Goal: Task Accomplishment & Management: Manage account settings

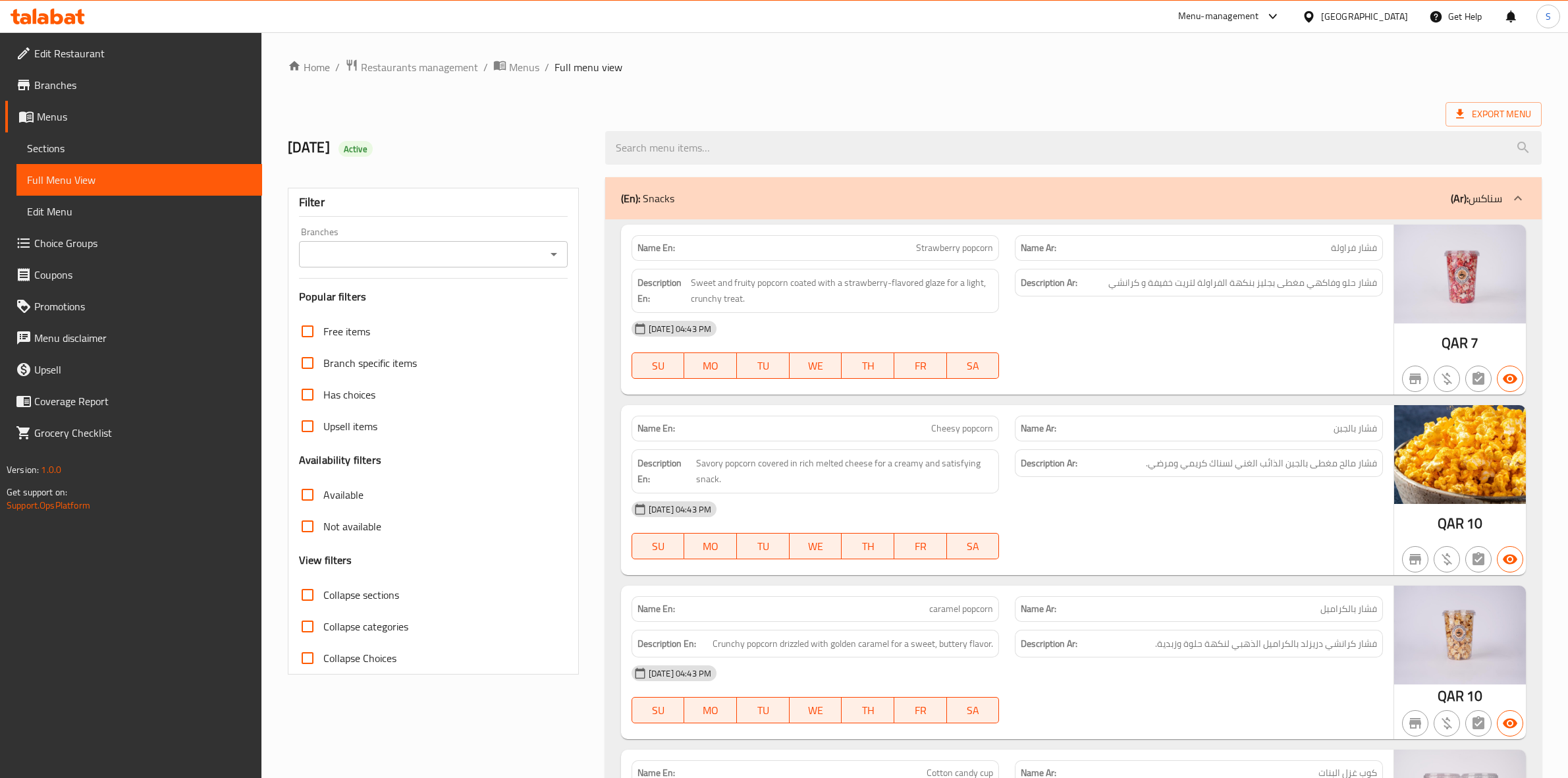
scroll to position [9844, 0]
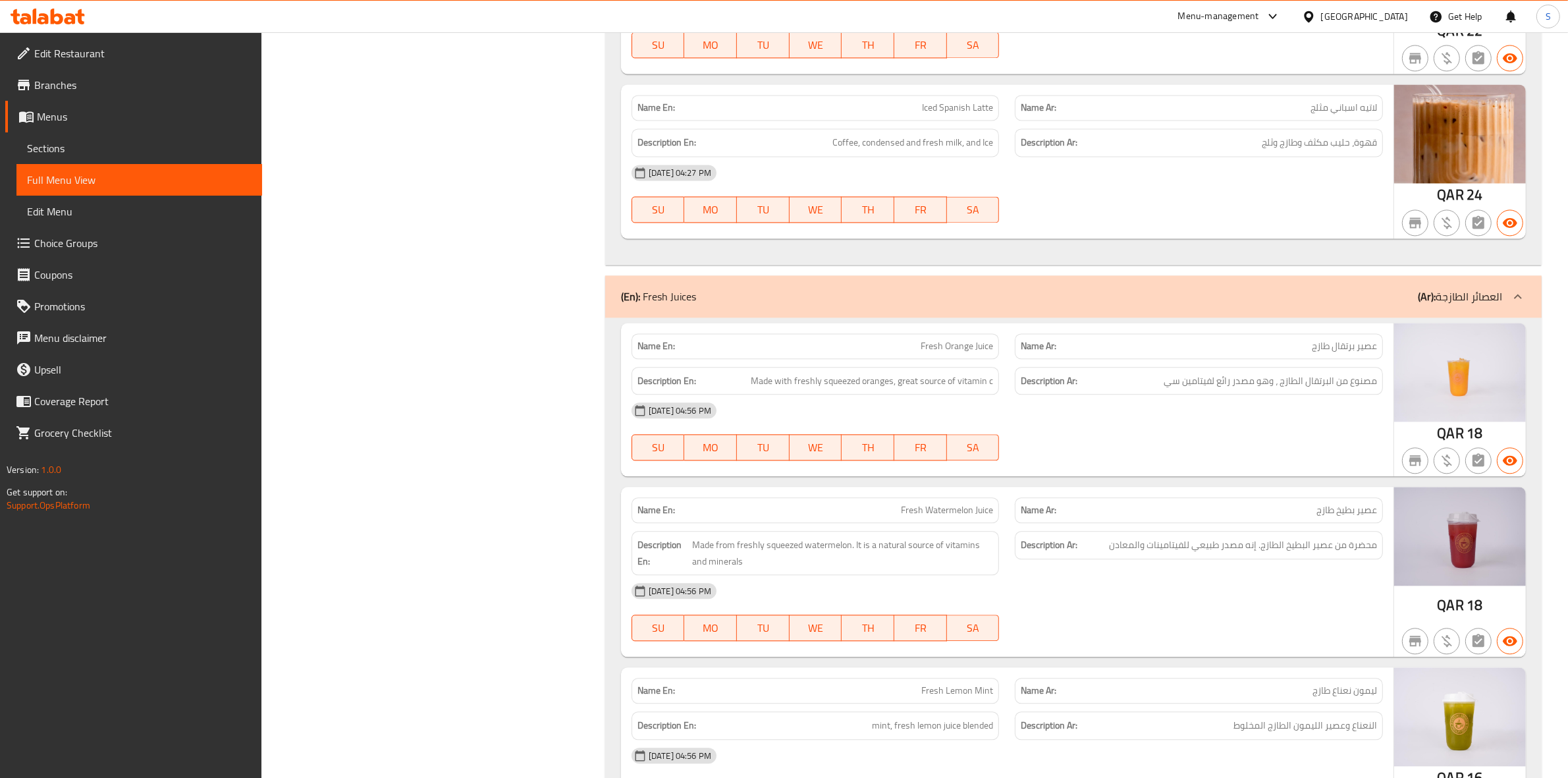
click at [1321, 12] on div at bounding box center [1312, 17] width 19 height 14
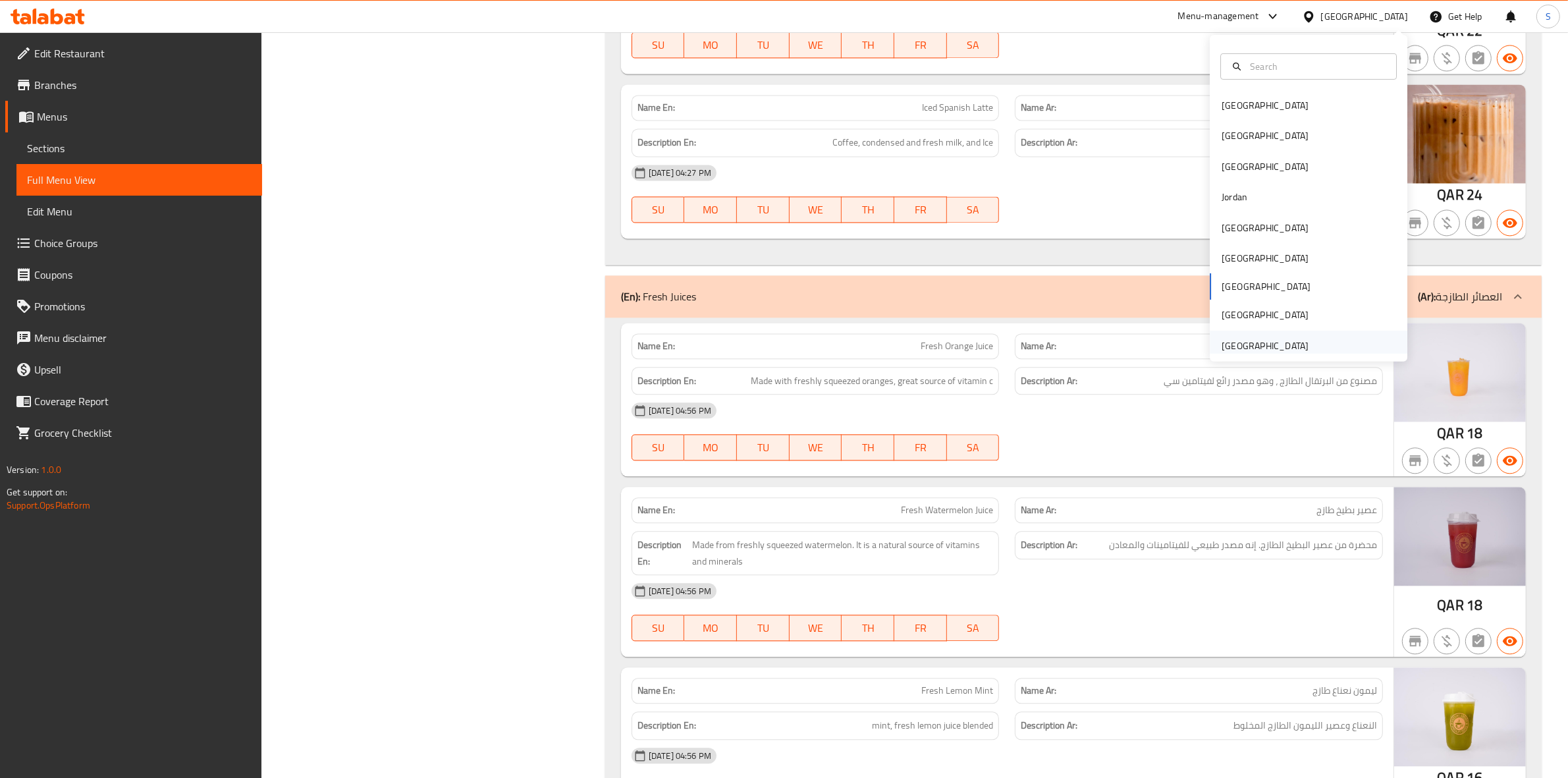
click at [1235, 338] on div "[GEOGRAPHIC_DATA]" at bounding box center [1265, 345] width 87 height 14
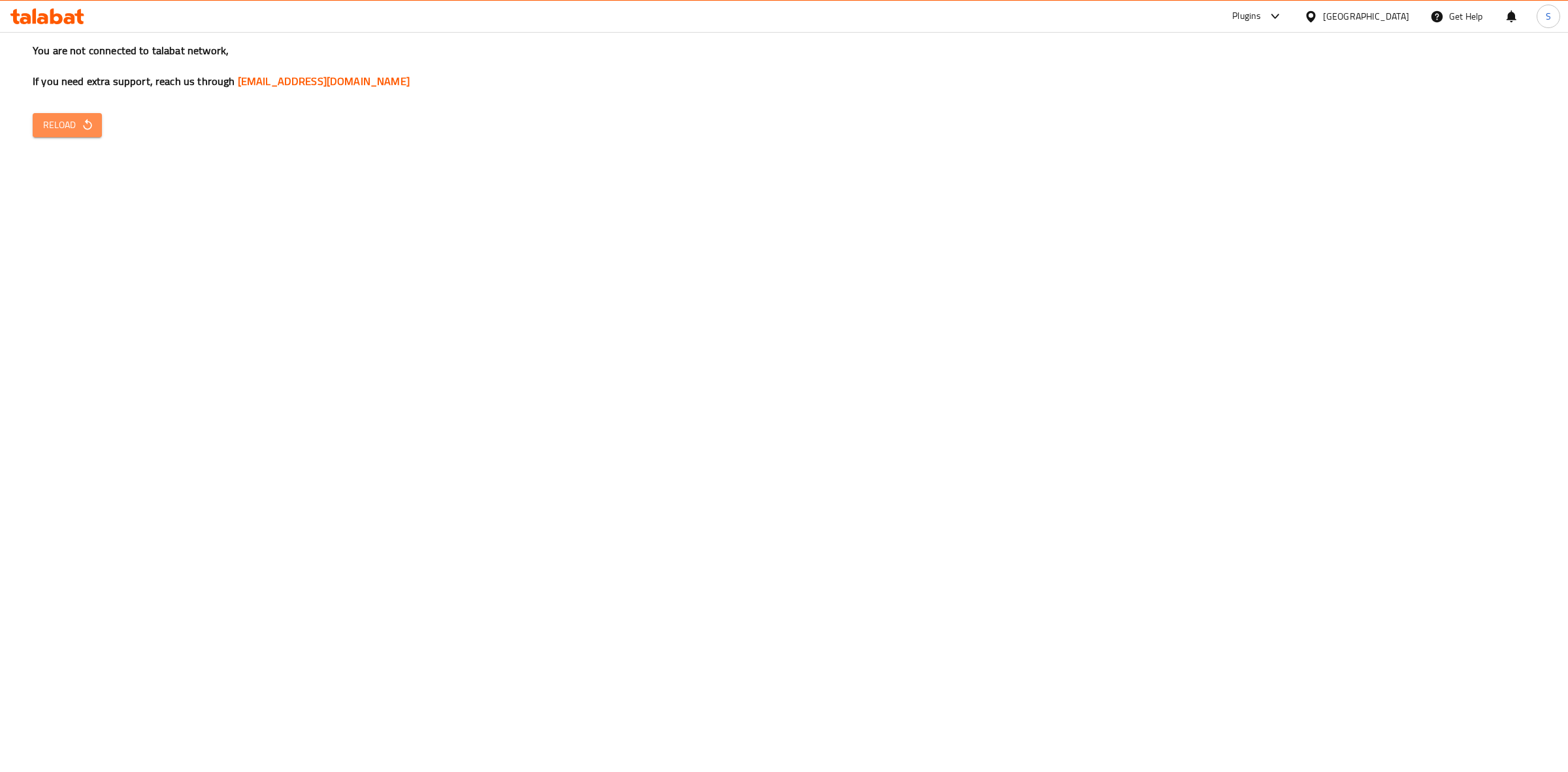
click at [40, 113] on button "Reload" at bounding box center [68, 125] width 69 height 24
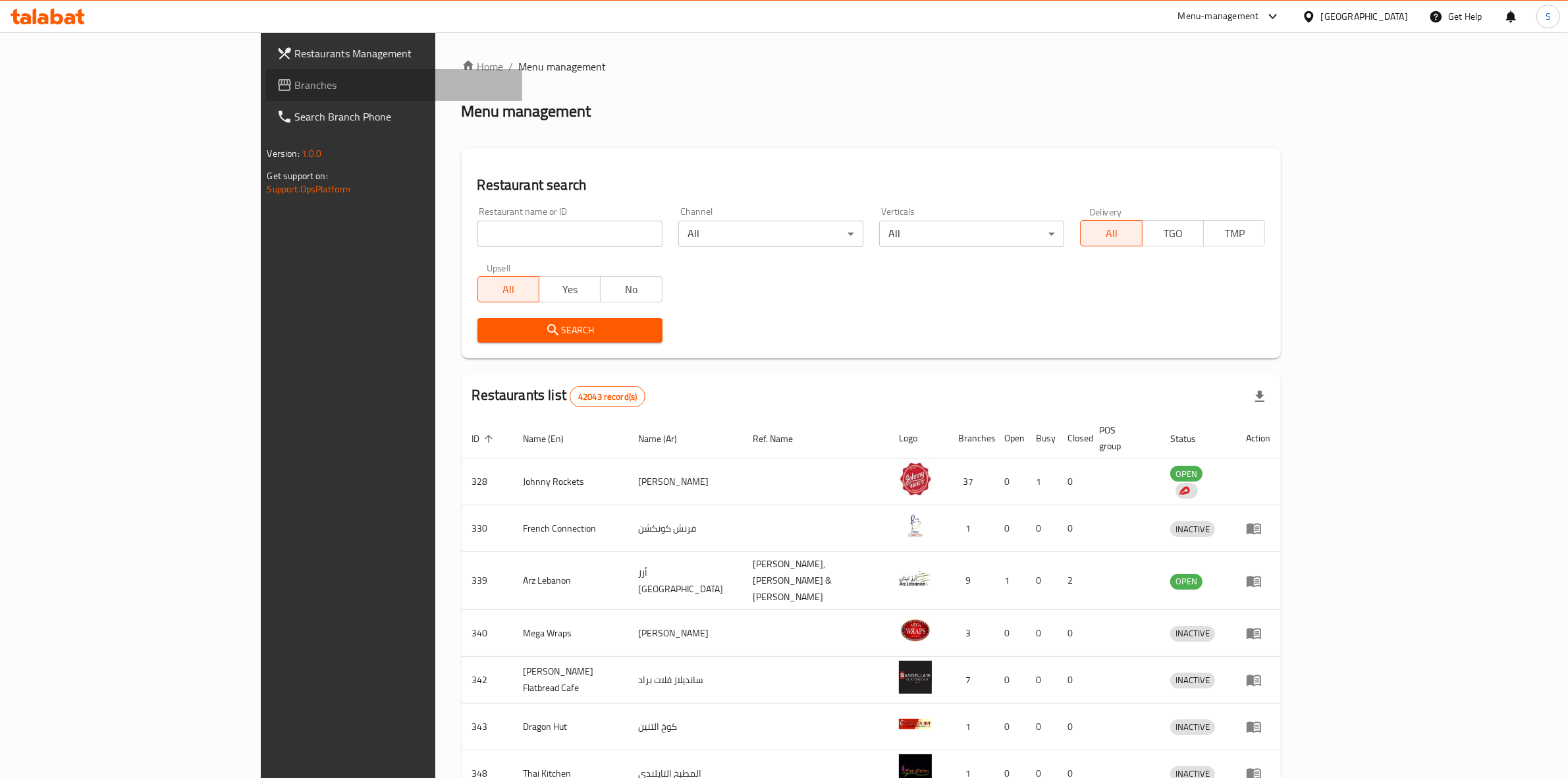
click at [295, 87] on span "Branches" at bounding box center [404, 85] width 217 height 16
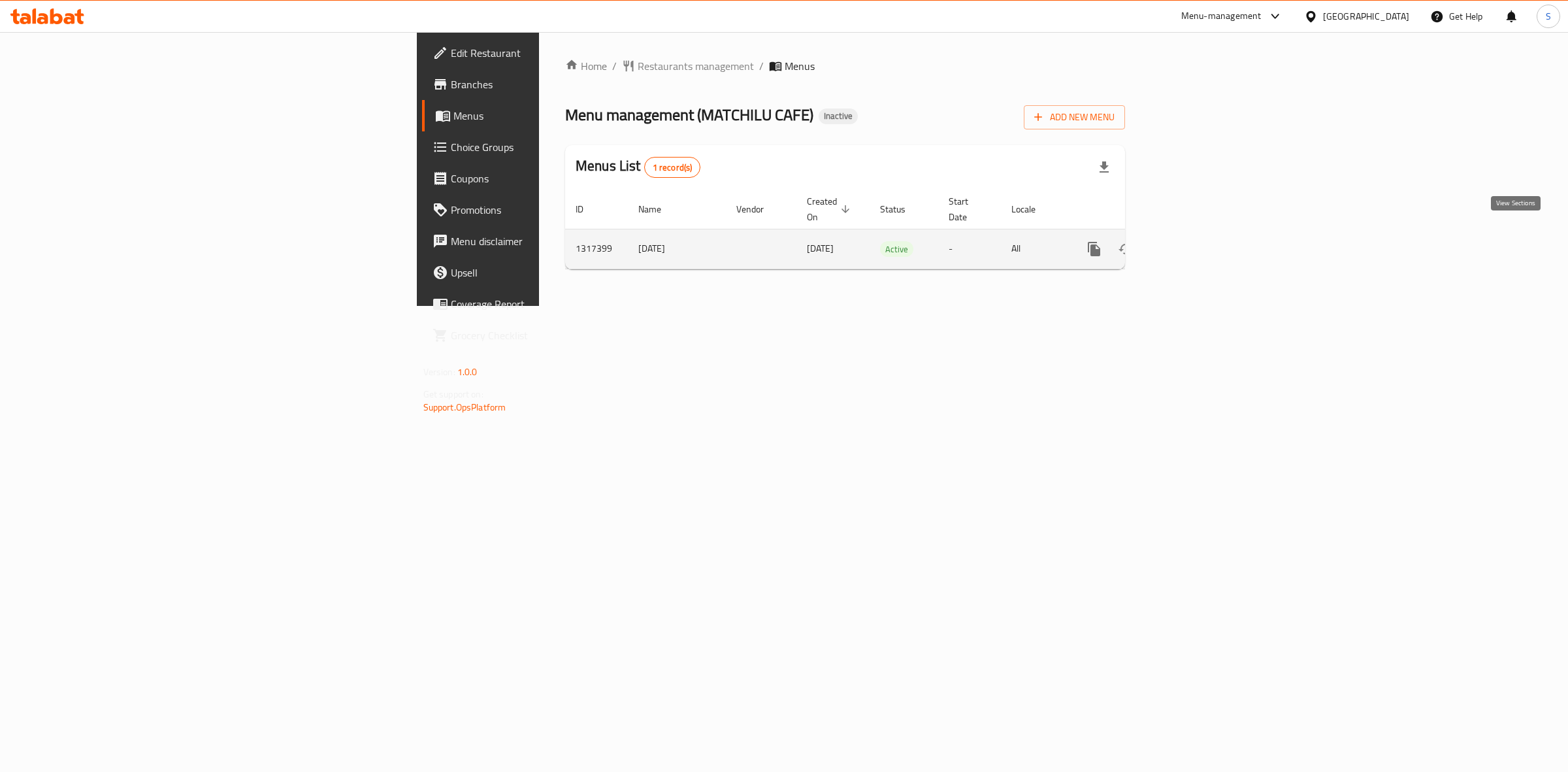
click at [1196, 241] on icon "enhanced table" at bounding box center [1188, 249] width 16 height 16
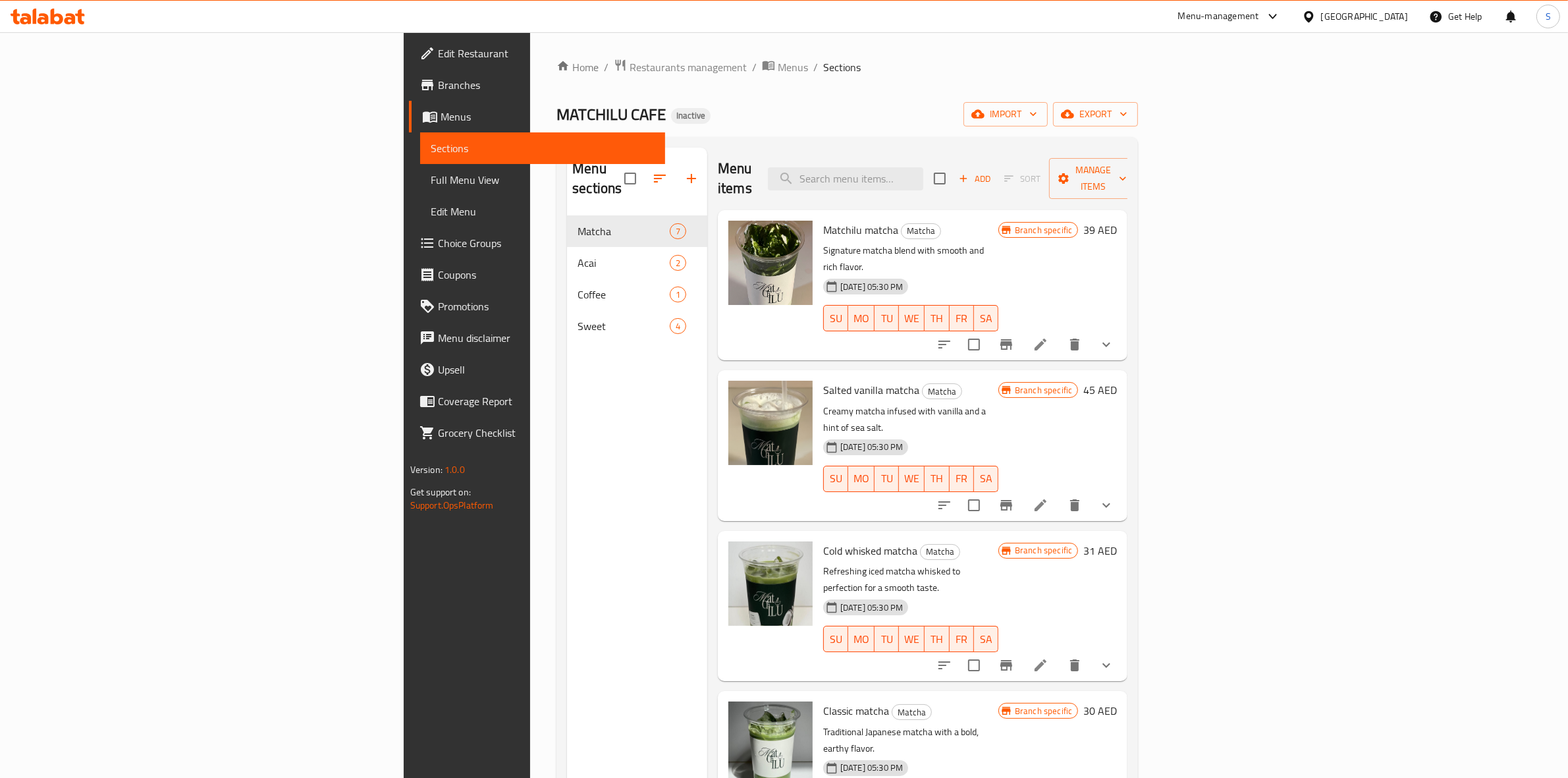
click at [1138, 102] on div "MATCHILU CAFE Inactive import export" at bounding box center [847, 114] width 581 height 25
click at [1128, 116] on span "export" at bounding box center [1095, 114] width 64 height 17
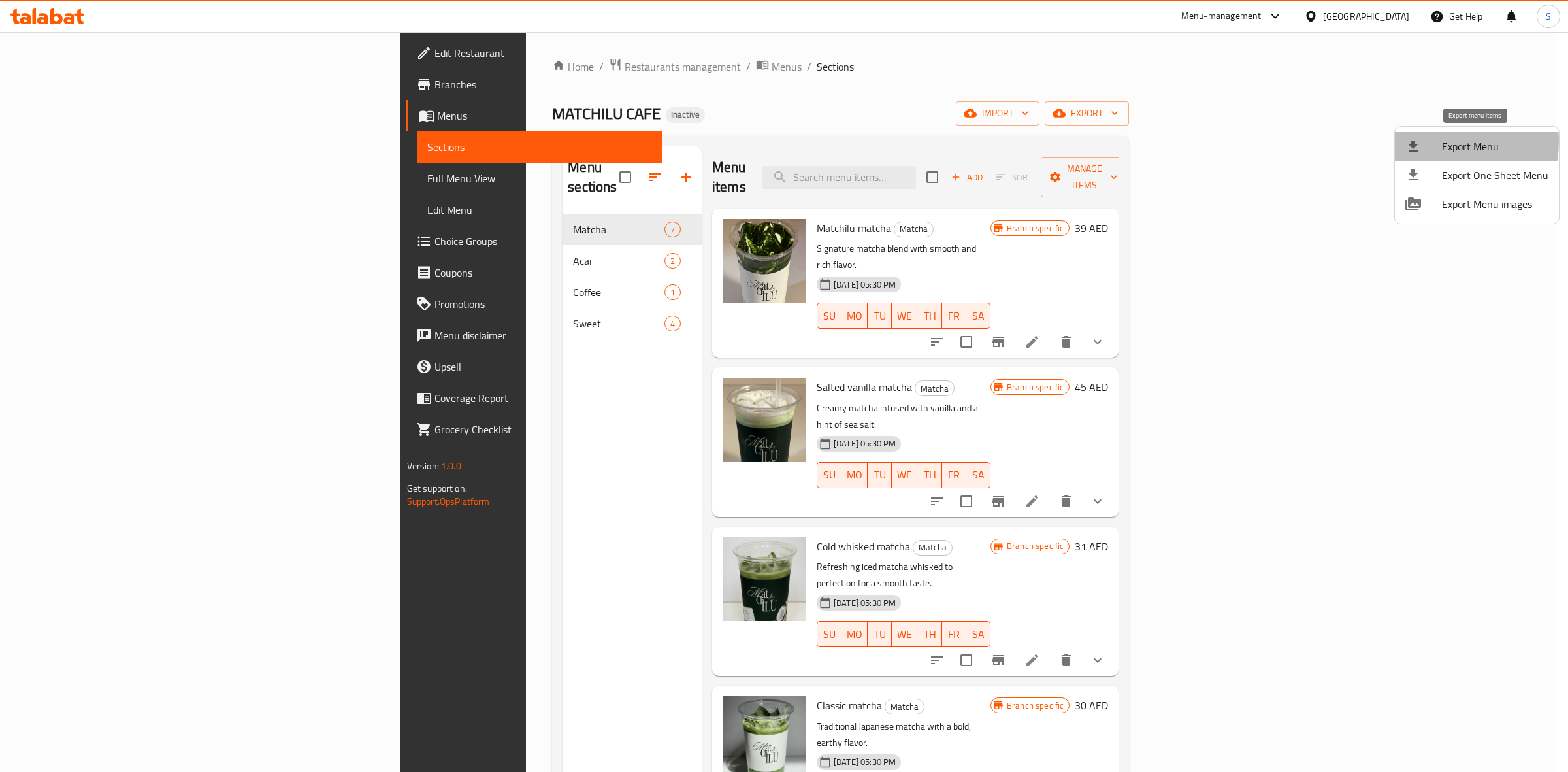
click at [1433, 141] on div at bounding box center [1423, 146] width 36 height 16
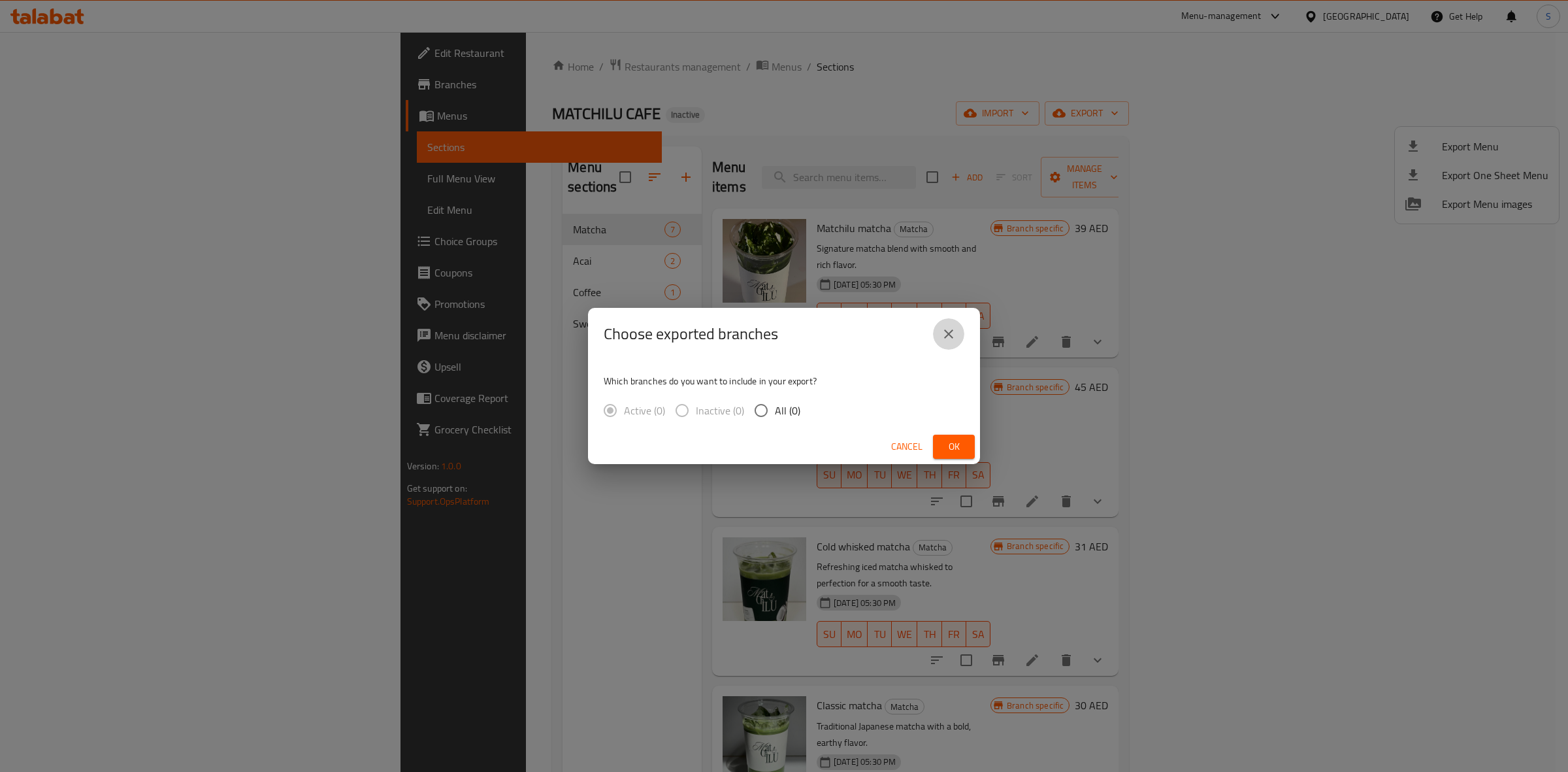
click at [961, 331] on button "close" at bounding box center [949, 334] width 31 height 31
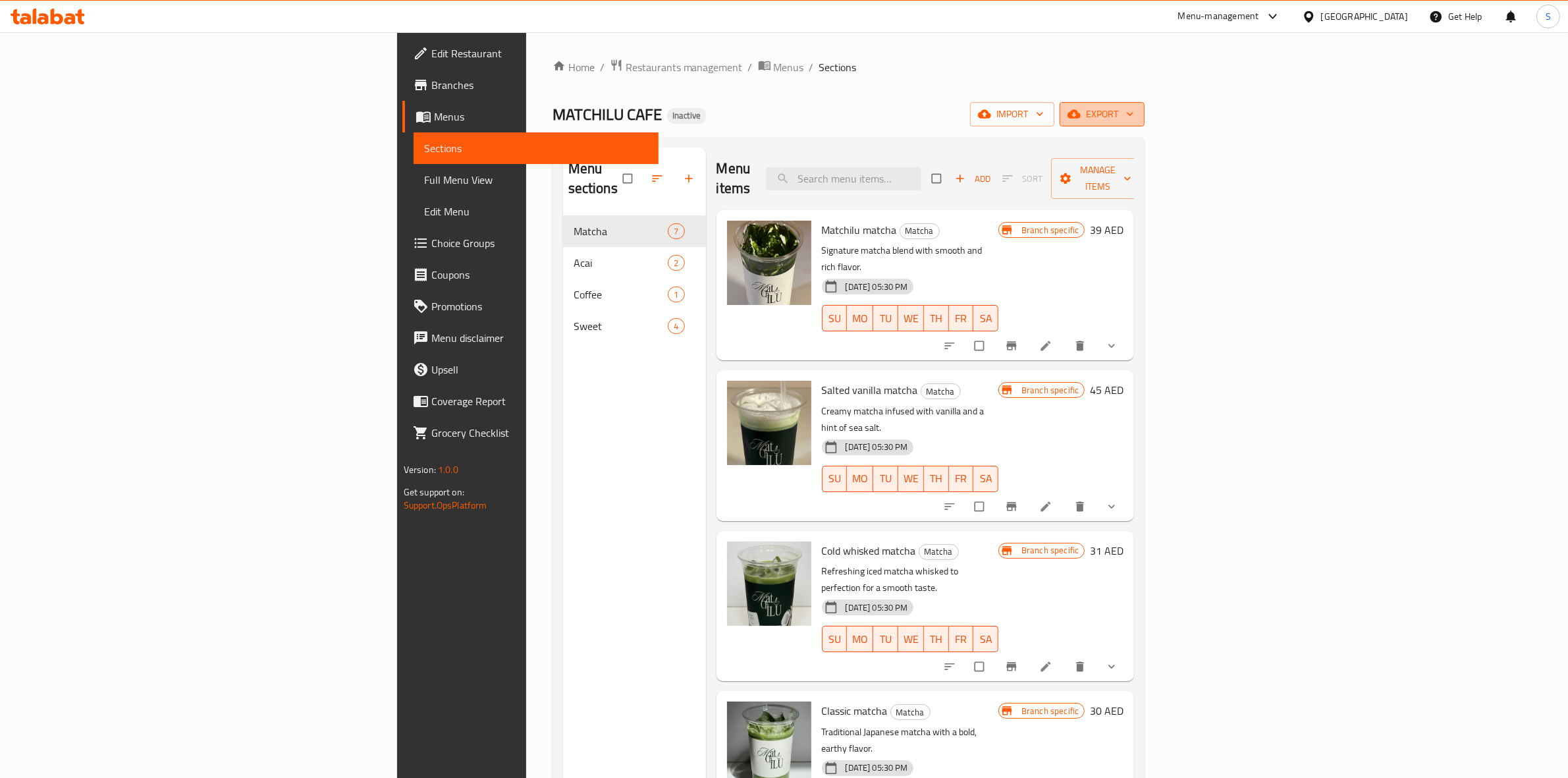
click at [1134, 110] on span "export" at bounding box center [1102, 114] width 64 height 17
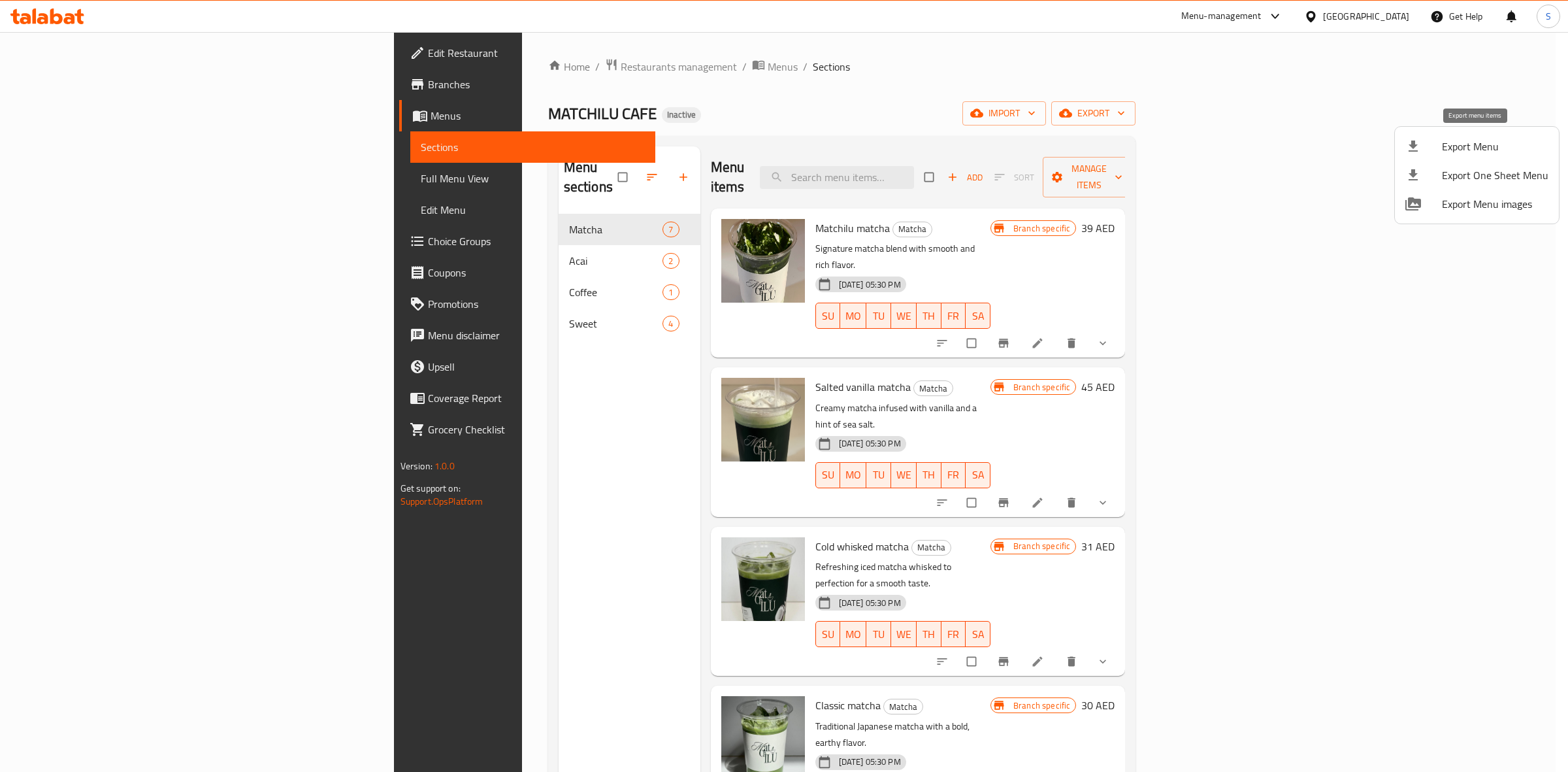
click at [1442, 135] on li "Export Menu" at bounding box center [1477, 146] width 164 height 29
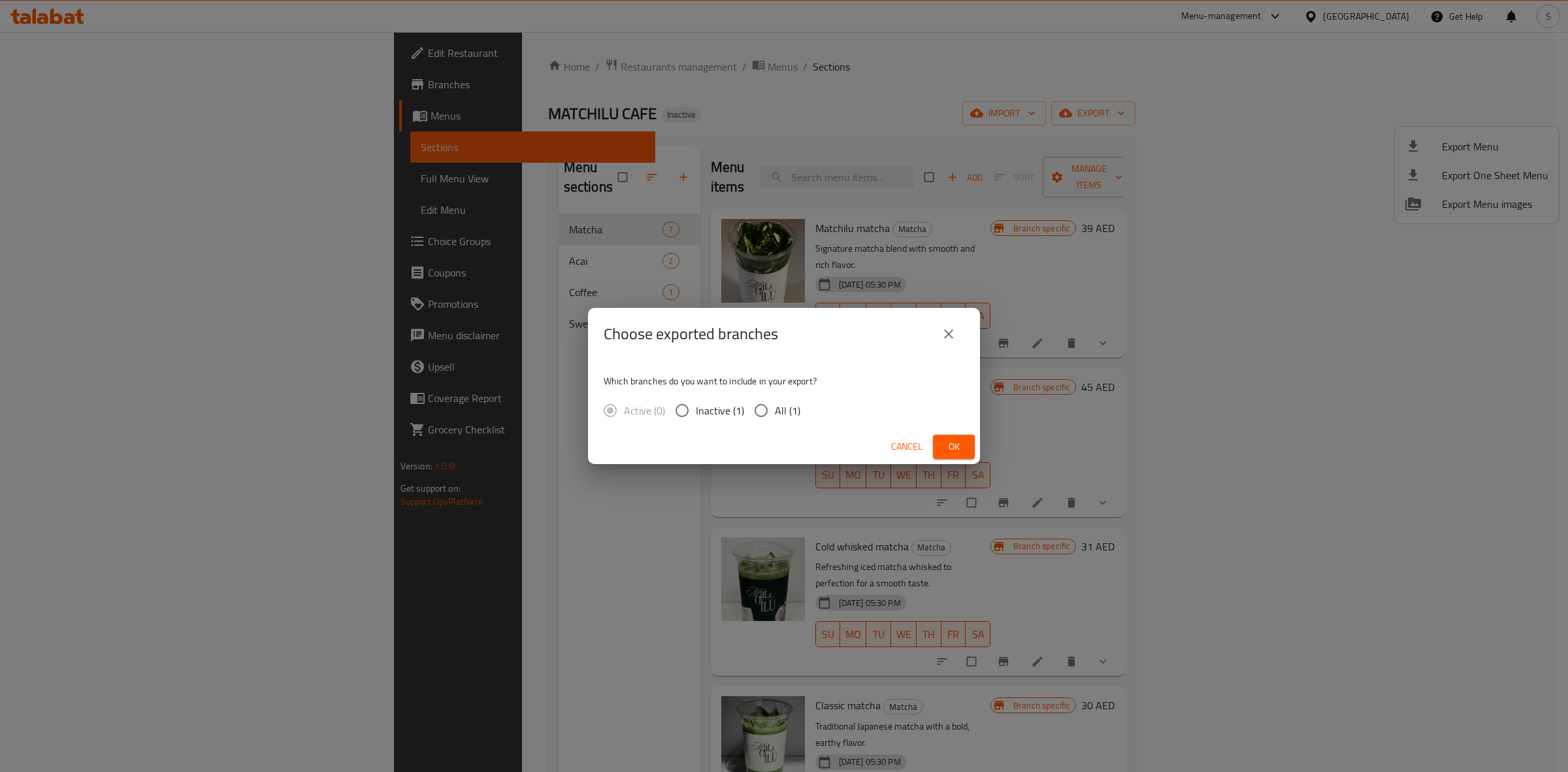
click at [784, 406] on span "All (1)" at bounding box center [788, 410] width 25 height 16
click at [775, 406] on input "All (1)" at bounding box center [761, 410] width 28 height 28
radio input "true"
click at [971, 434] on button "Ok" at bounding box center [954, 446] width 42 height 24
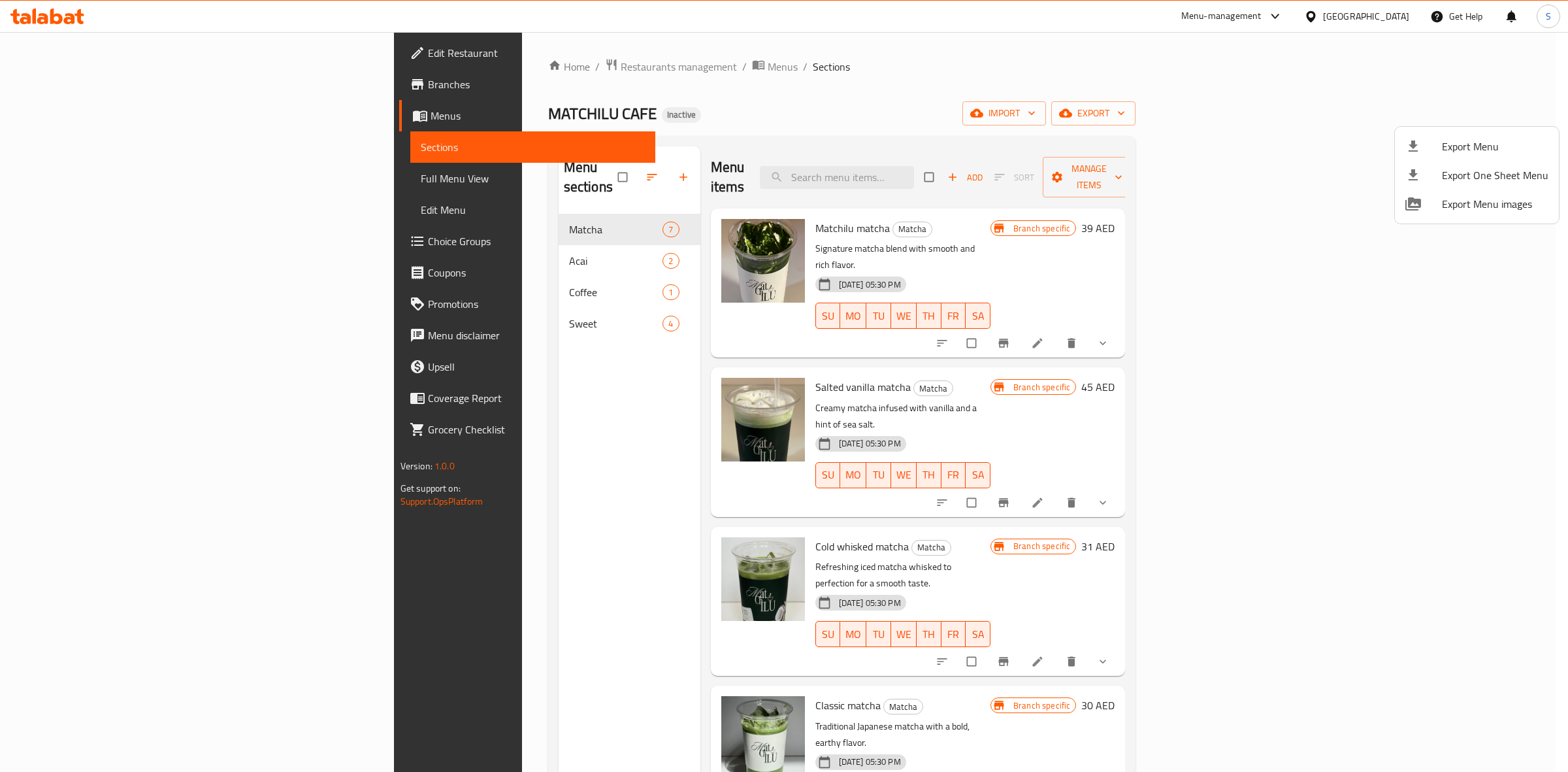
click at [98, 172] on div at bounding box center [784, 386] width 1568 height 772
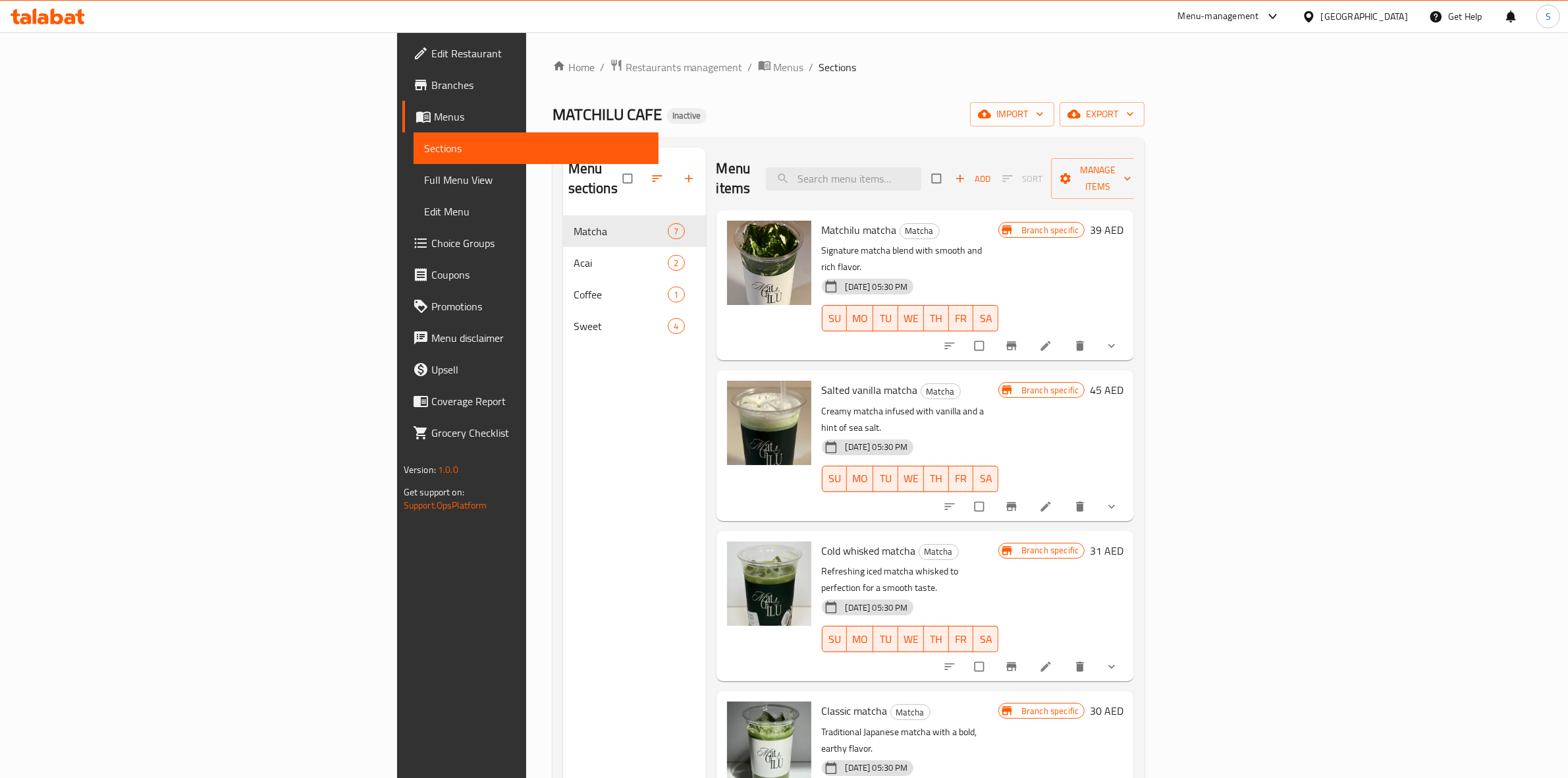
click at [424, 173] on span "Full Menu View" at bounding box center [536, 180] width 224 height 16
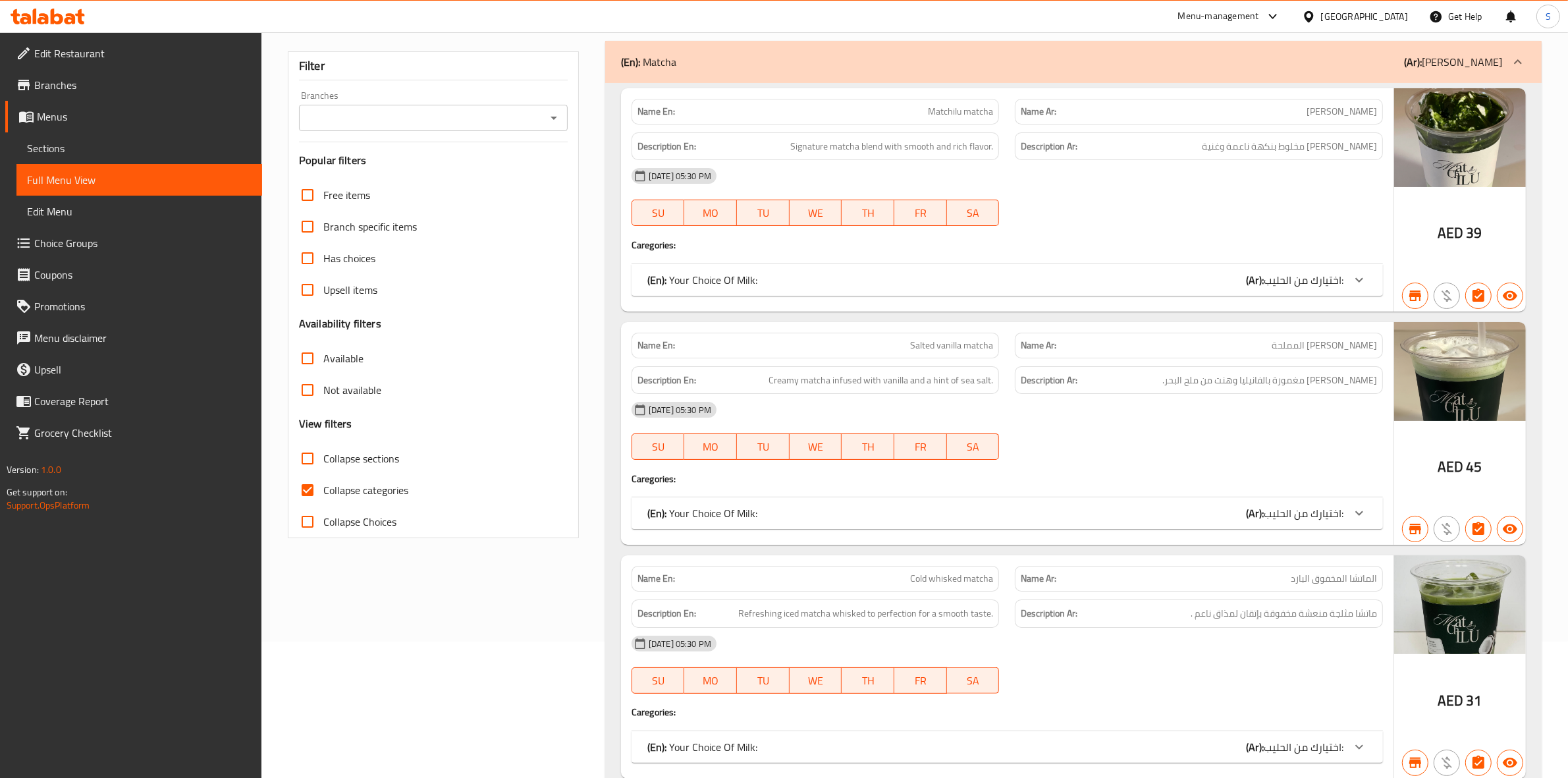
scroll to position [165, 0]
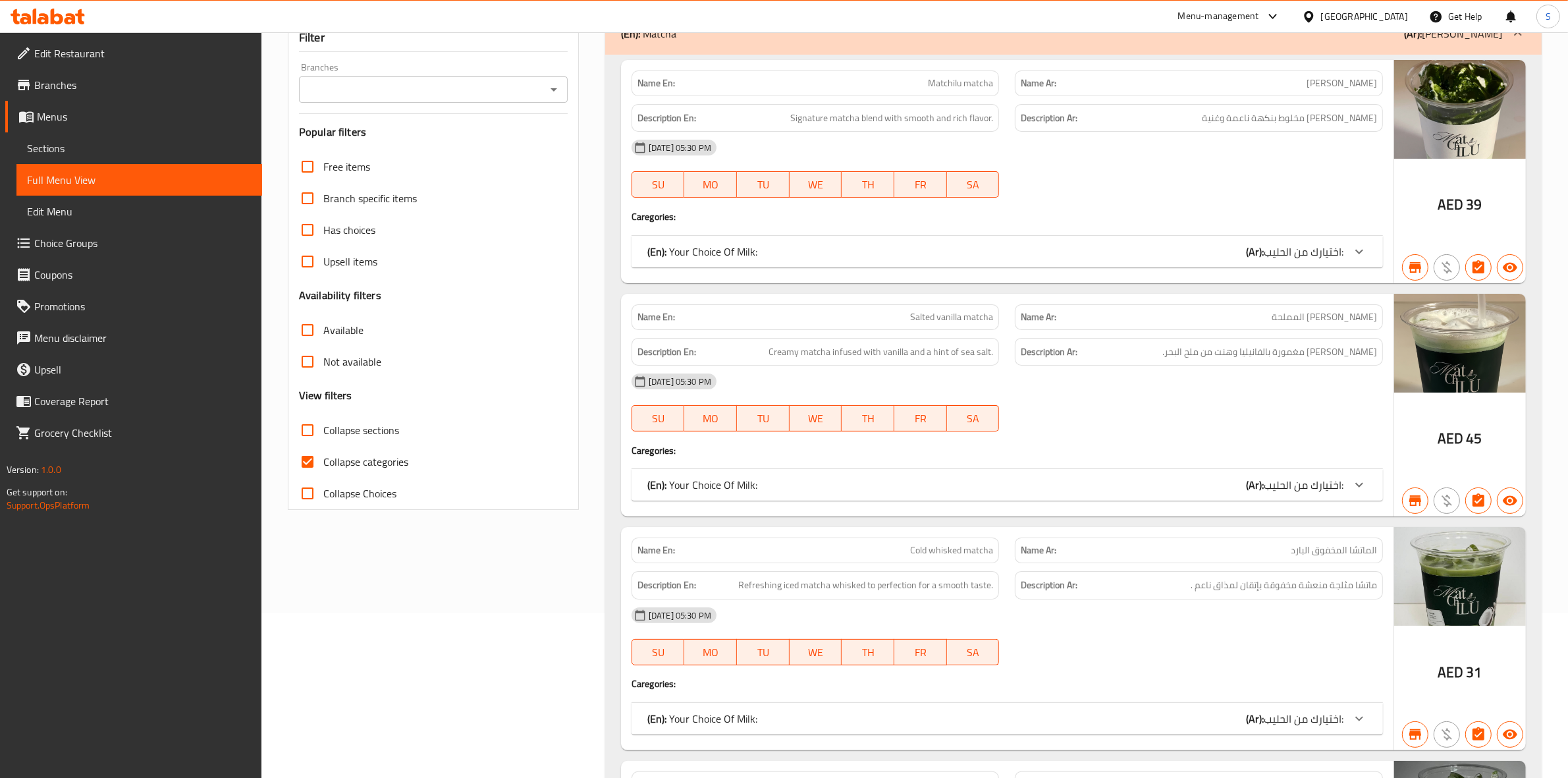
click at [343, 464] on span "Collapse categories" at bounding box center [366, 462] width 85 height 16
click at [324, 464] on input "Collapse categories" at bounding box center [308, 462] width 32 height 32
checkbox input "false"
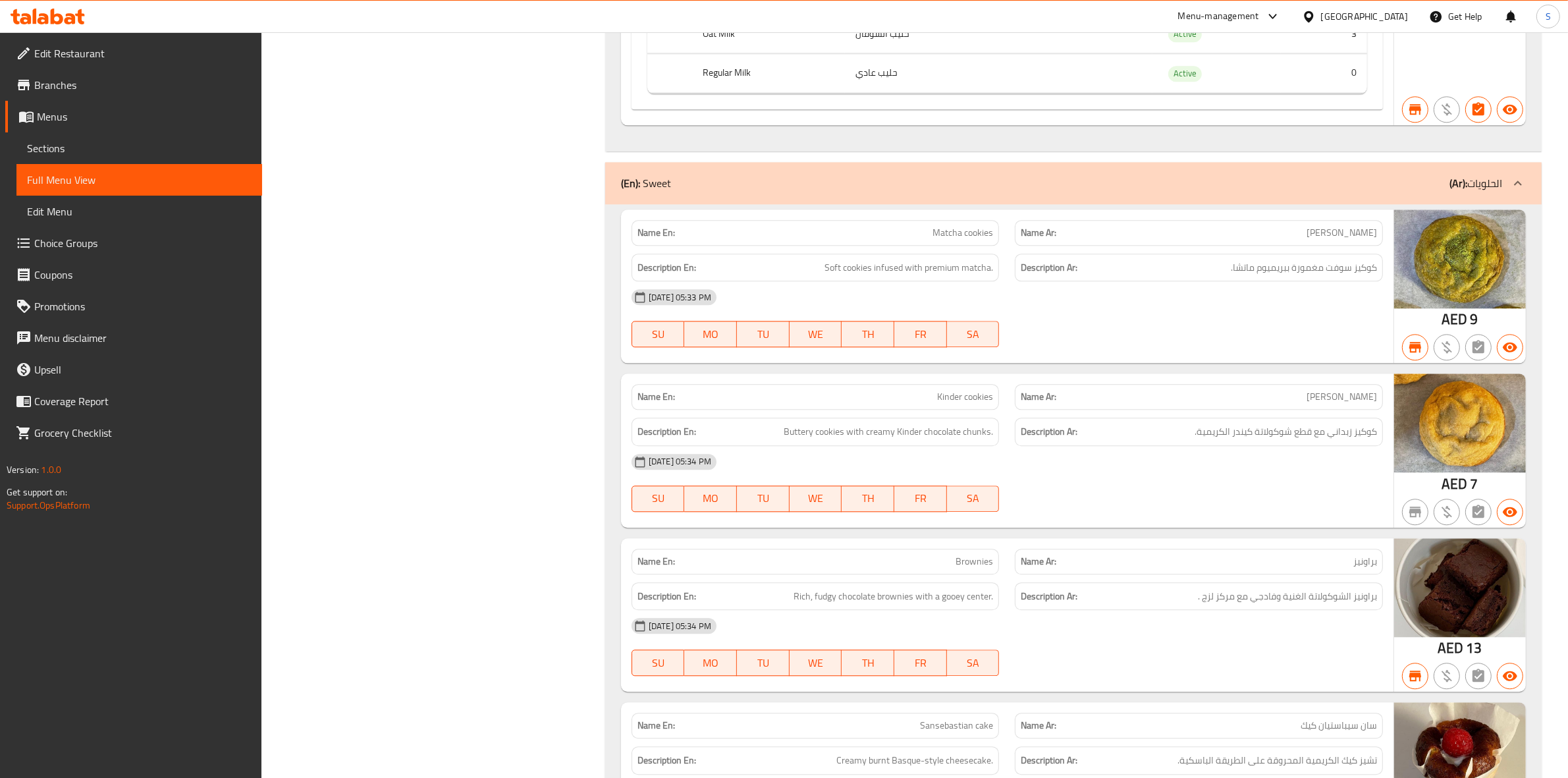
scroll to position [4084, 0]
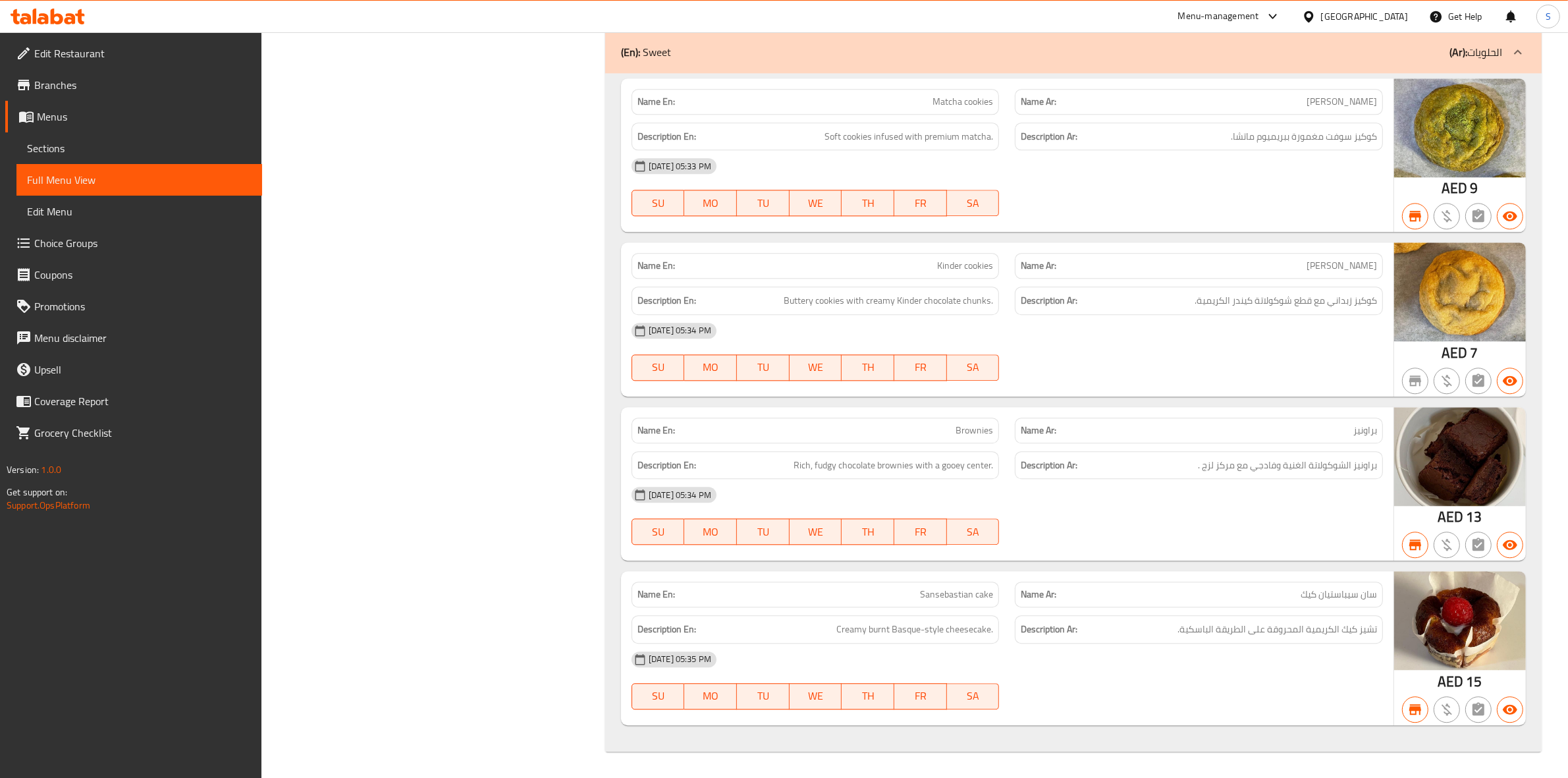
click at [112, 46] on span "Edit Restaurant" at bounding box center [143, 53] width 217 height 16
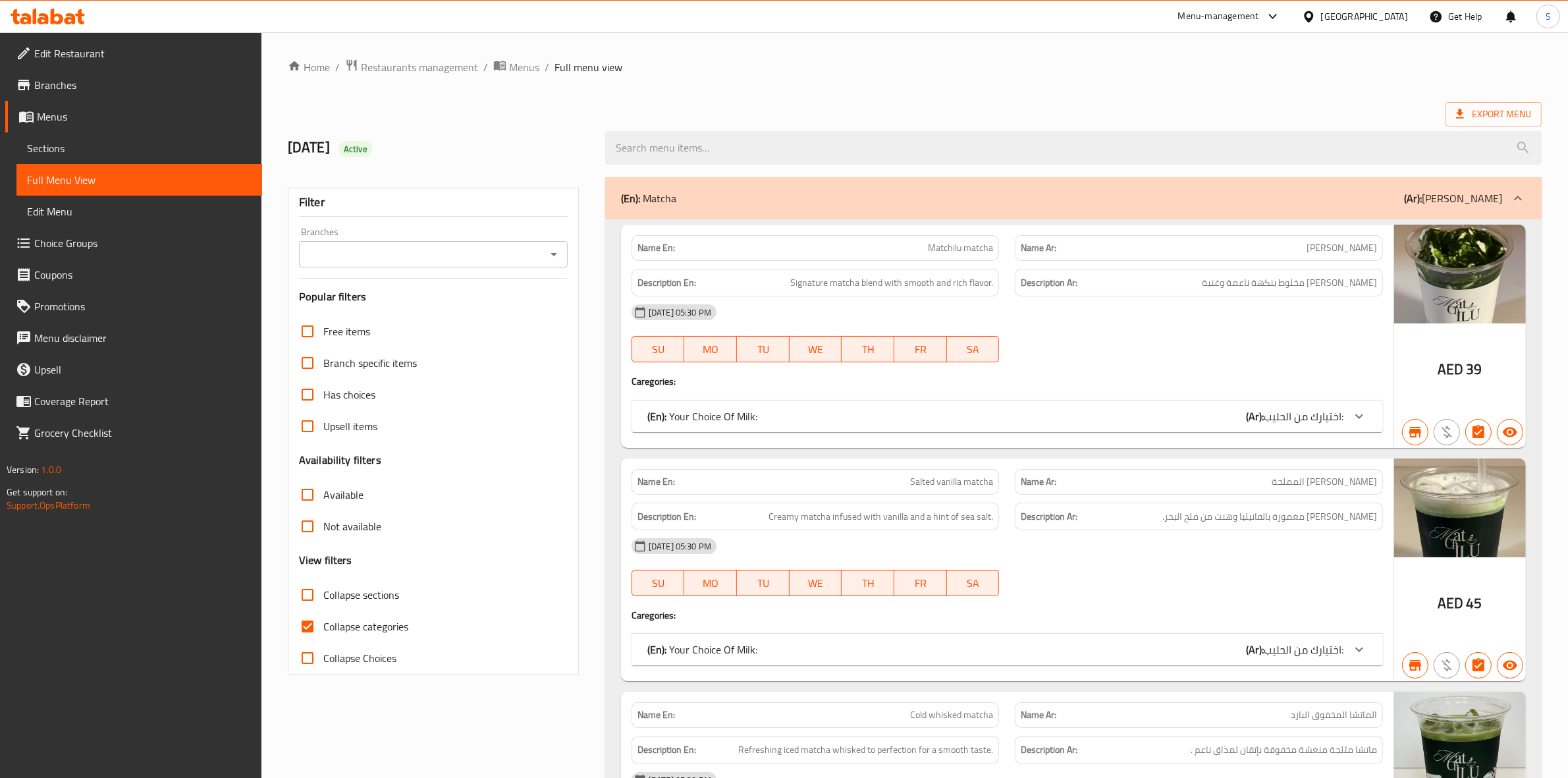
click at [113, 147] on span "Sections" at bounding box center [139, 148] width 224 height 16
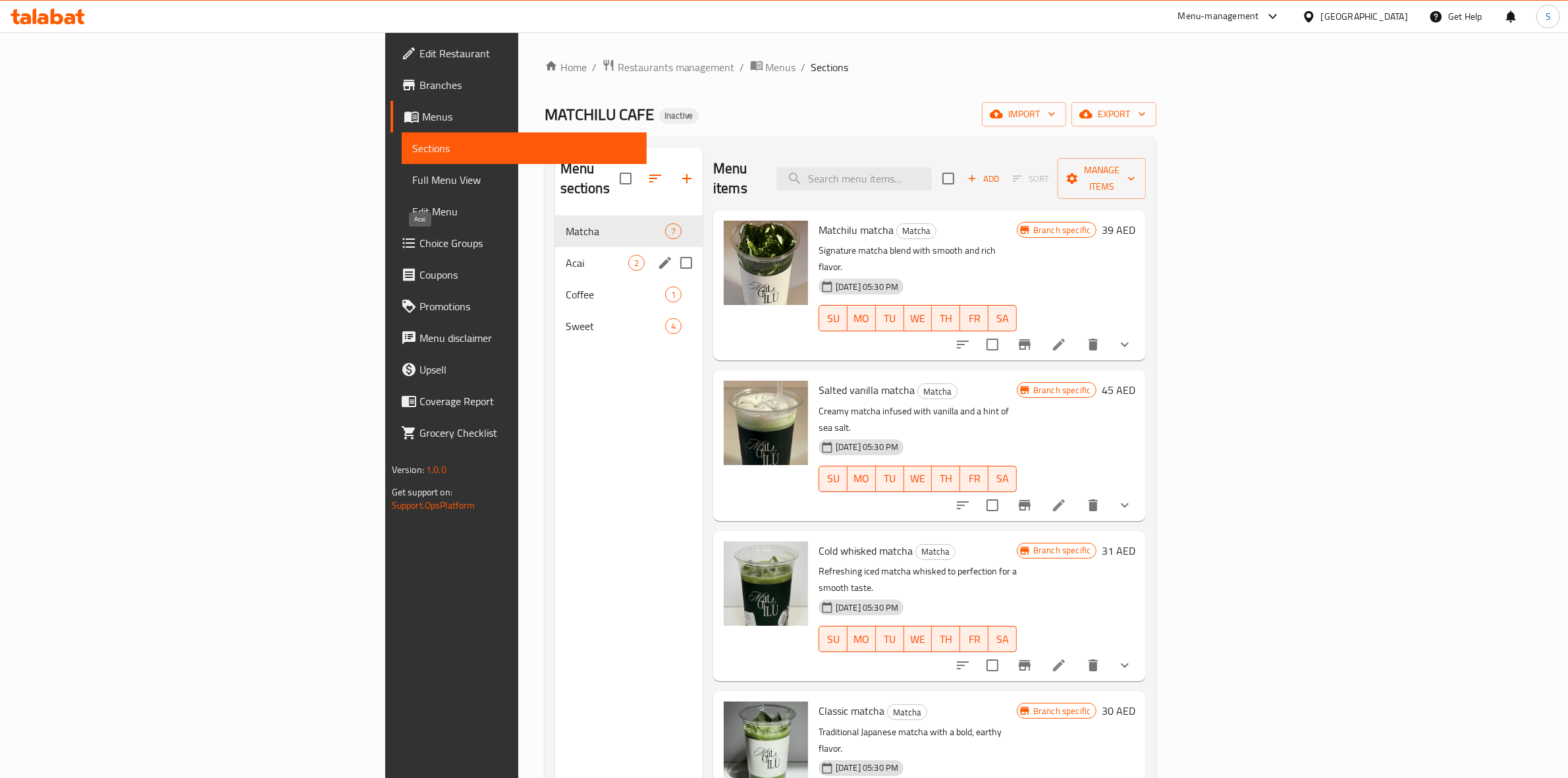
click at [565, 255] on span "Acai" at bounding box center [596, 263] width 63 height 16
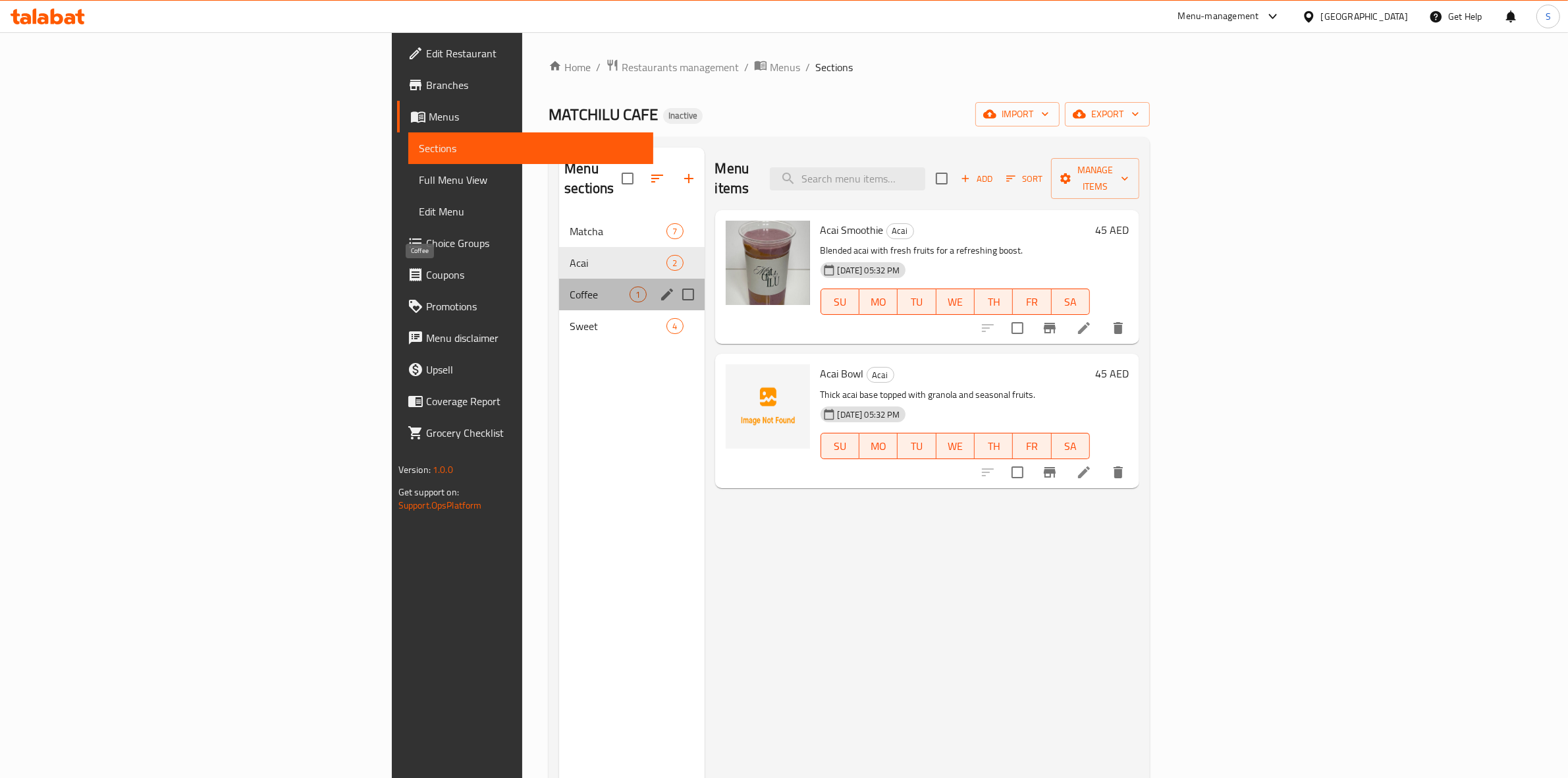
click at [569, 286] on span "Coffee" at bounding box center [600, 294] width 60 height 16
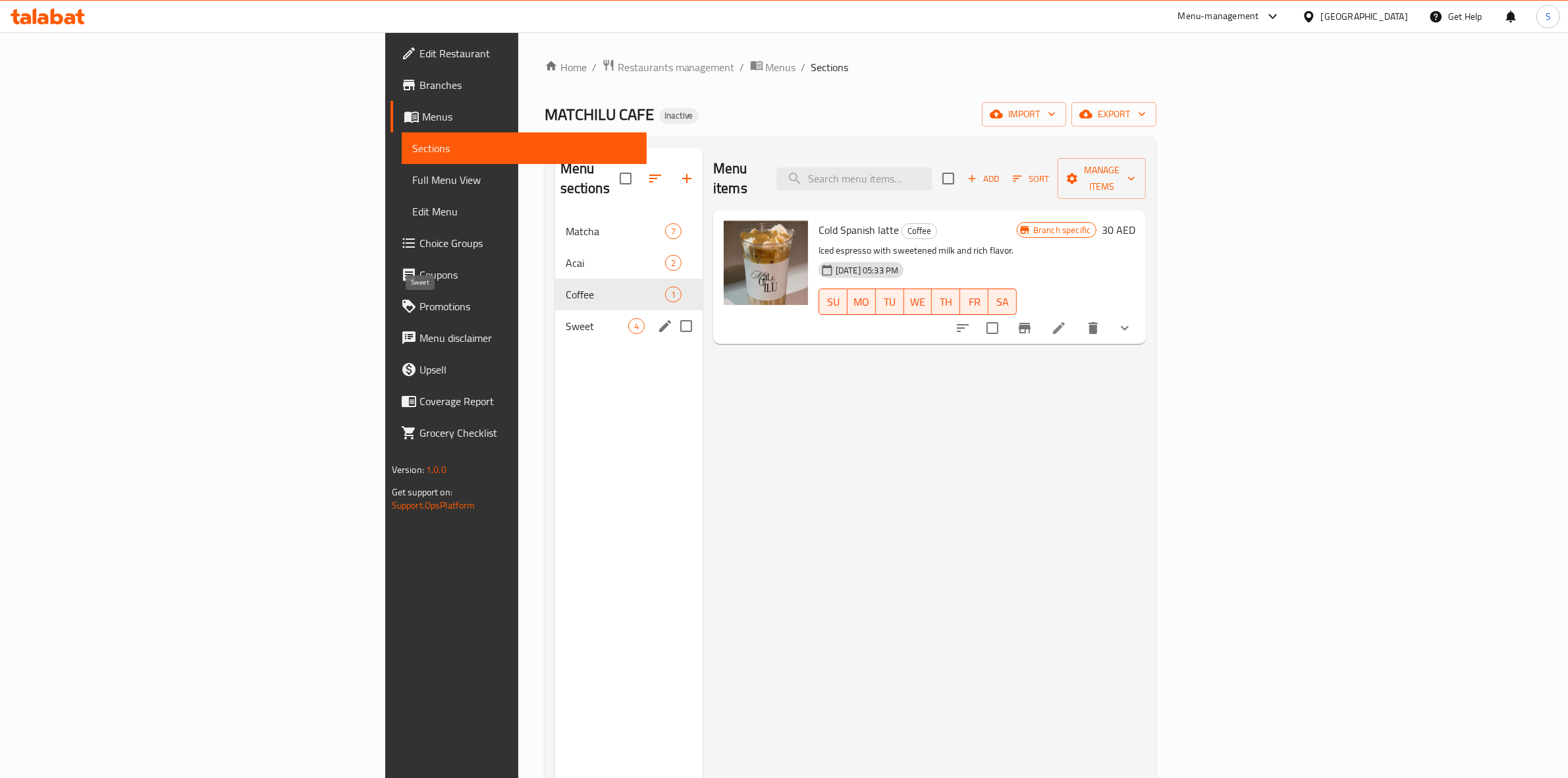
click at [565, 318] on span "Sweet" at bounding box center [596, 326] width 63 height 16
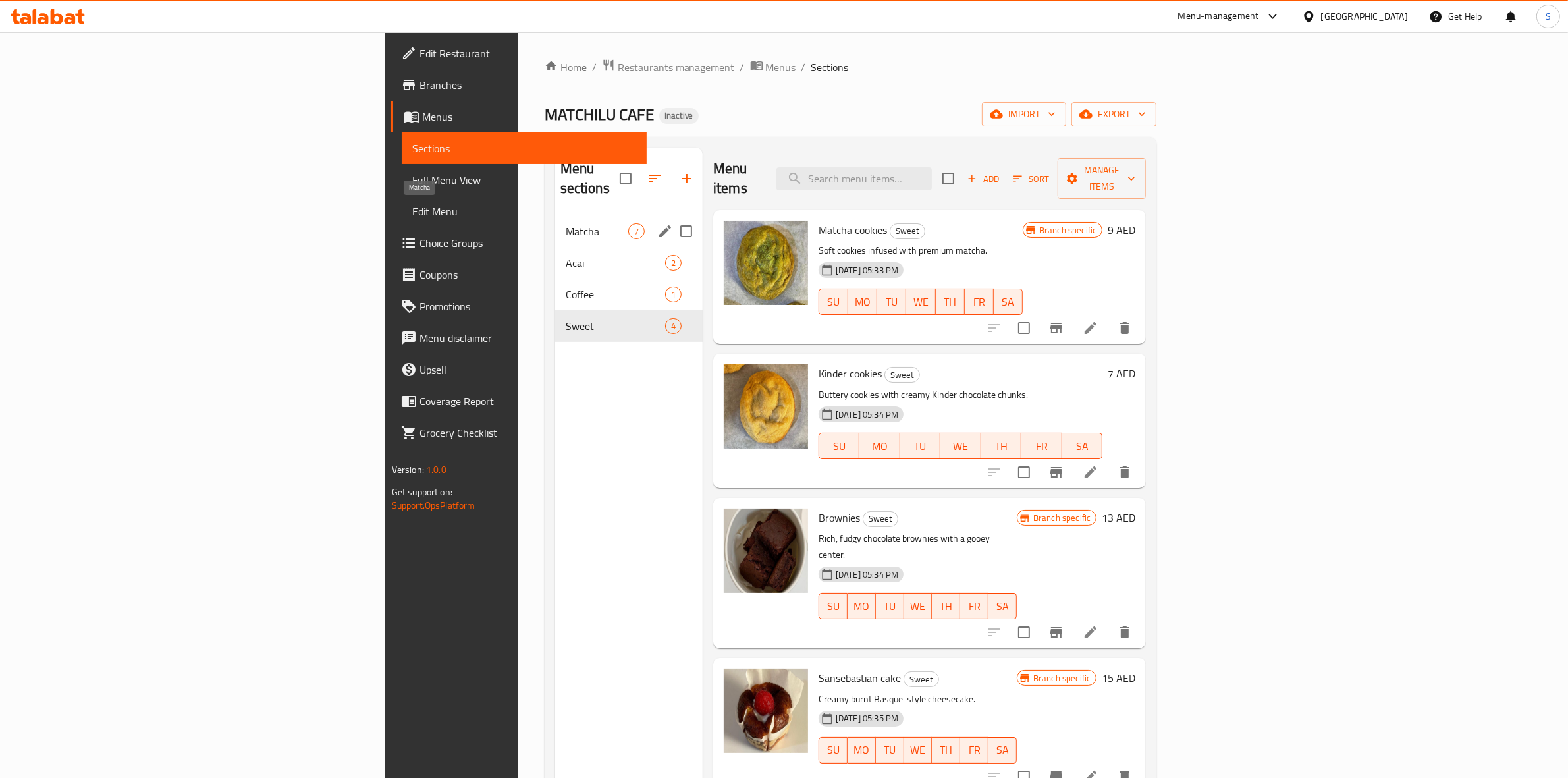
click at [565, 223] on span "Matcha" at bounding box center [596, 231] width 63 height 16
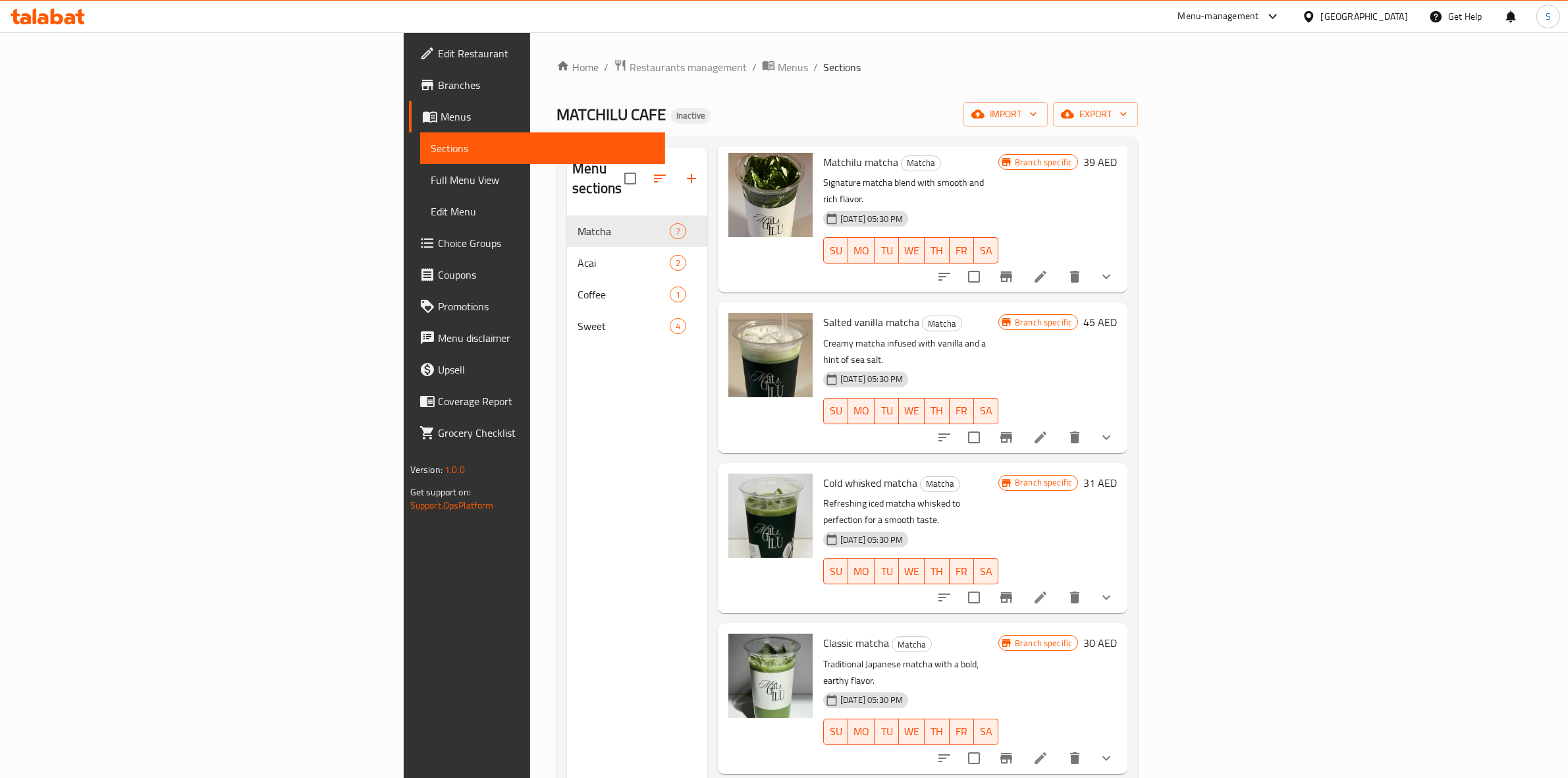
scroll to position [262, 0]
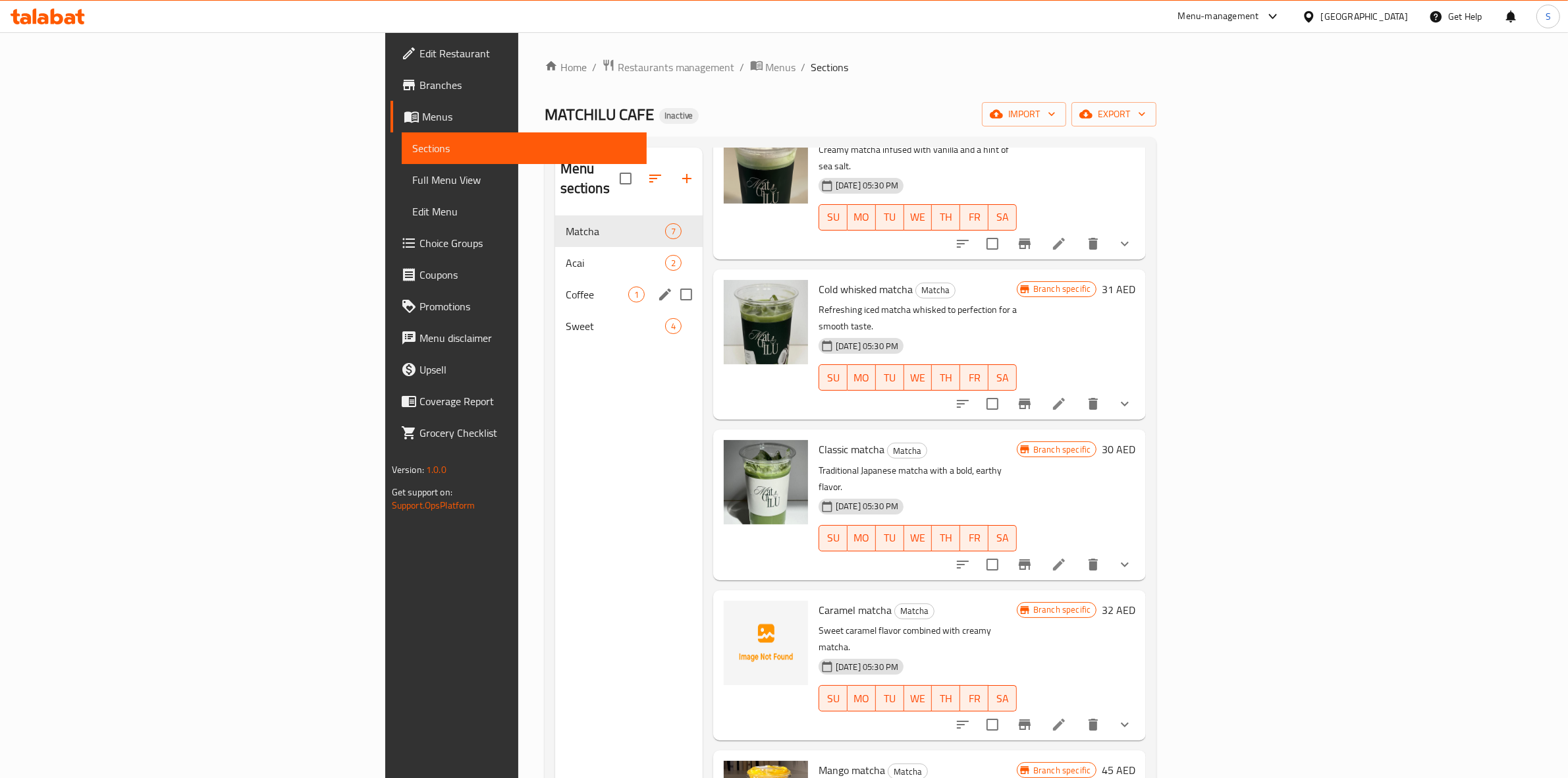
click at [555, 285] on div "Coffee 1" at bounding box center [629, 294] width 148 height 32
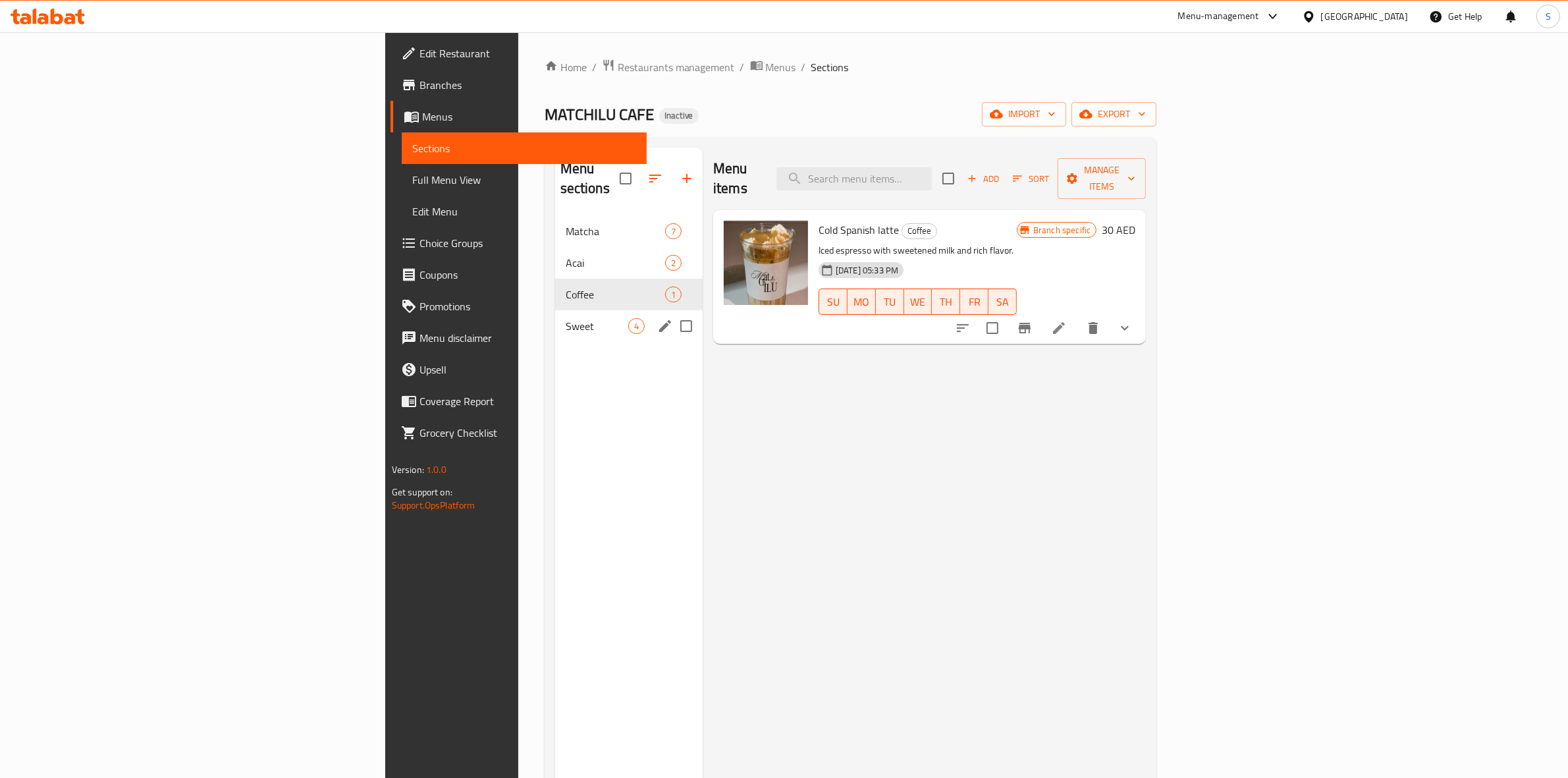
click at [555, 310] on div "Sweet 4" at bounding box center [629, 326] width 148 height 32
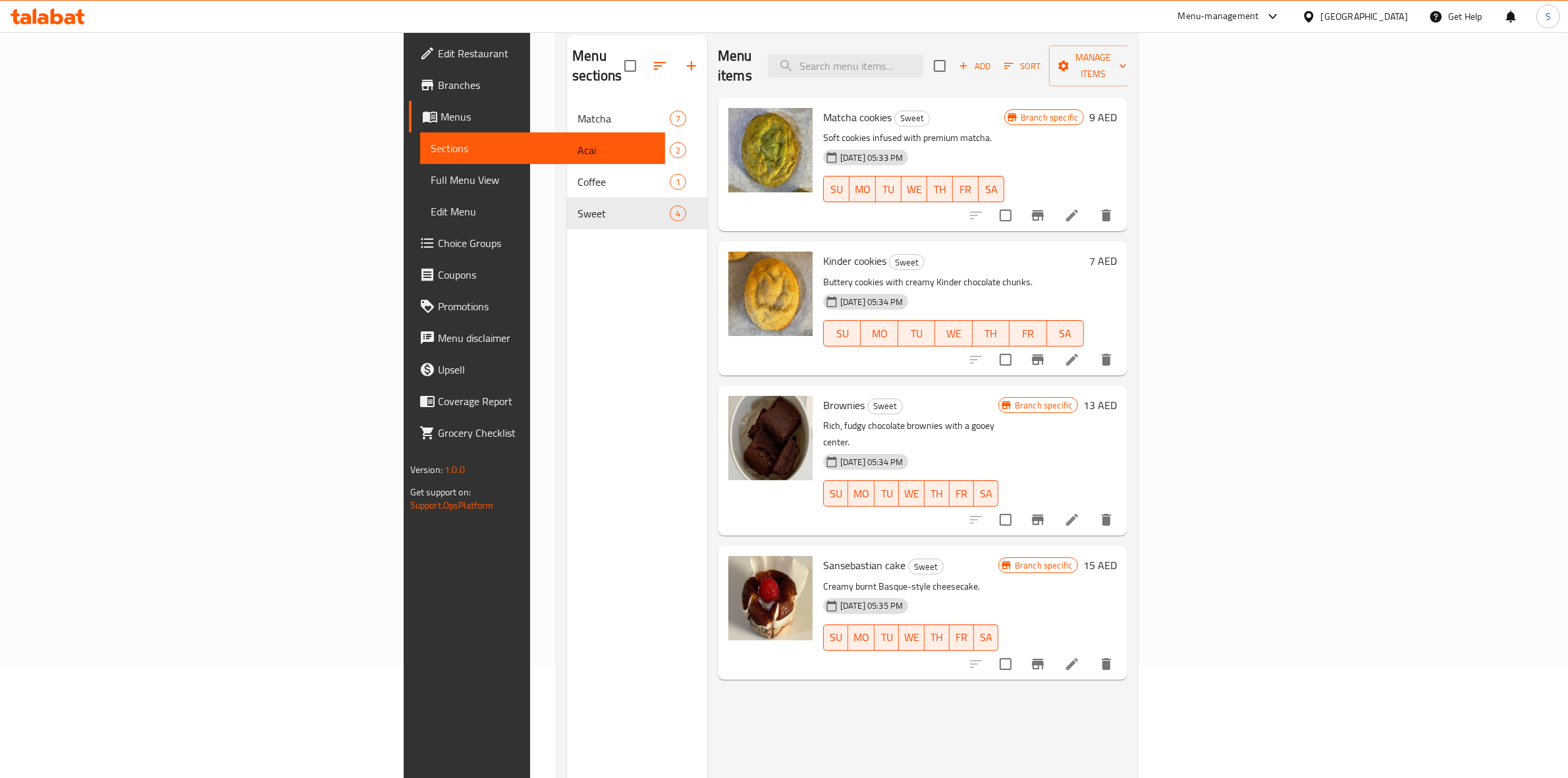
scroll to position [21, 0]
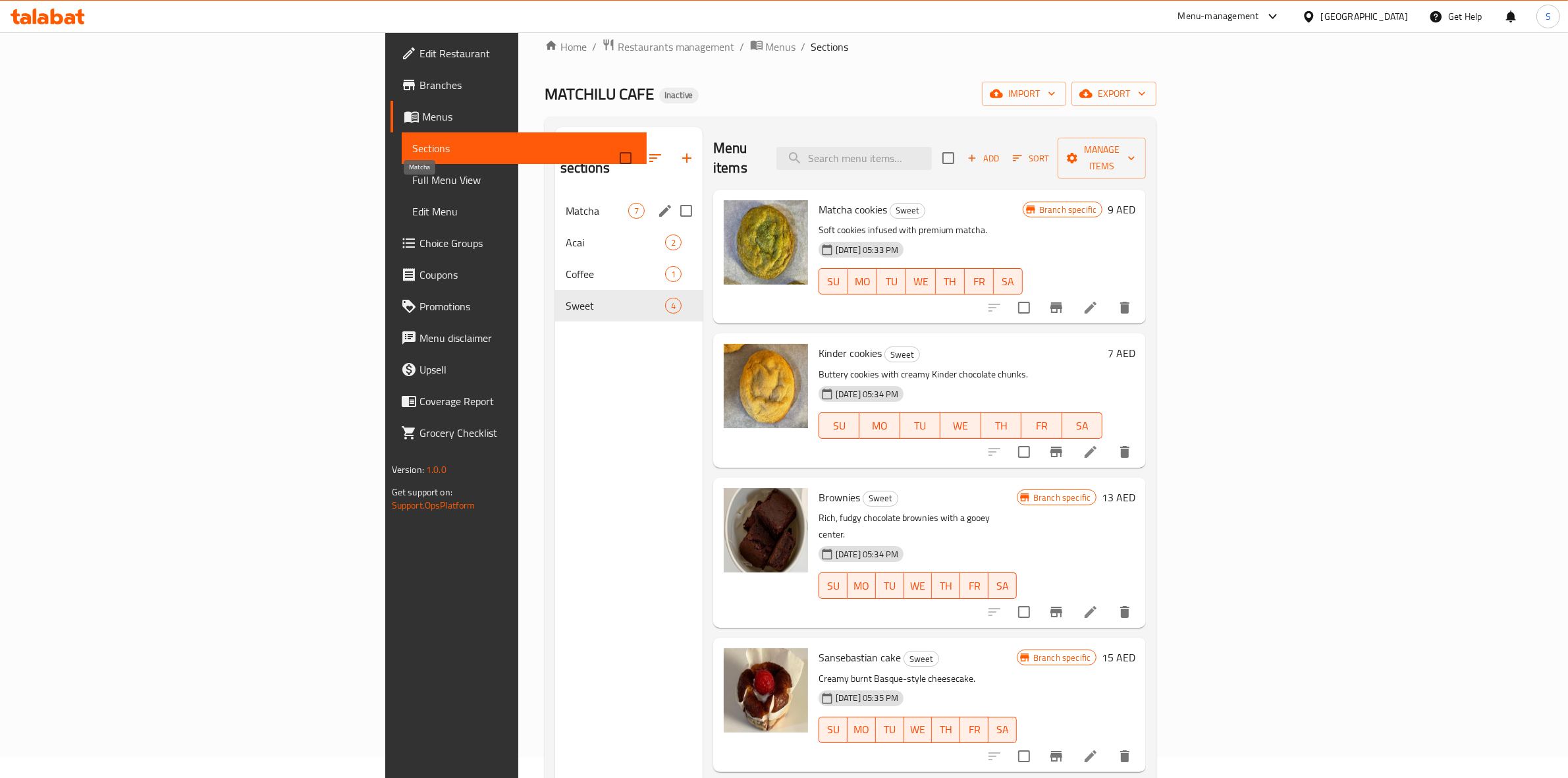
click at [565, 203] on span "Matcha" at bounding box center [596, 211] width 63 height 16
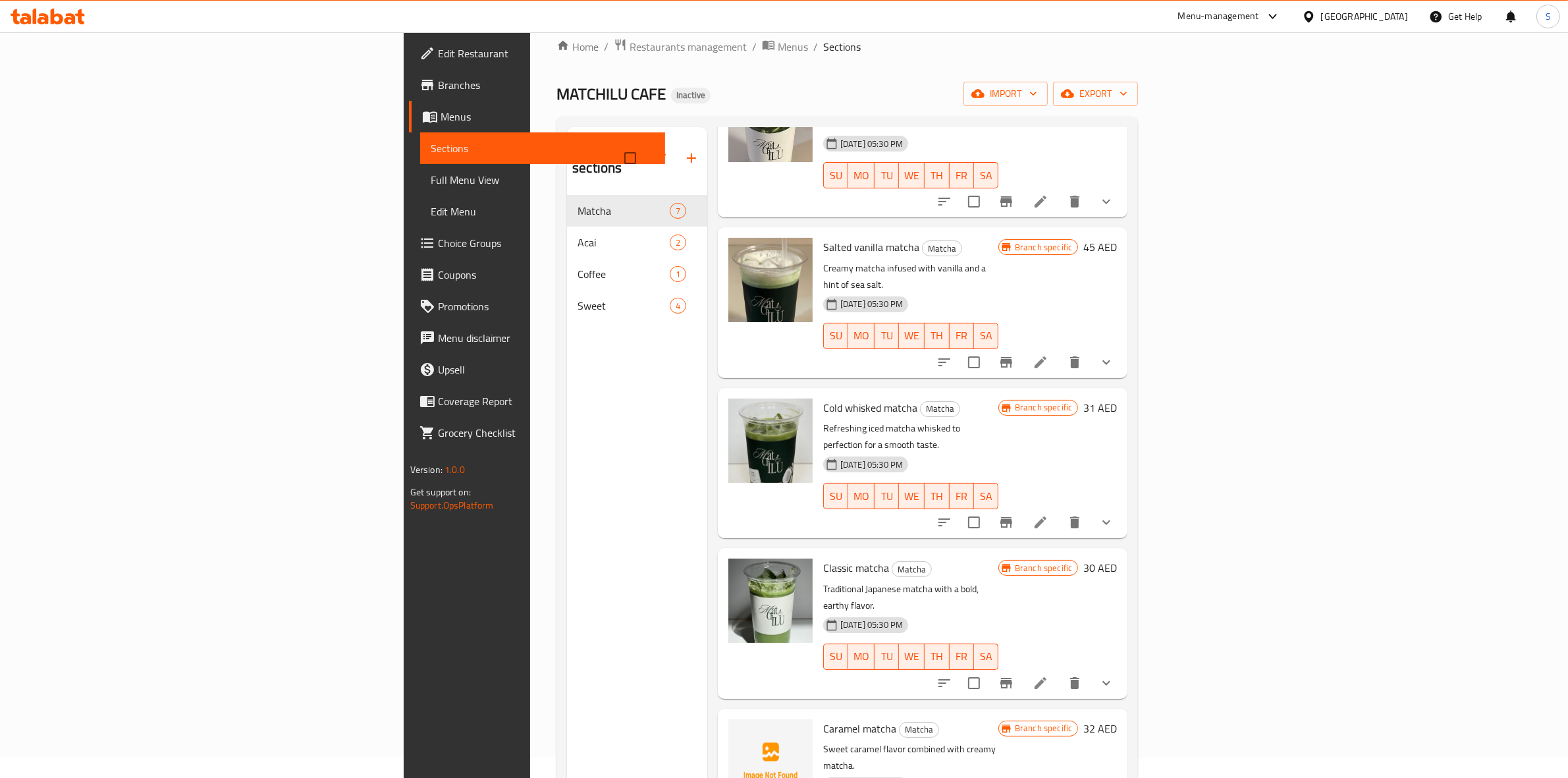
scroll to position [262, 0]
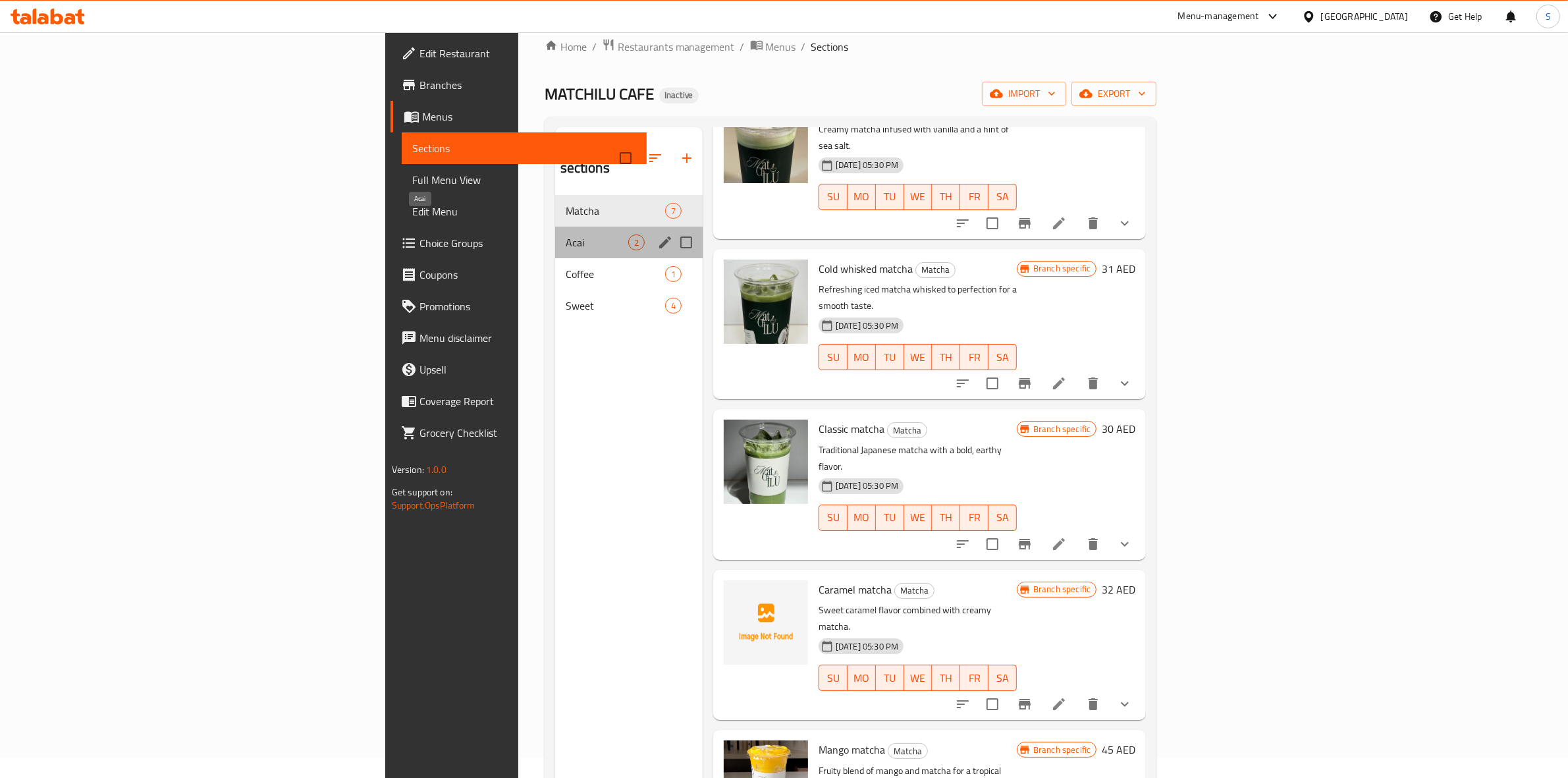
click at [565, 235] on span "Acai" at bounding box center [596, 243] width 63 height 16
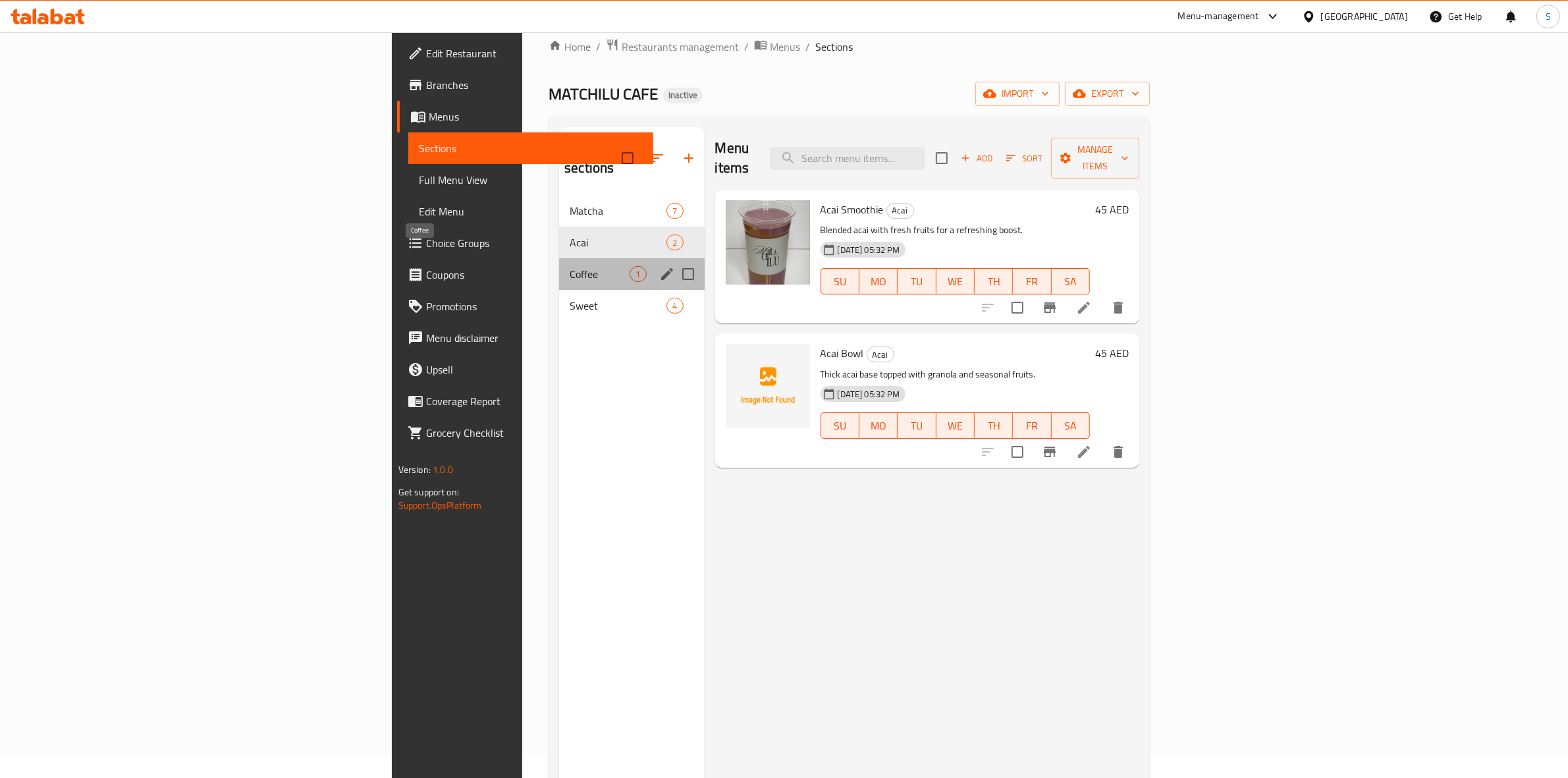
click at [569, 266] on span "Coffee" at bounding box center [600, 274] width 60 height 16
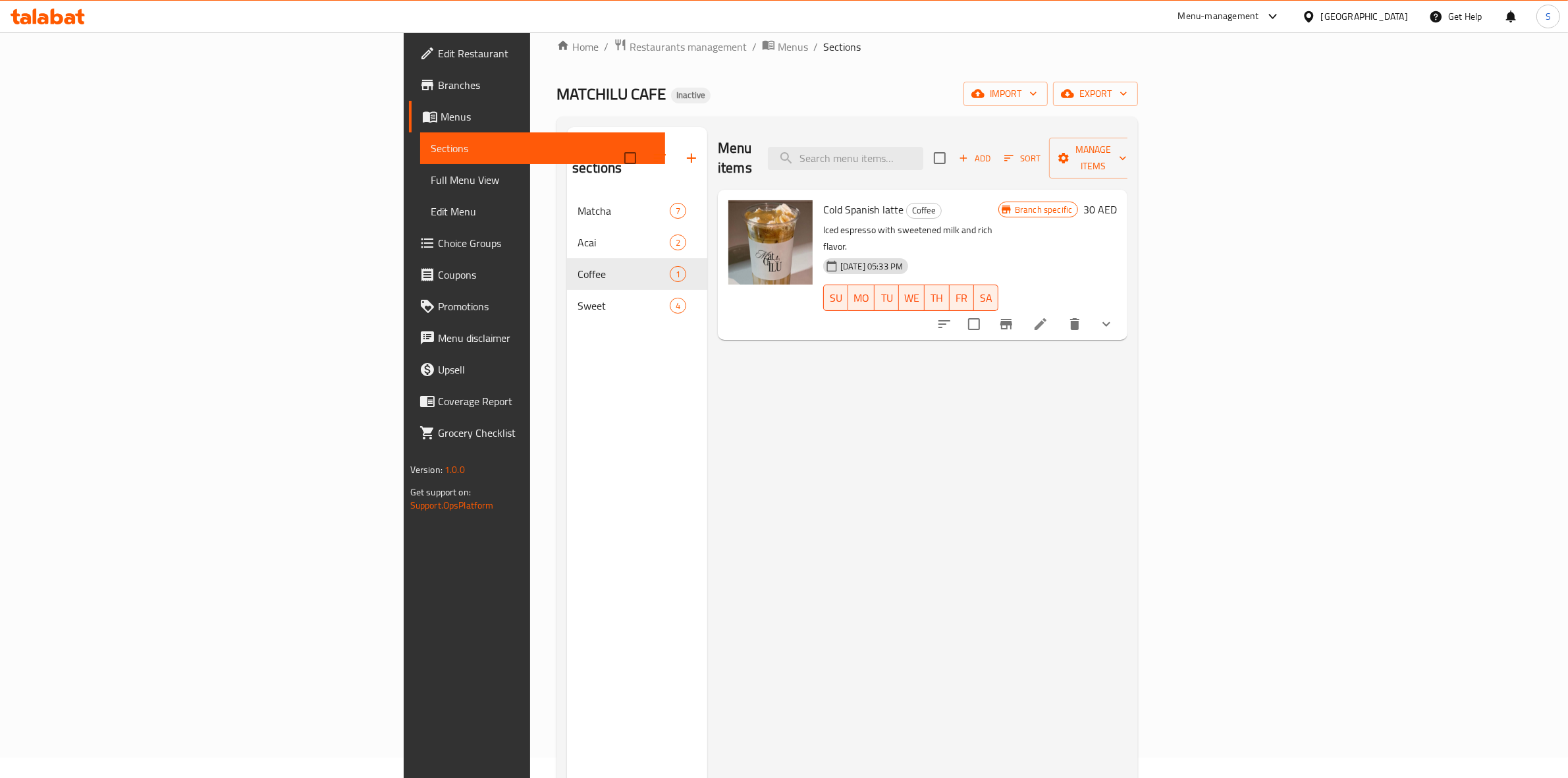
click at [431, 181] on span "Full Menu View" at bounding box center [542, 180] width 224 height 16
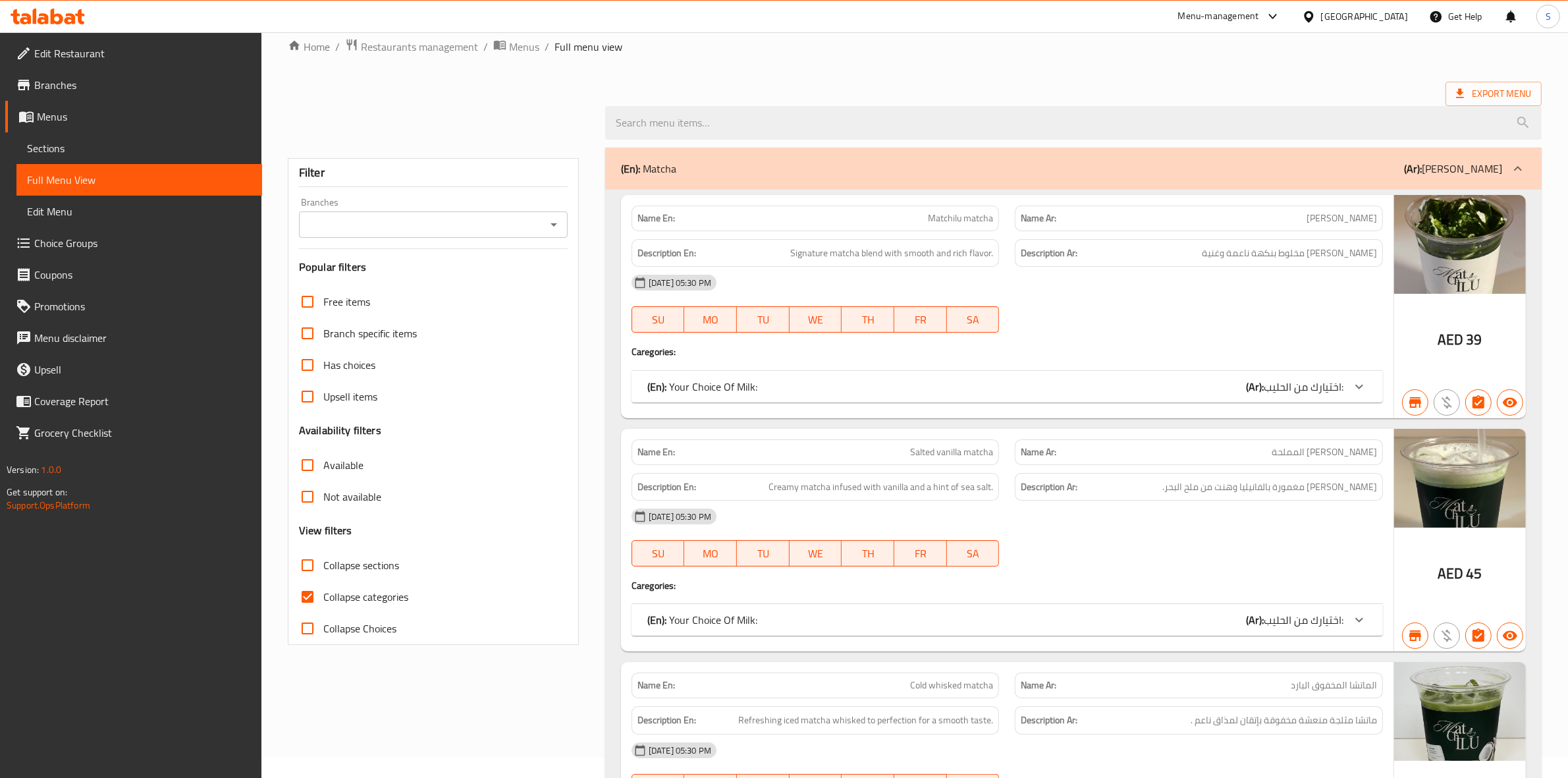
click at [394, 607] on label "Collapse categories" at bounding box center [350, 596] width 117 height 32
click at [324, 607] on input "Collapse categories" at bounding box center [308, 596] width 32 height 32
checkbox input "false"
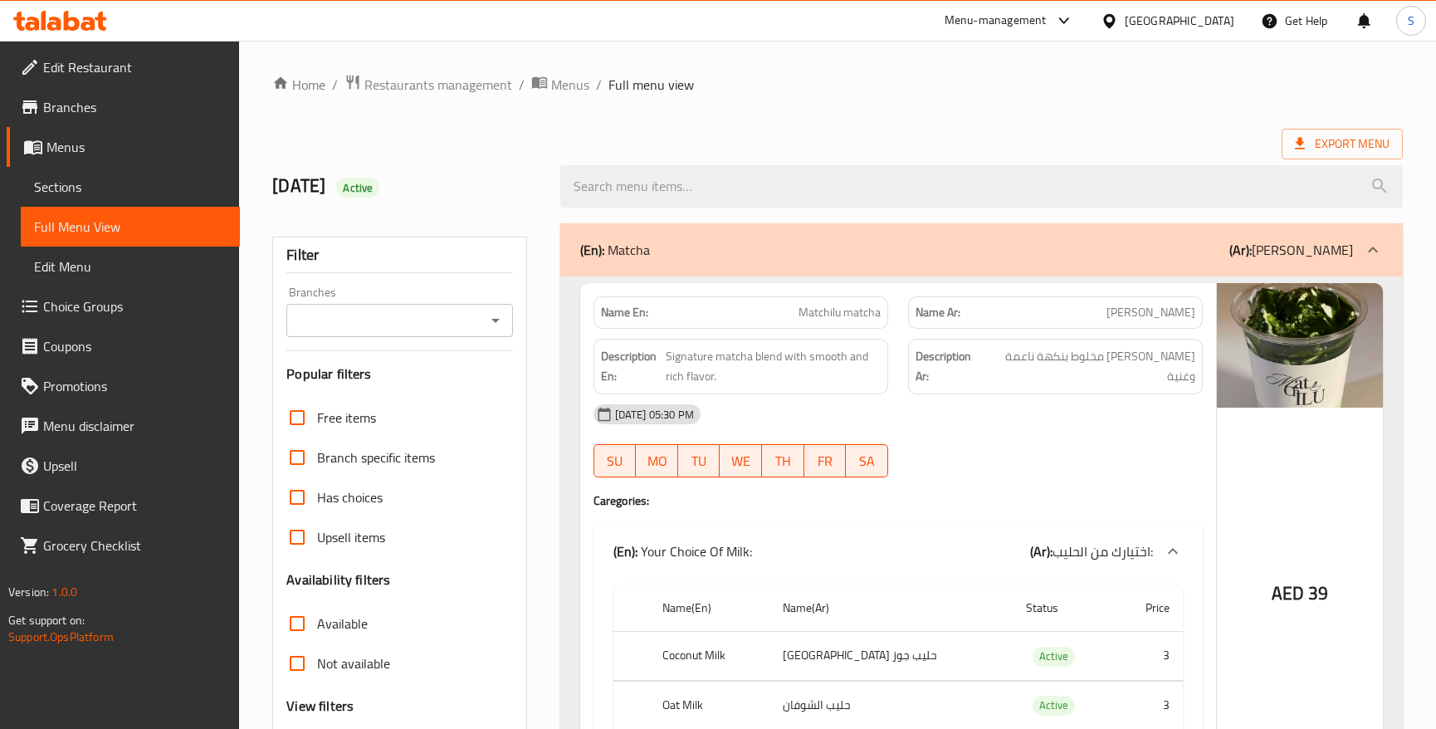
click at [931, 91] on ol "Home / Restaurants management / Menus / Full menu view" at bounding box center [837, 85] width 1131 height 22
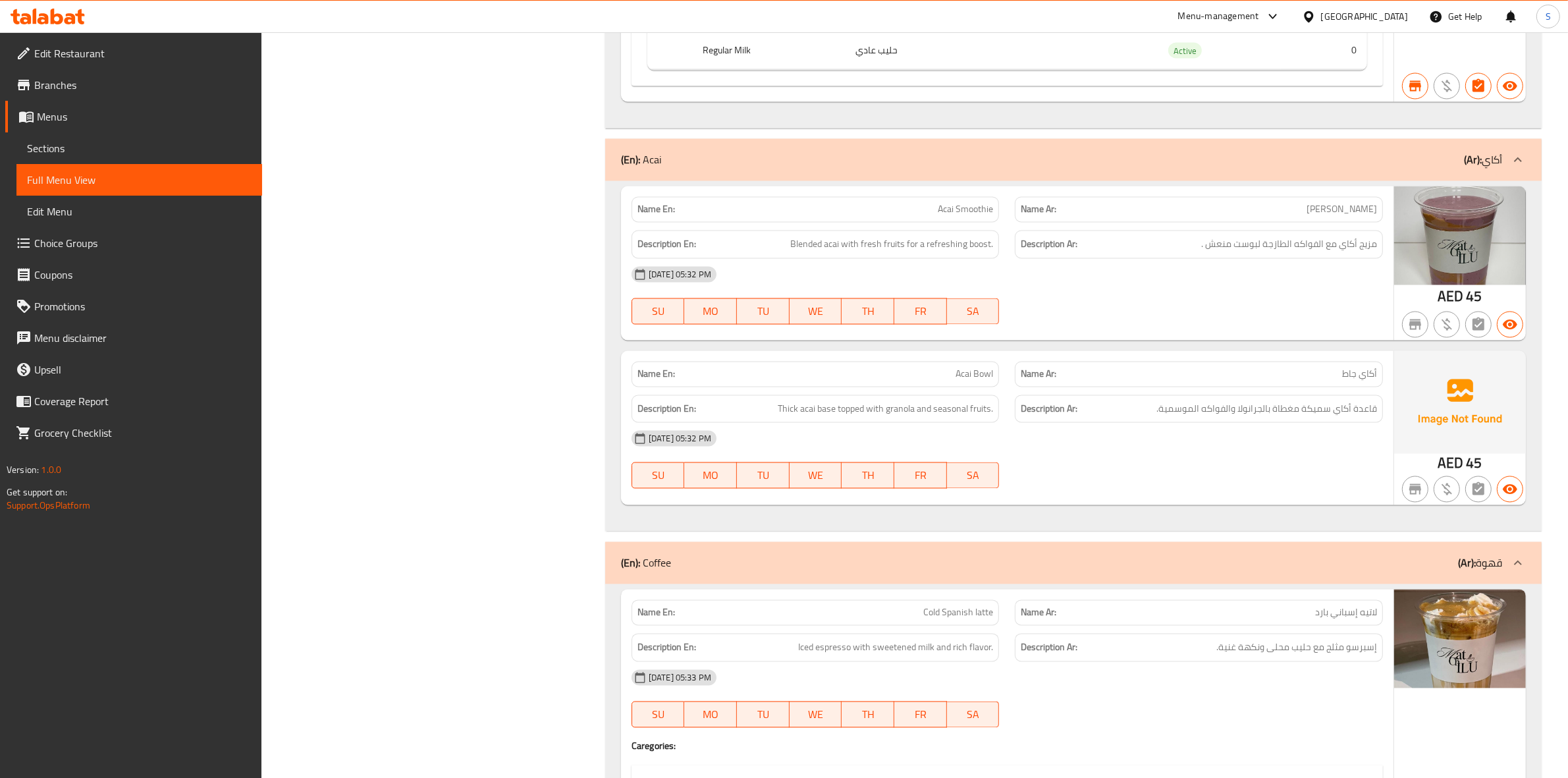
scroll to position [3128, 0]
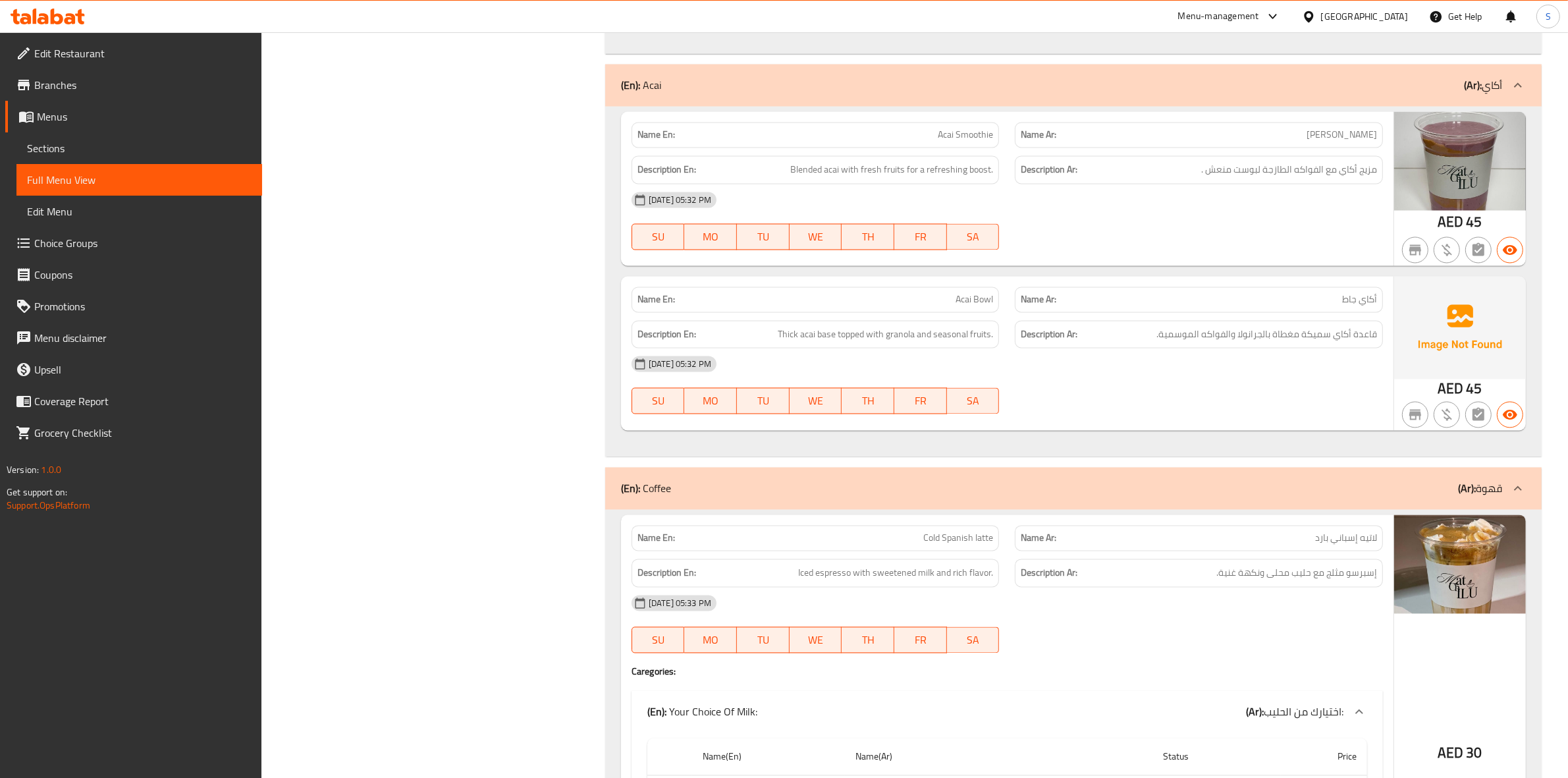
click at [950, 142] on span "Acai Smoothie" at bounding box center [965, 135] width 56 height 13
copy span "Acai Smoothie"
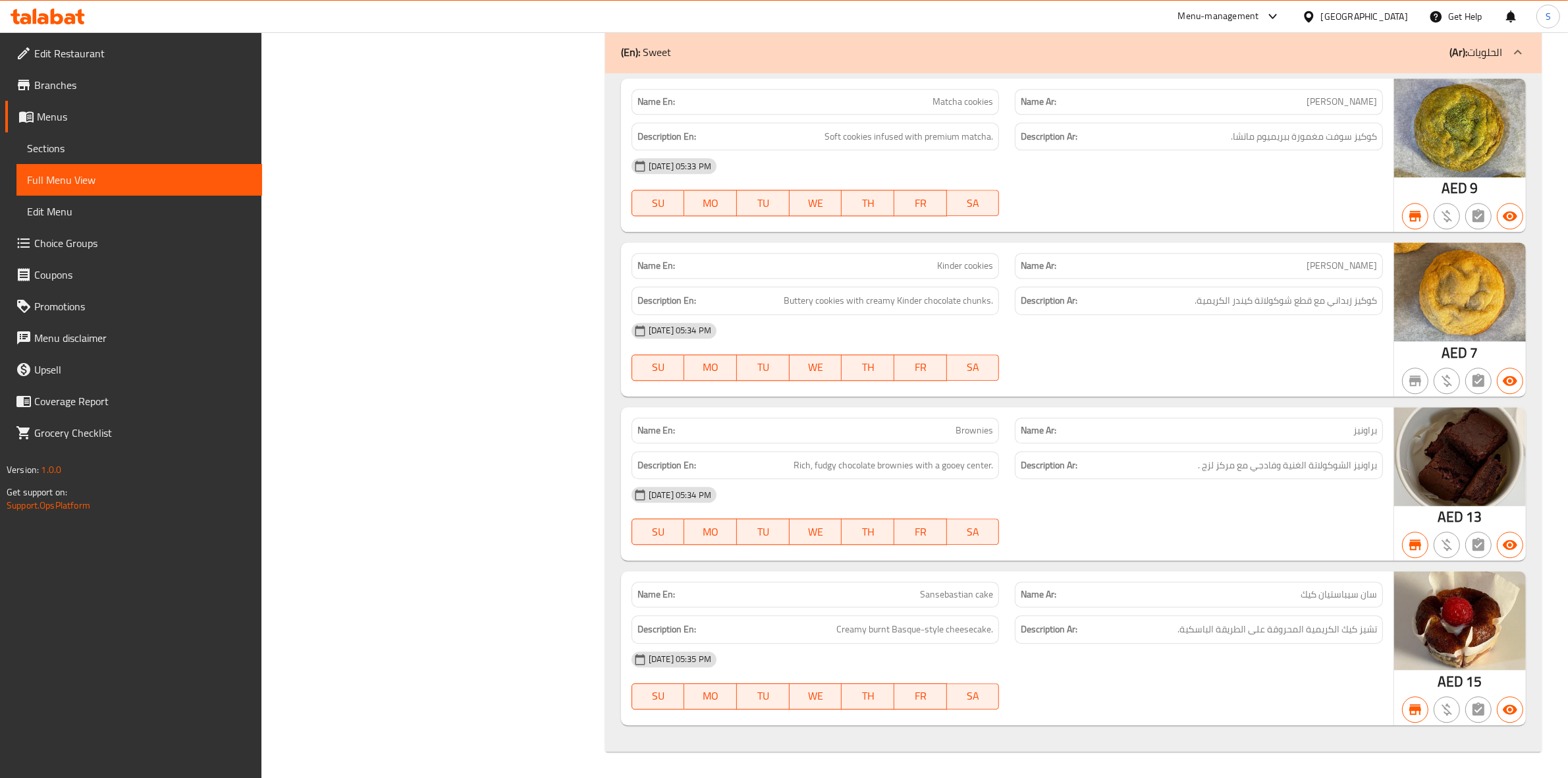
scroll to position [4084, 0]
click at [957, 589] on span "Sansebastian cake" at bounding box center [957, 594] width 73 height 13
copy span "Sansebastian cake"
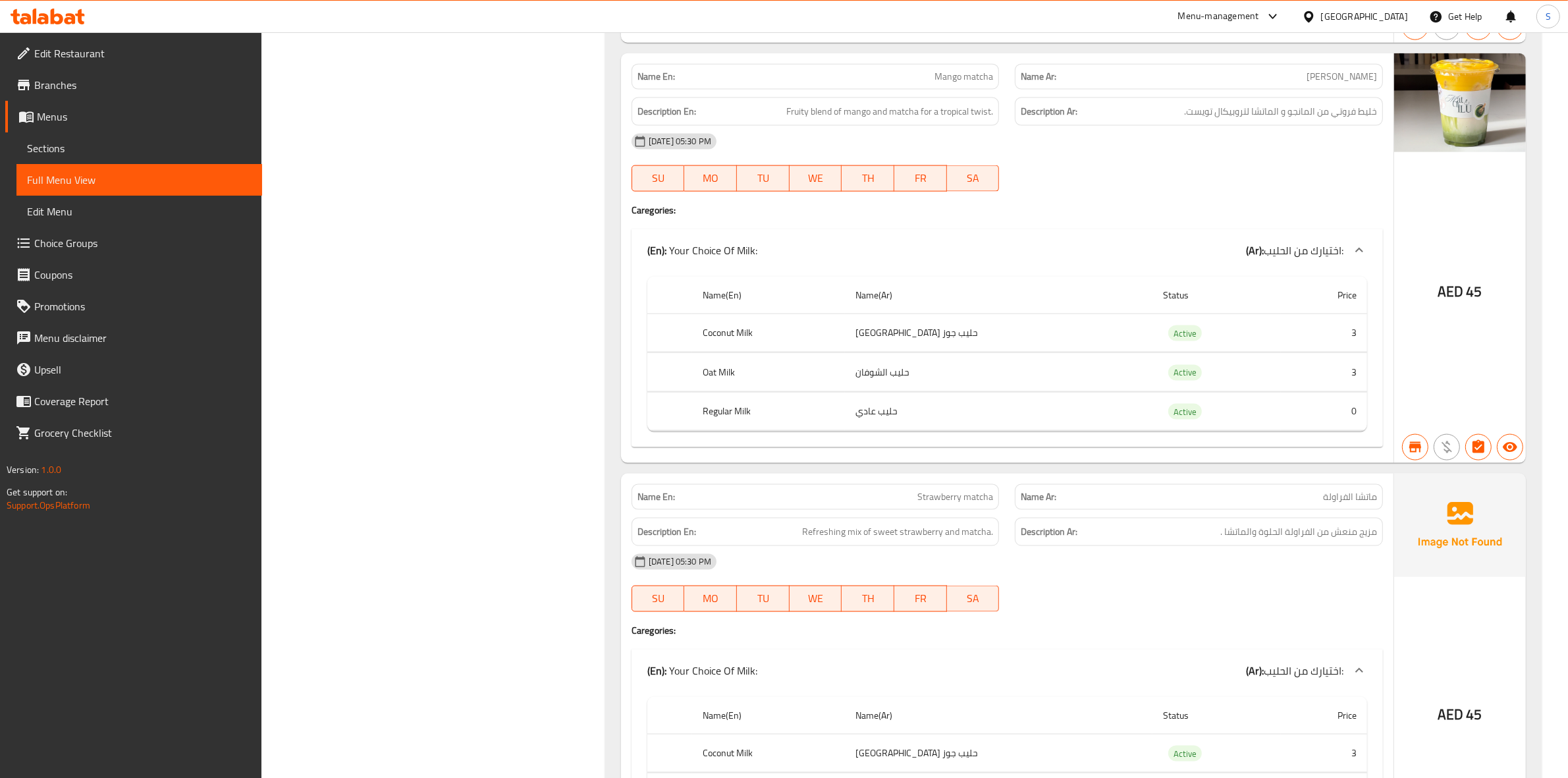
scroll to position [1779, 0]
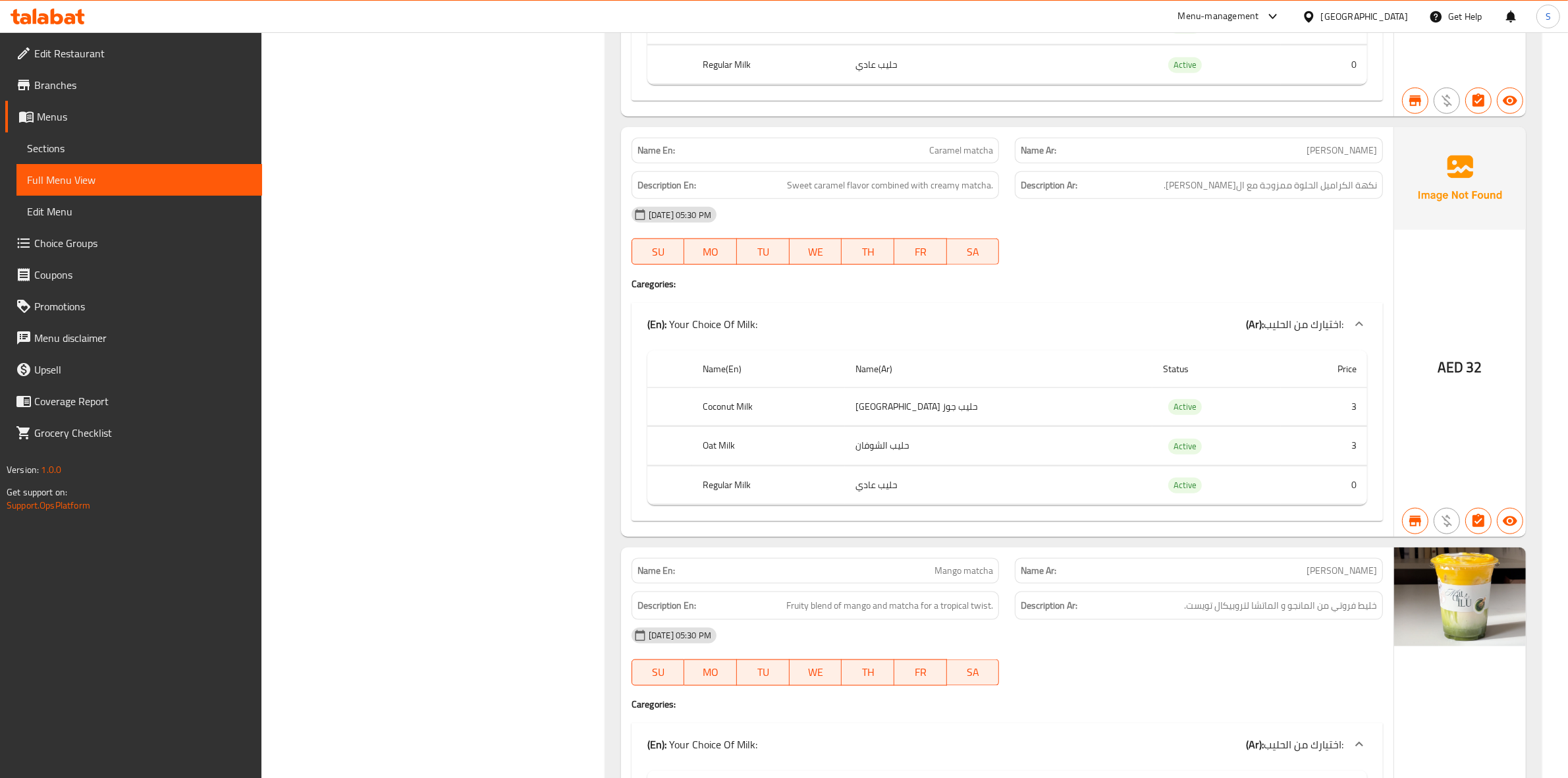
click at [1351, 157] on span "كراميل ماتشا" at bounding box center [1341, 150] width 71 height 13
click at [943, 157] on span "Caramel matcha" at bounding box center [961, 150] width 64 height 13
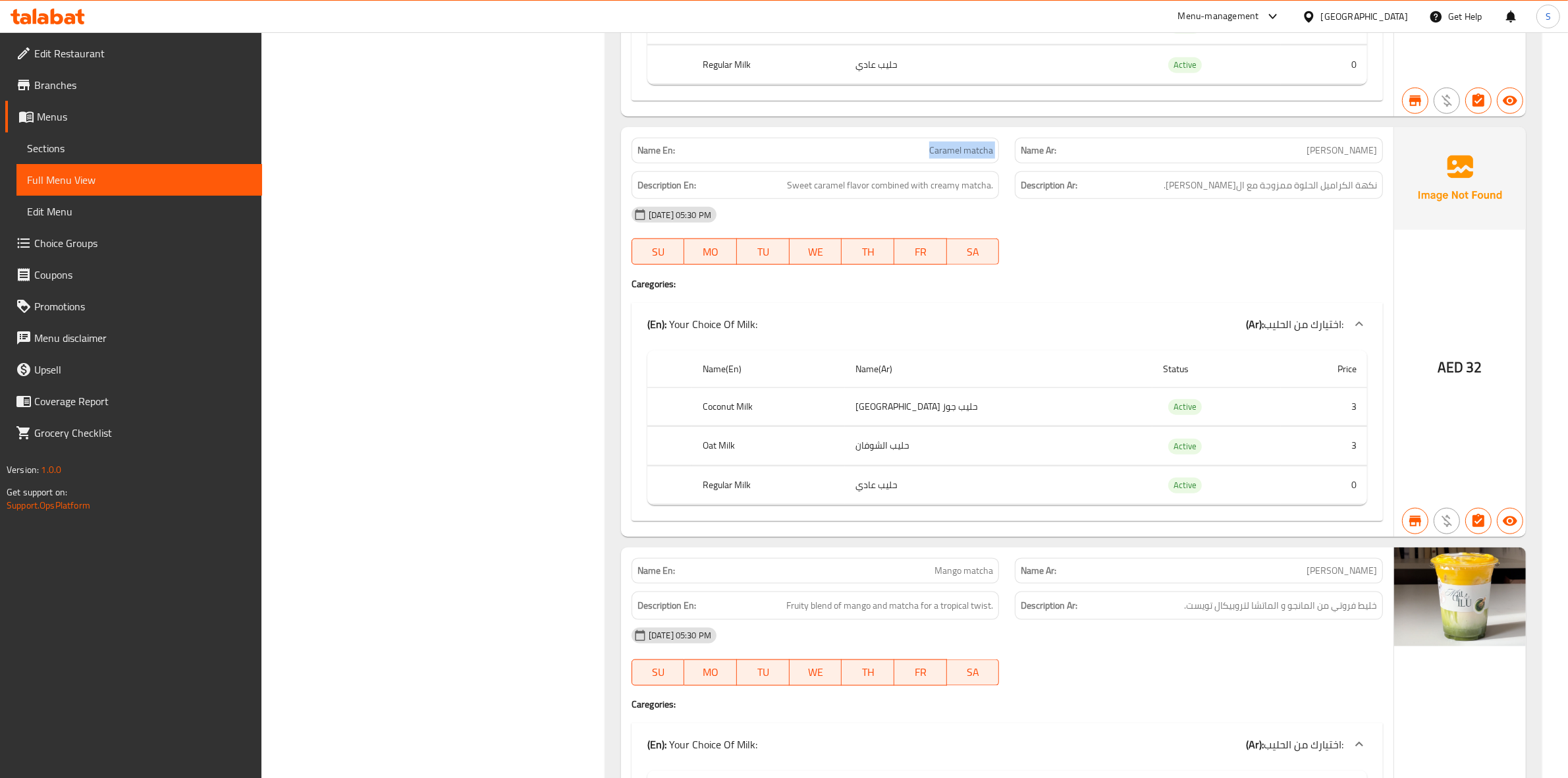
click at [943, 157] on span "Caramel matcha" at bounding box center [961, 150] width 64 height 13
copy span "Caramel matcha"
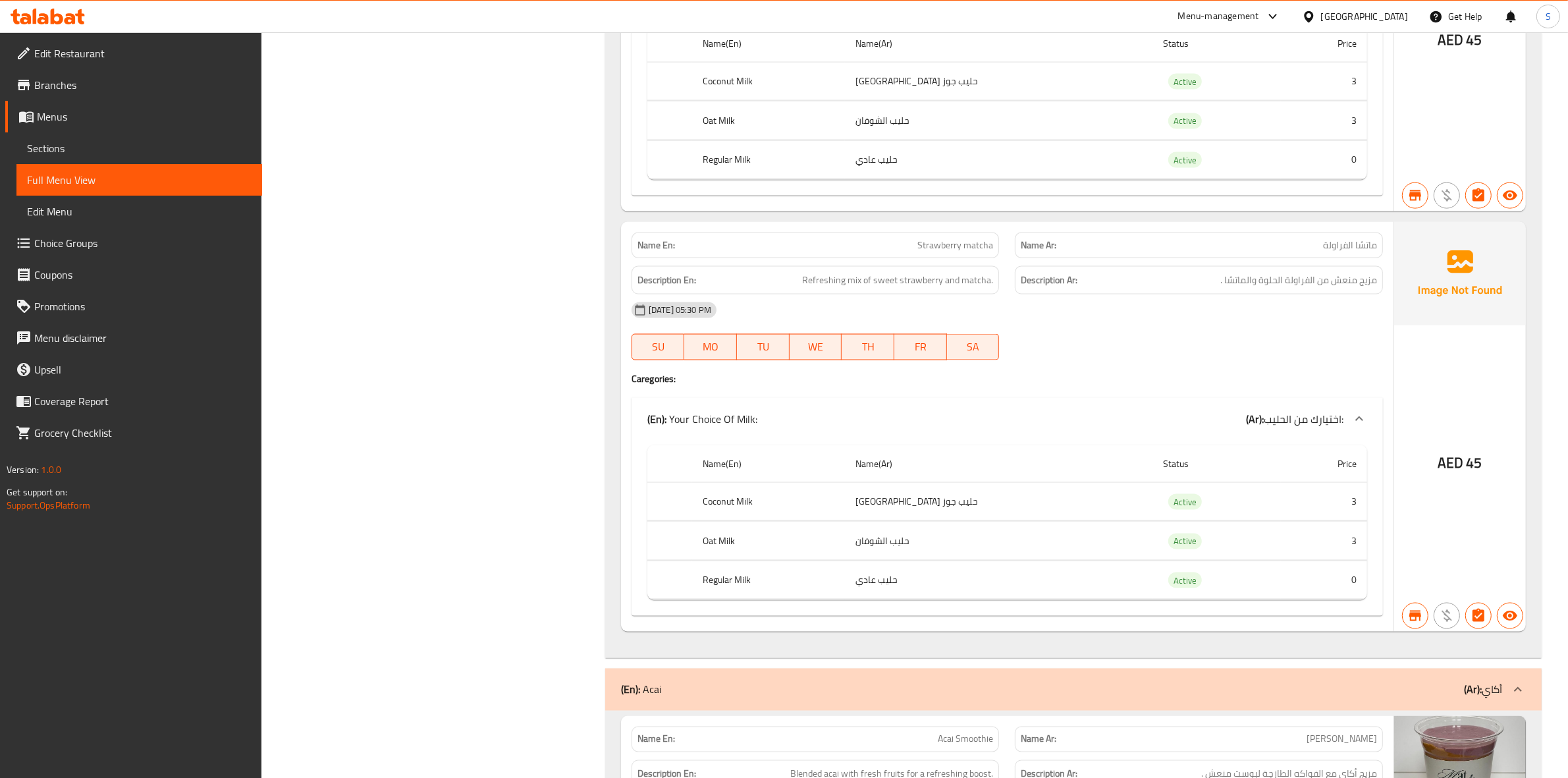
scroll to position [2520, 0]
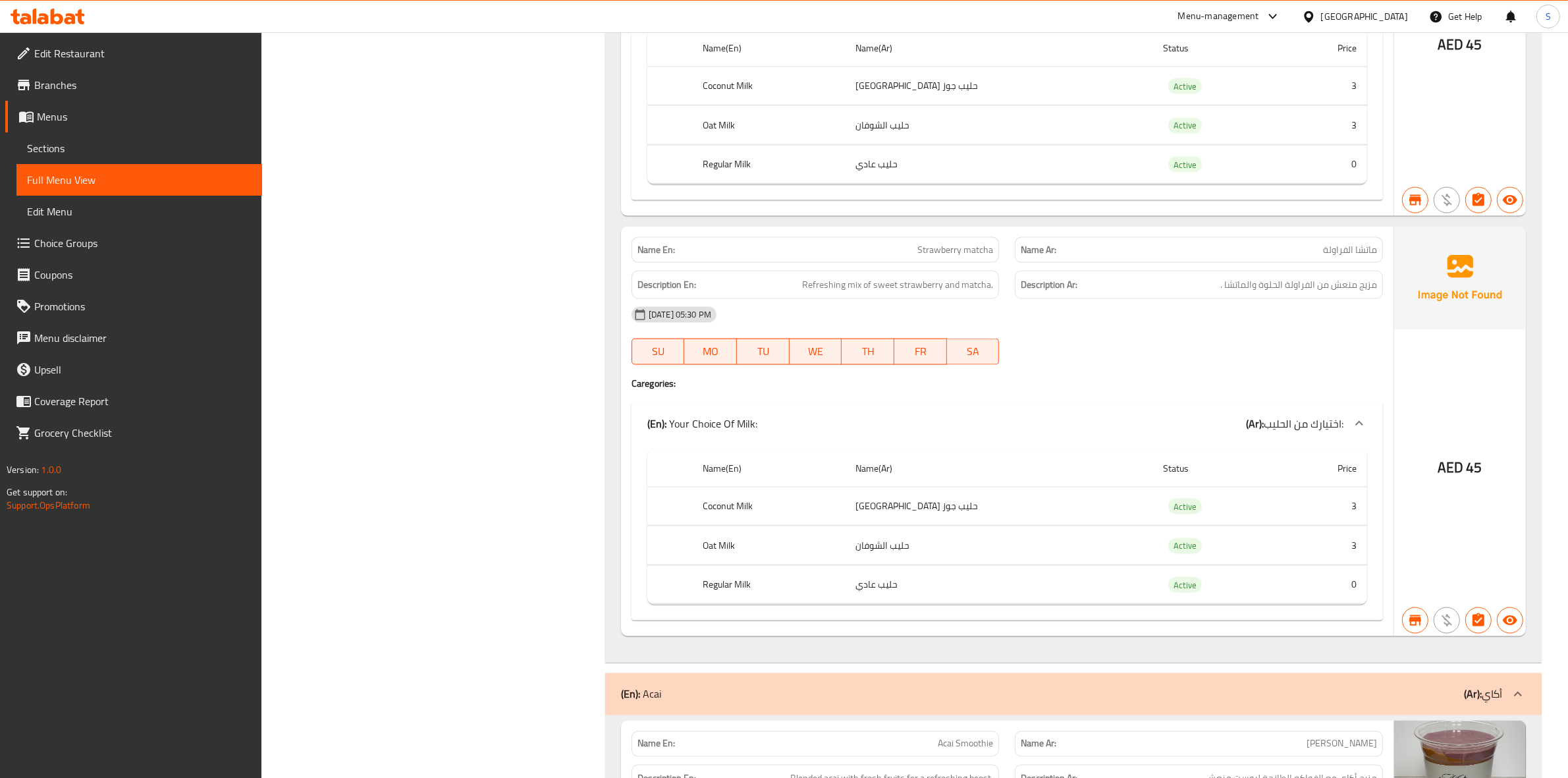
click at [953, 263] on div "Name En: Strawberry matcha" at bounding box center [815, 250] width 368 height 25
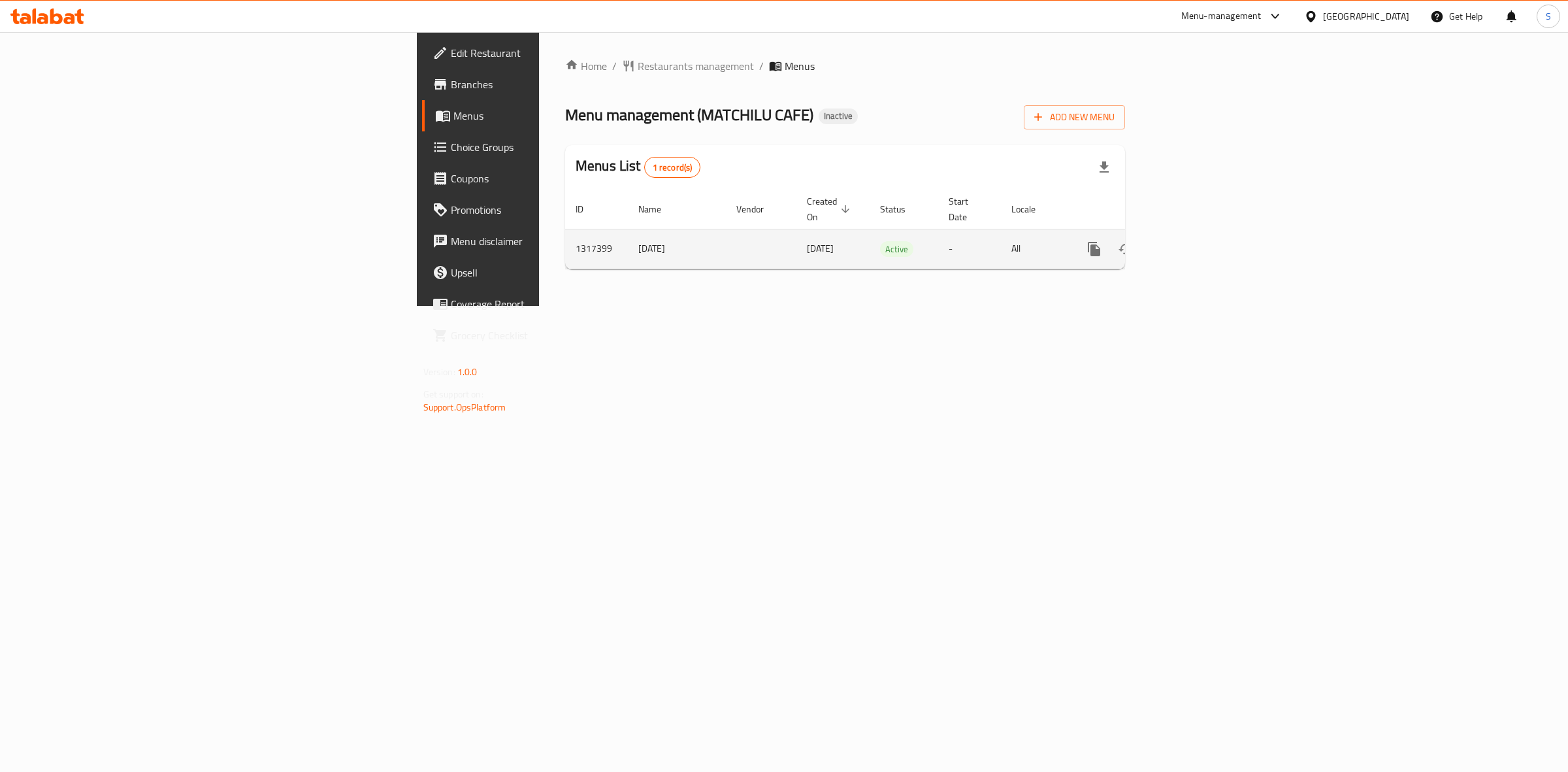
click at [1194, 243] on icon "enhanced table" at bounding box center [1188, 249] width 12 height 12
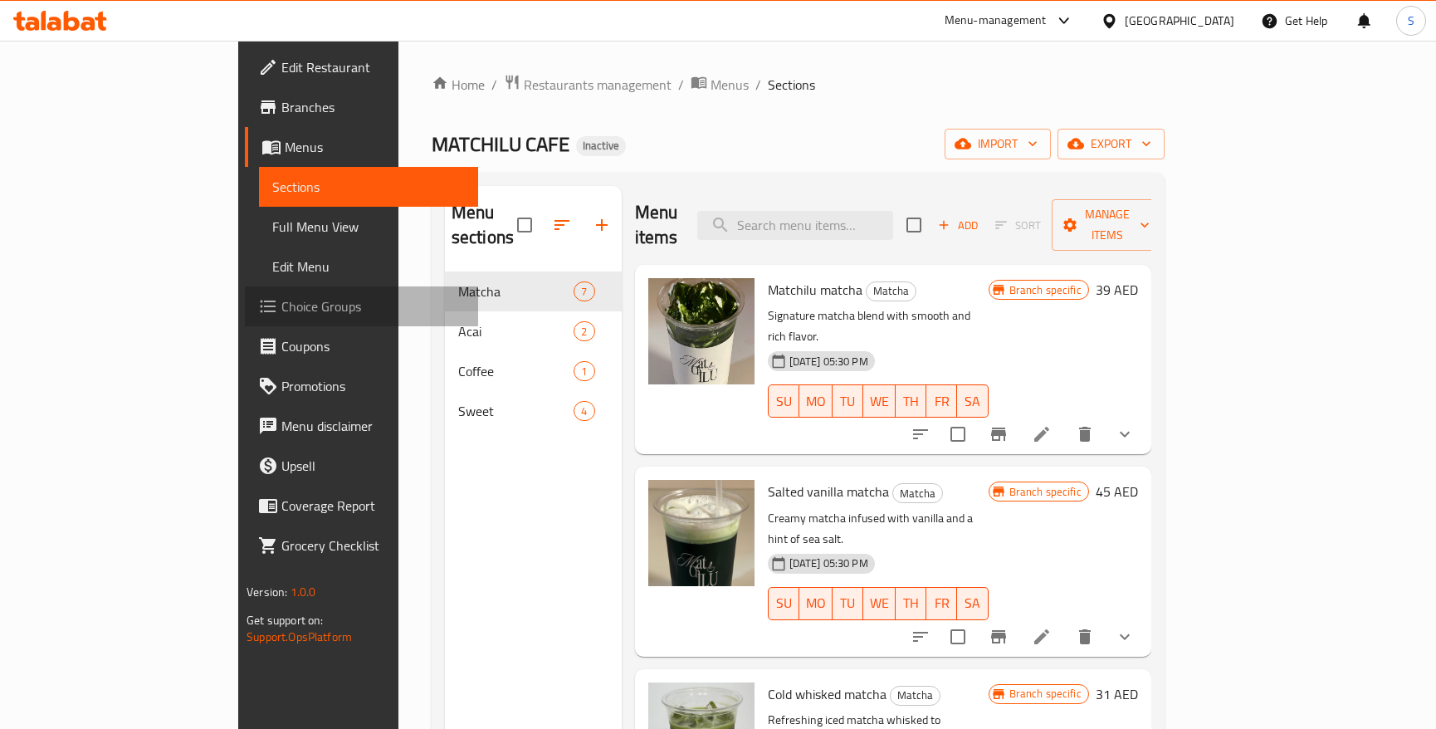
click at [281, 311] on span "Choice Groups" at bounding box center [373, 306] width 184 height 20
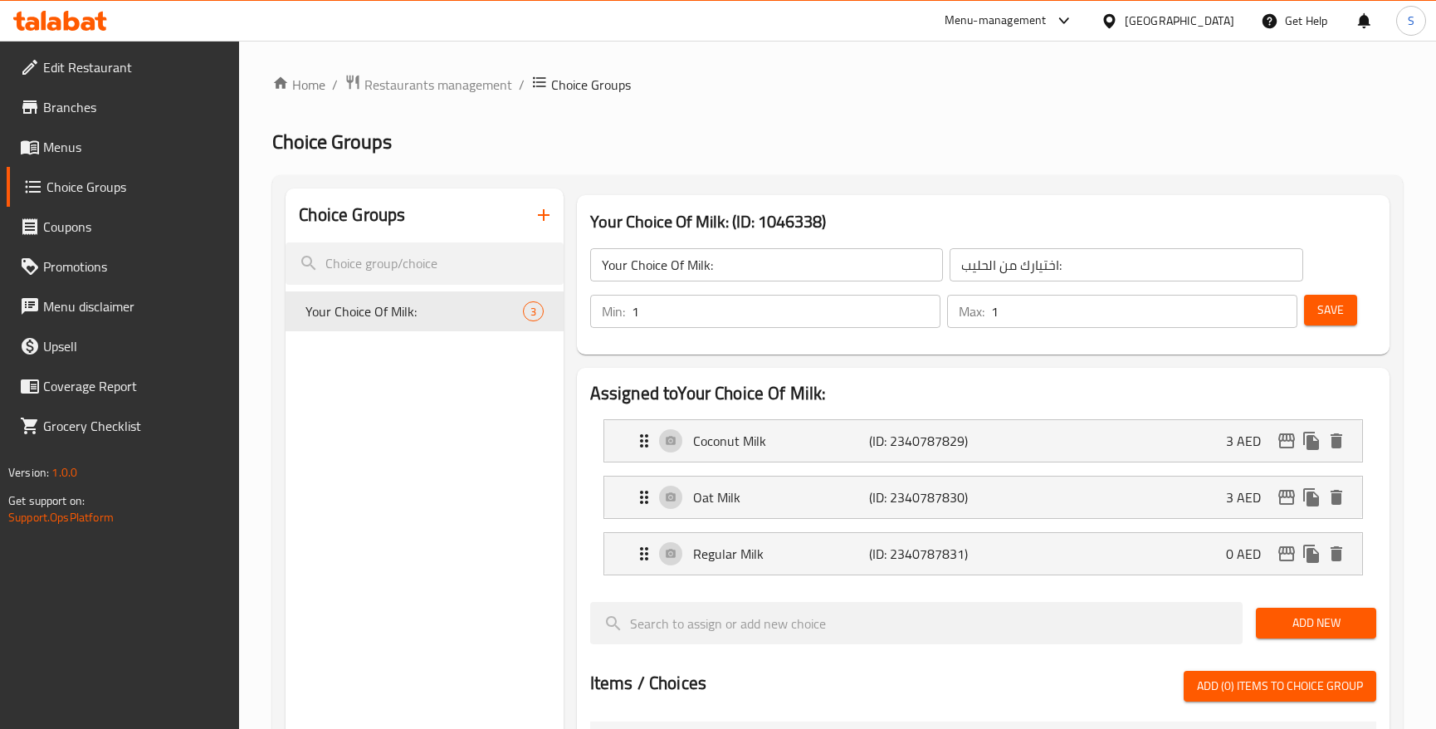
click at [670, 299] on input "1" at bounding box center [786, 311] width 309 height 33
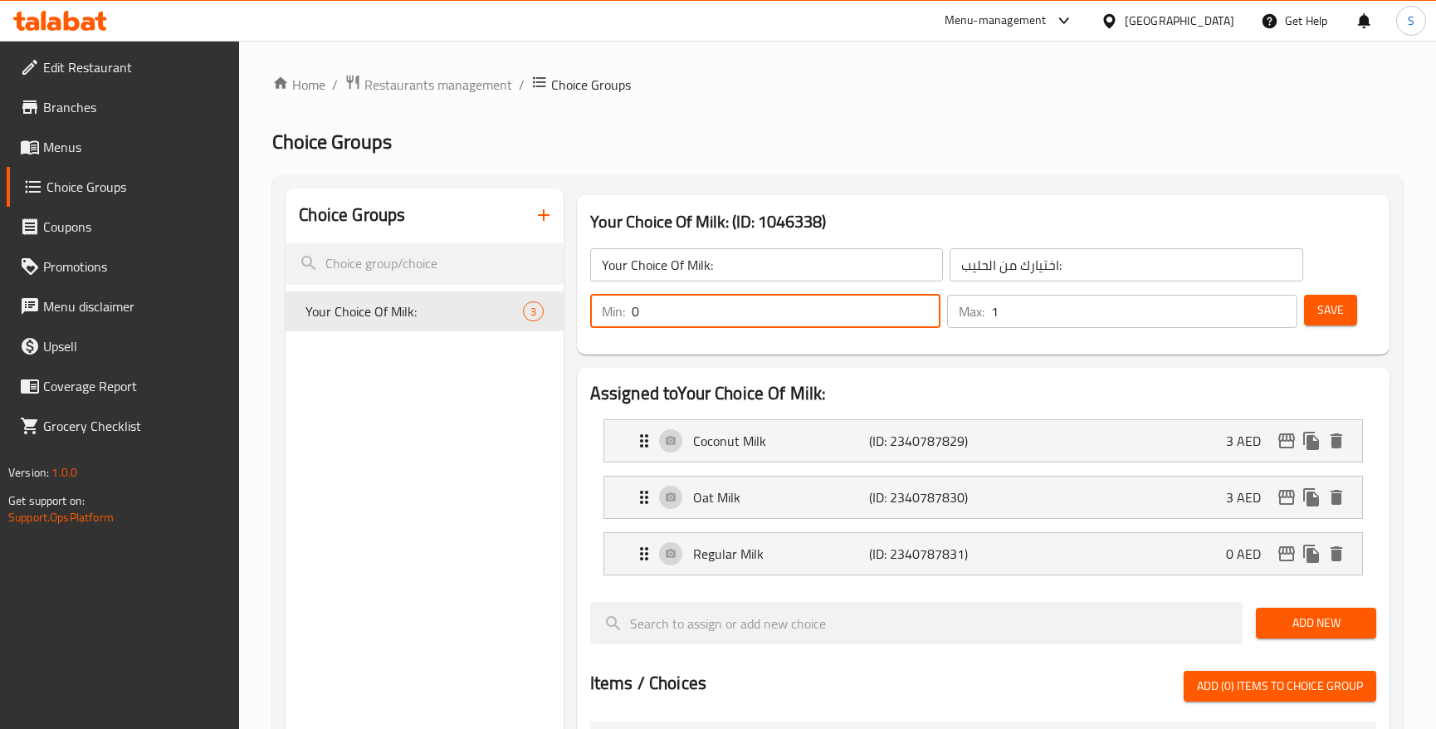
type input "0"
click at [918, 321] on input "0" at bounding box center [786, 311] width 309 height 33
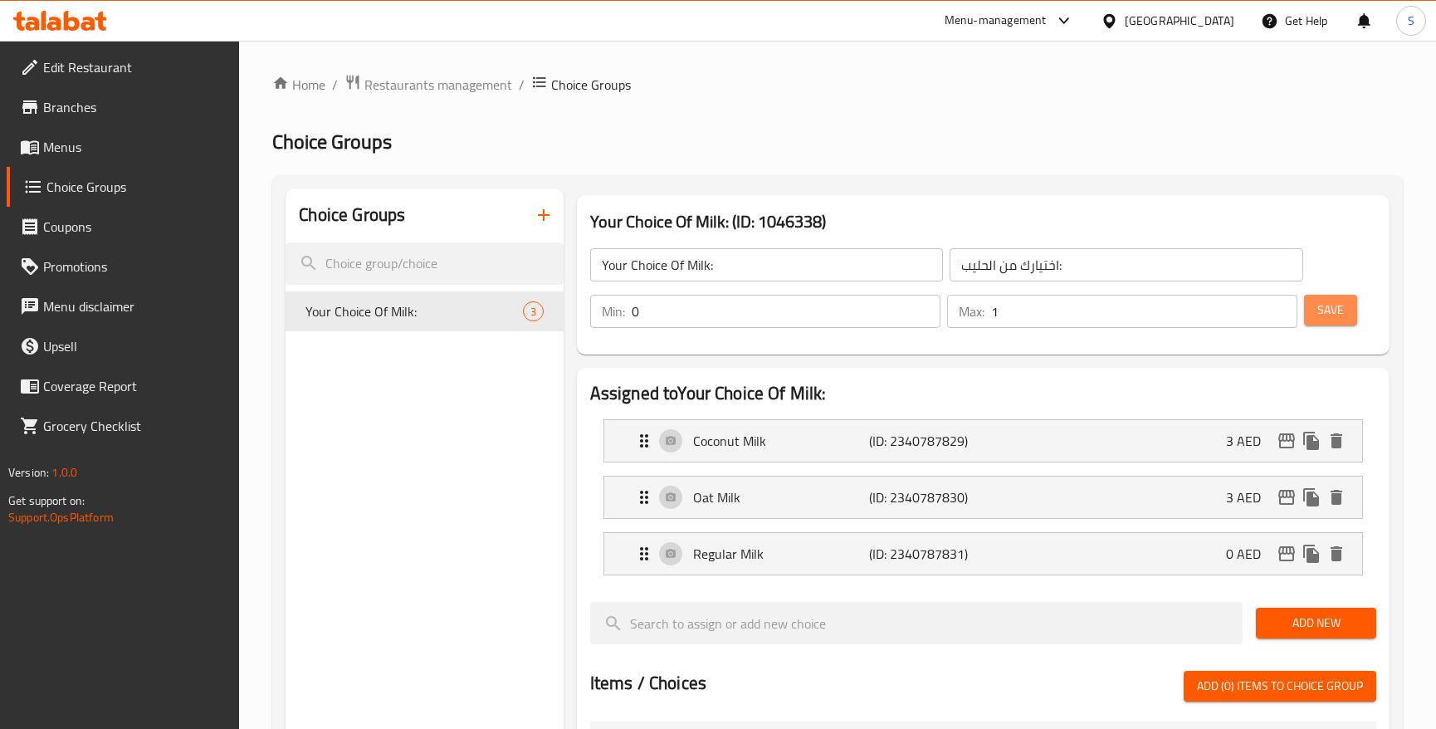
click at [1354, 306] on button "Save" at bounding box center [1330, 310] width 53 height 31
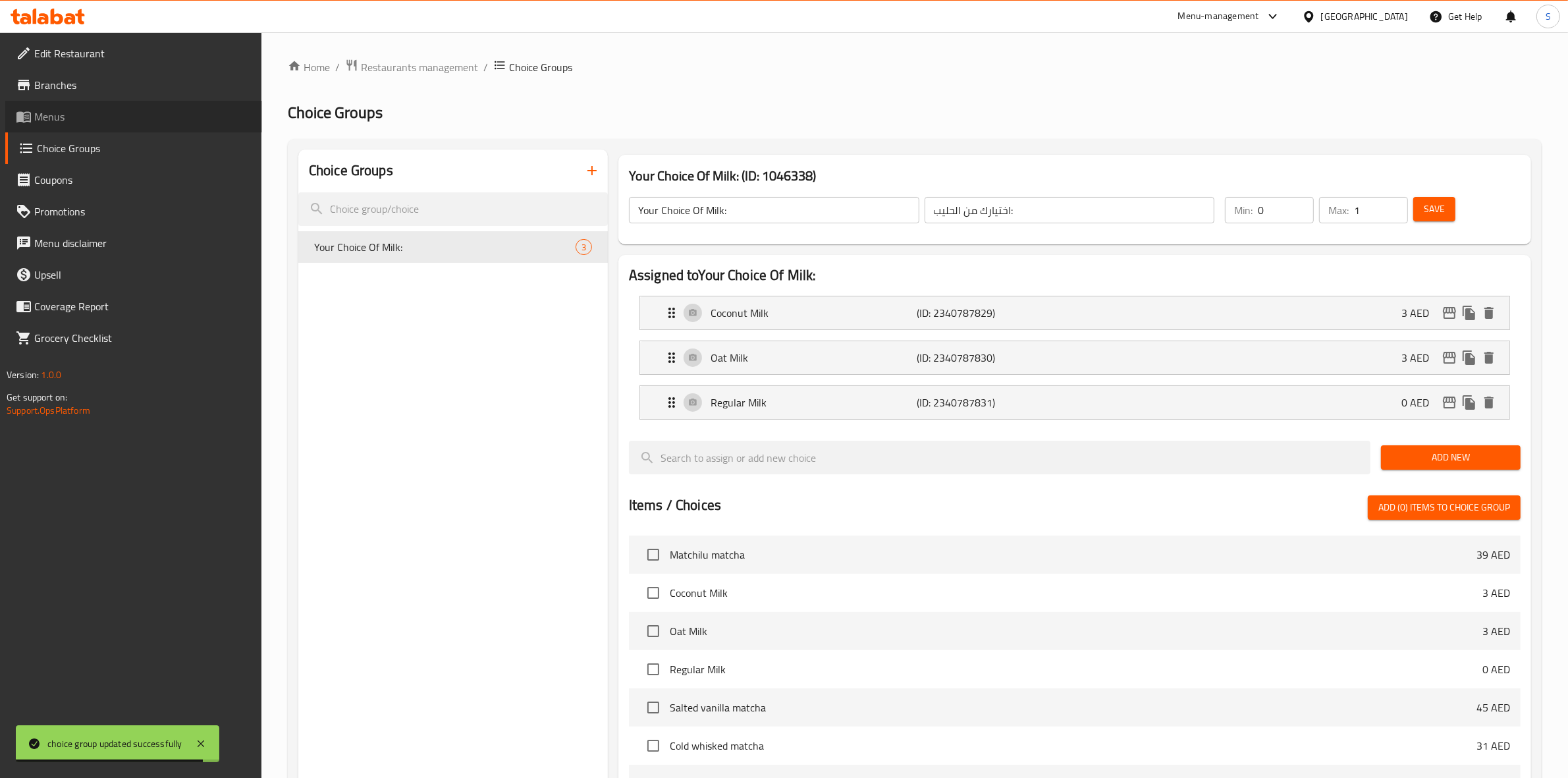
click at [130, 109] on span "Menus" at bounding box center [143, 117] width 217 height 16
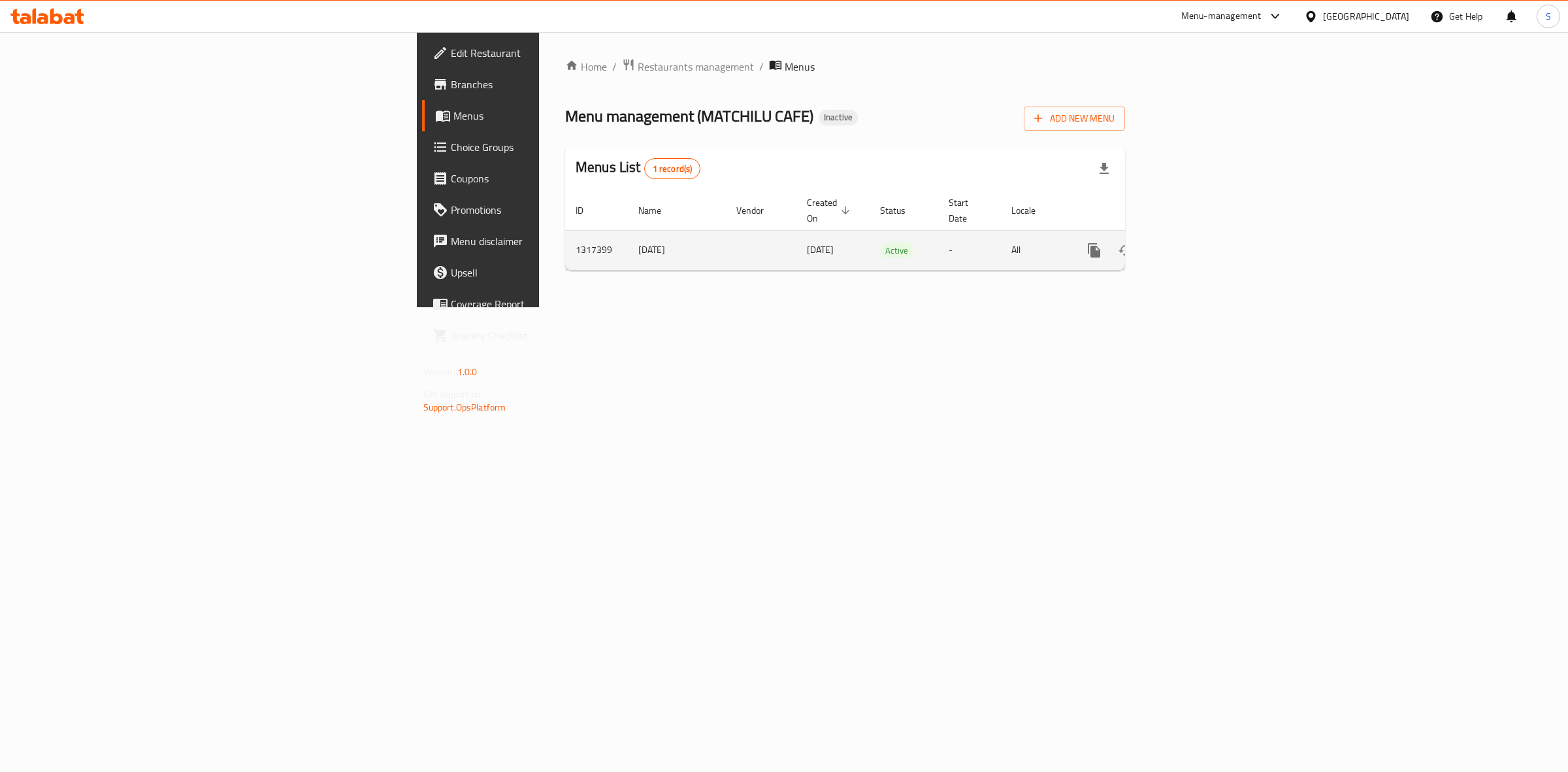
click at [1196, 242] on icon "enhanced table" at bounding box center [1188, 250] width 16 height 16
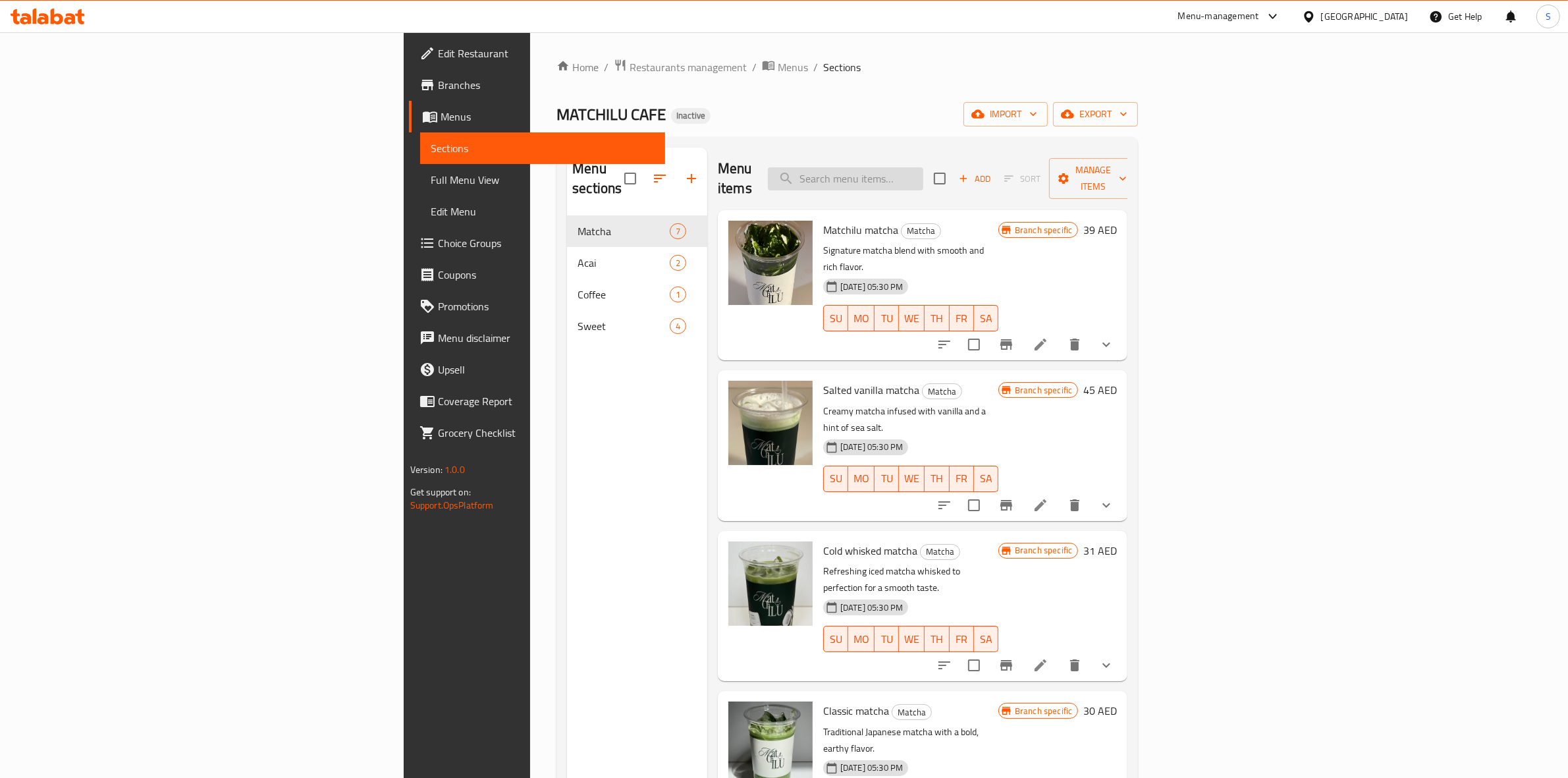
click at [923, 173] on input "search" at bounding box center [845, 178] width 155 height 23
paste input "Acai Smoothie"
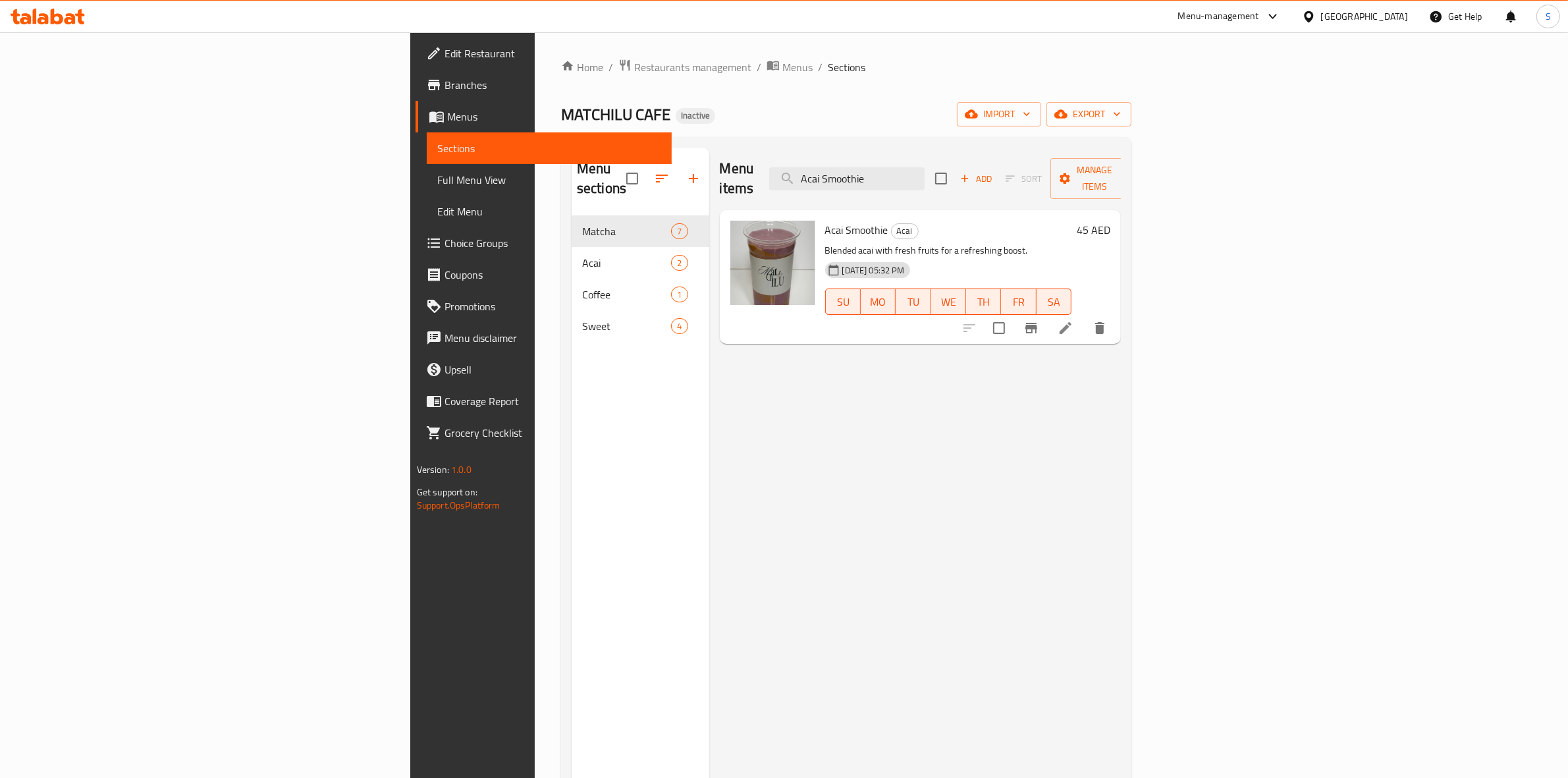
click at [1029, 155] on div "Menu items Acai Smoothie Add Sort Manage items" at bounding box center [921, 178] width 401 height 63
click at [925, 174] on input "Acai Smoothie" at bounding box center [847, 178] width 155 height 23
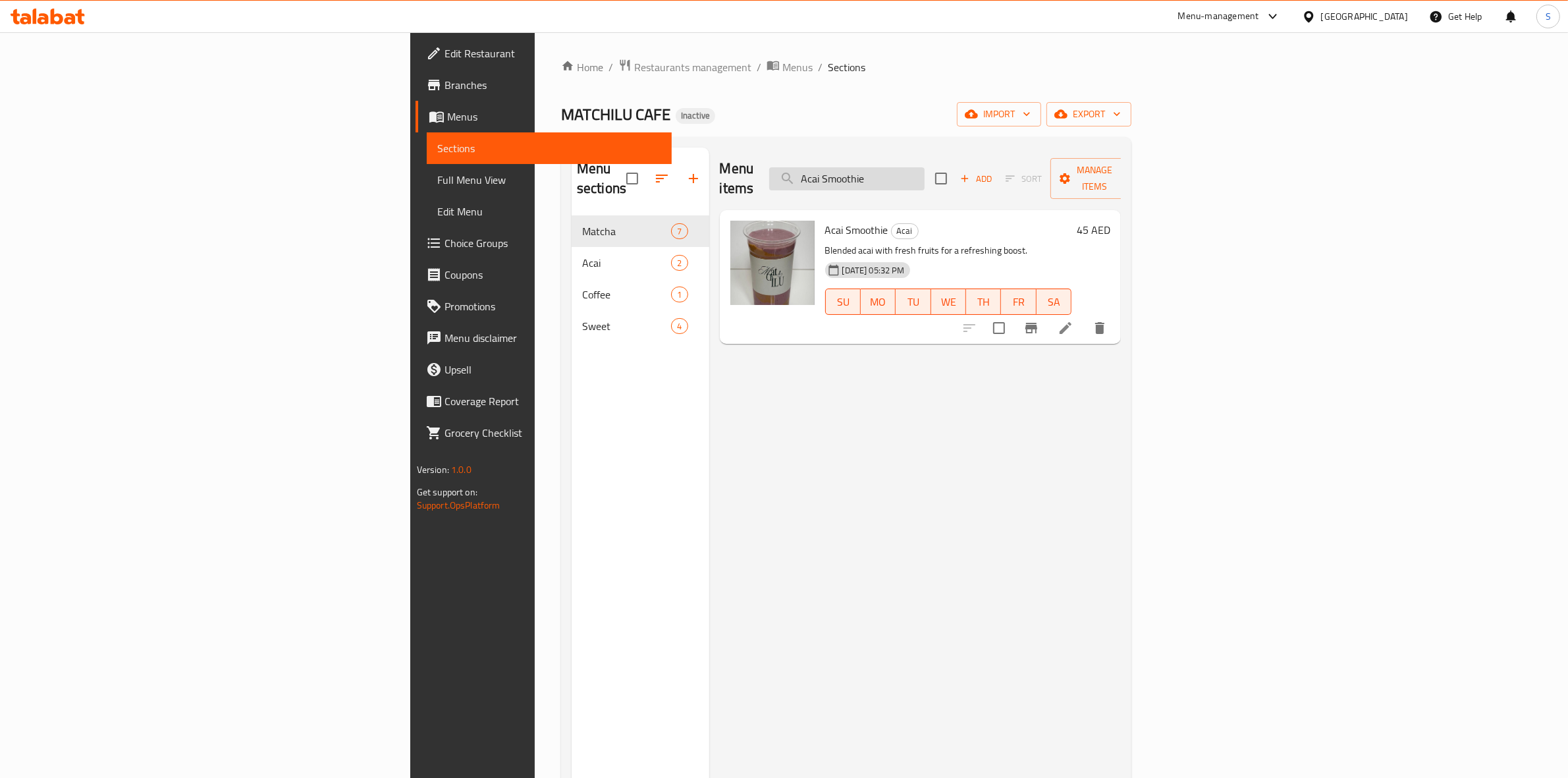
paste input "Strawberry matcha"
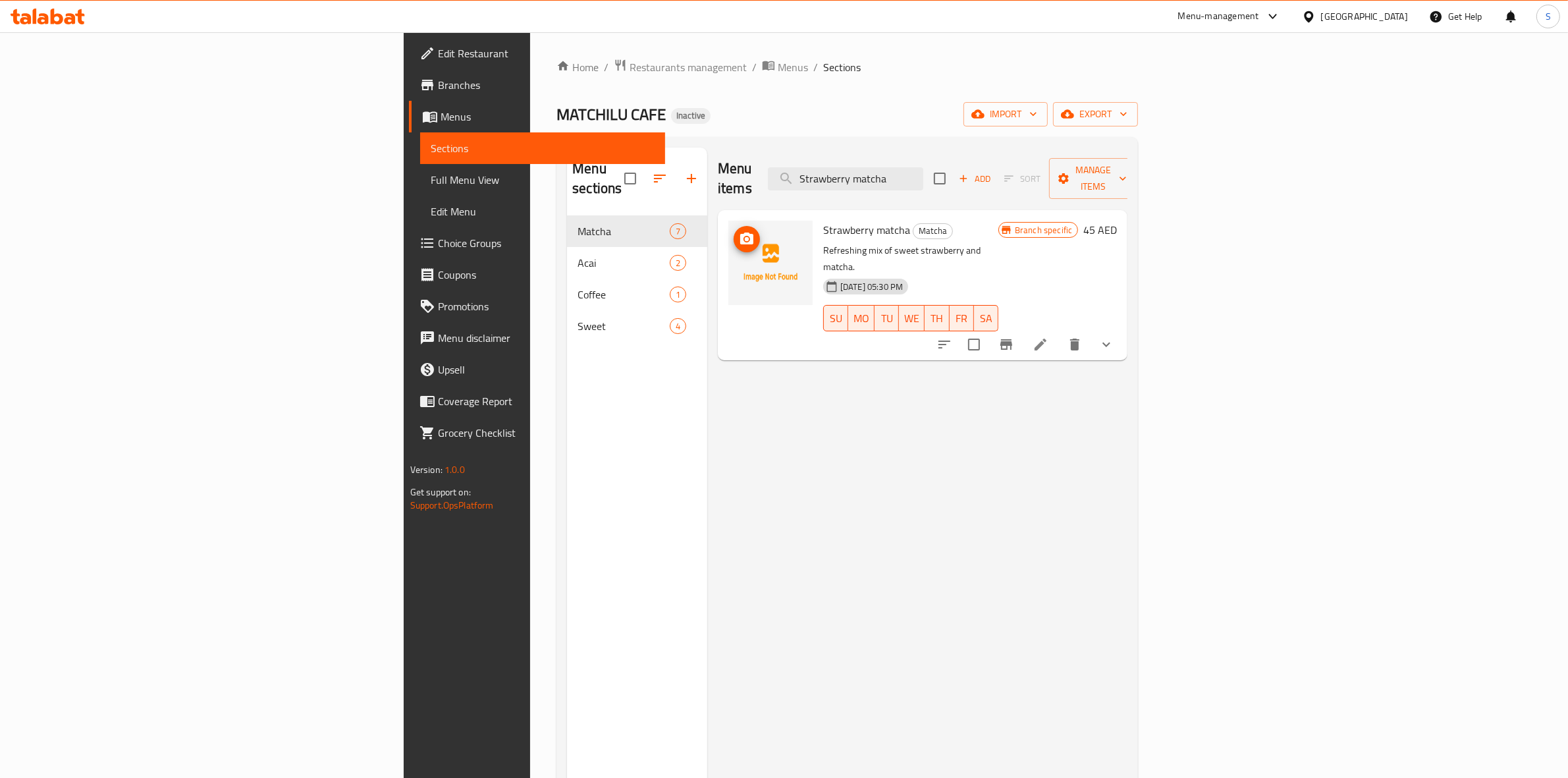
type input "Strawberry matcha"
click at [740, 232] on icon "upload picture" at bounding box center [746, 238] width 13 height 12
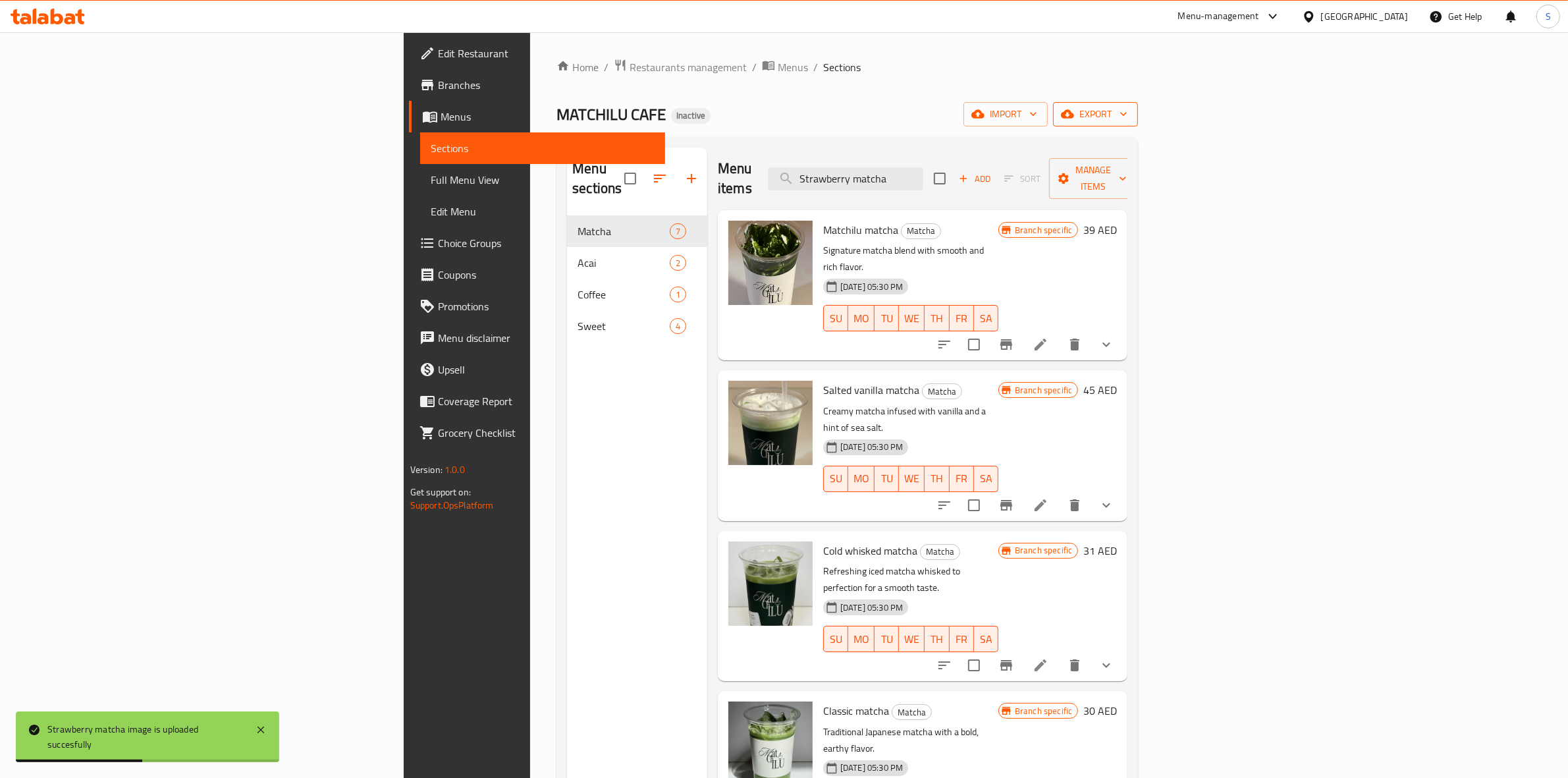
click at [1128, 107] on span "export" at bounding box center [1095, 114] width 64 height 17
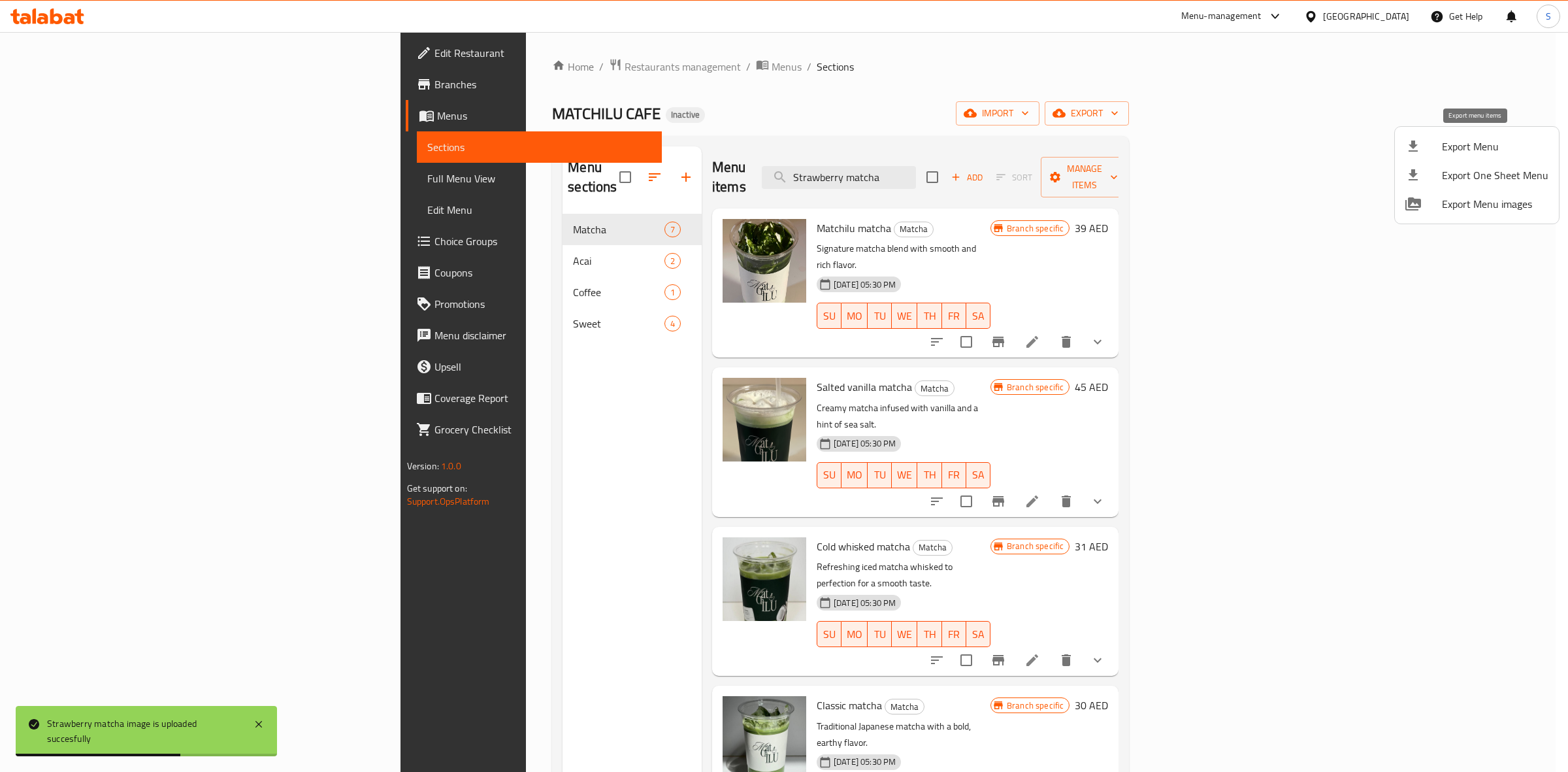
click at [1447, 145] on span "Export Menu" at bounding box center [1495, 146] width 106 height 16
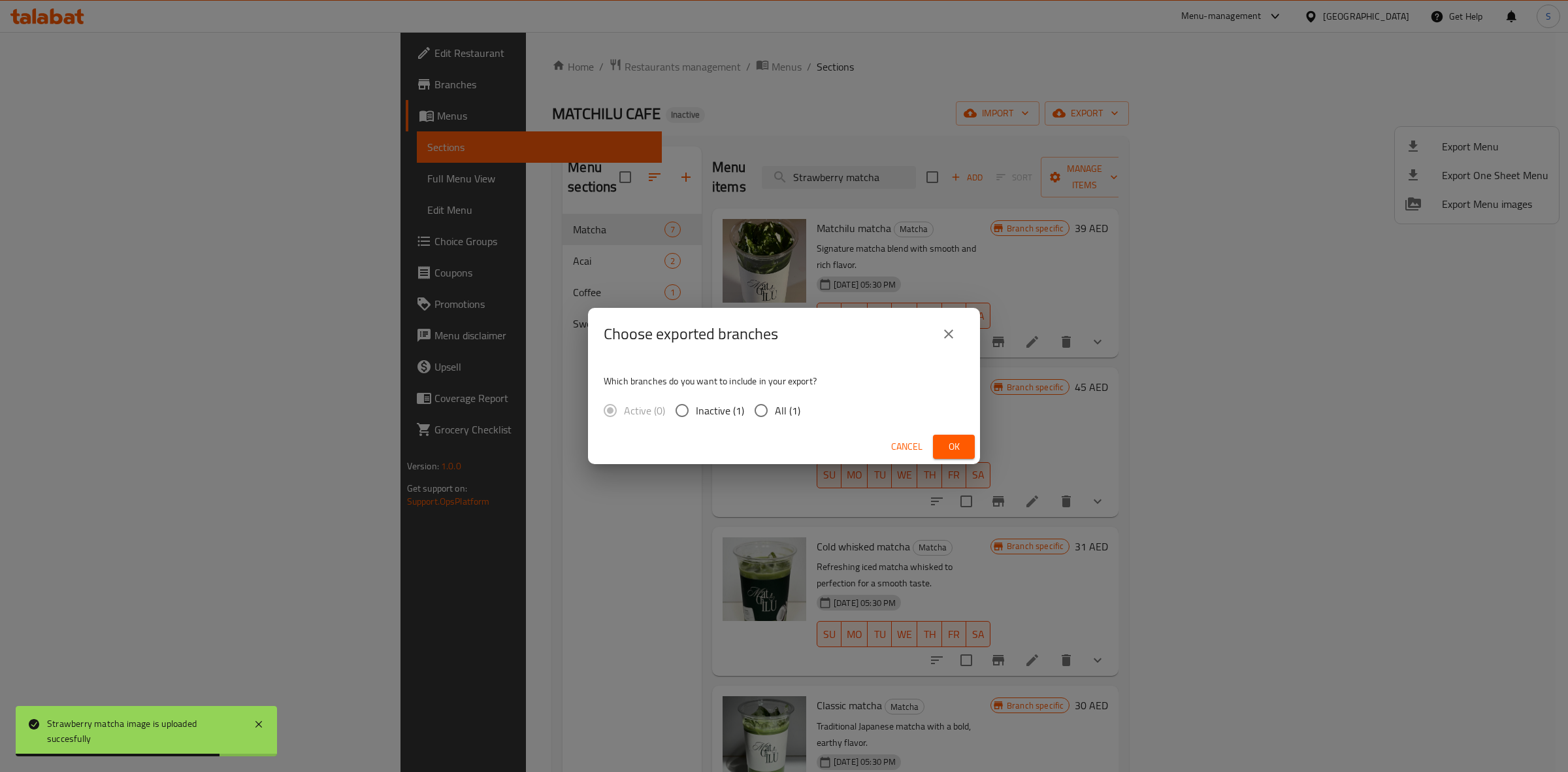
click at [783, 410] on span "All (1)" at bounding box center [788, 410] width 25 height 16
click at [775, 410] on input "All (1)" at bounding box center [761, 410] width 28 height 28
radio input "true"
click at [961, 445] on span "Ok" at bounding box center [954, 446] width 21 height 17
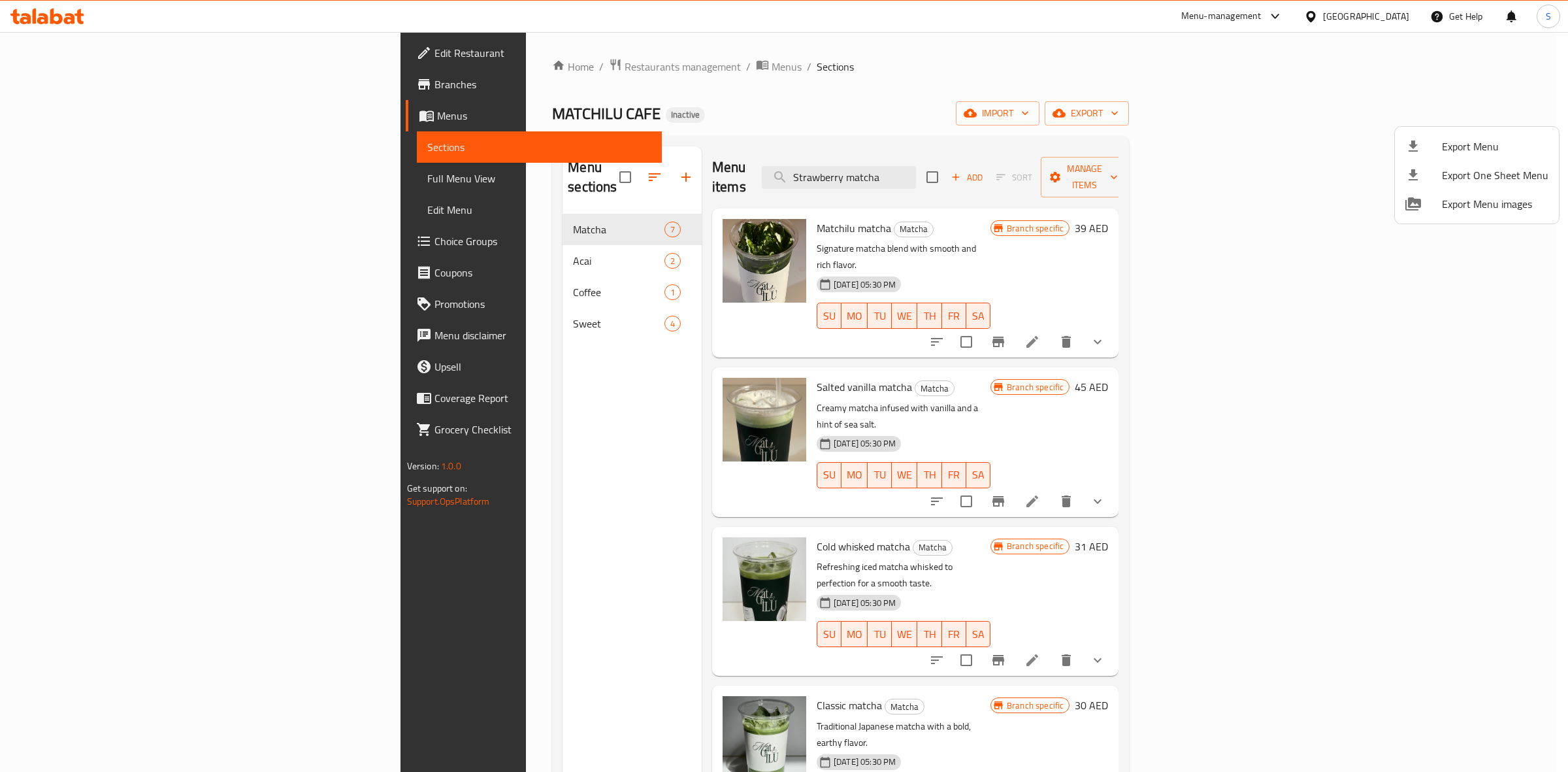
drag, startPoint x: 1166, startPoint y: 96, endPoint x: 1157, endPoint y: 91, distance: 10.3
click at [1166, 96] on div at bounding box center [784, 386] width 1568 height 772
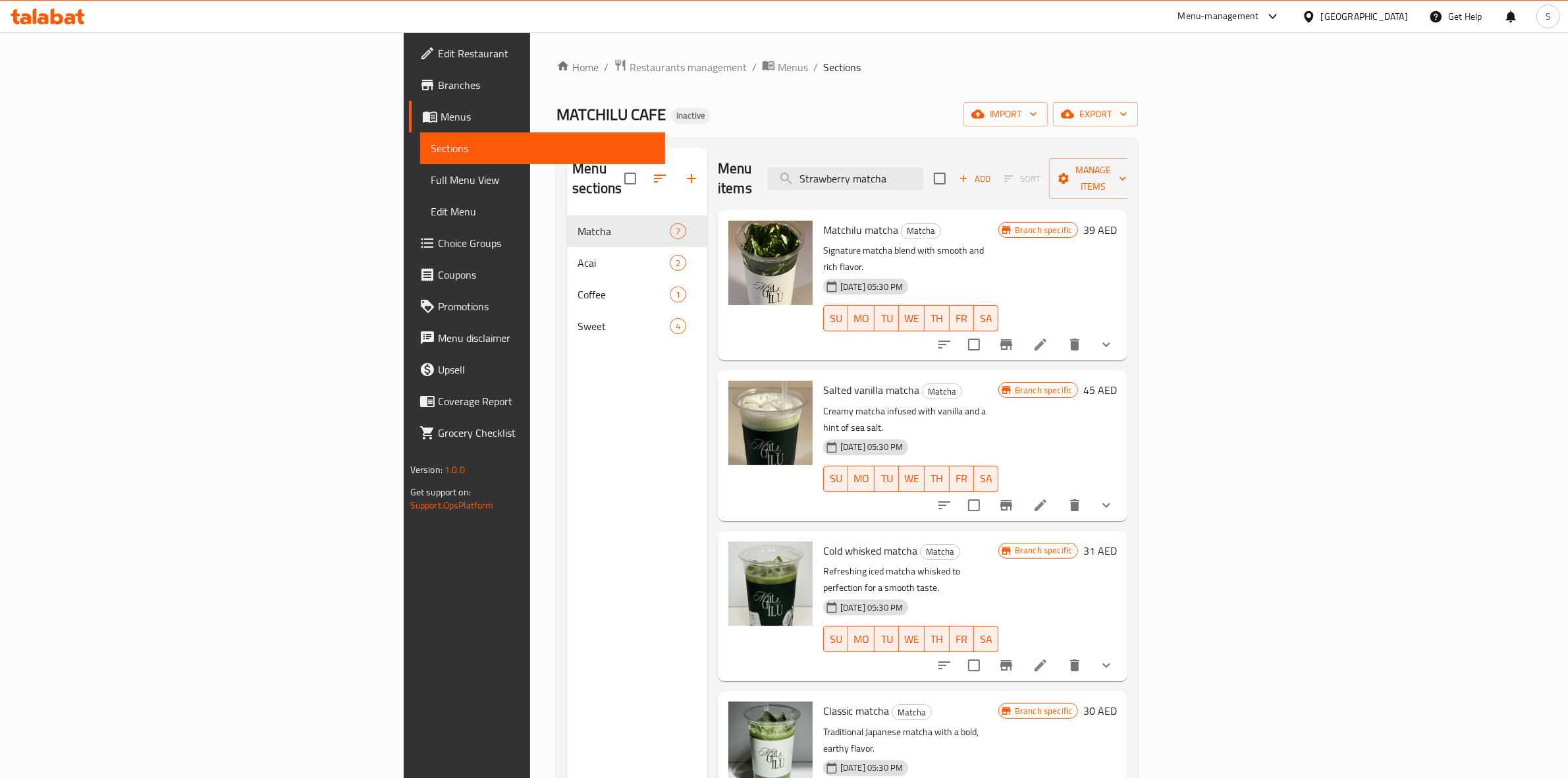
click at [1353, 12] on div "United Arab Emirates" at bounding box center [1365, 17] width 87 height 14
click at [1236, 289] on div "[GEOGRAPHIC_DATA]" at bounding box center [1265, 289] width 108 height 30
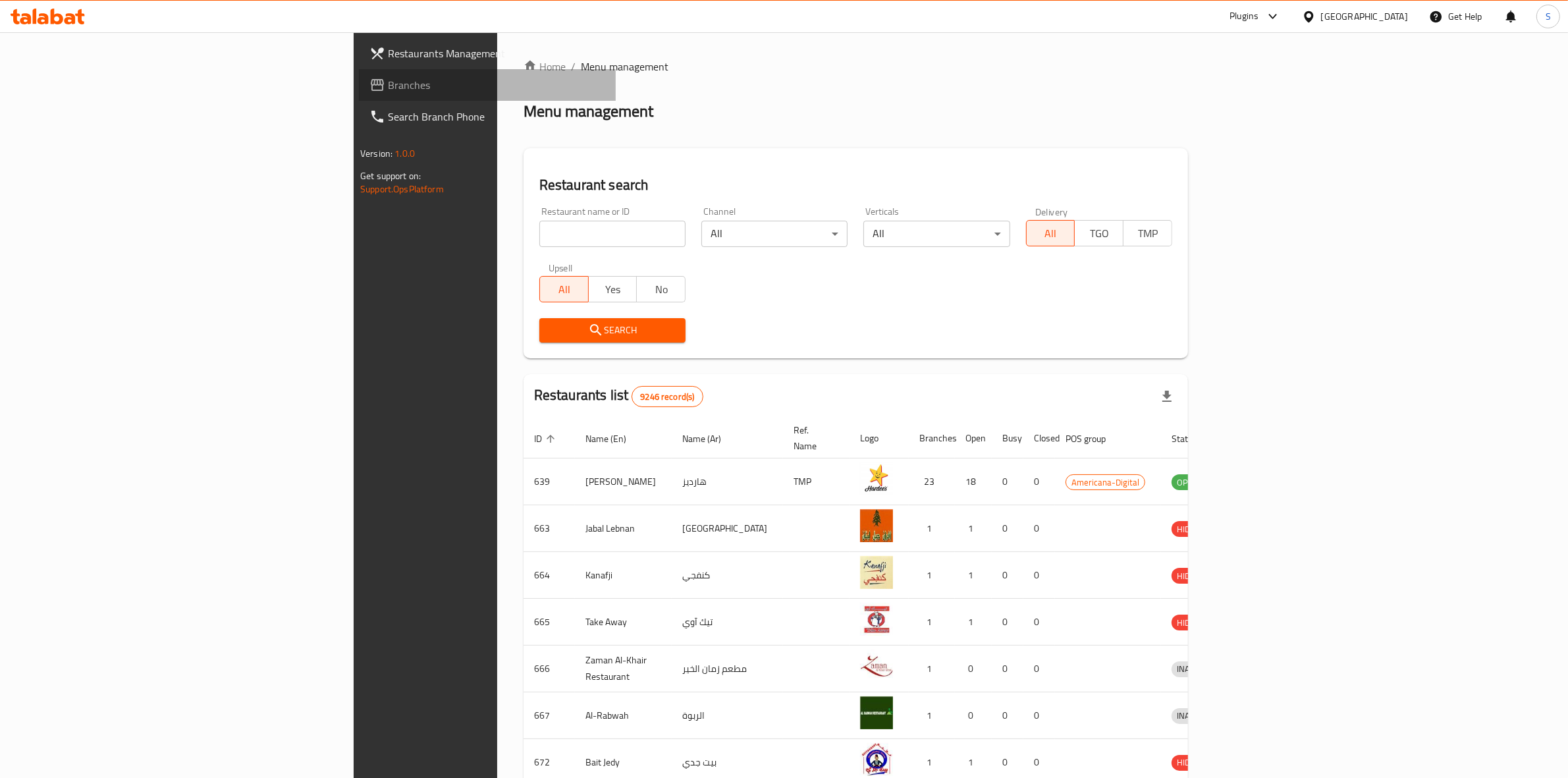
click at [388, 81] on span "Branches" at bounding box center [496, 85] width 217 height 16
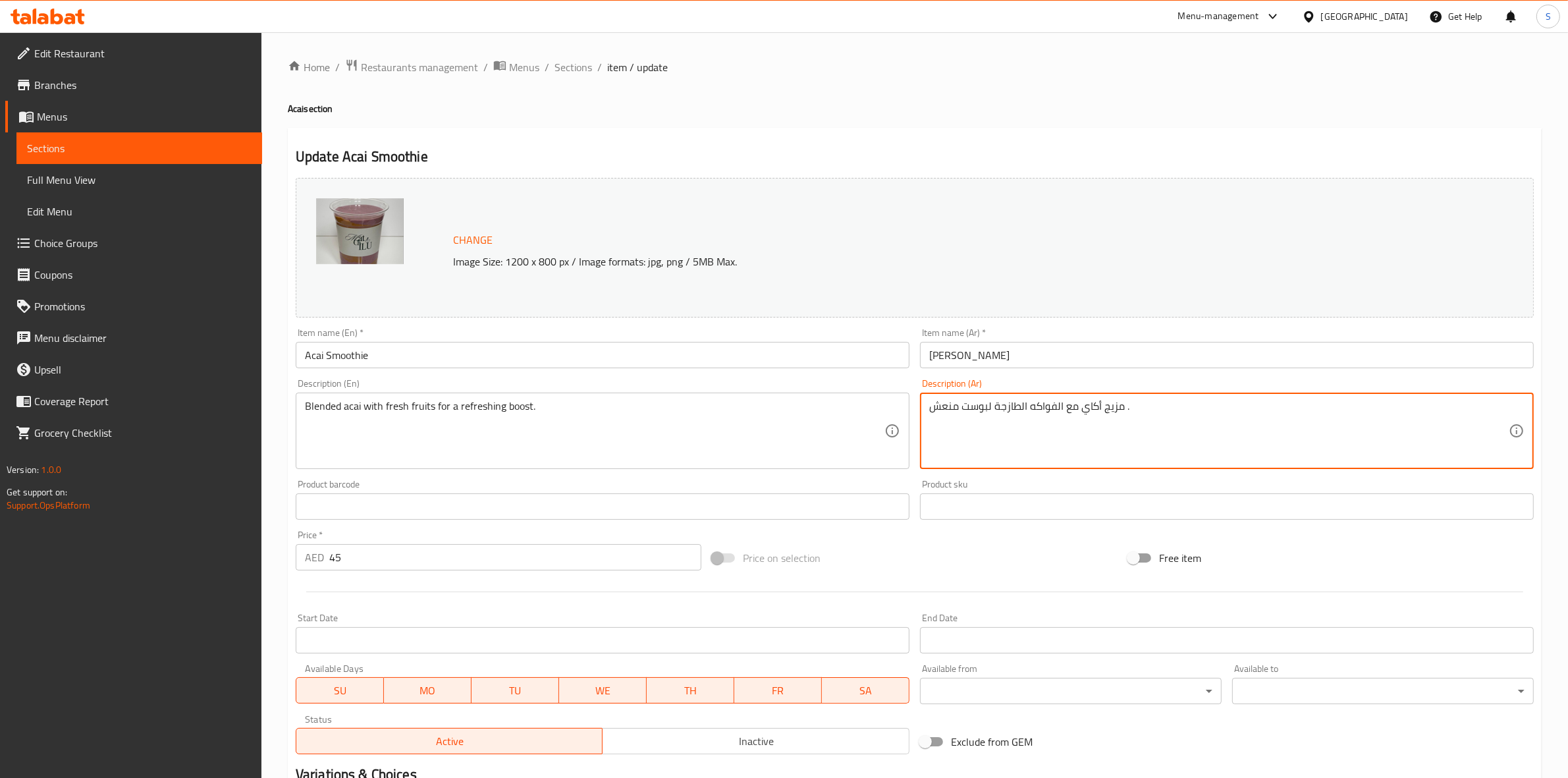
click at [1110, 408] on textarea "مزيج أكاي مع الفواكه الطازجة لبوست منعش ." at bounding box center [1219, 431] width 580 height 63
click at [1079, 405] on textarea "أكاي مع الفواكه الطازجة لبوست منعش ." at bounding box center [1219, 431] width 580 height 63
type textarea "أكاي مخلوط مع الفواكه الطازجة لبوست منعش ."
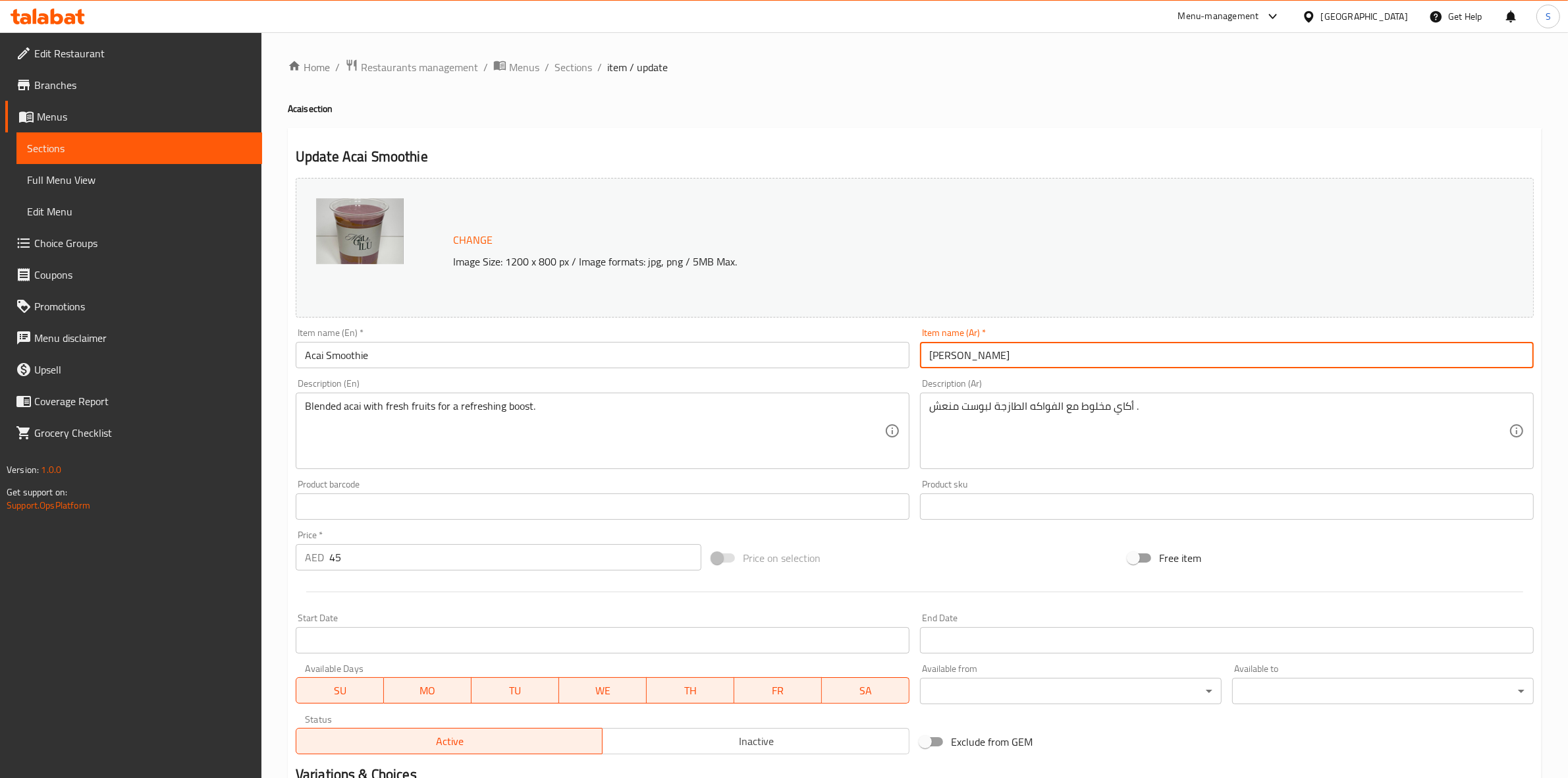
click at [1084, 347] on input "[PERSON_NAME]" at bounding box center [1227, 355] width 614 height 26
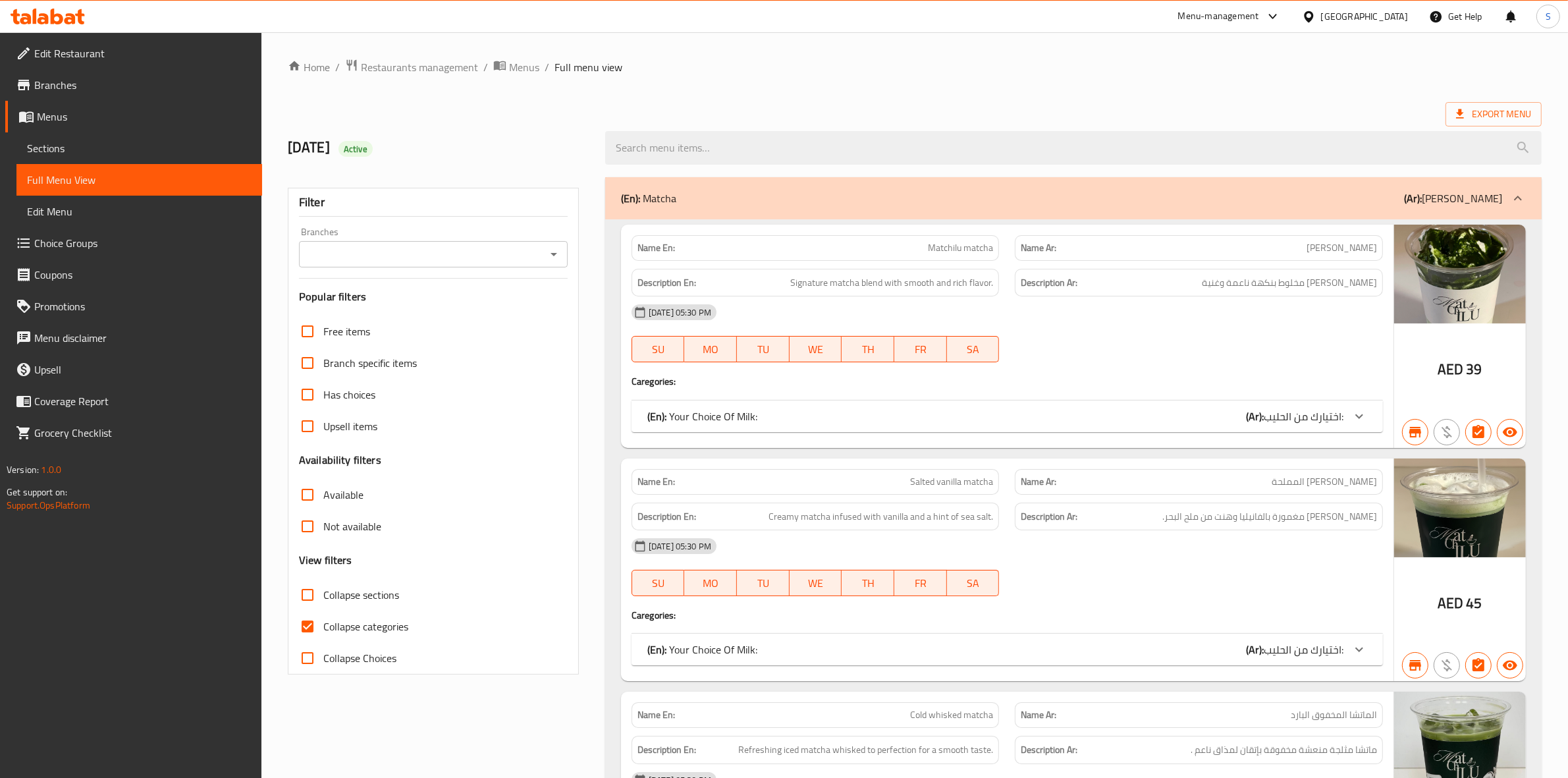
click at [361, 636] on label "Collapse categories" at bounding box center [350, 627] width 117 height 32
click at [324, 636] on input "Collapse categories" at bounding box center [308, 627] width 32 height 32
checkbox input "false"
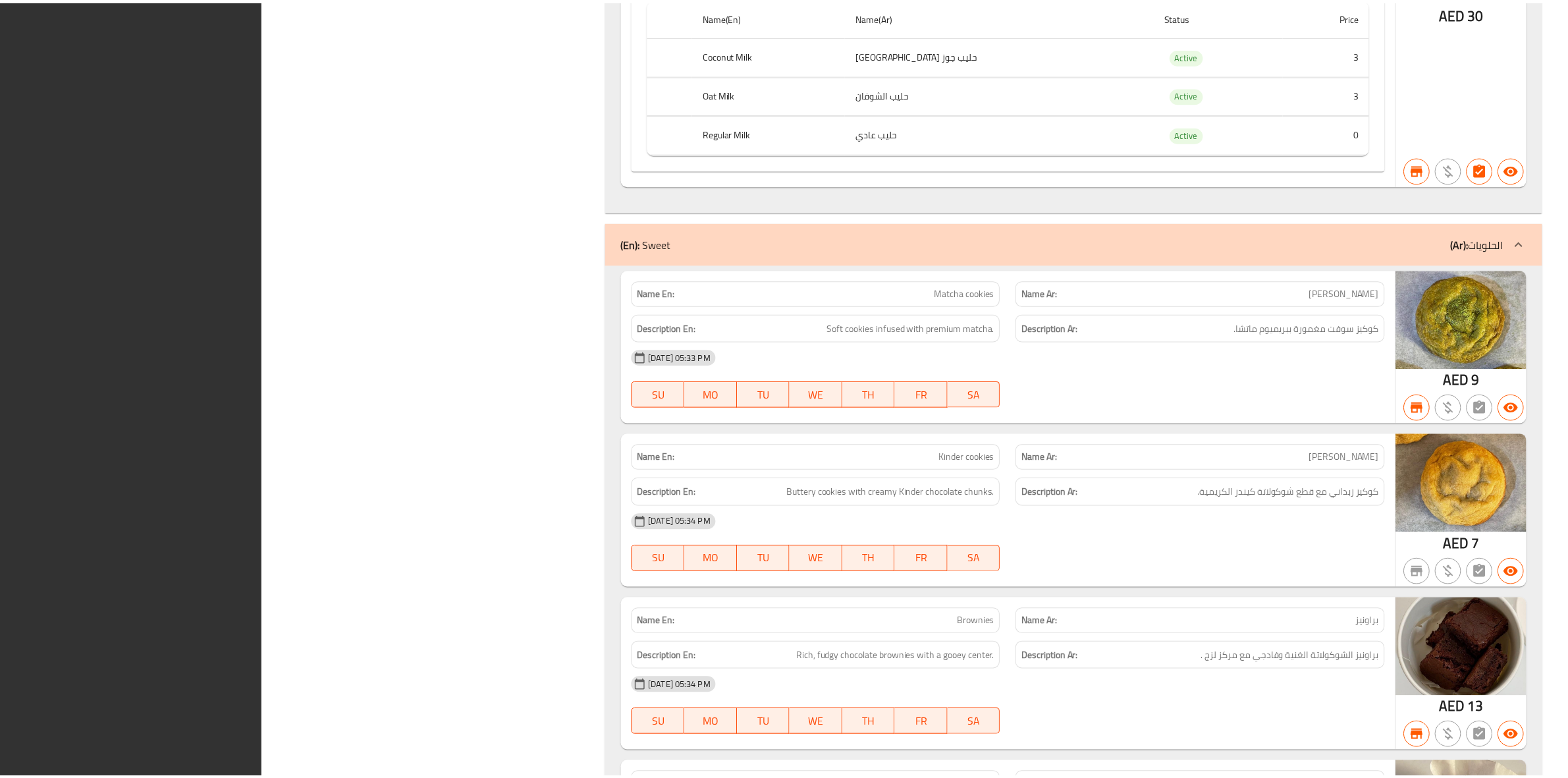
scroll to position [4084, 0]
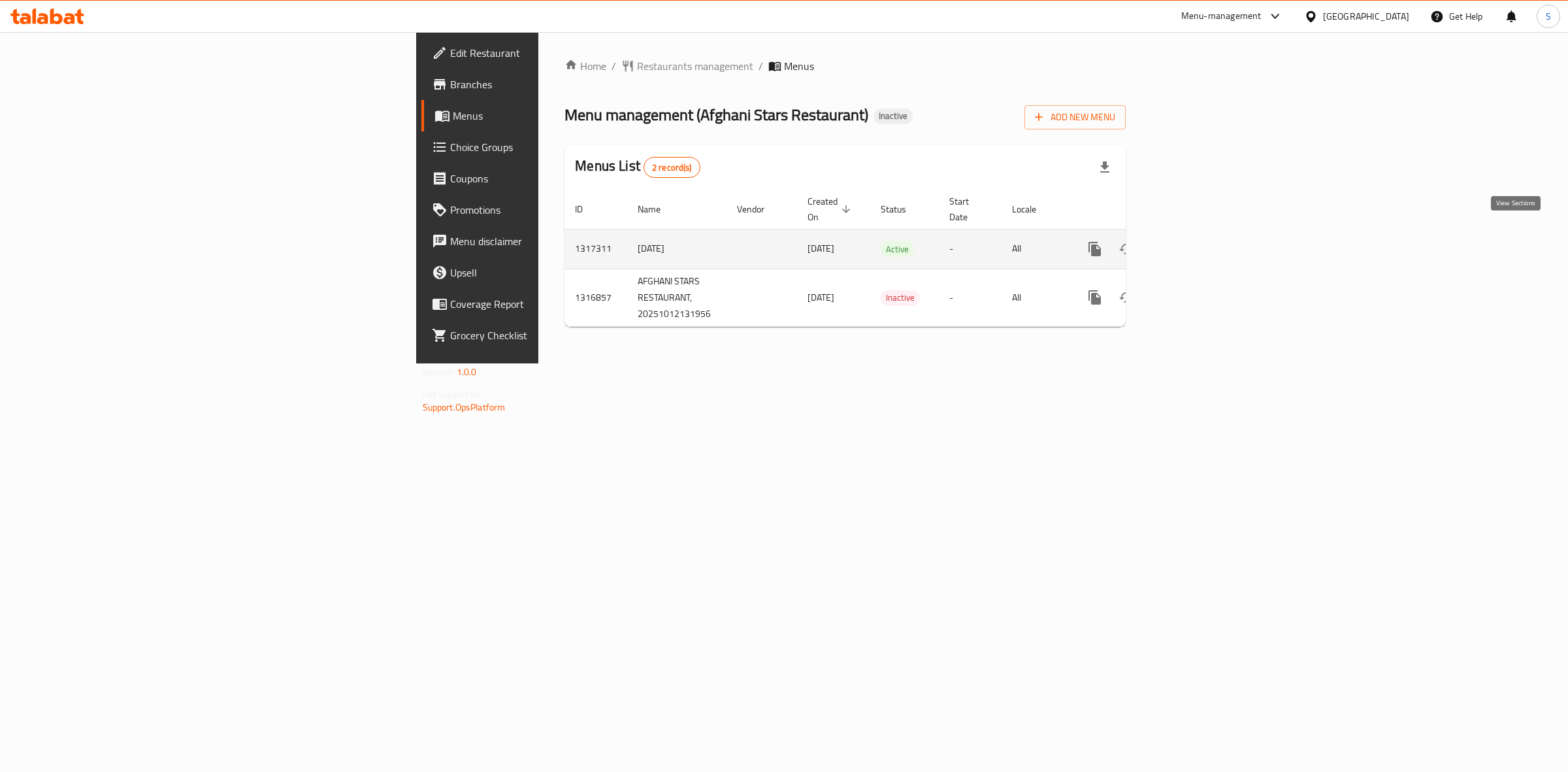
click at [1195, 243] on icon "enhanced table" at bounding box center [1189, 249] width 12 height 12
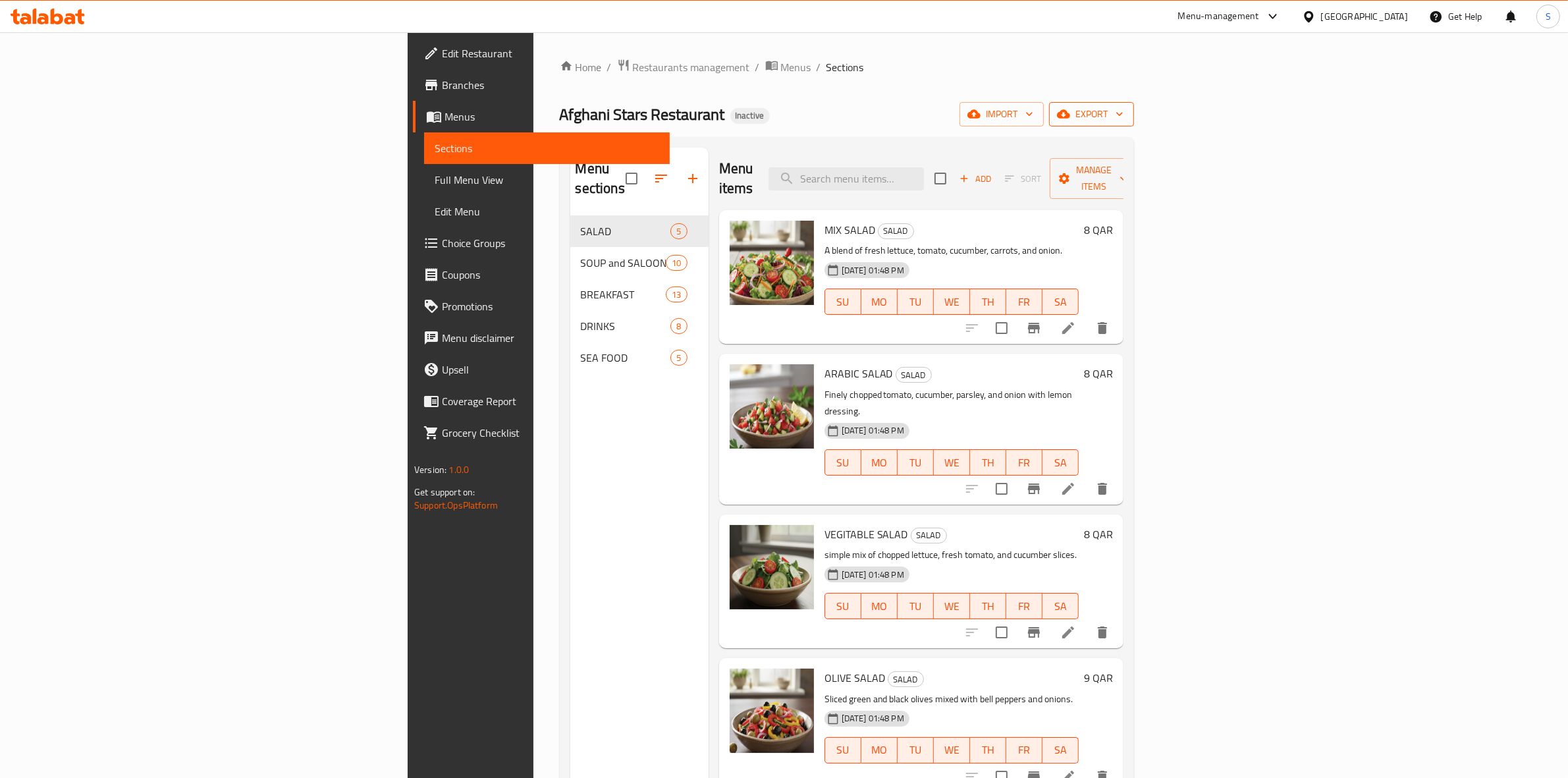
click at [1124, 120] on span "export" at bounding box center [1091, 114] width 64 height 17
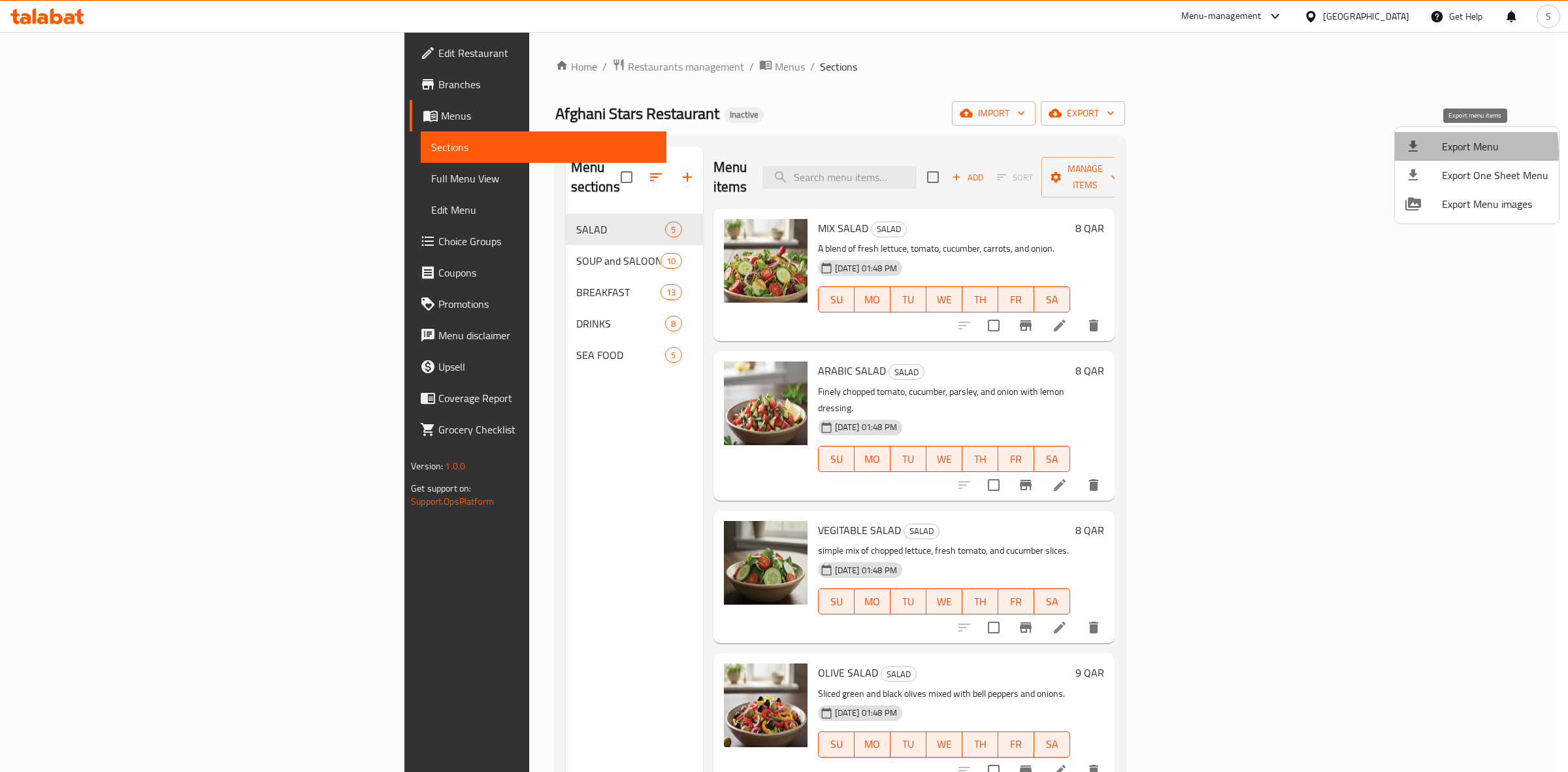
click at [1430, 152] on div at bounding box center [1423, 146] width 36 height 16
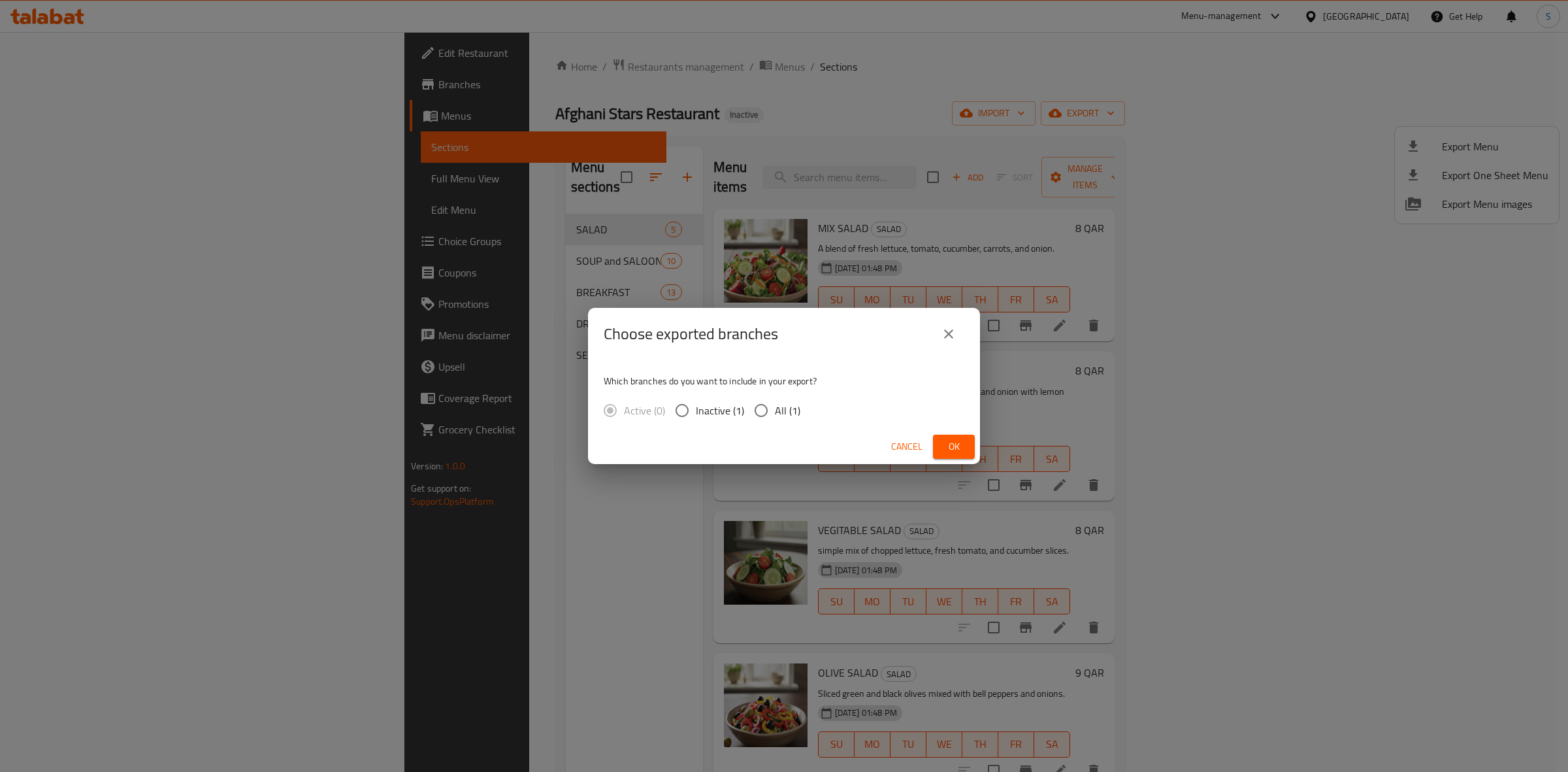
click at [788, 405] on span "All (1)" at bounding box center [788, 410] width 25 height 16
click at [775, 405] on input "All (1)" at bounding box center [761, 410] width 28 height 28
radio input "true"
click at [971, 449] on button "Ok" at bounding box center [954, 446] width 42 height 24
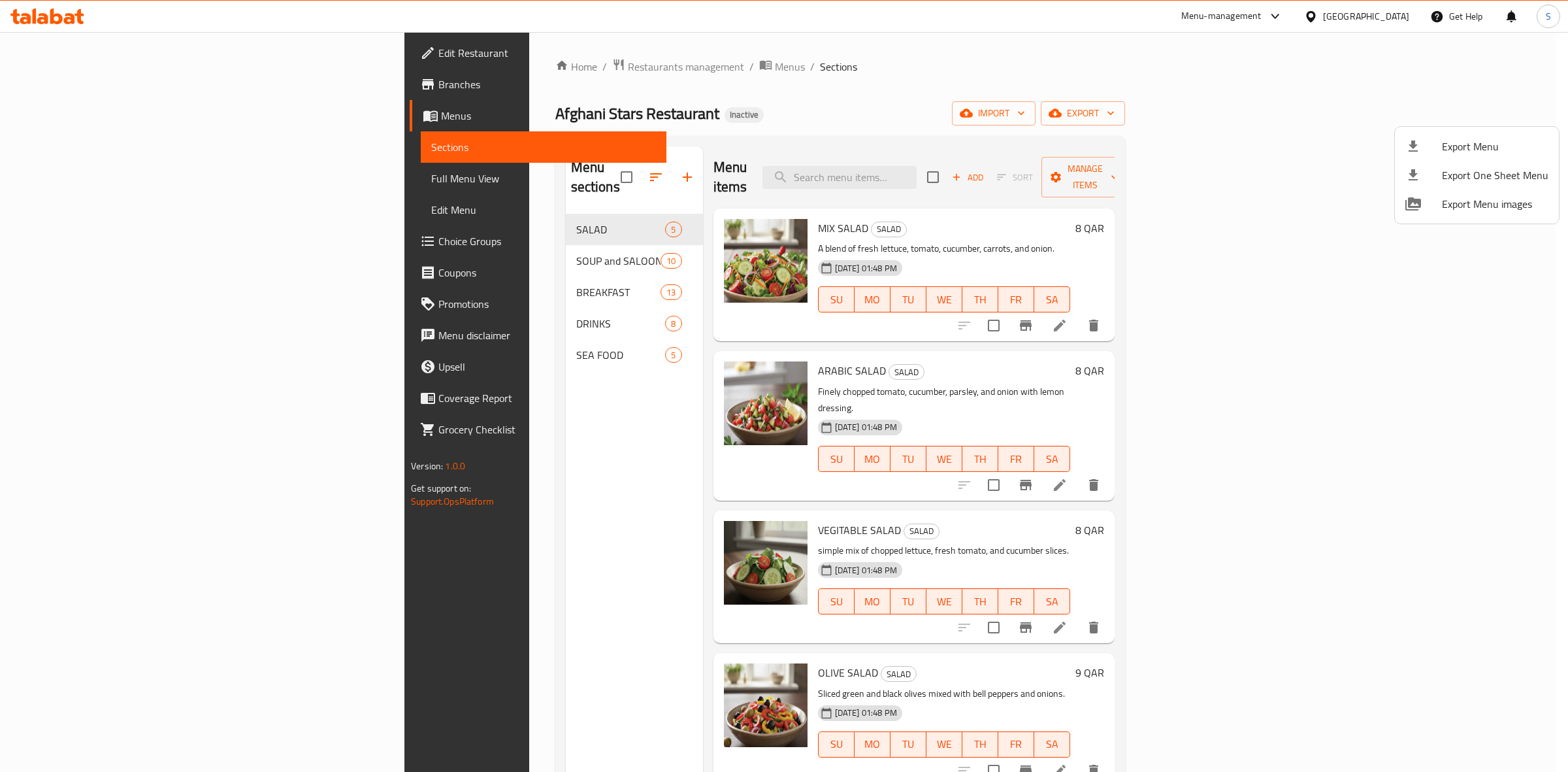
click at [106, 183] on div at bounding box center [784, 386] width 1568 height 772
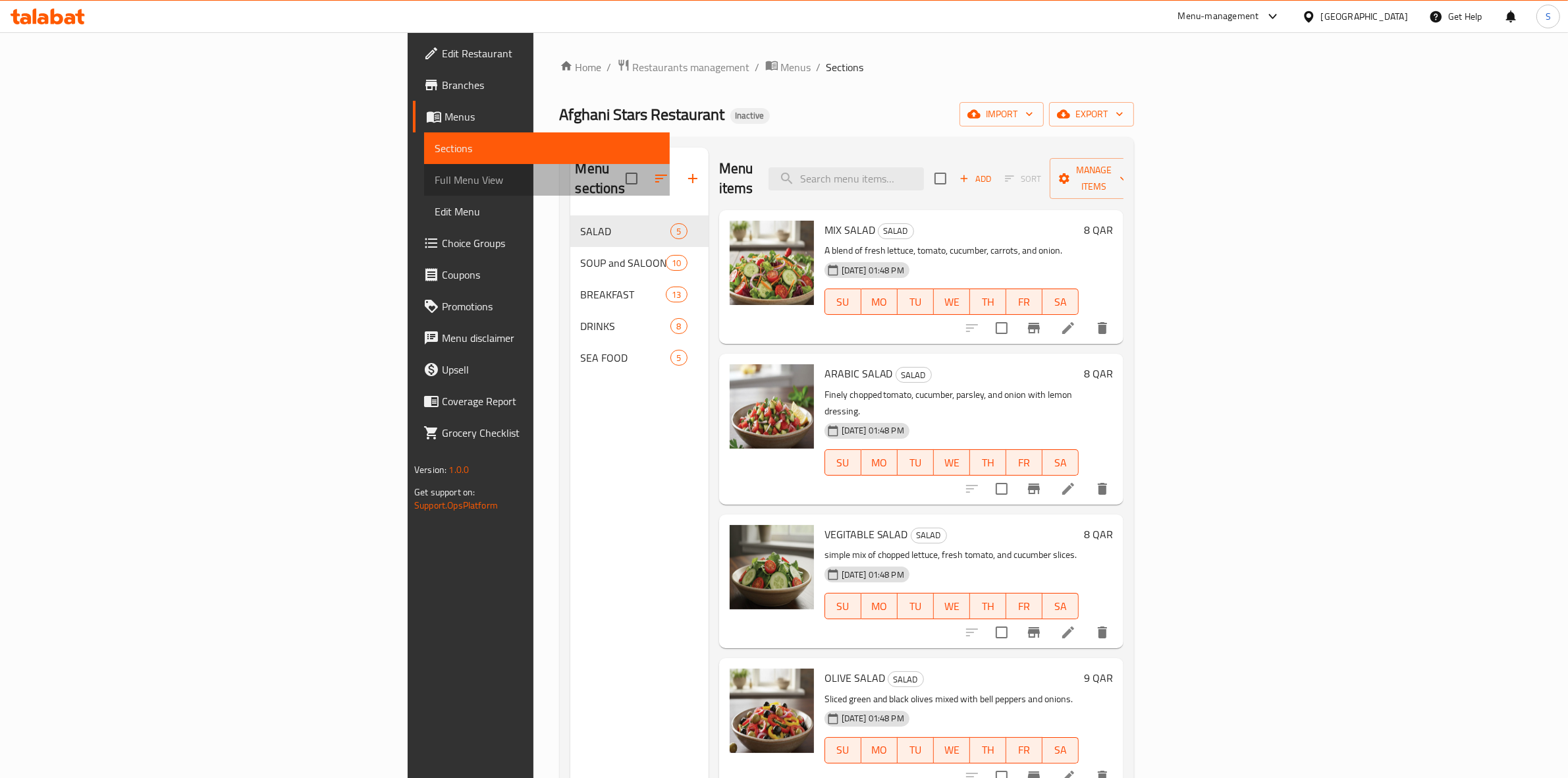
click at [435, 184] on span "Full Menu View" at bounding box center [546, 180] width 224 height 16
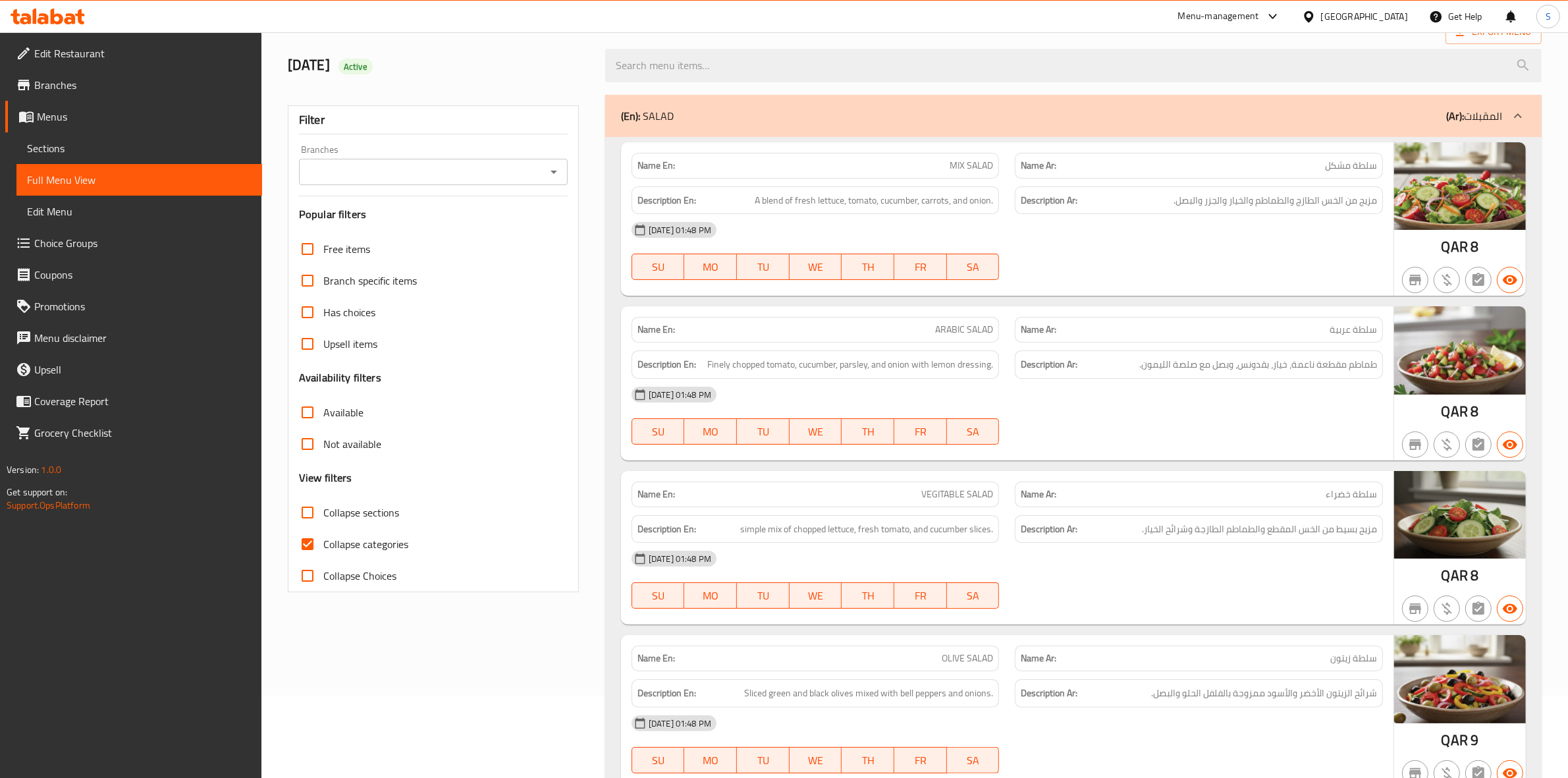
click at [343, 540] on span "Collapse categories" at bounding box center [366, 544] width 85 height 16
click at [324, 540] on input "Collapse categories" at bounding box center [308, 544] width 32 height 32
checkbox input "false"
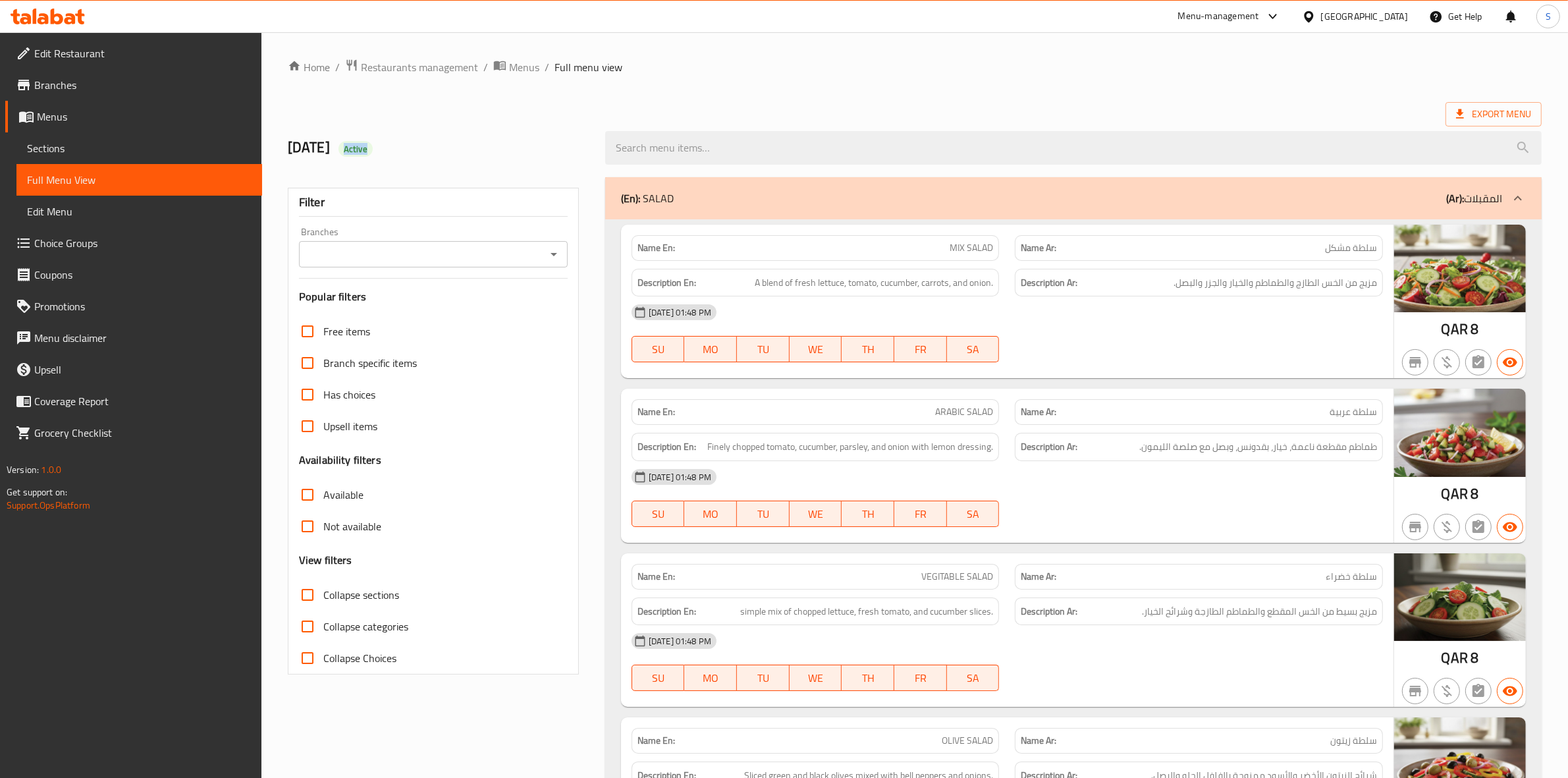
drag, startPoint x: 367, startPoint y: 147, endPoint x: 426, endPoint y: 148, distance: 59.0
click at [426, 148] on h2 "[DATE] Active" at bounding box center [439, 148] width 301 height 20
copy span "Active"
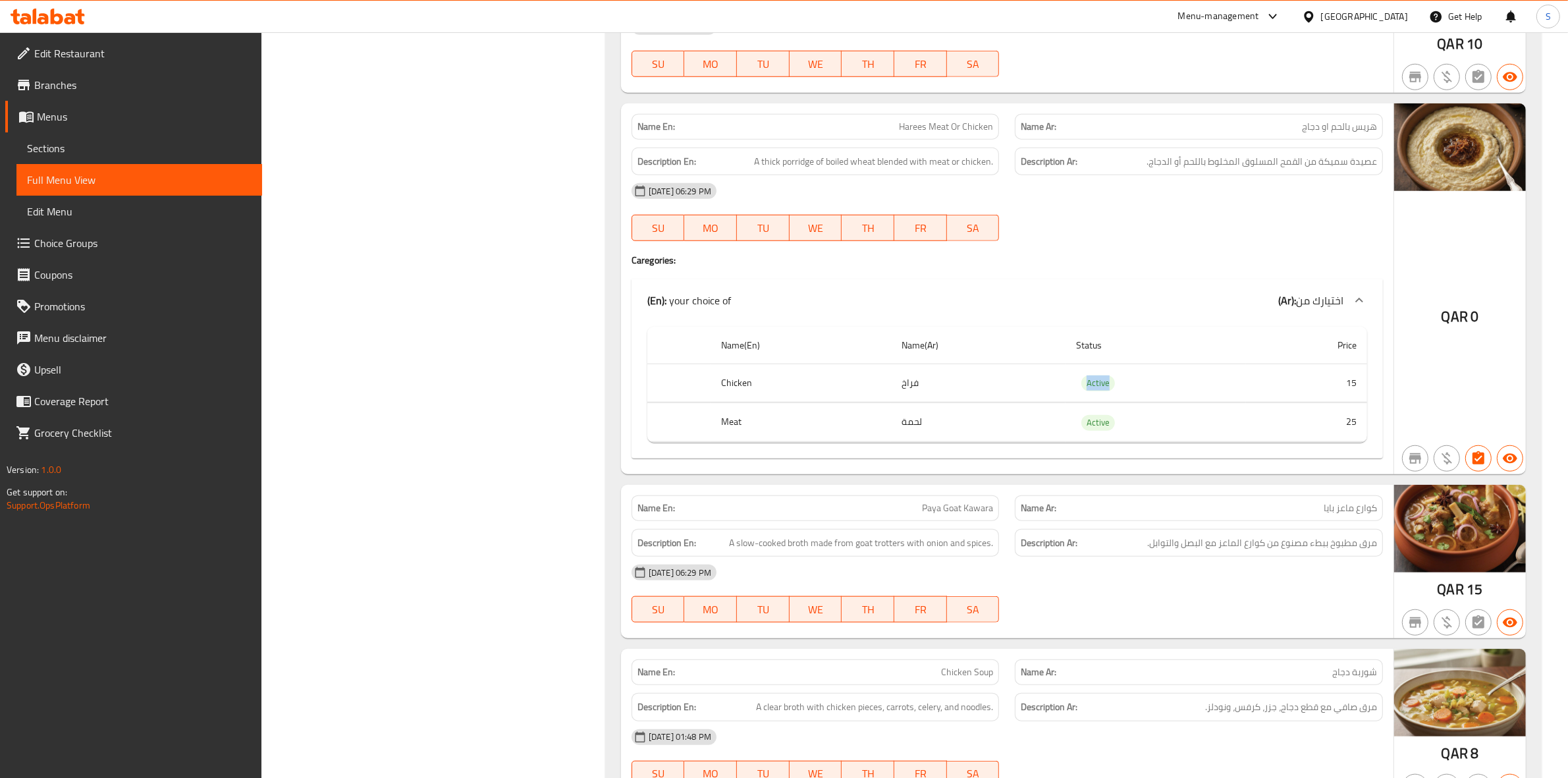
click at [74, 41] on link "Edit Restaurant" at bounding box center [134, 53] width 257 height 32
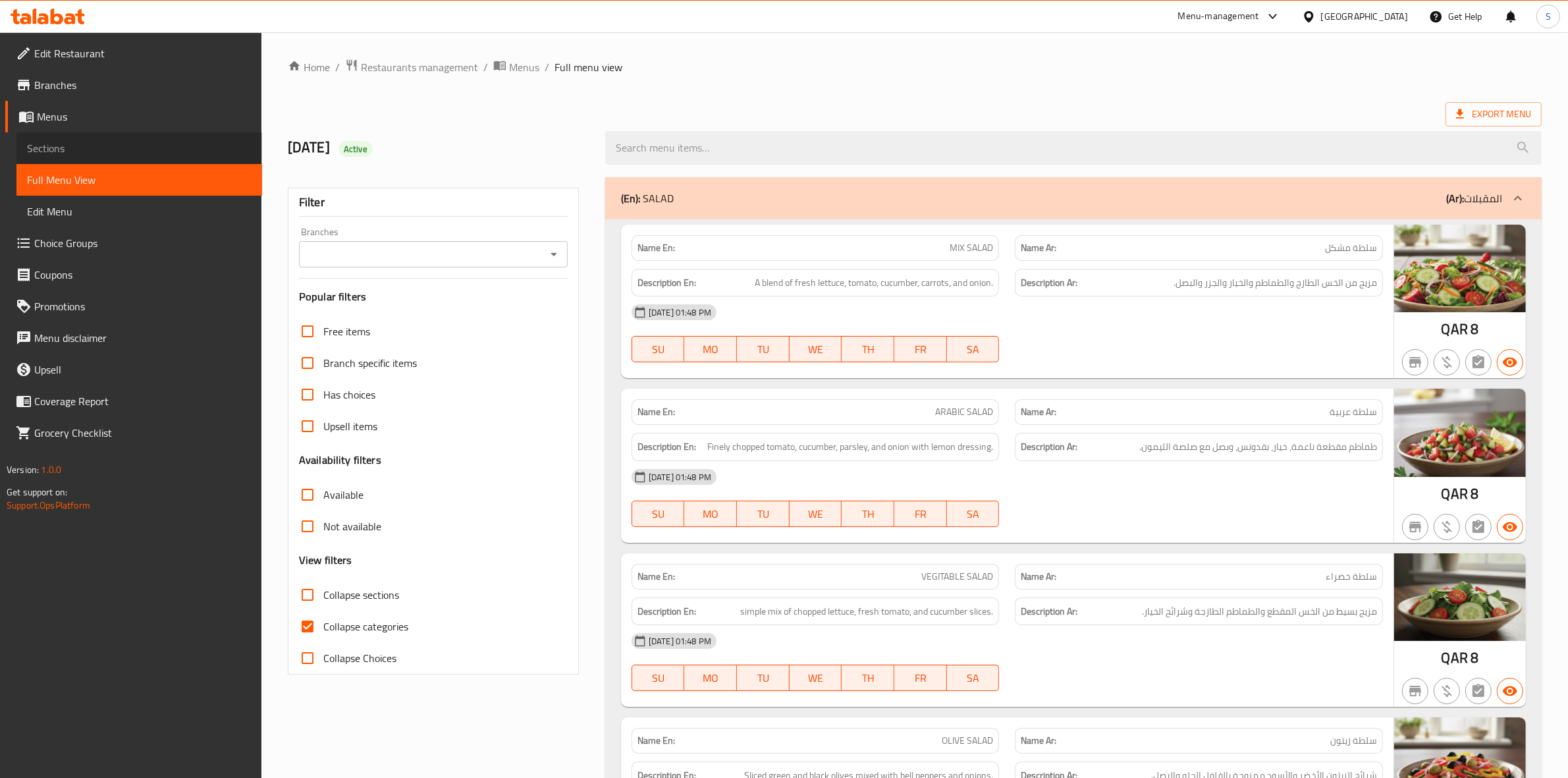
click at [107, 149] on span "Sections" at bounding box center [139, 148] width 224 height 16
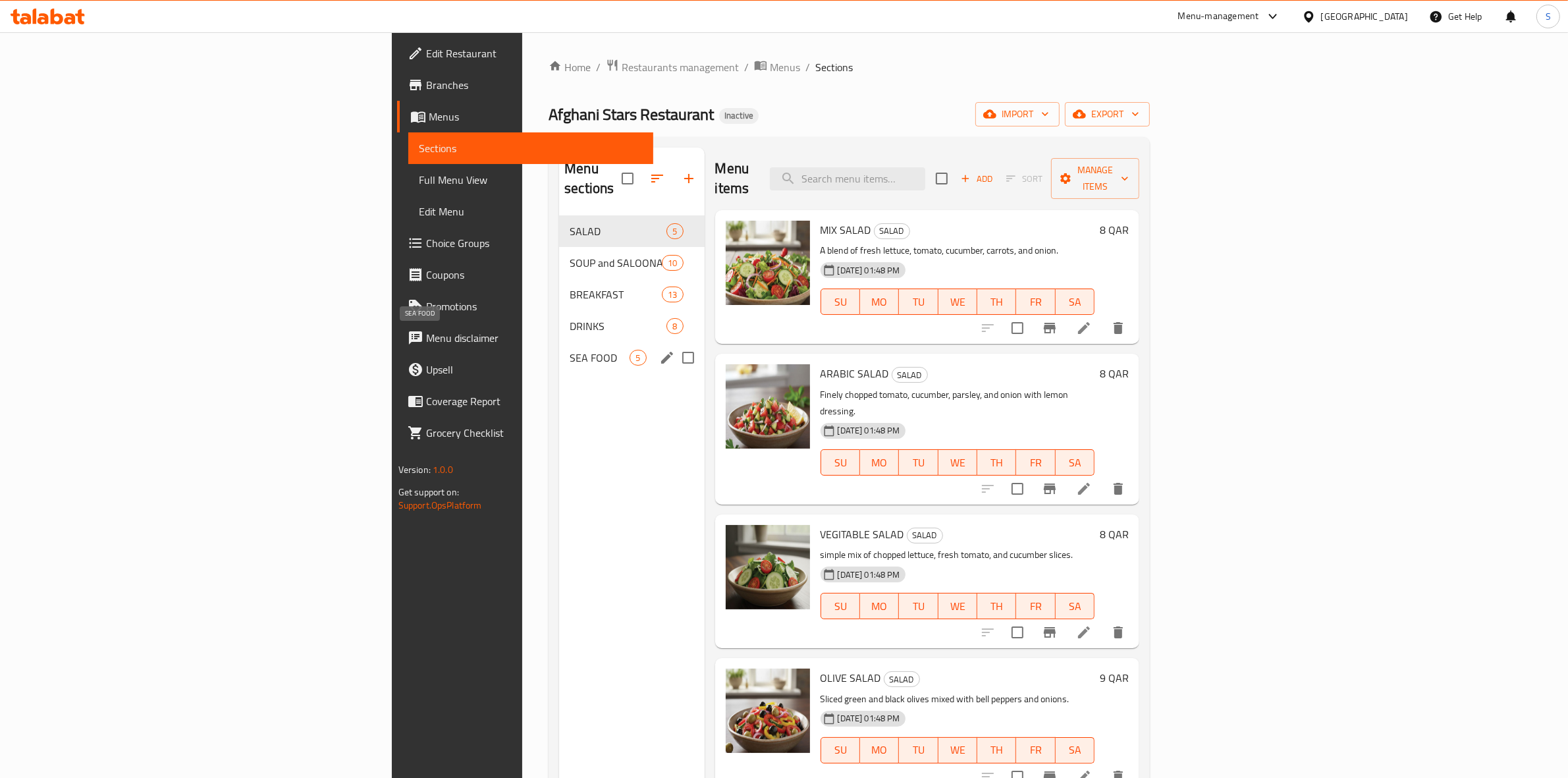
click at [569, 350] on span "SEA FOOD" at bounding box center [600, 358] width 60 height 16
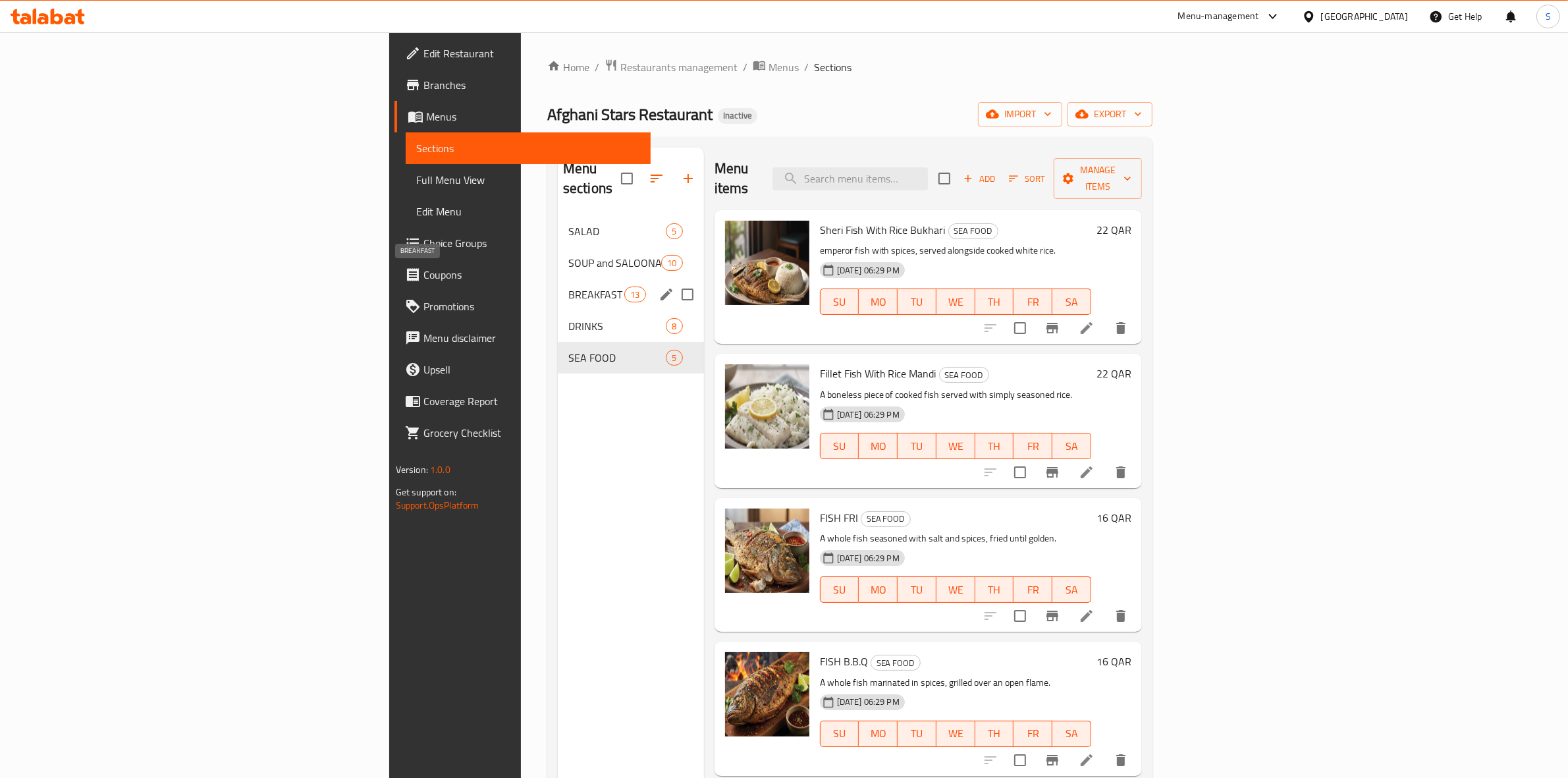
click at [569, 286] on span "BREAKFAST" at bounding box center [596, 294] width 56 height 16
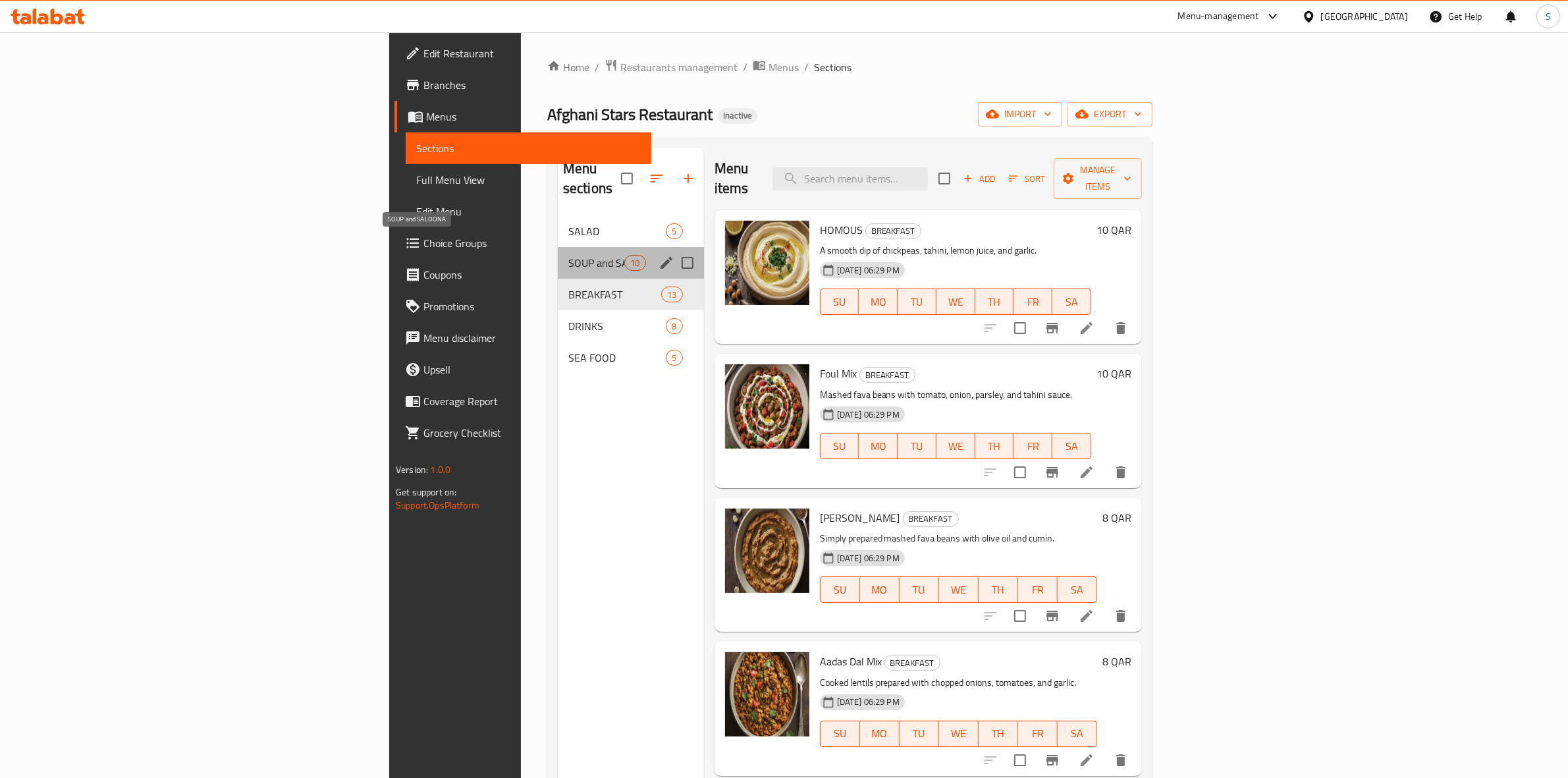
click at [569, 255] on span "SOUP and SALOONA" at bounding box center [596, 263] width 56 height 16
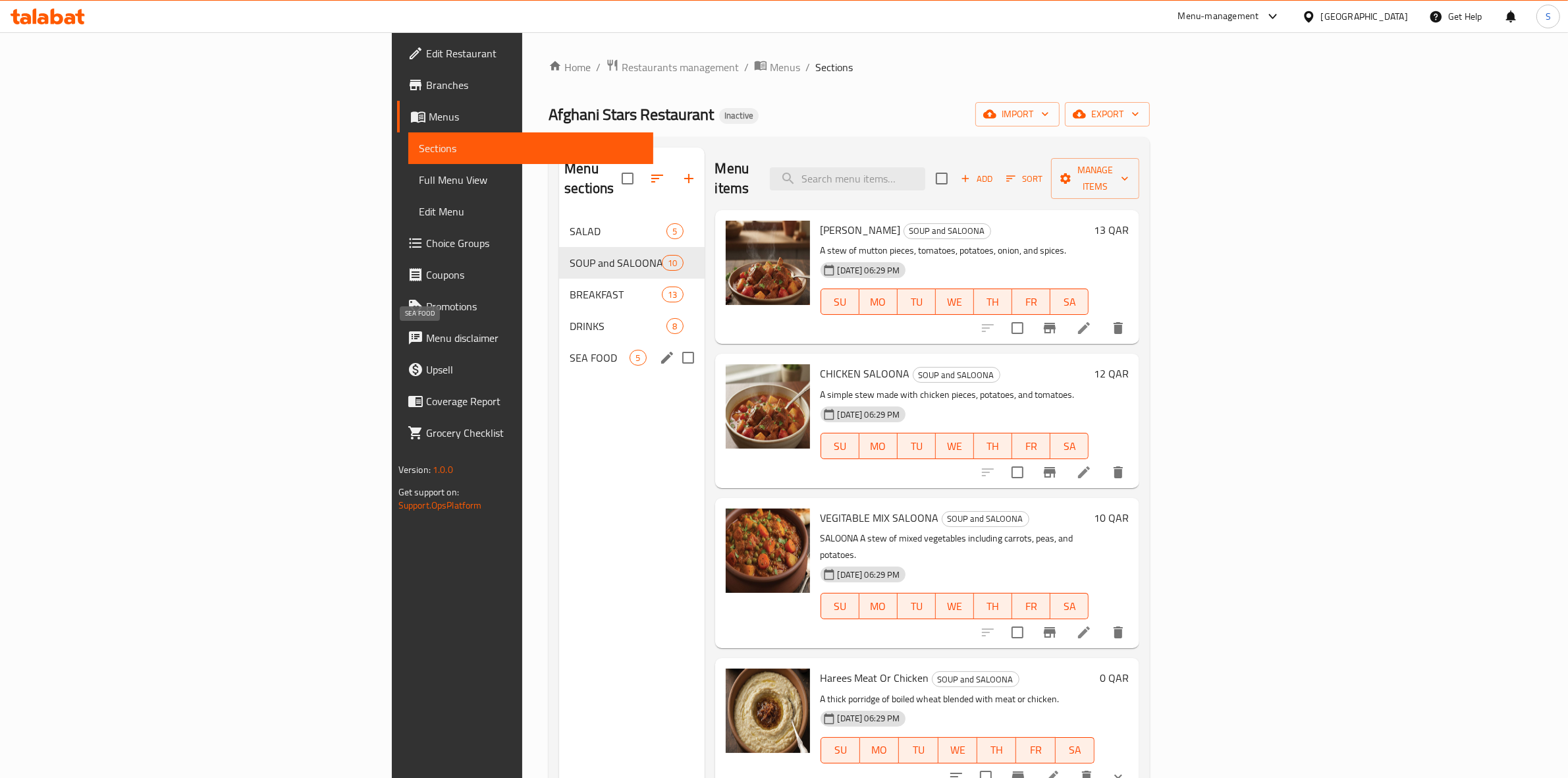
click at [569, 350] on span "SEA FOOD" at bounding box center [600, 358] width 60 height 16
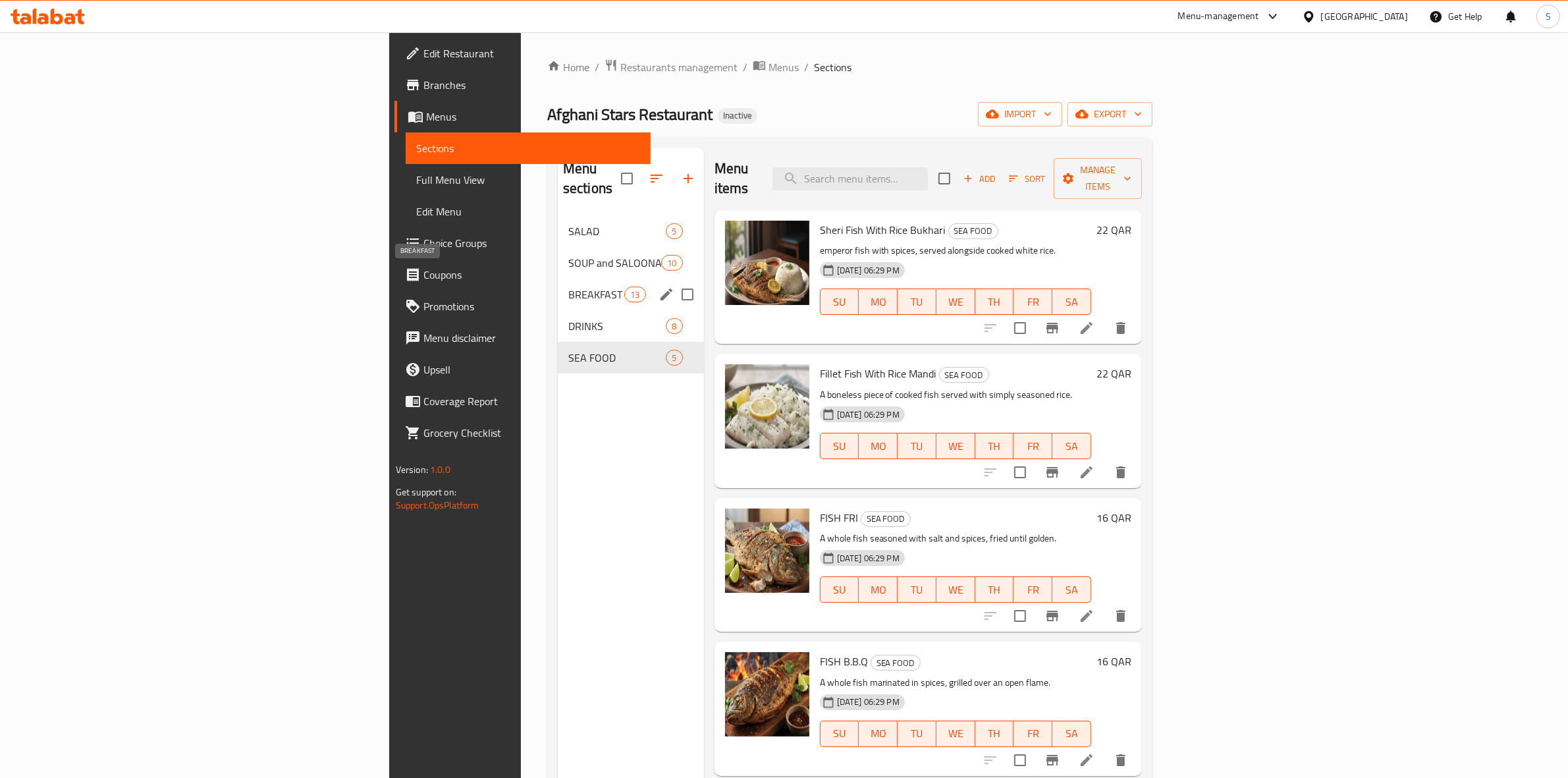
click at [569, 286] on span "BREAKFAST" at bounding box center [596, 294] width 56 height 16
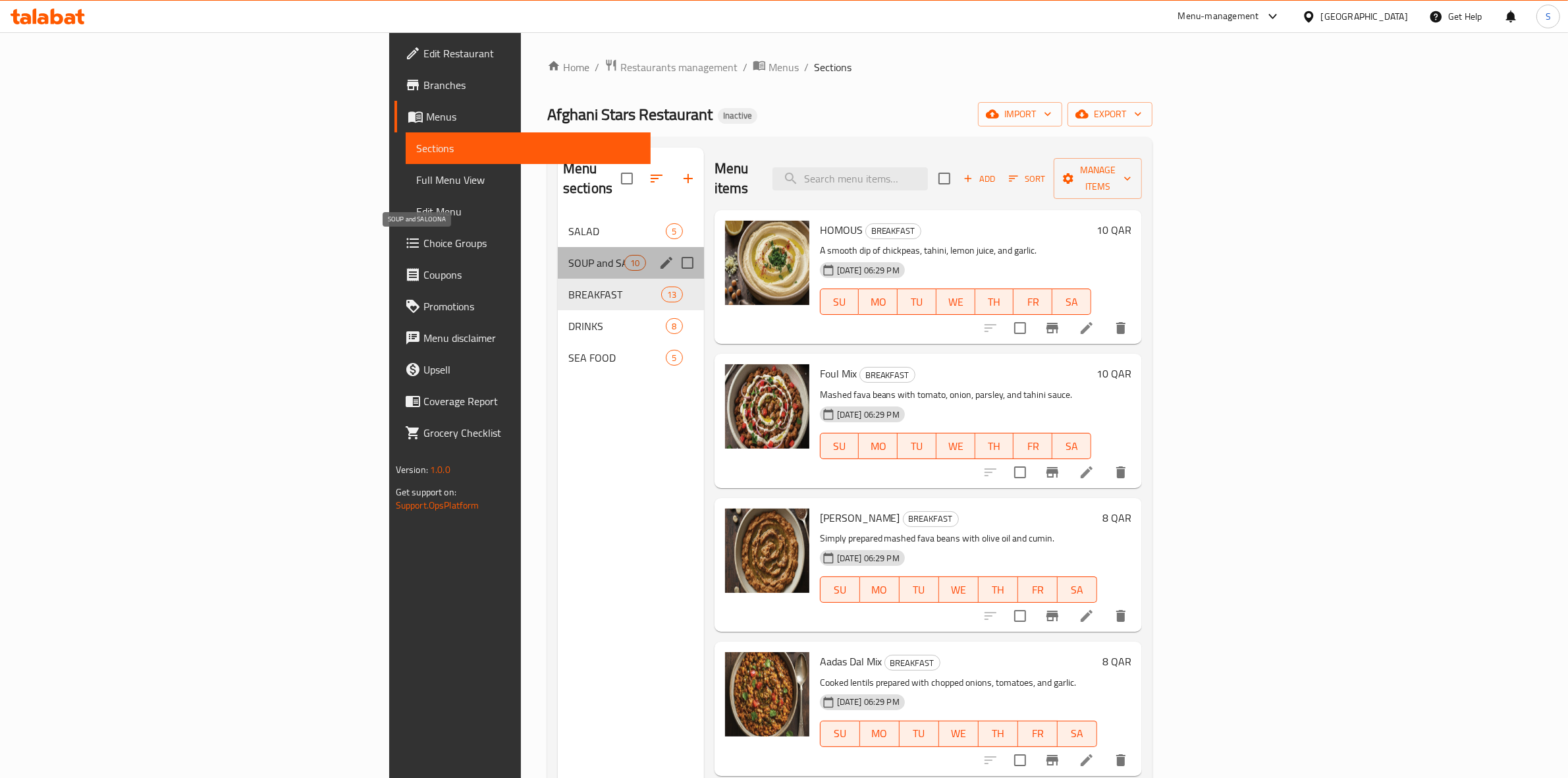
click at [569, 255] on span "SOUP and SALOONA" at bounding box center [596, 263] width 56 height 16
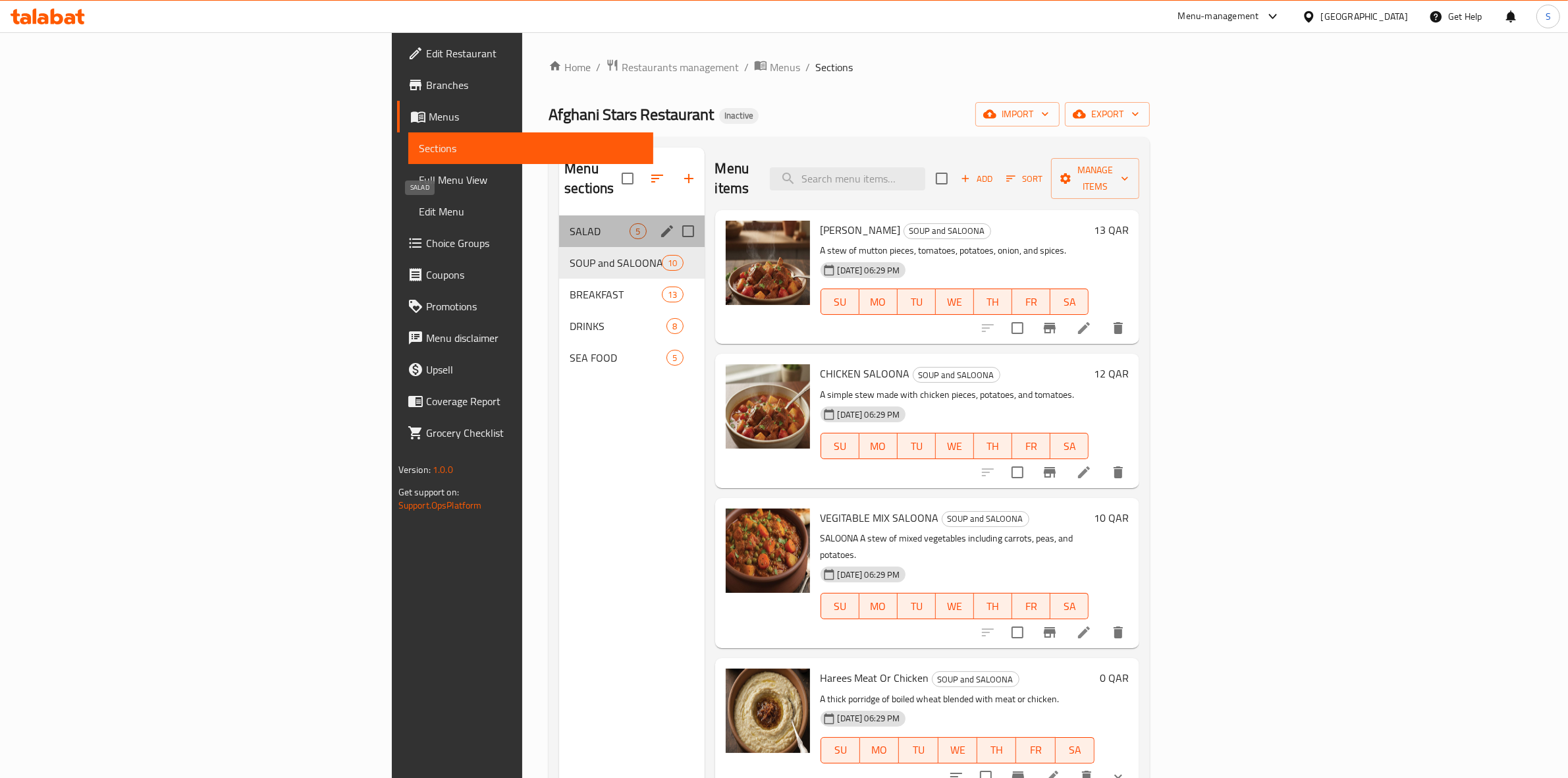
click at [569, 223] on span "SALAD" at bounding box center [600, 231] width 60 height 16
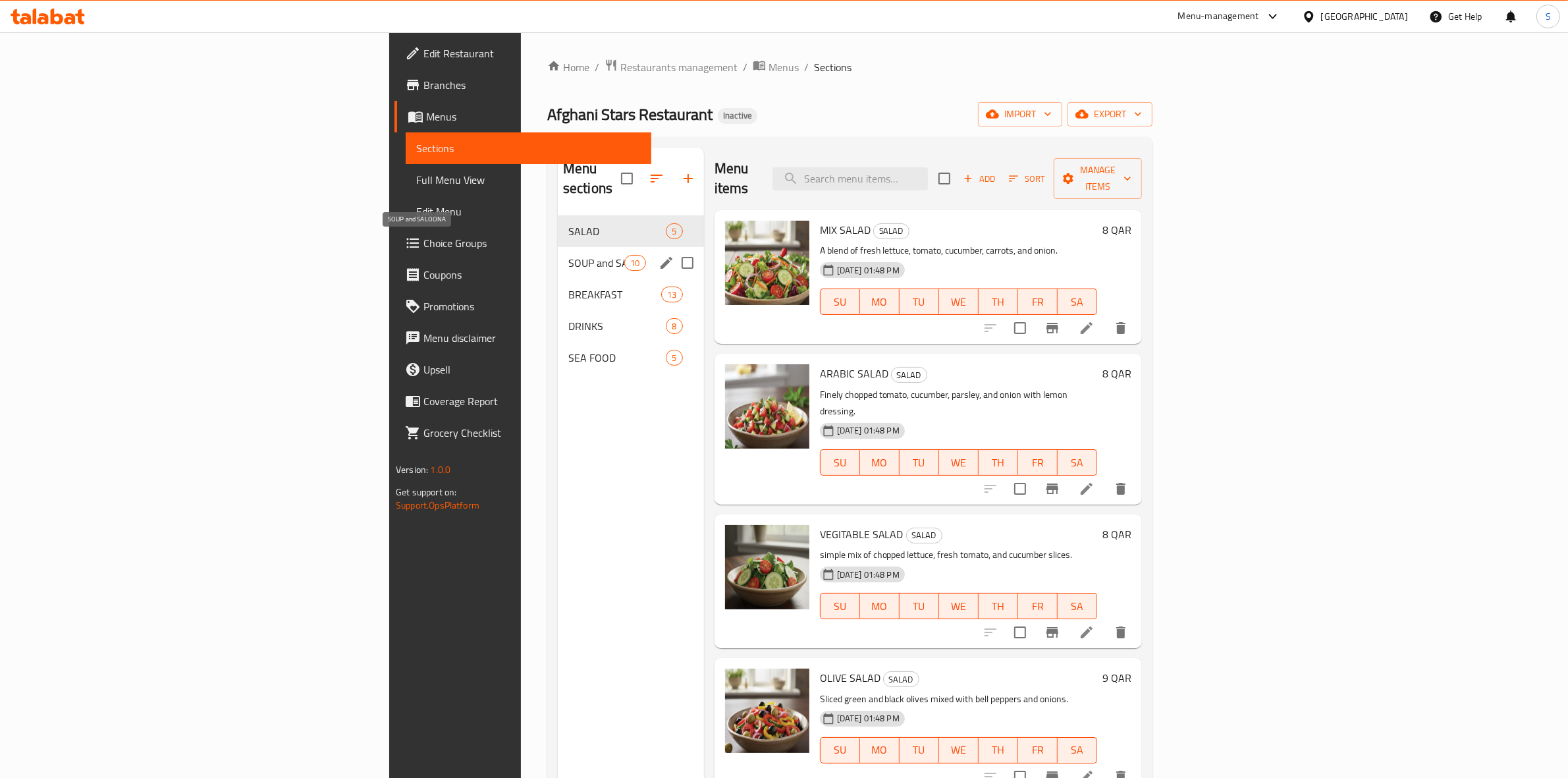
click at [569, 255] on span "SOUP and SALOONA" at bounding box center [596, 263] width 56 height 16
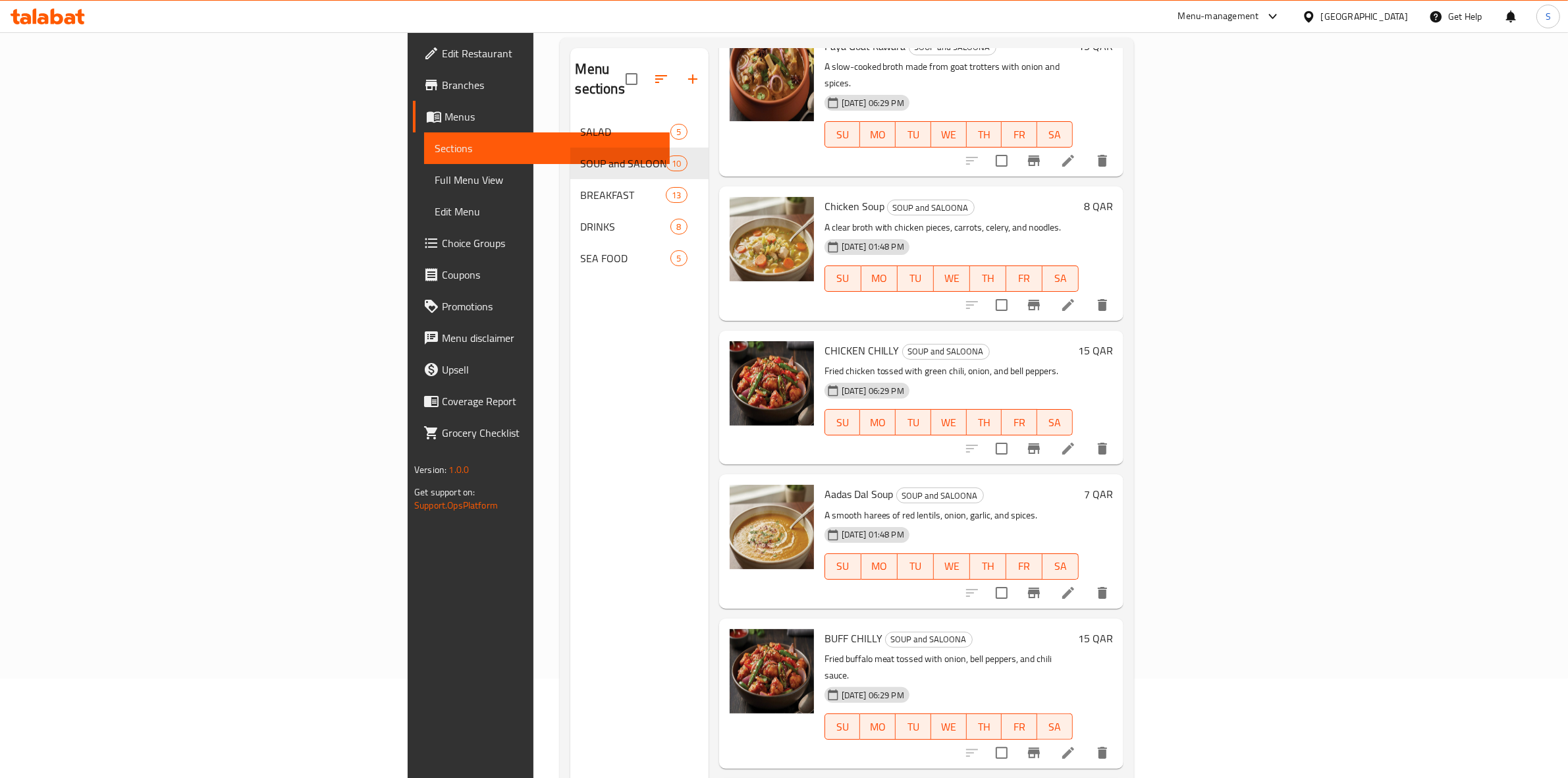
scroll to position [185, 0]
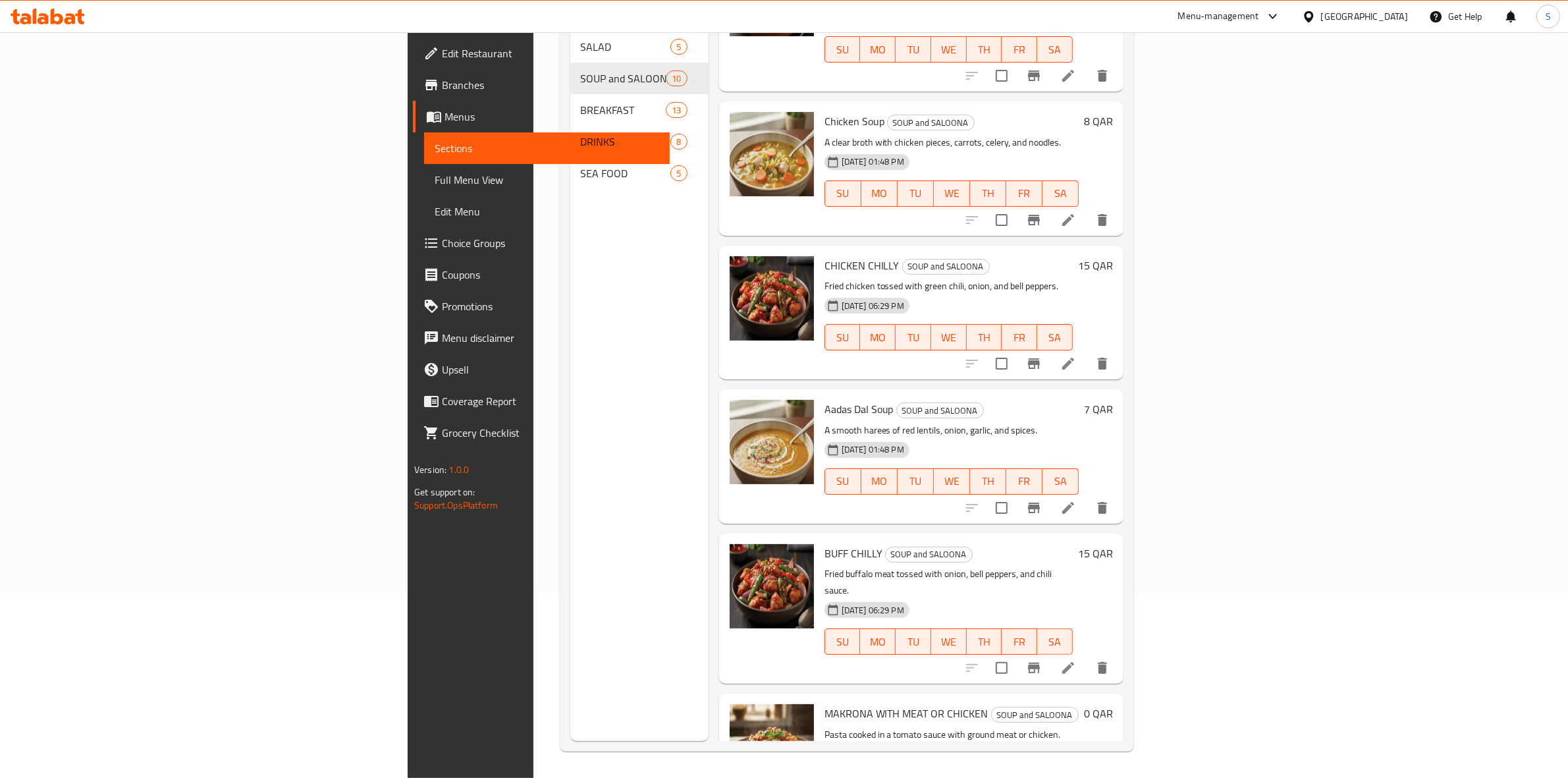
click at [825, 255] on span "CHICKEN CHILLY" at bounding box center [862, 265] width 75 height 20
copy span "CHICKEN"
click at [435, 177] on span "Full Menu View" at bounding box center [546, 180] width 224 height 16
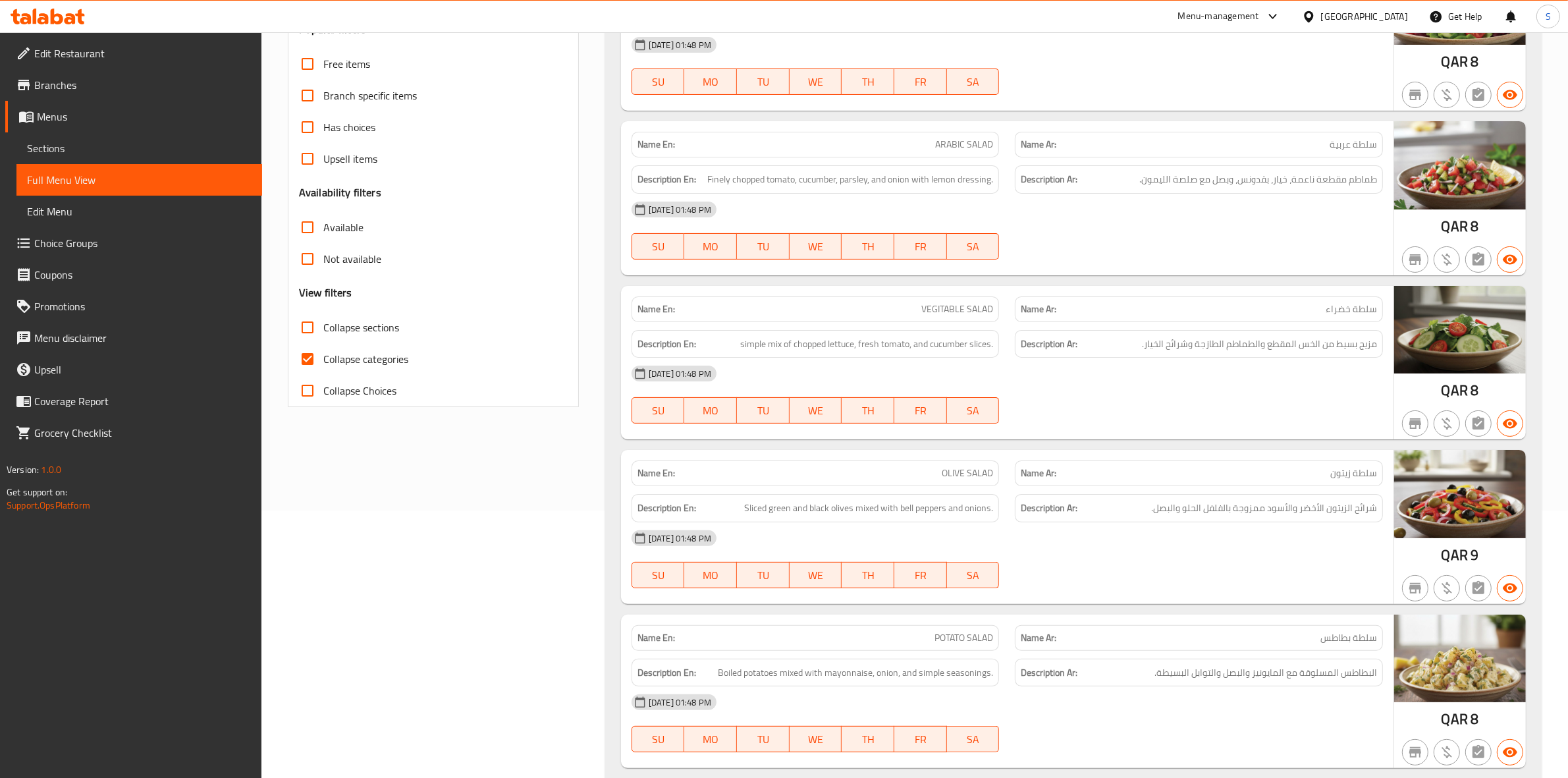
click at [382, 366] on span "Collapse categories" at bounding box center [366, 359] width 85 height 16
click at [324, 366] on input "Collapse categories" at bounding box center [308, 359] width 32 height 32
checkbox input "false"
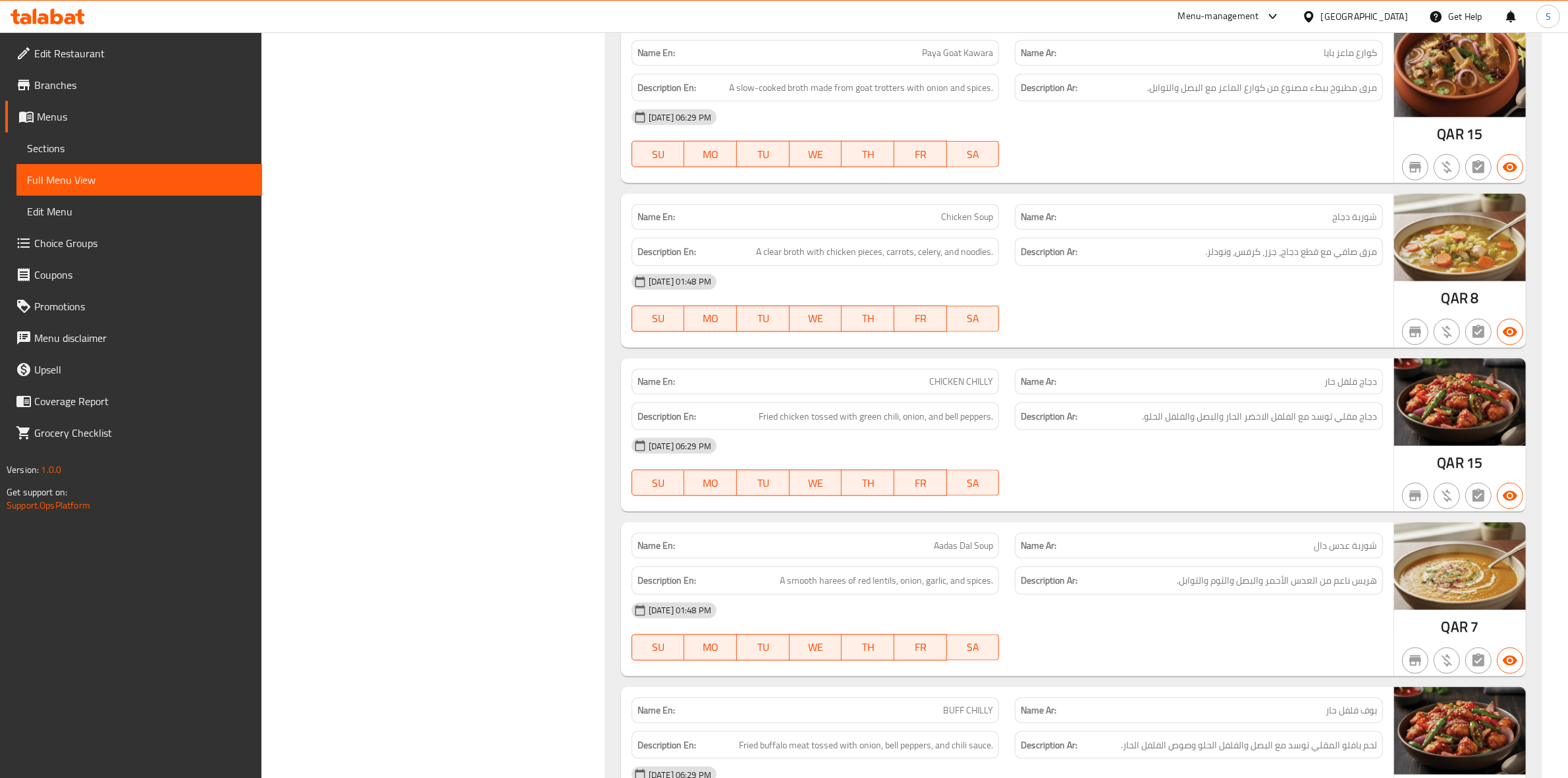
scroll to position [2459, 0]
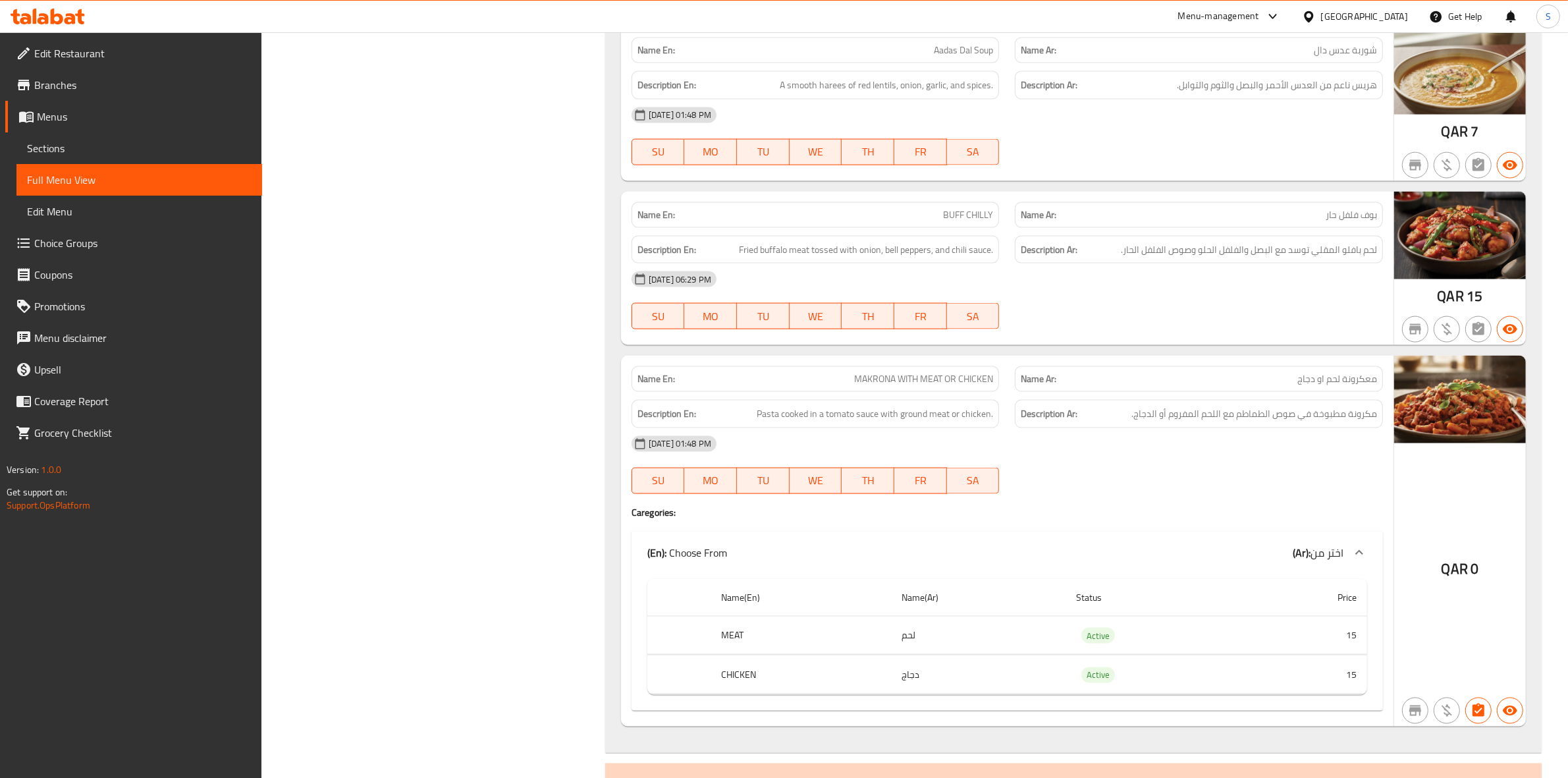
click at [99, 153] on span "Sections" at bounding box center [139, 148] width 224 height 16
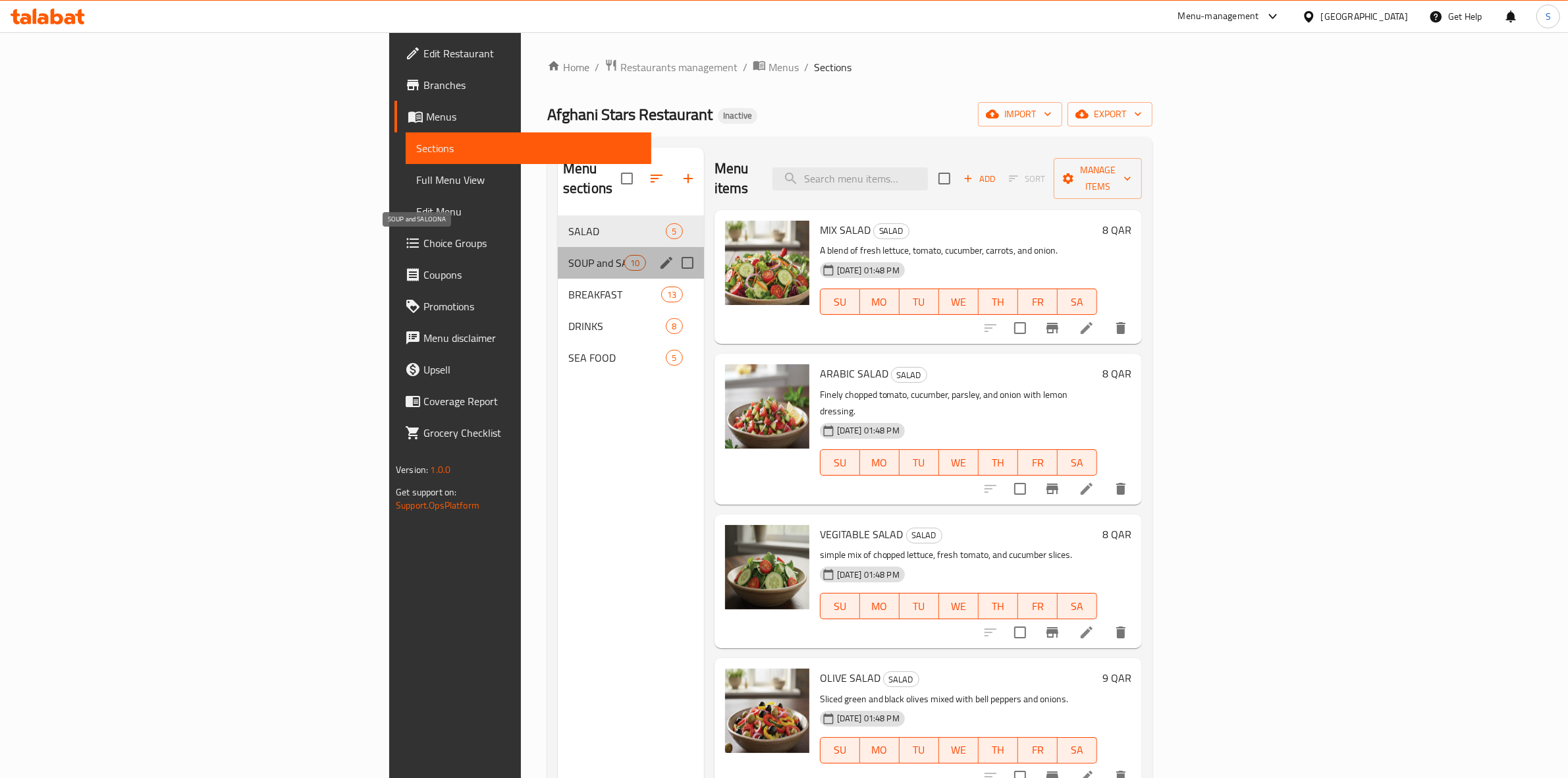
click at [569, 255] on span "SOUP and SALOONA" at bounding box center [596, 263] width 56 height 16
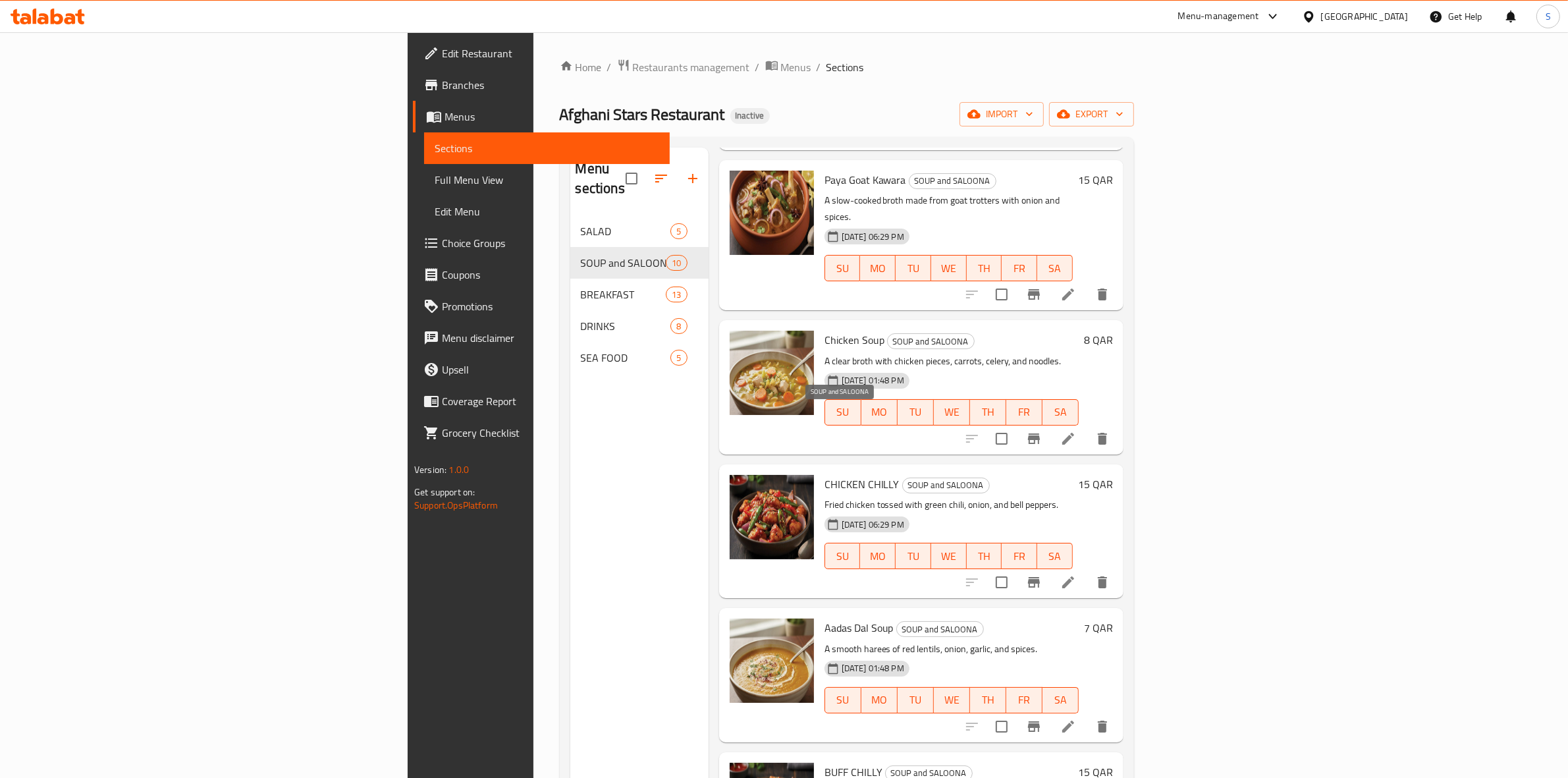
scroll to position [693, 0]
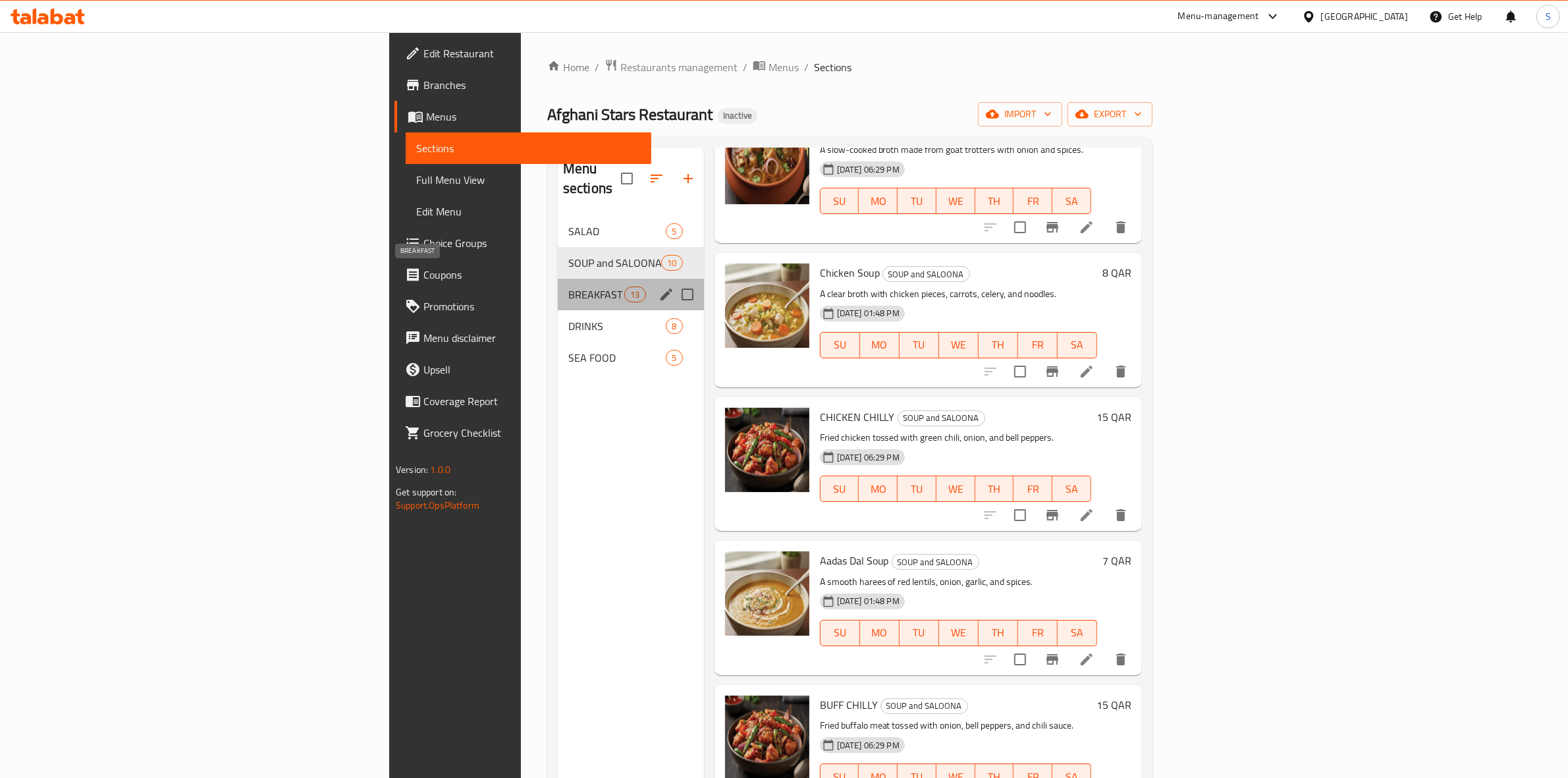
click at [569, 286] on span "BREAKFAST" at bounding box center [596, 294] width 56 height 16
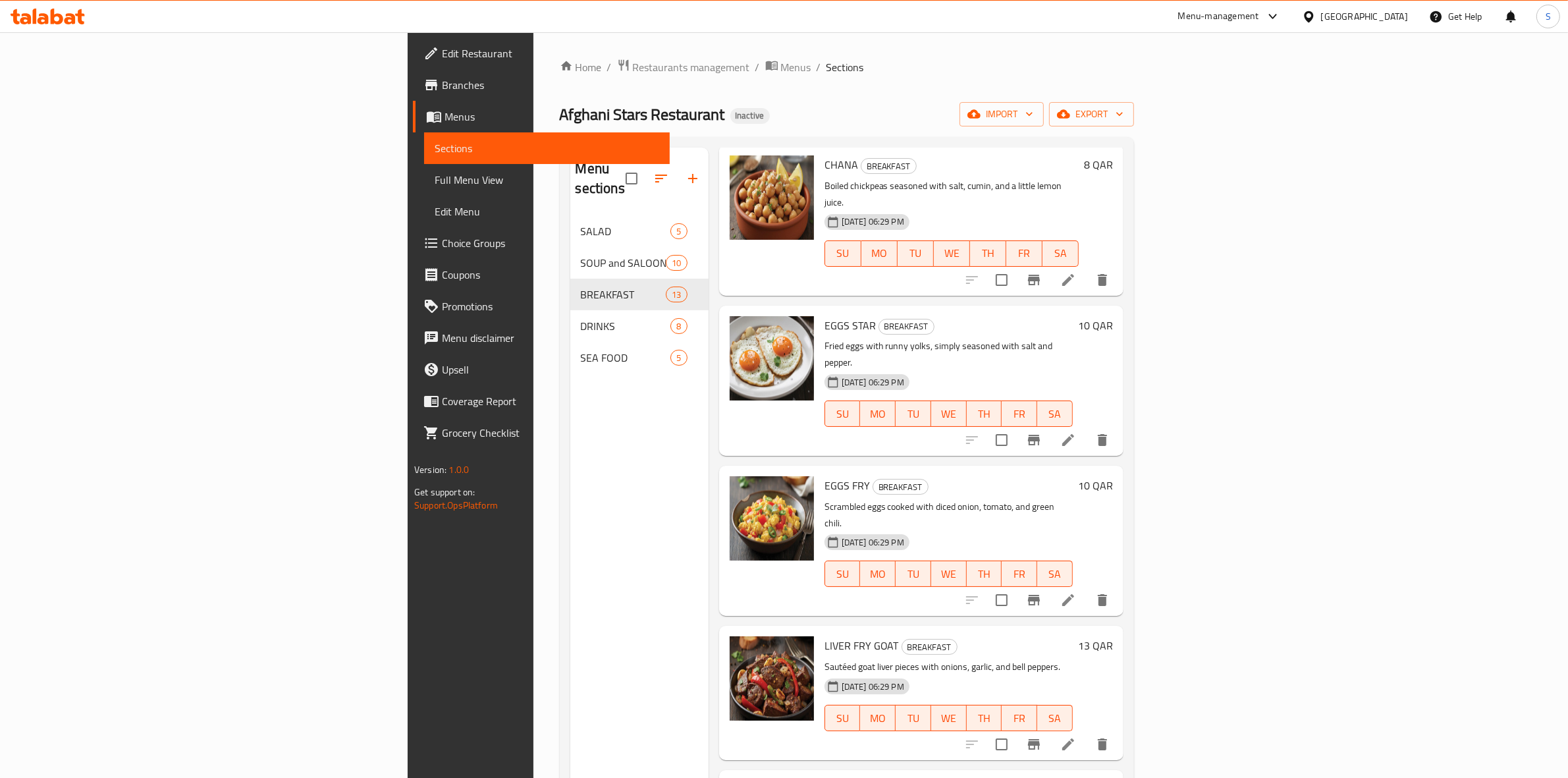
scroll to position [1124, 0]
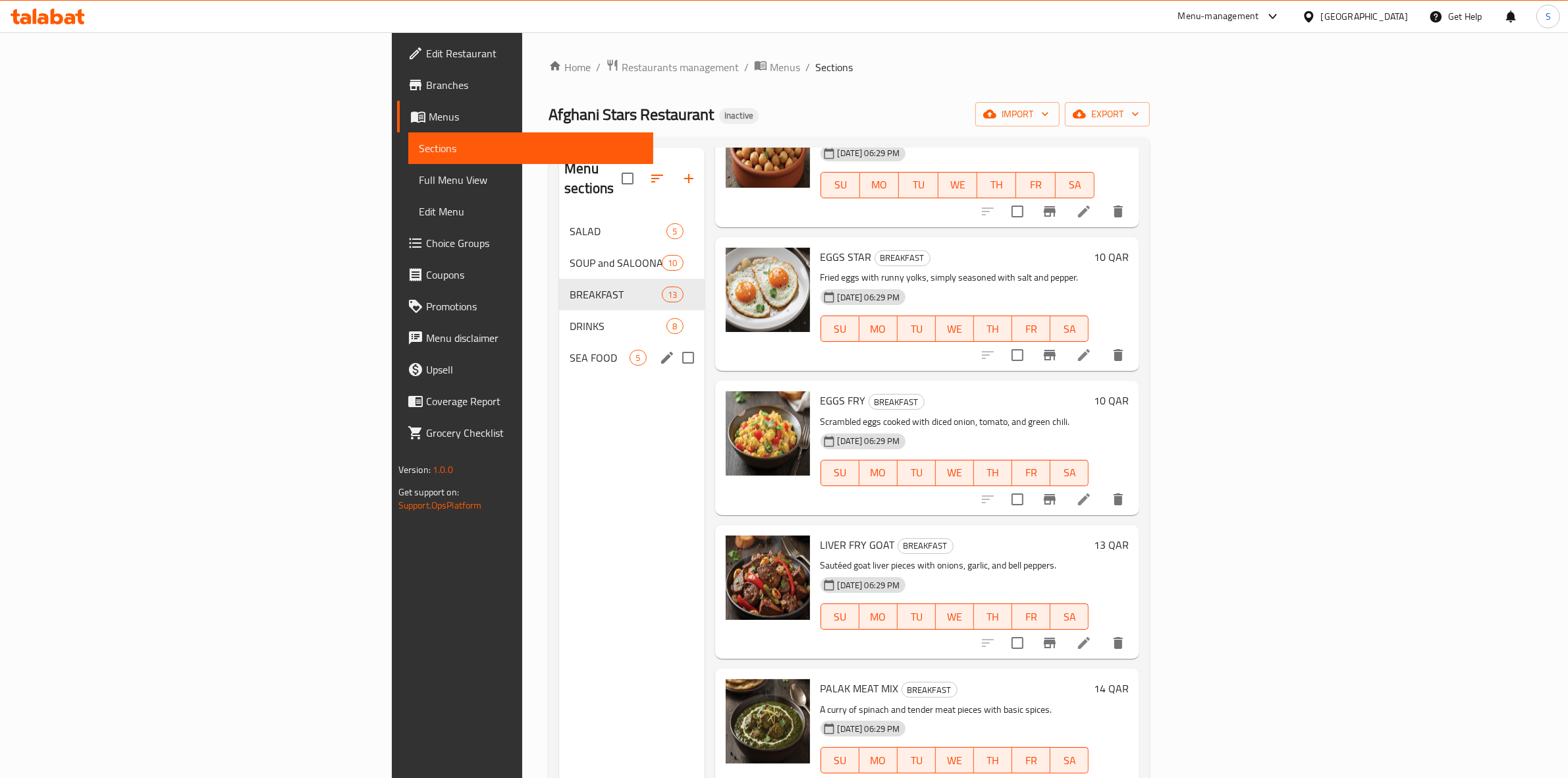
click at [569, 350] on span "SEA FOOD" at bounding box center [600, 358] width 60 height 16
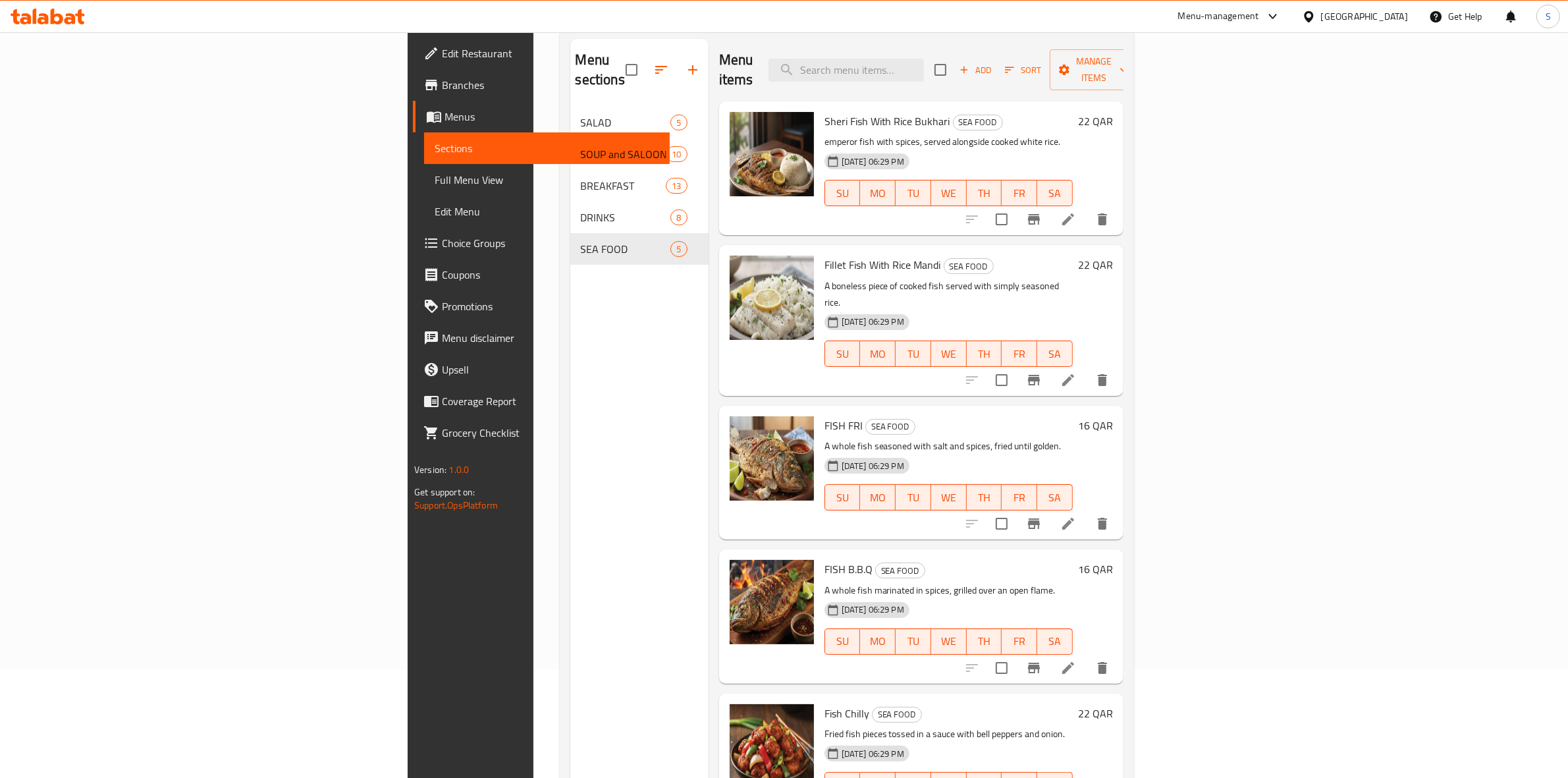
scroll to position [21, 0]
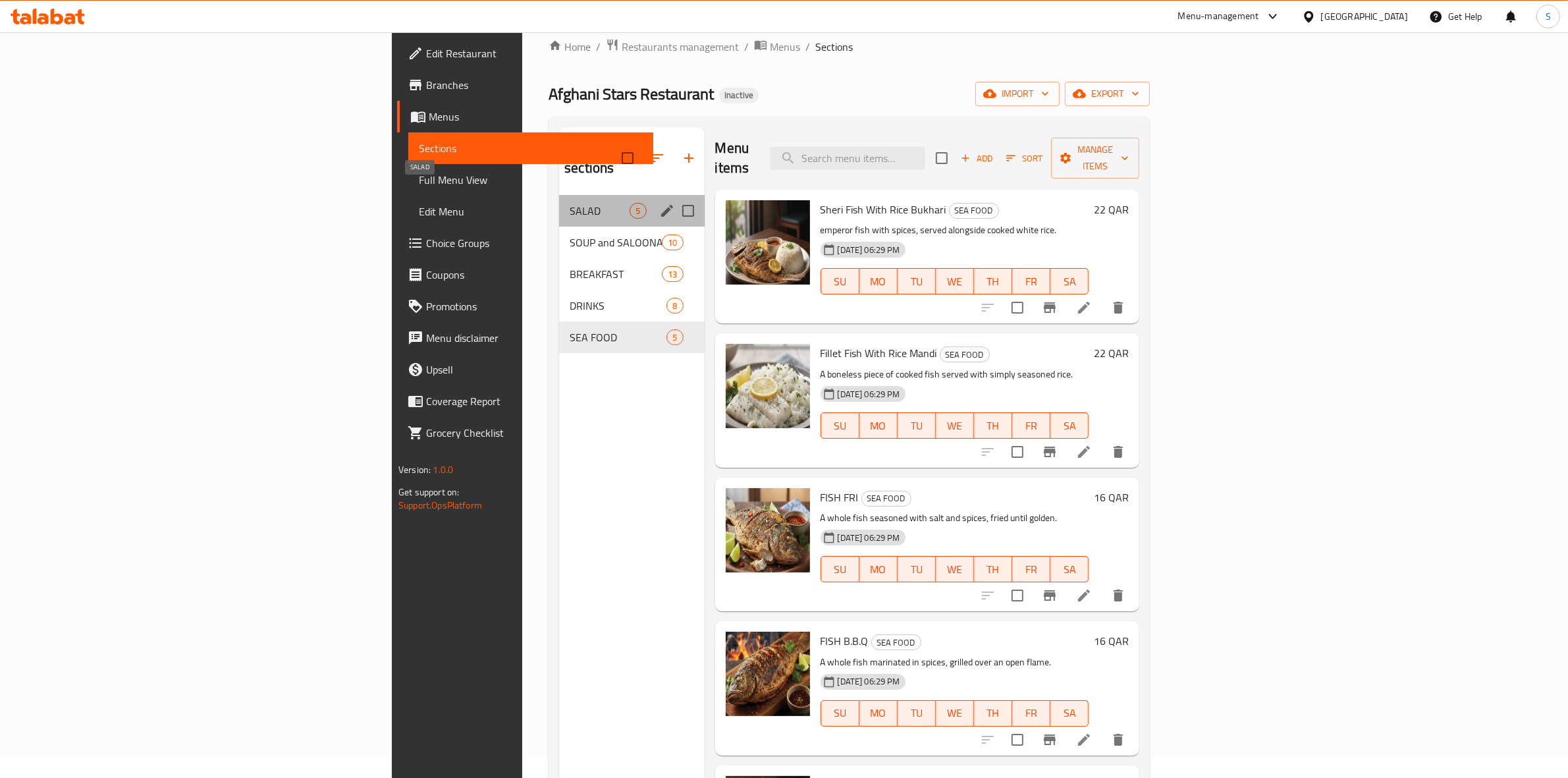
click at [569, 203] on span "SALAD" at bounding box center [600, 211] width 60 height 16
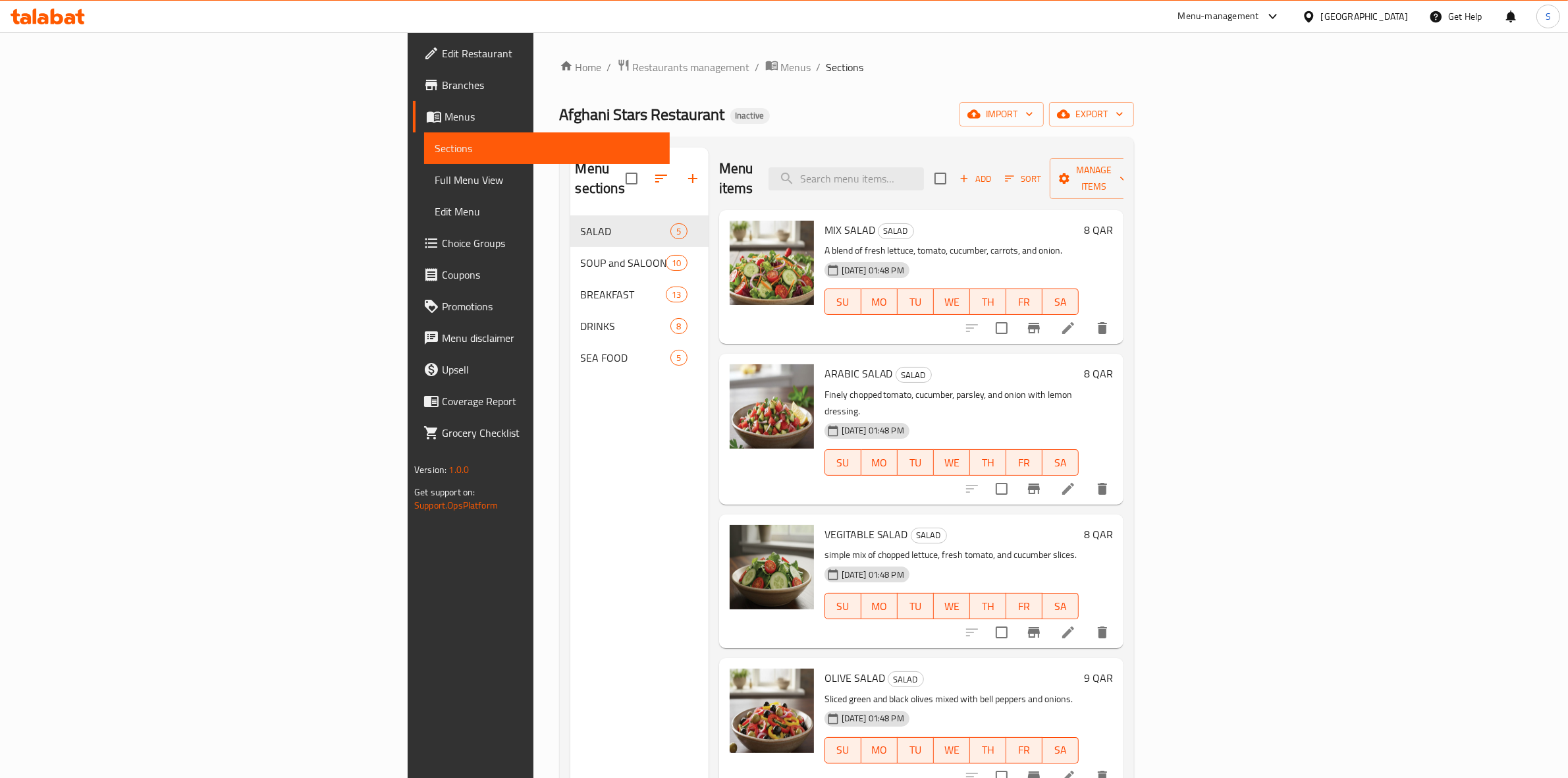
click at [435, 174] on span "Full Menu View" at bounding box center [546, 180] width 224 height 16
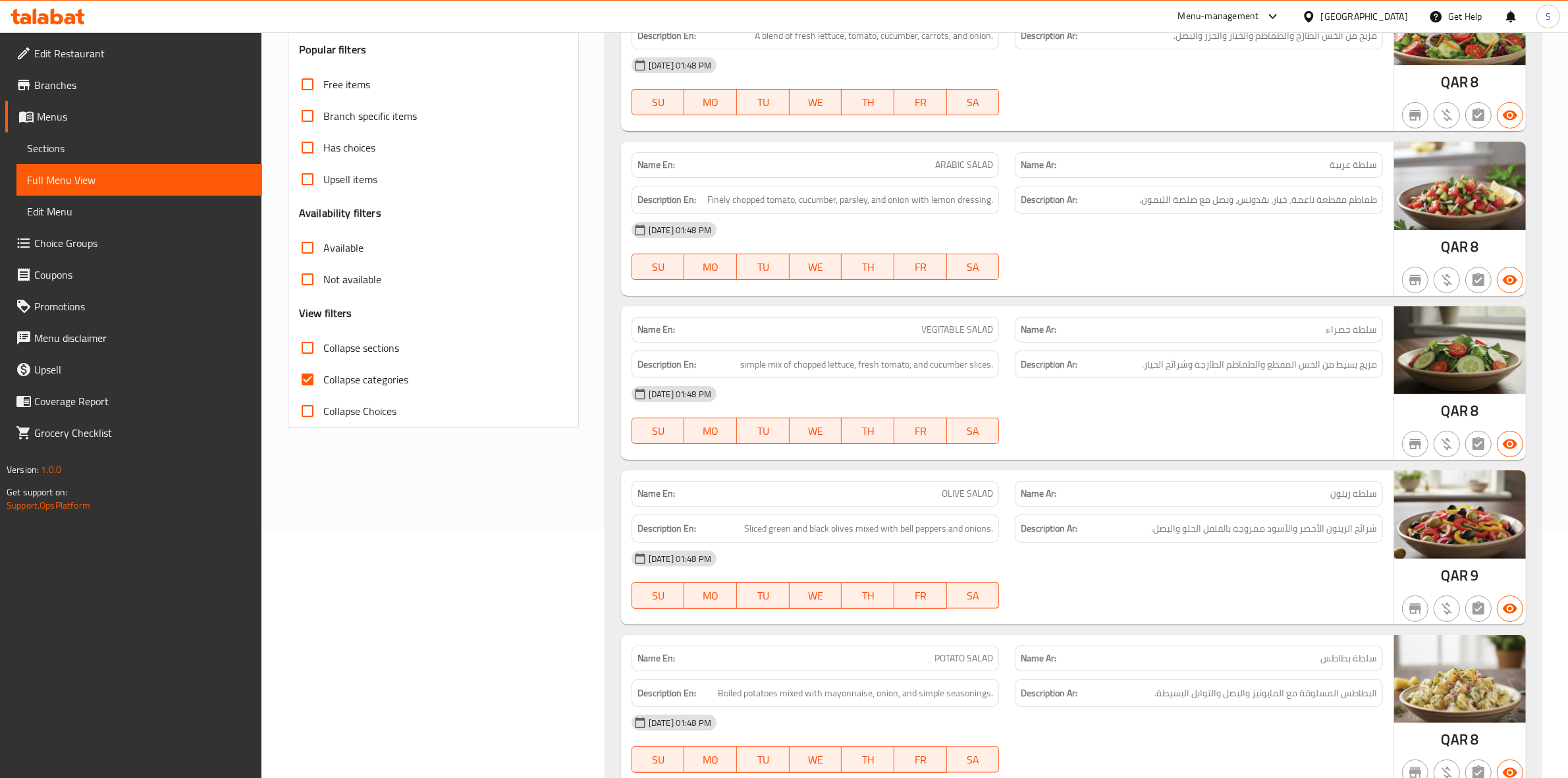
click at [335, 384] on span "Collapse categories" at bounding box center [366, 379] width 85 height 16
click at [324, 384] on input "Collapse categories" at bounding box center [308, 379] width 32 height 32
checkbox input "false"
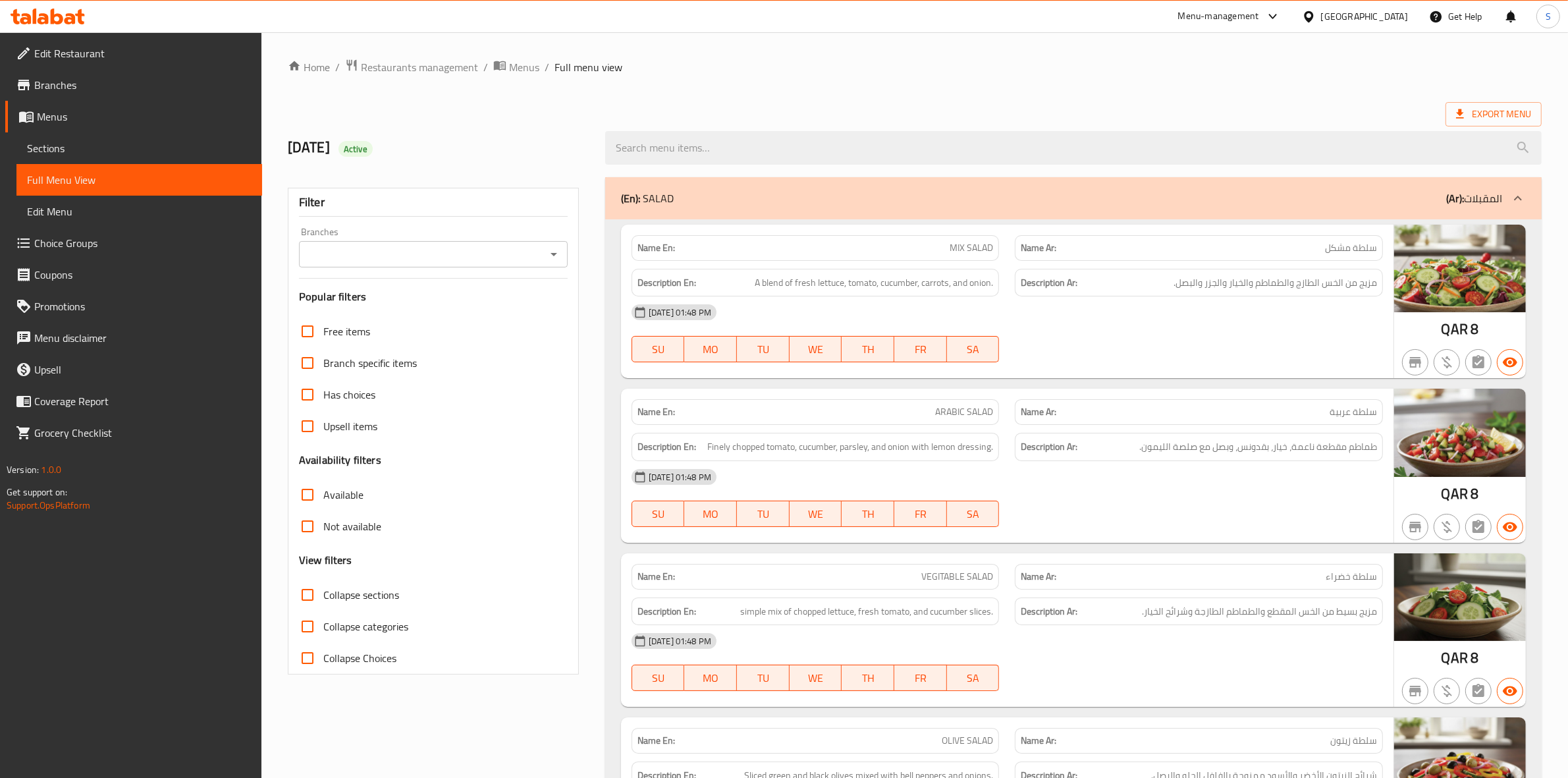
click at [751, 71] on ol "Home / Restaurants management / Menus / Full menu view" at bounding box center [914, 67] width 1254 height 17
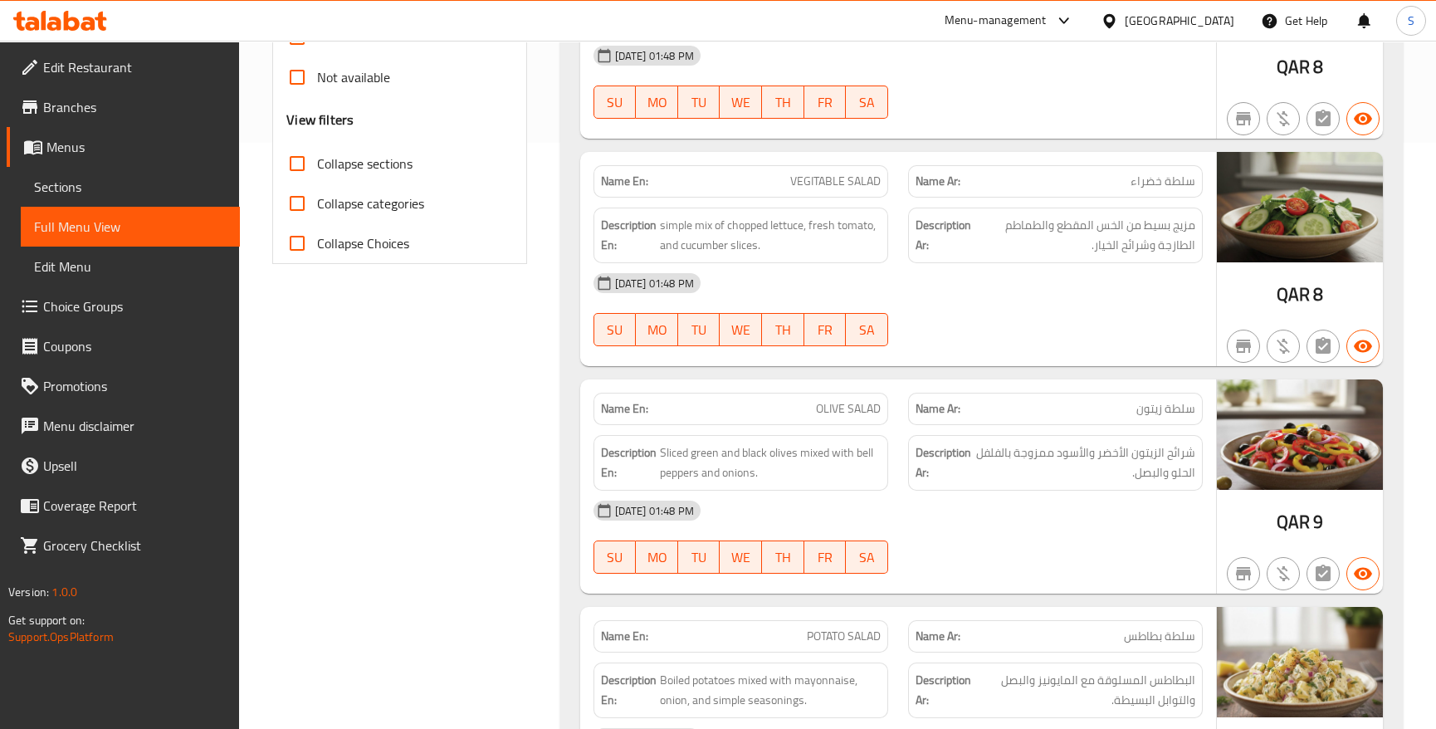
scroll to position [623, 0]
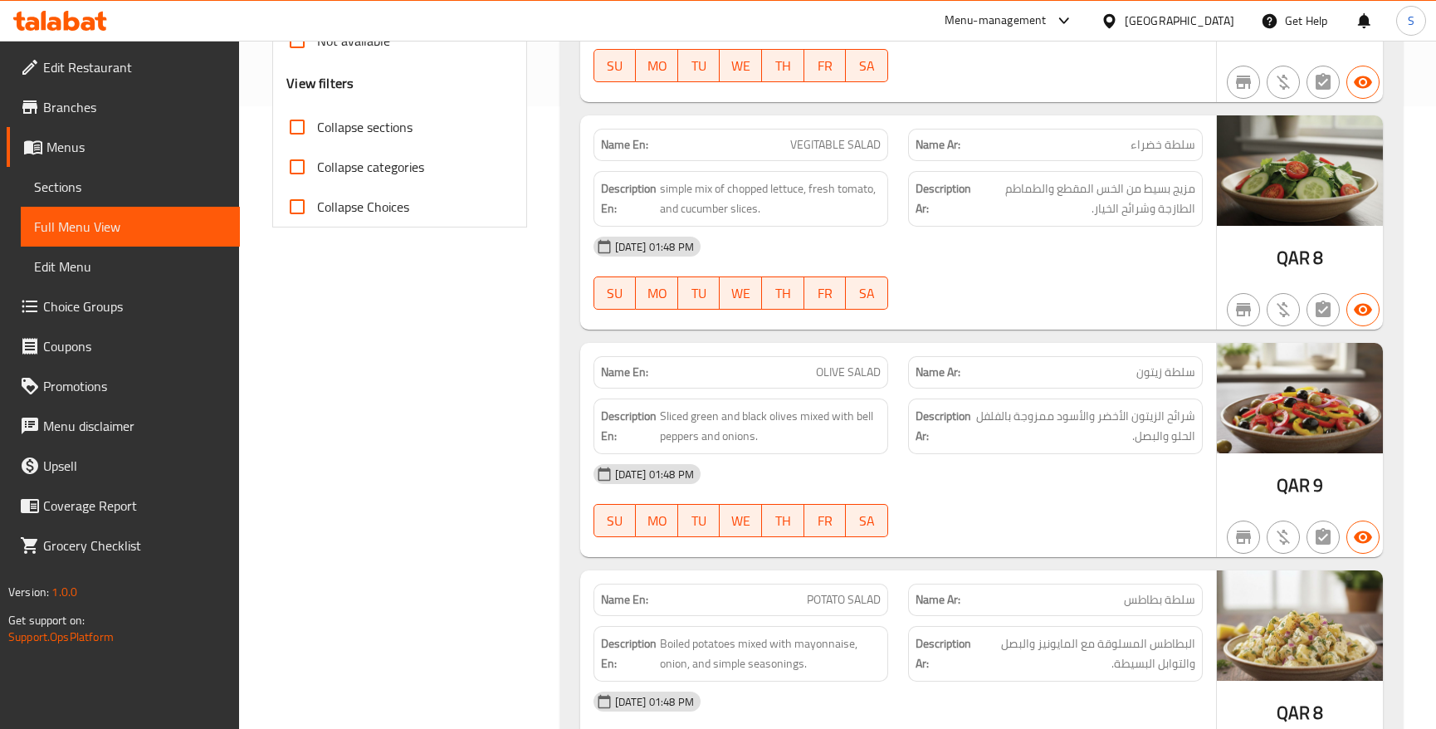
click at [843, 147] on span "VEGITABLE SALAD" at bounding box center [835, 144] width 91 height 17
copy span "VEGITABLE SALAD"
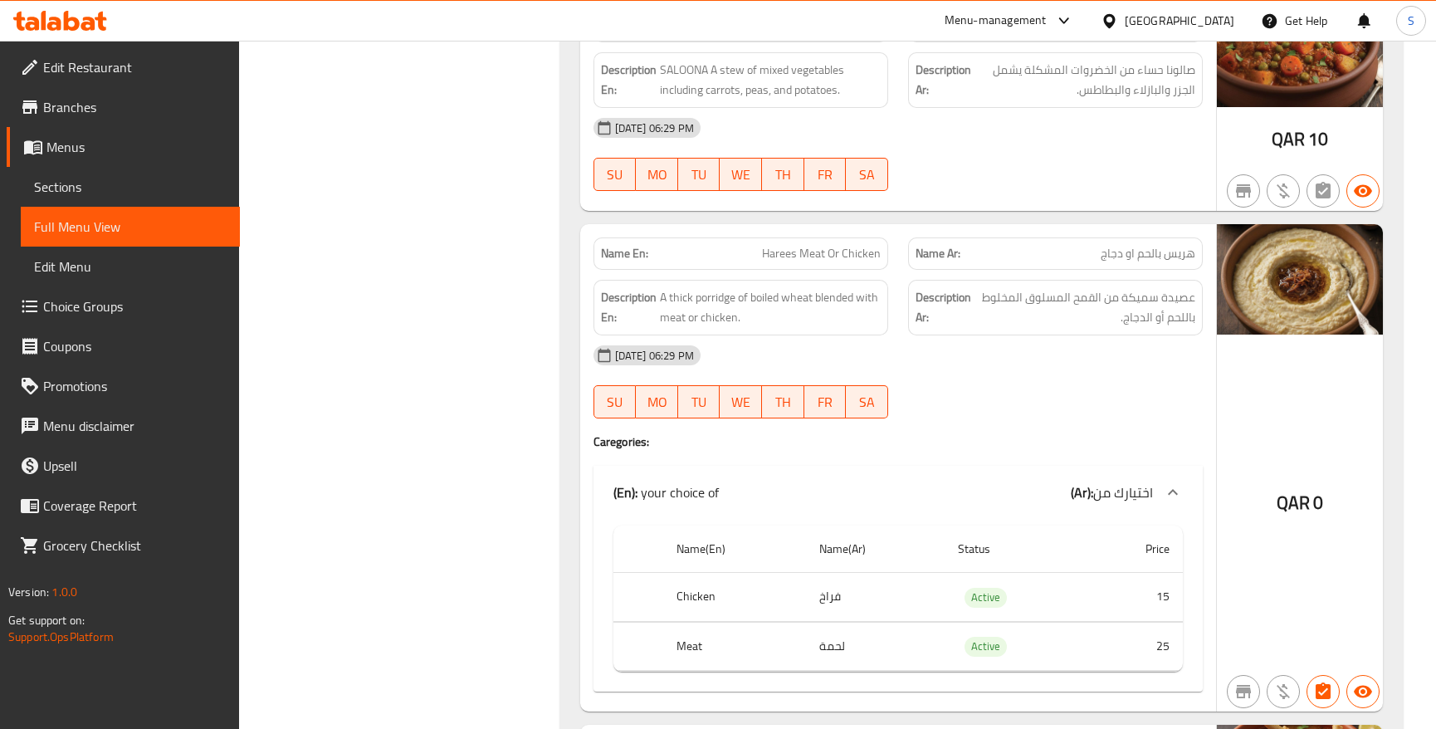
scroll to position [2076, 0]
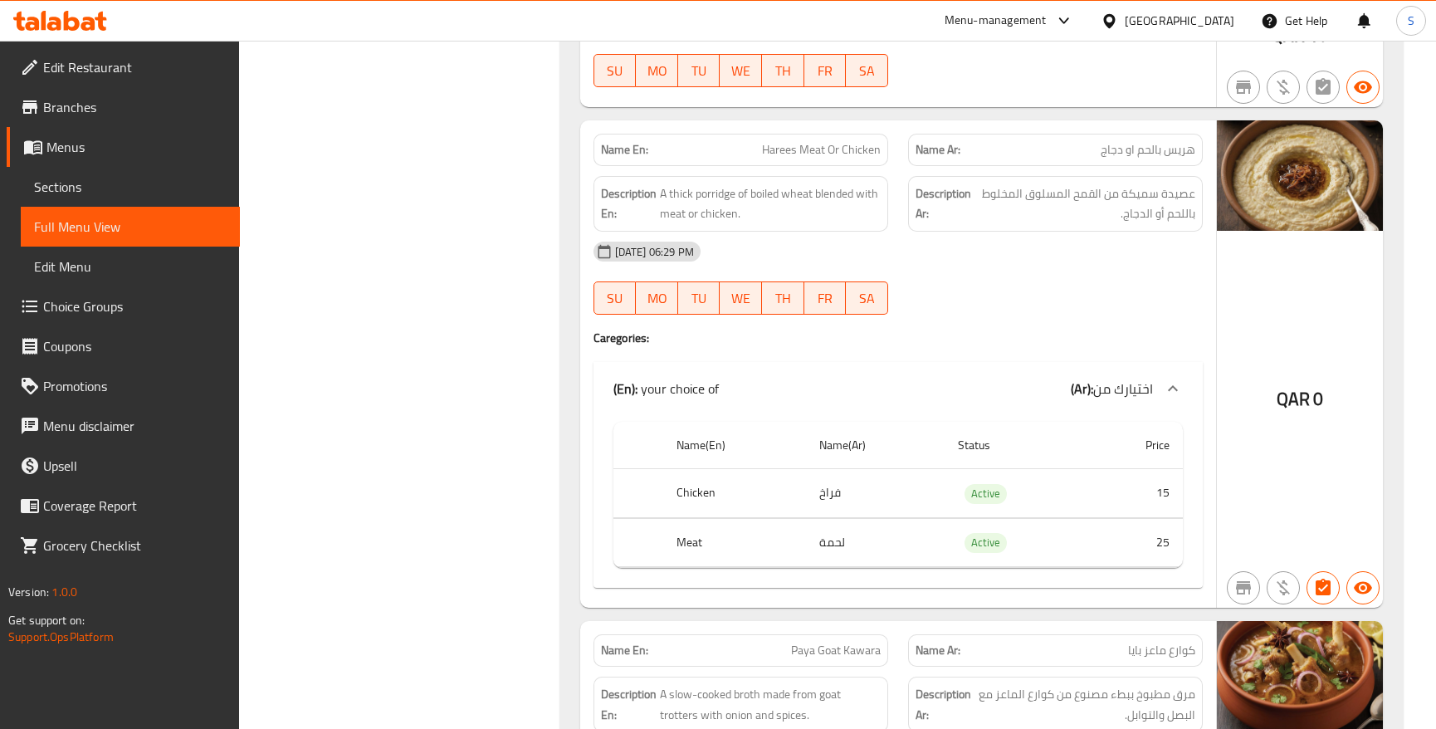
click at [830, 149] on span "Harees Meat Or Chicken" at bounding box center [821, 149] width 119 height 17
copy span "Harees Meat Or Chicken"
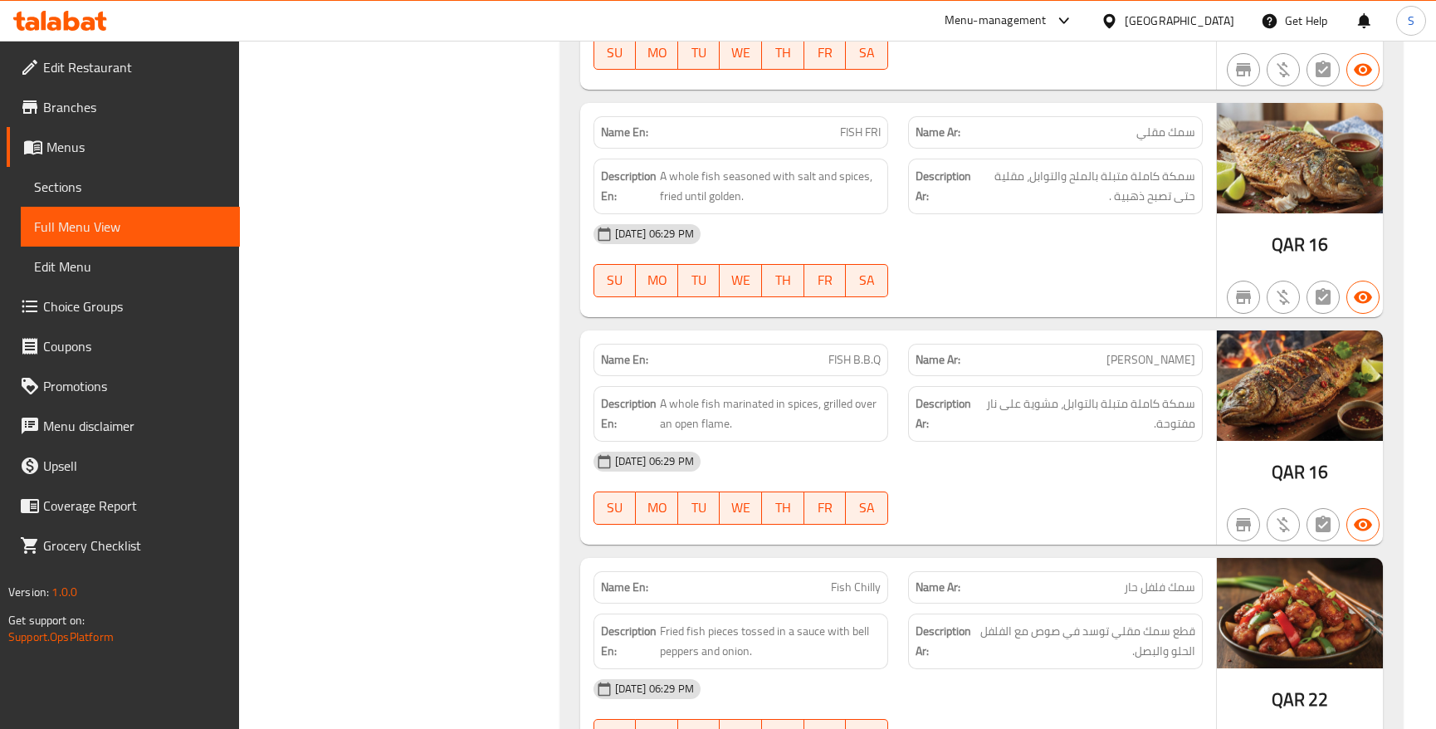
scroll to position [9746, 0]
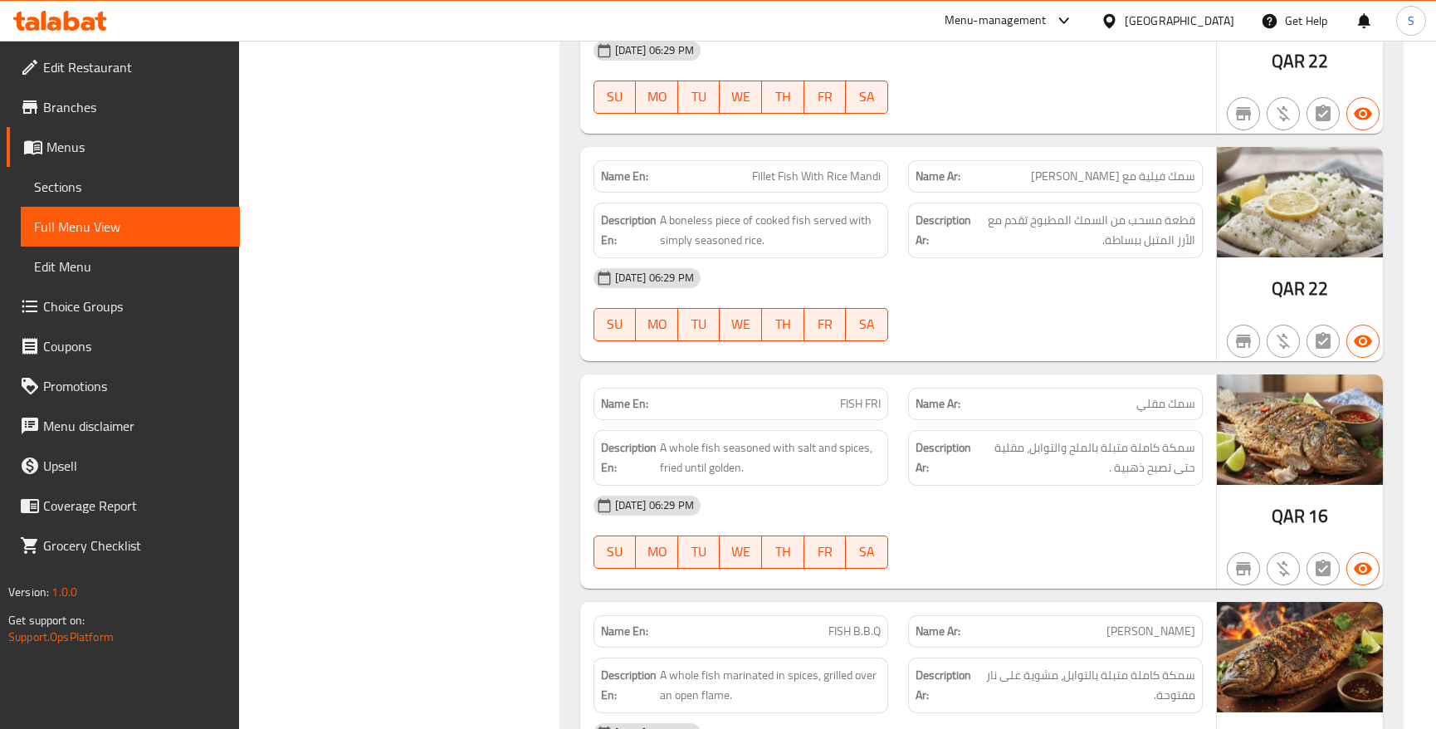
click at [1102, 298] on div "[DATE] 06:29 PM" at bounding box center [898, 278] width 629 height 40
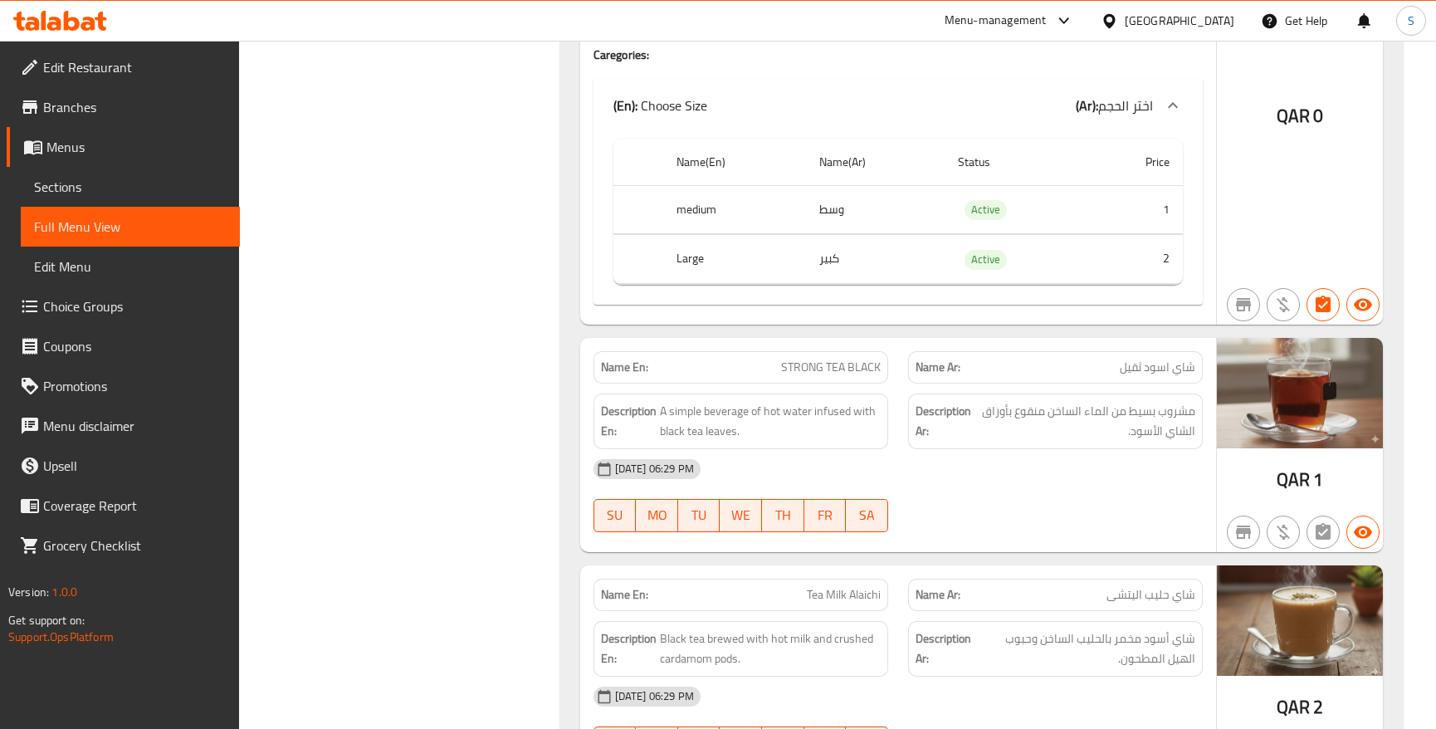
scroll to position [7982, 0]
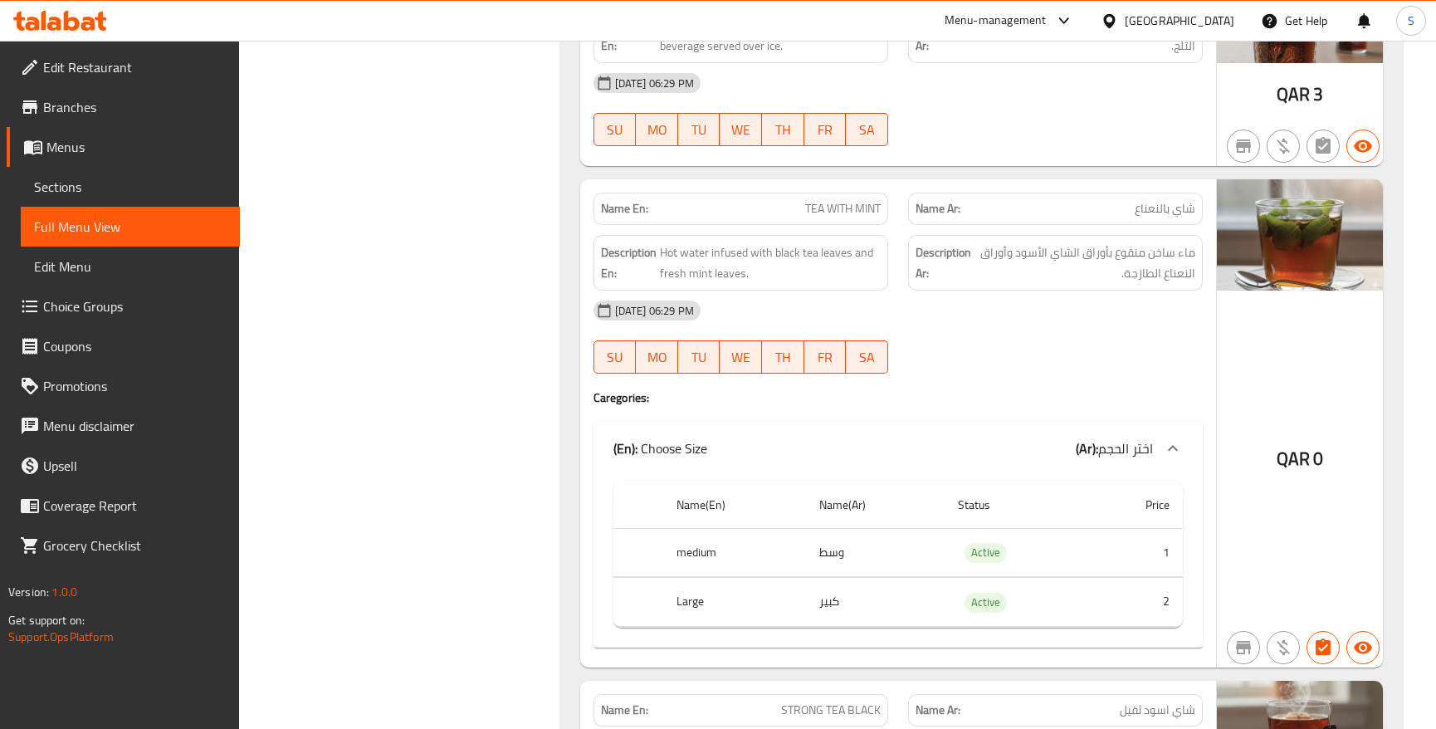
click at [1084, 330] on div "[DATE] 06:29 PM" at bounding box center [898, 311] width 629 height 40
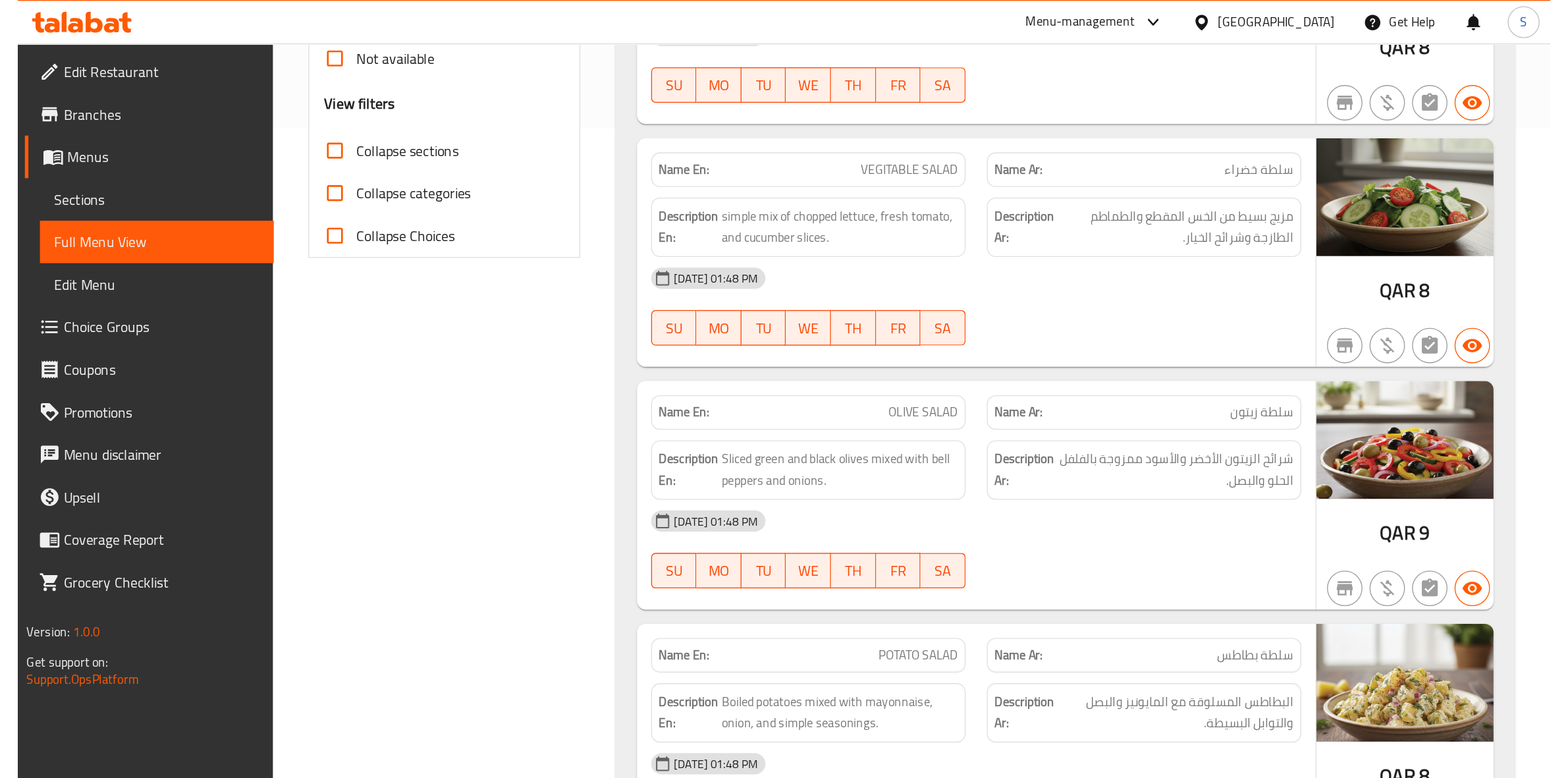
scroll to position [494, 0]
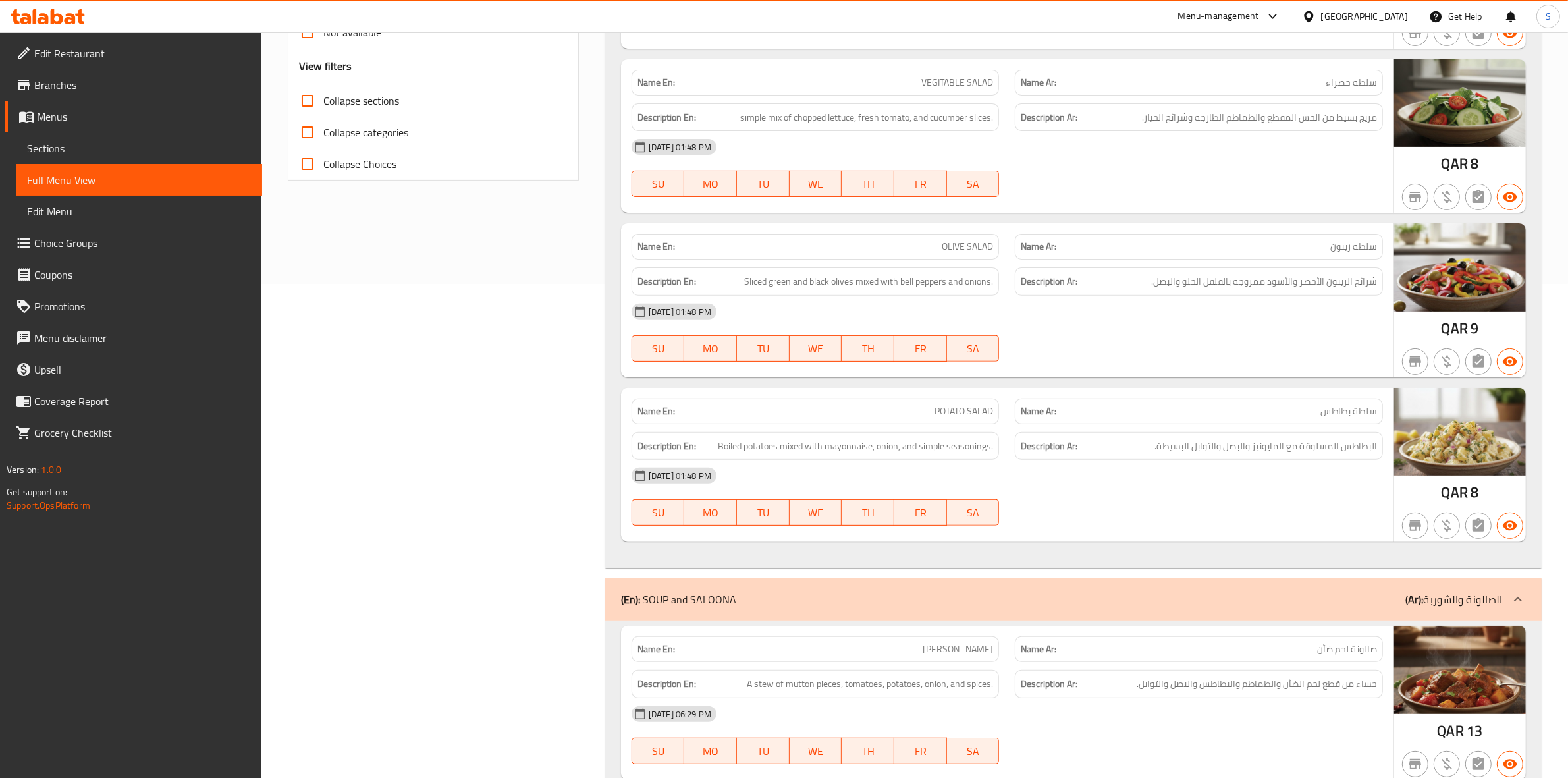
drag, startPoint x: 532, startPoint y: 451, endPoint x: 491, endPoint y: 76, distance: 377.2
click at [1094, 298] on div "[DATE] 01:48 PM" at bounding box center [1006, 312] width 767 height 32
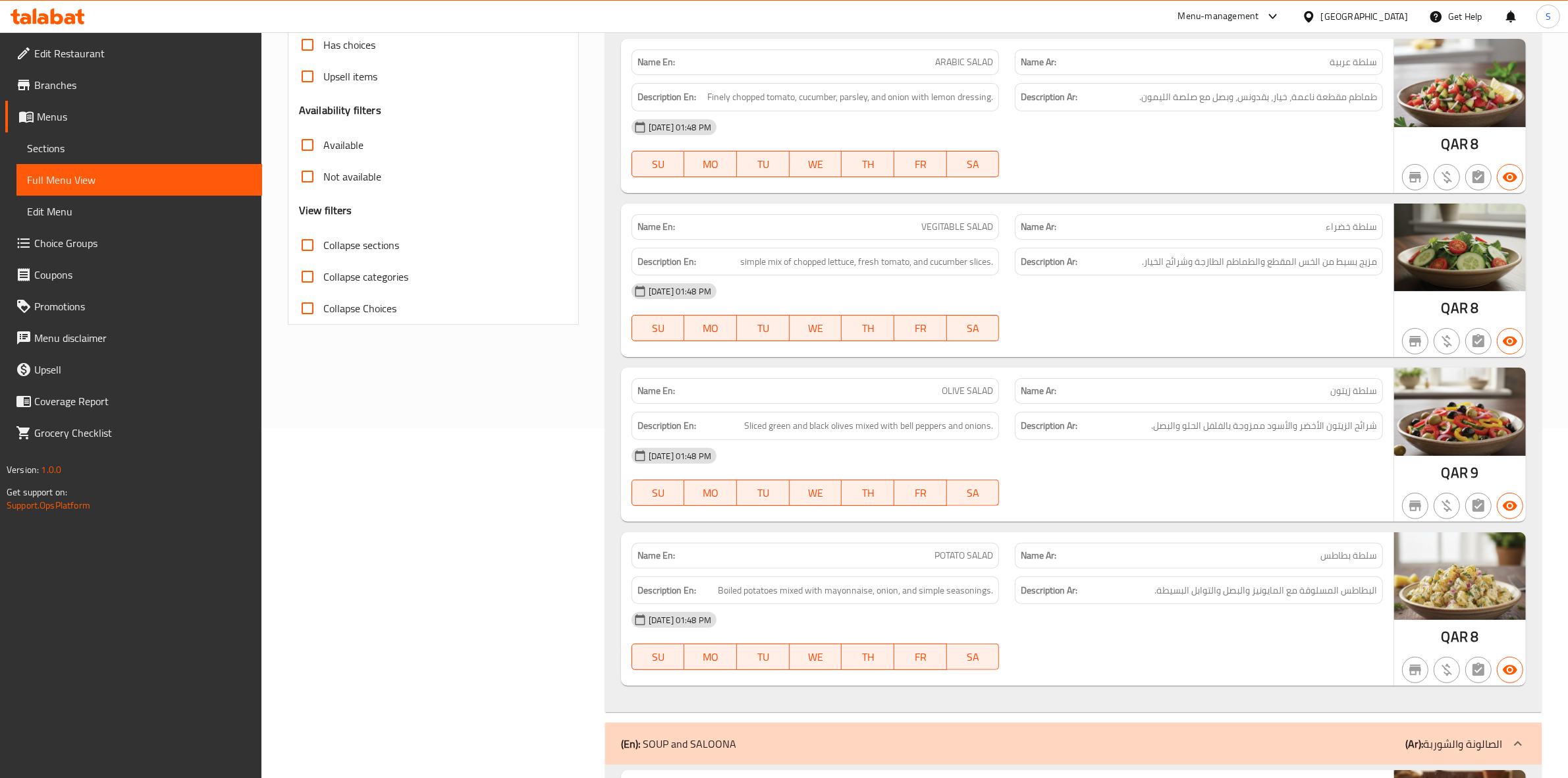
scroll to position [412, 0]
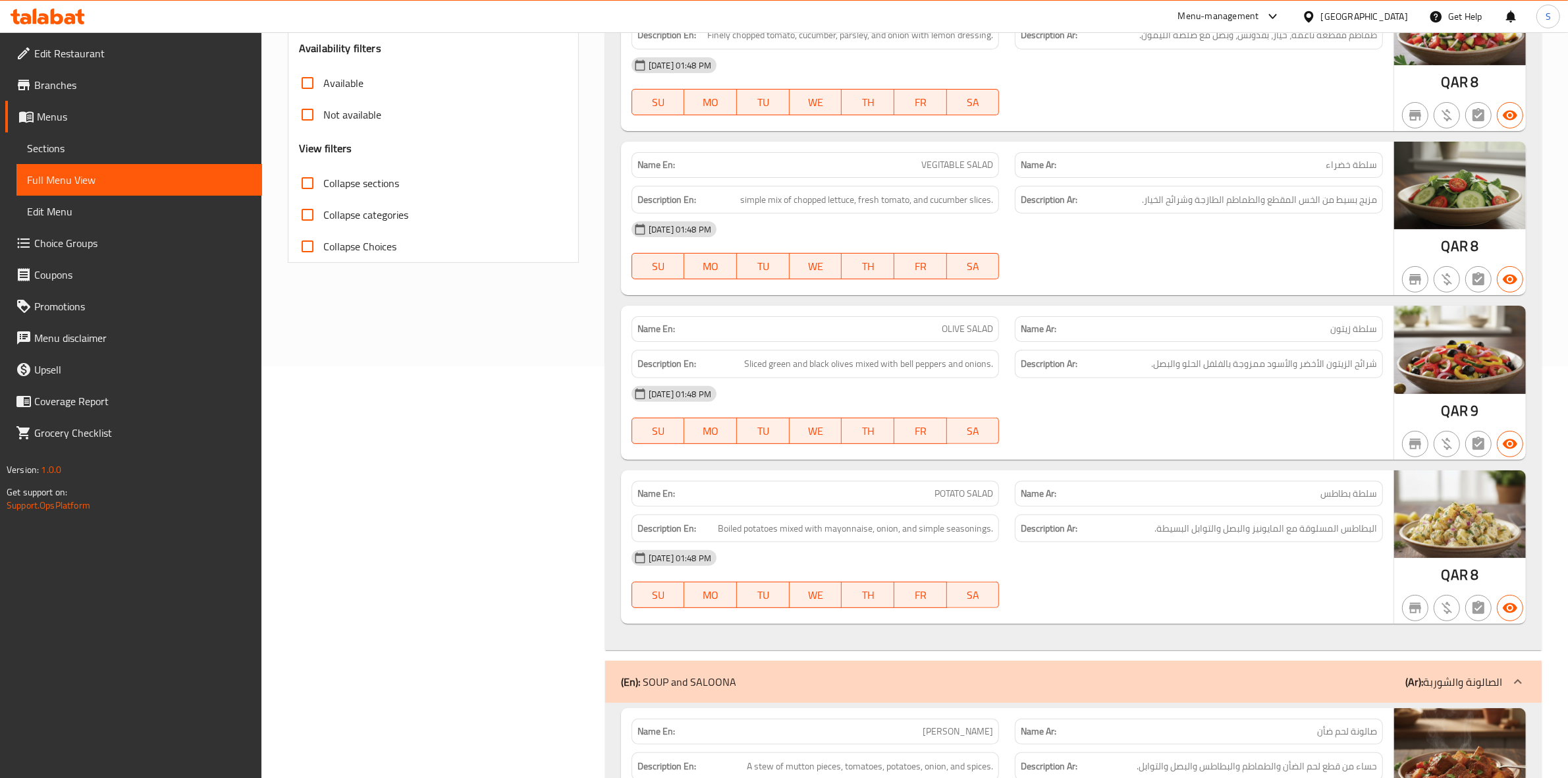
click at [945, 498] on span "POTATO SALAD" at bounding box center [964, 493] width 59 height 13
copy span "POTATO SALAD"
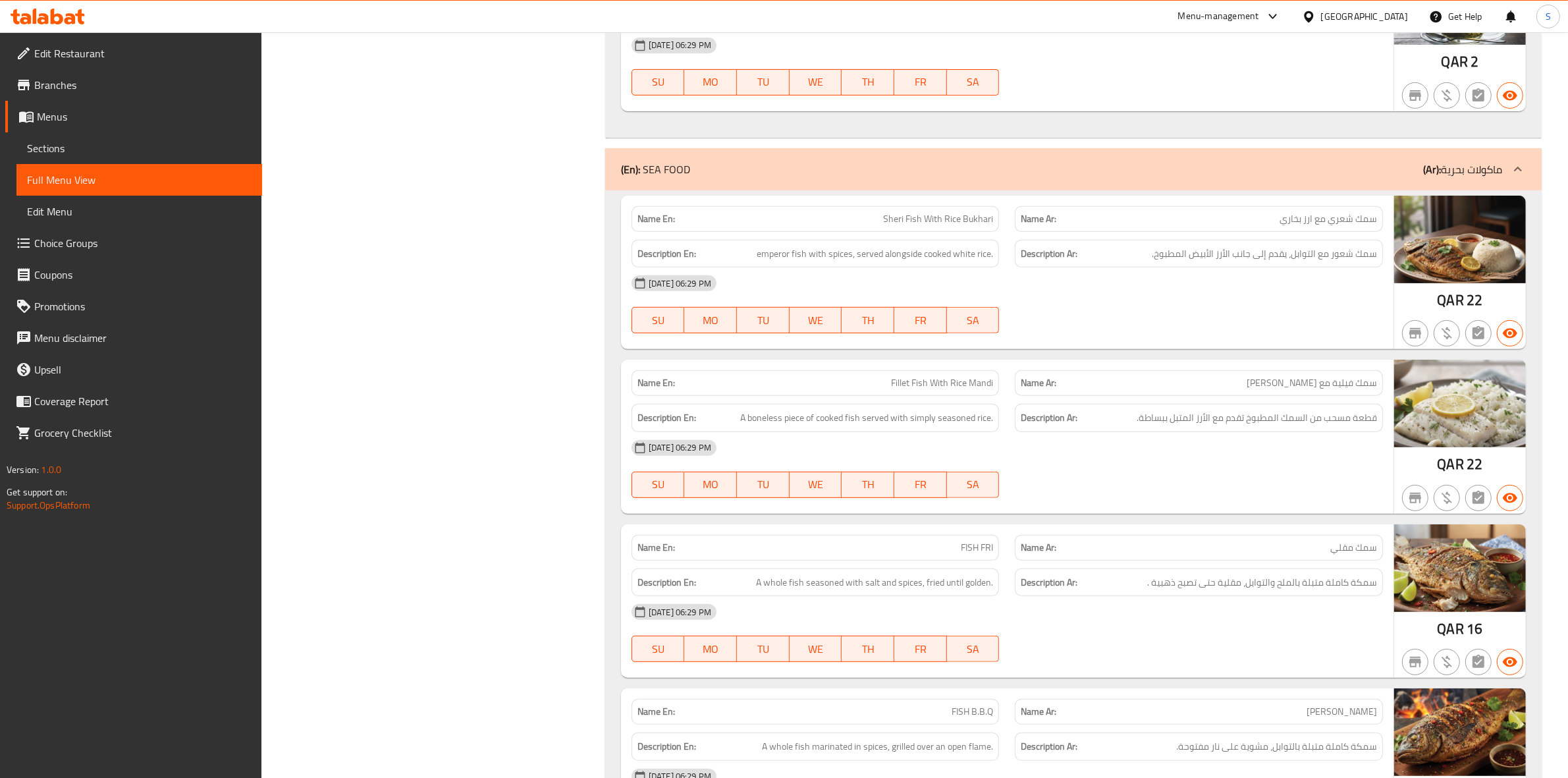
scroll to position [6914, 0]
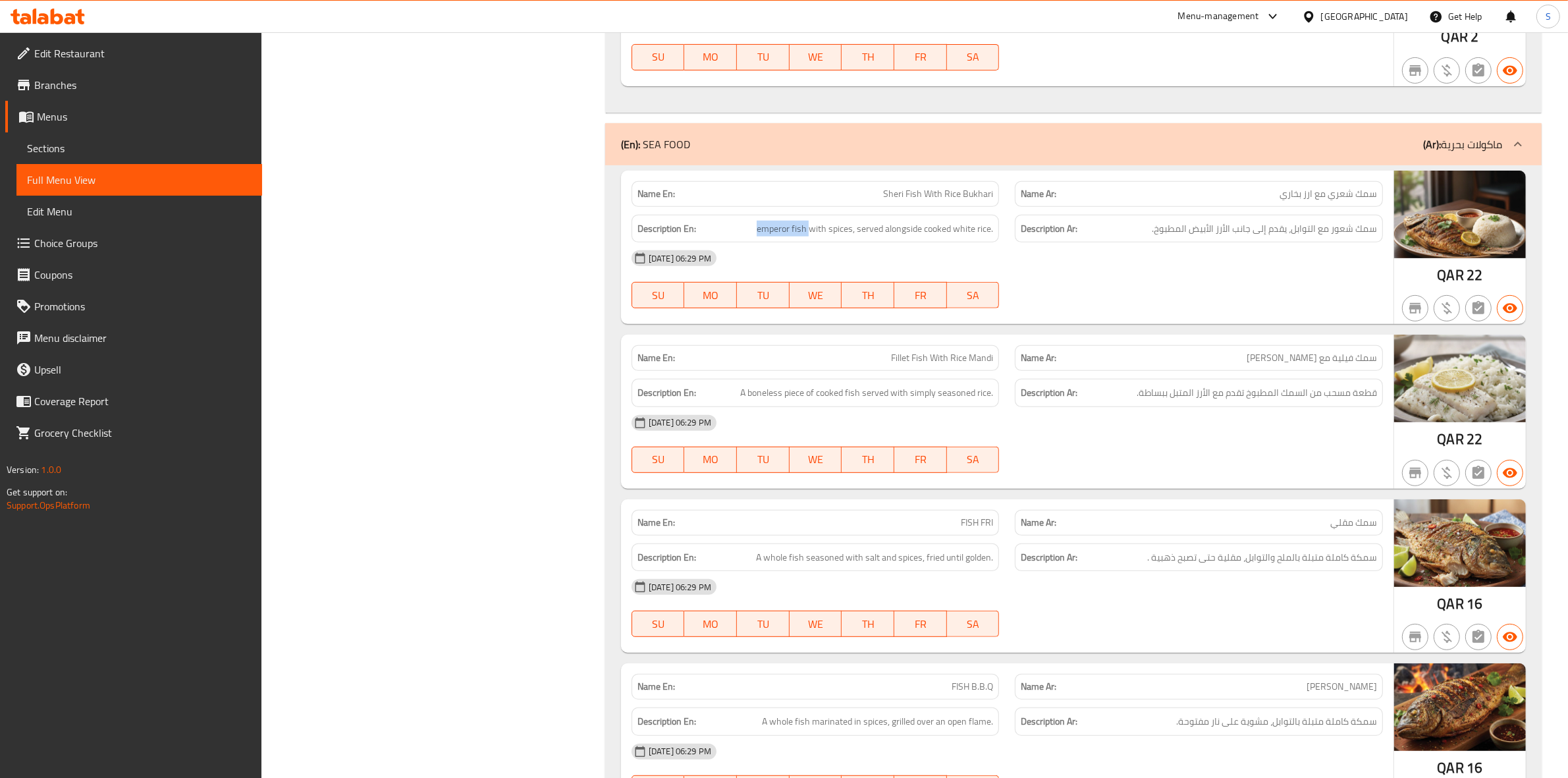
drag, startPoint x: 809, startPoint y: 252, endPoint x: 753, endPoint y: 243, distance: 56.7
click at [753, 243] on div "Description En: emperor fish with spices, served alongside cooked white rice." at bounding box center [815, 229] width 368 height 29
copy span "emperor fish"
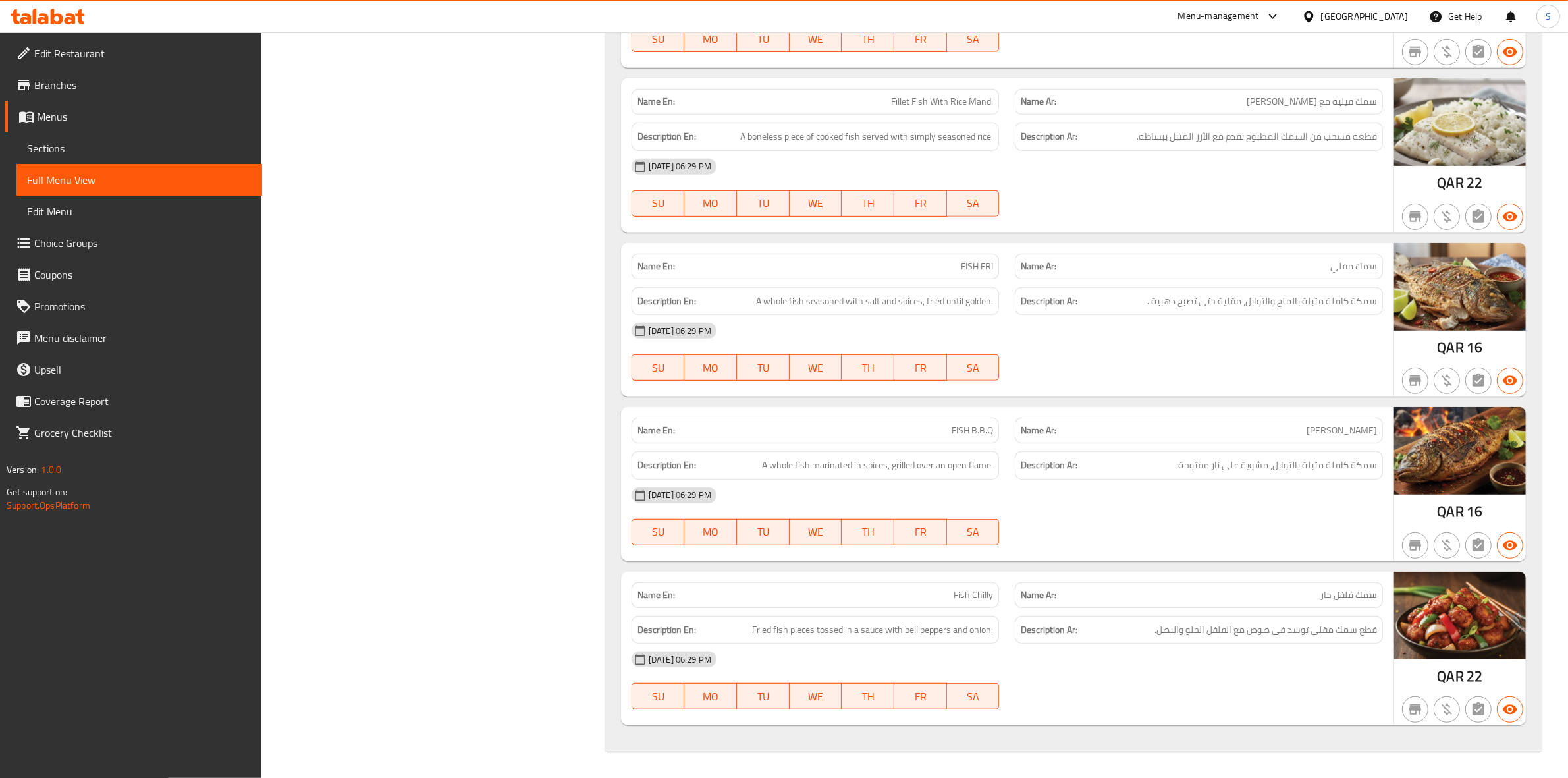
scroll to position [7198, 0]
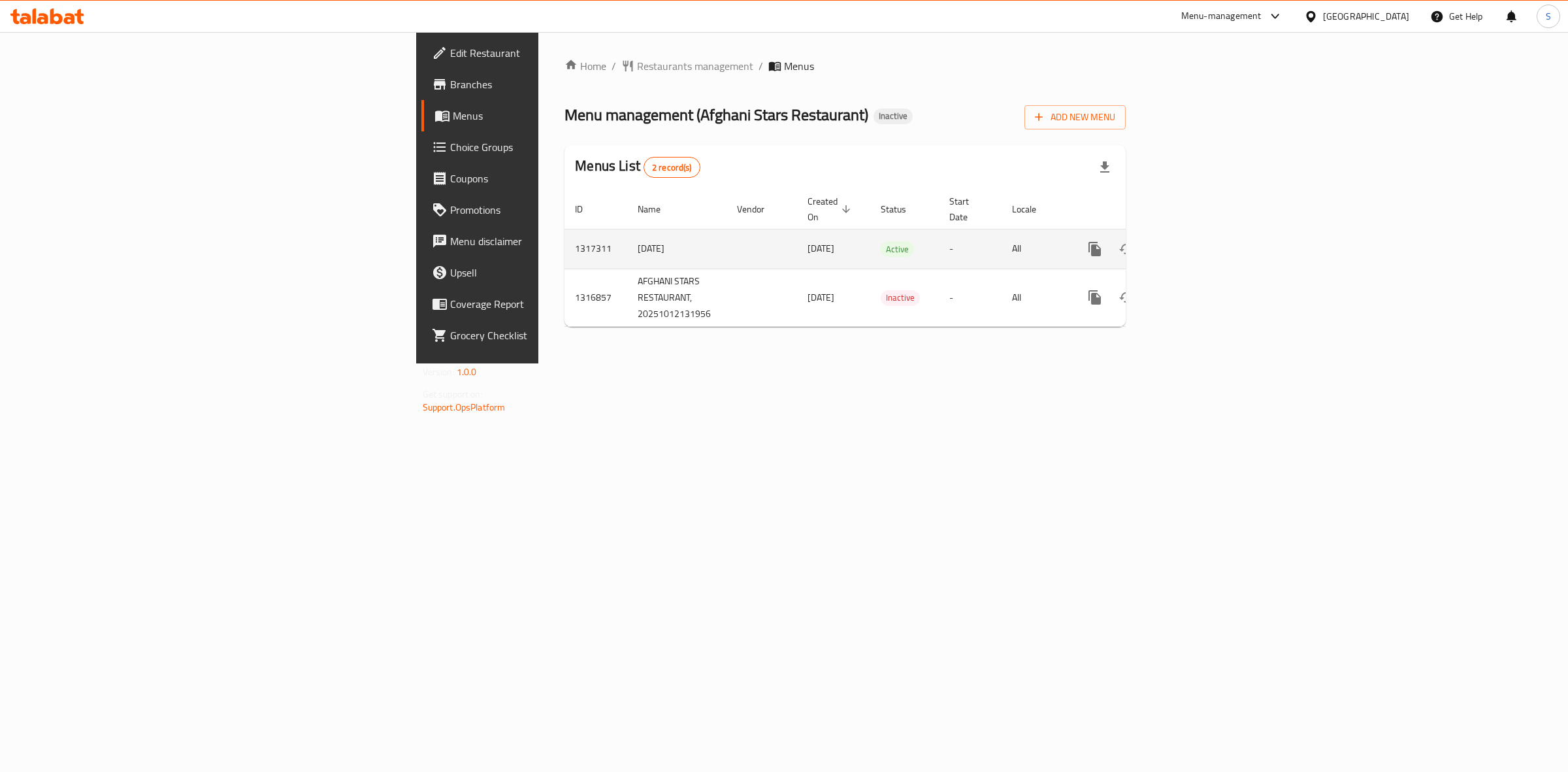
click at [1197, 241] on icon "enhanced table" at bounding box center [1189, 249] width 16 height 16
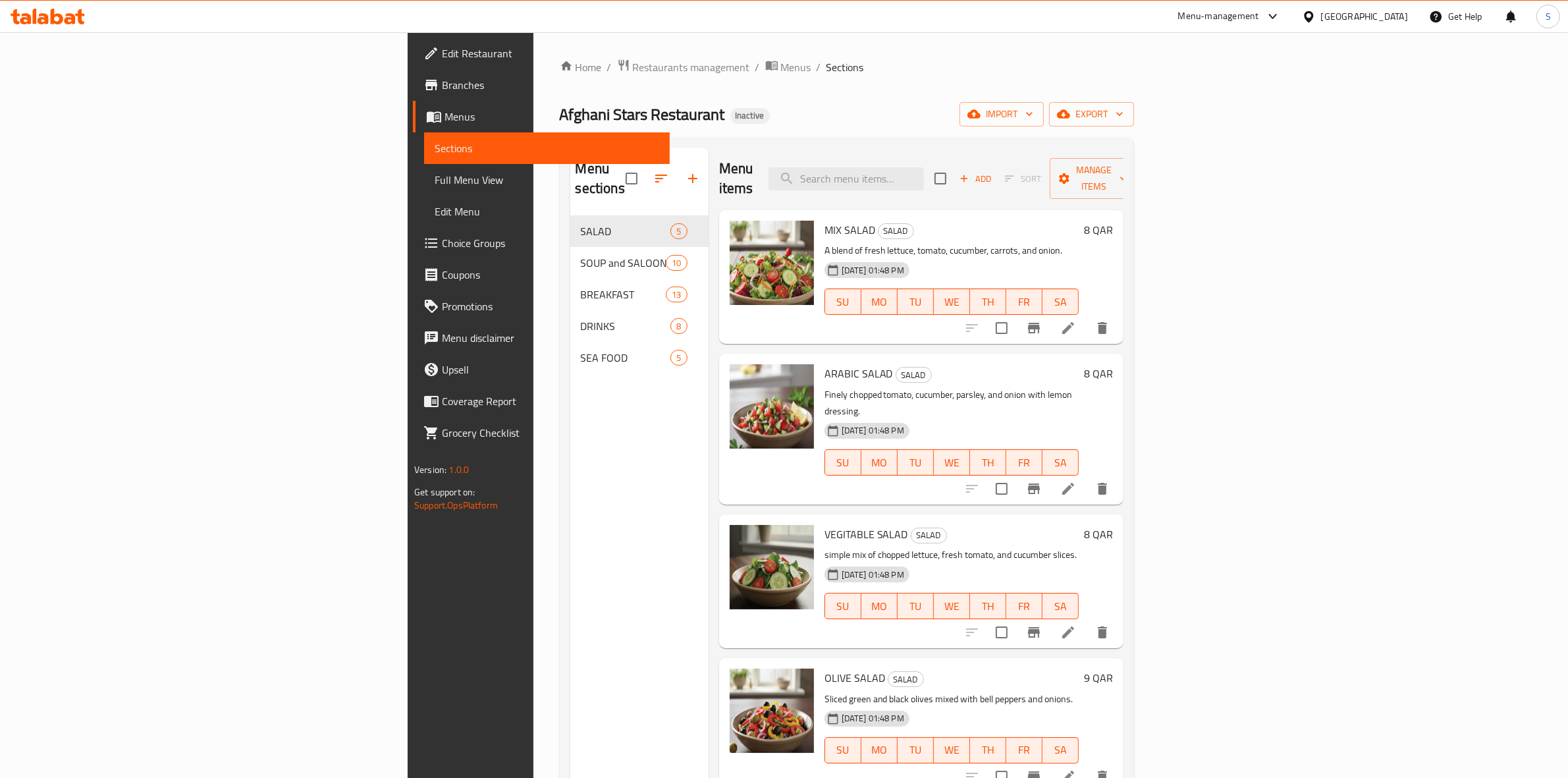
click at [413, 94] on link "Branches" at bounding box center [542, 85] width 257 height 32
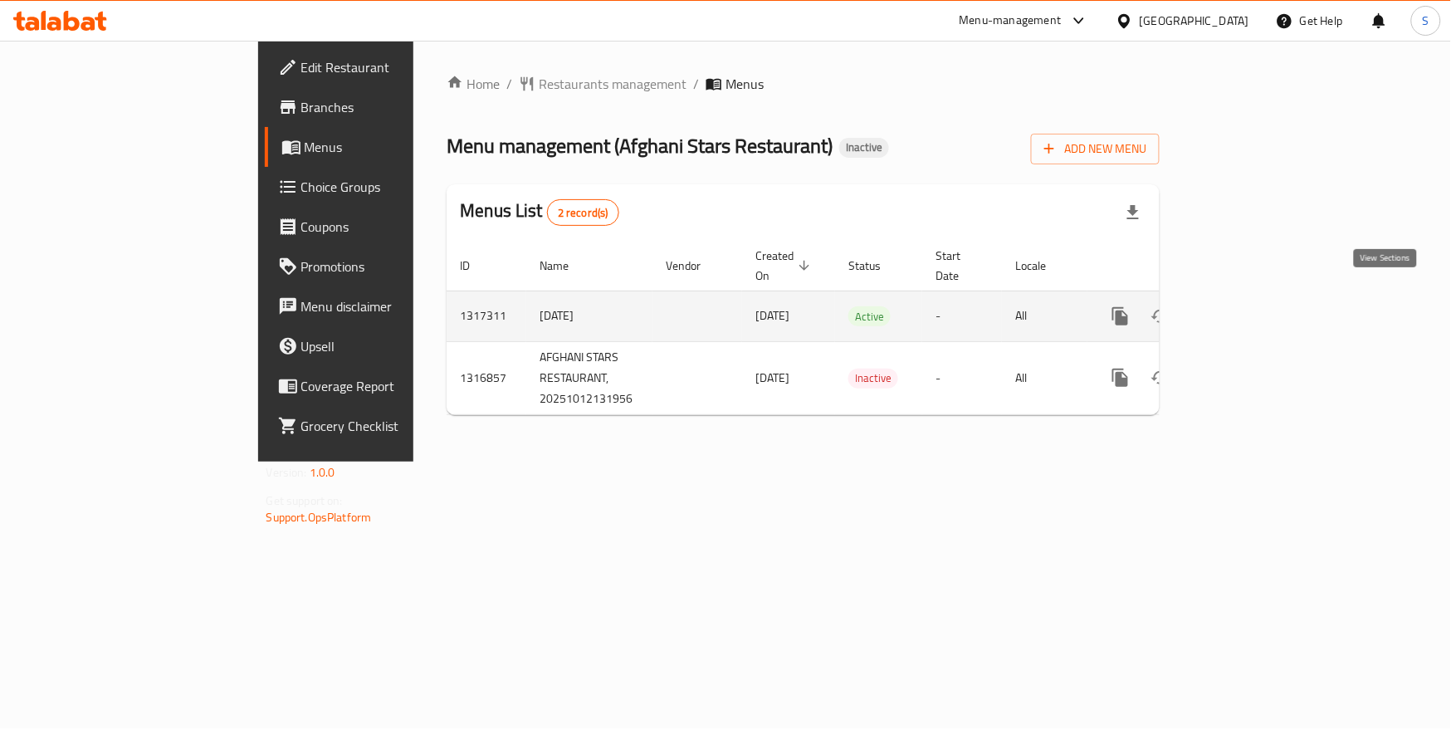
click at [1248, 309] on icon "enhanced table" at bounding box center [1240, 316] width 15 height 15
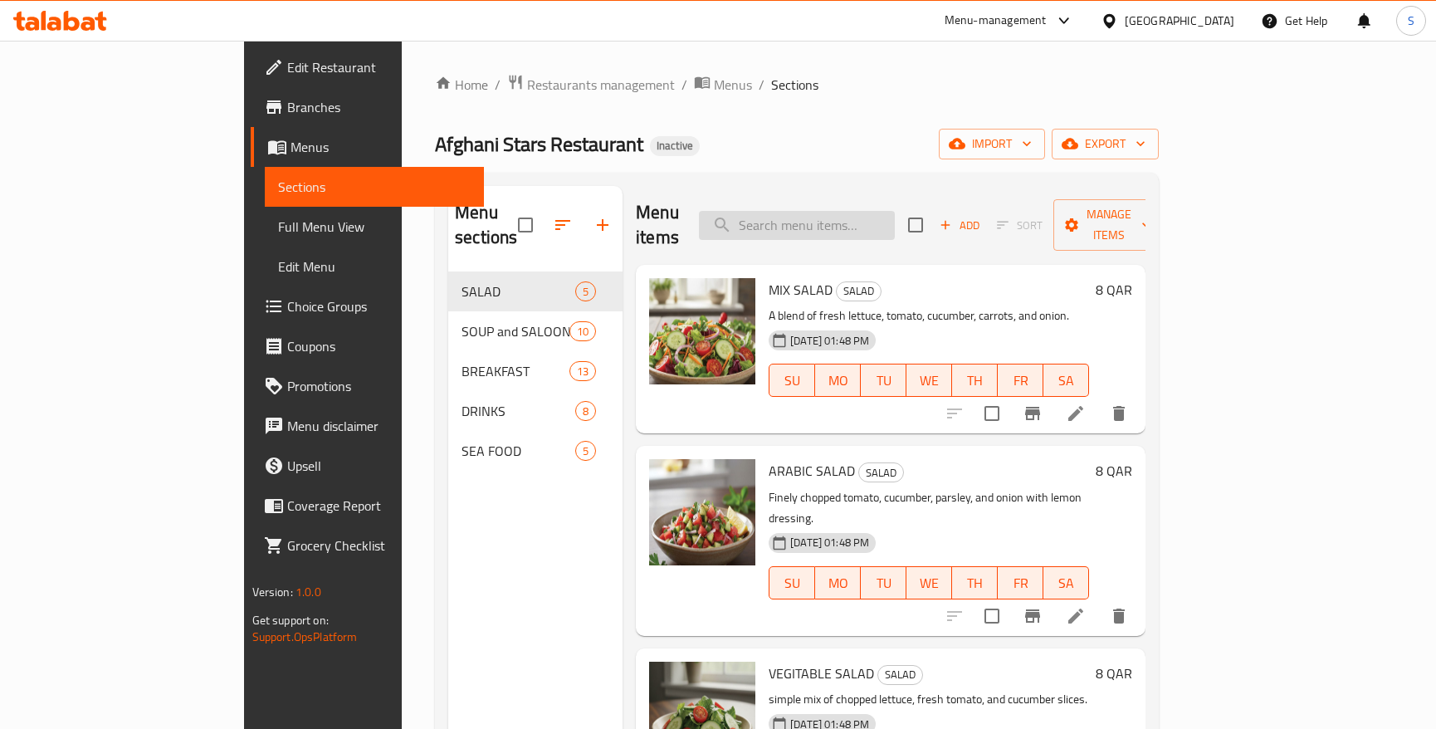
click at [822, 218] on input "search" at bounding box center [797, 225] width 196 height 29
paste input "VEGITABLE SALAD"
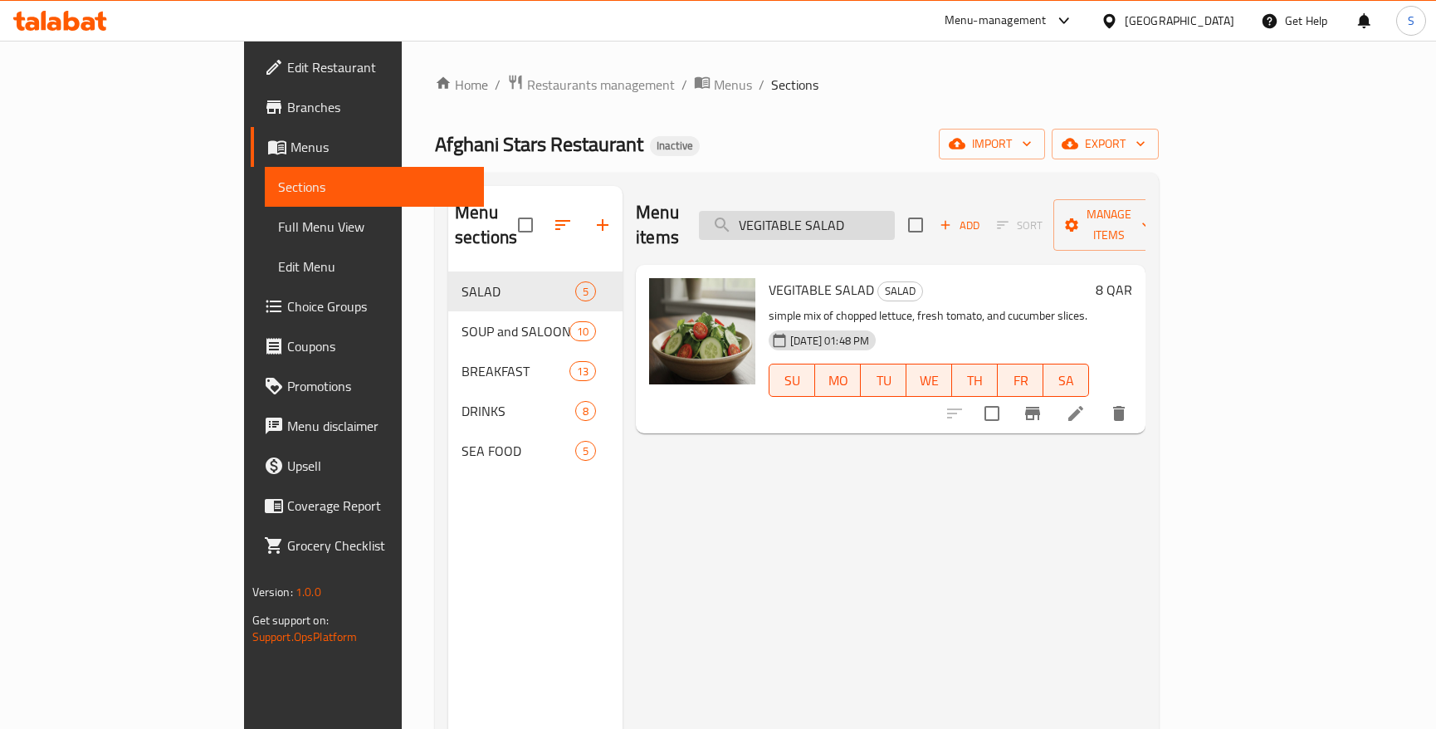
click at [807, 212] on input "VEGITABLE SALAD" at bounding box center [797, 225] width 196 height 29
paste input "Harees Meat Or Chicken"
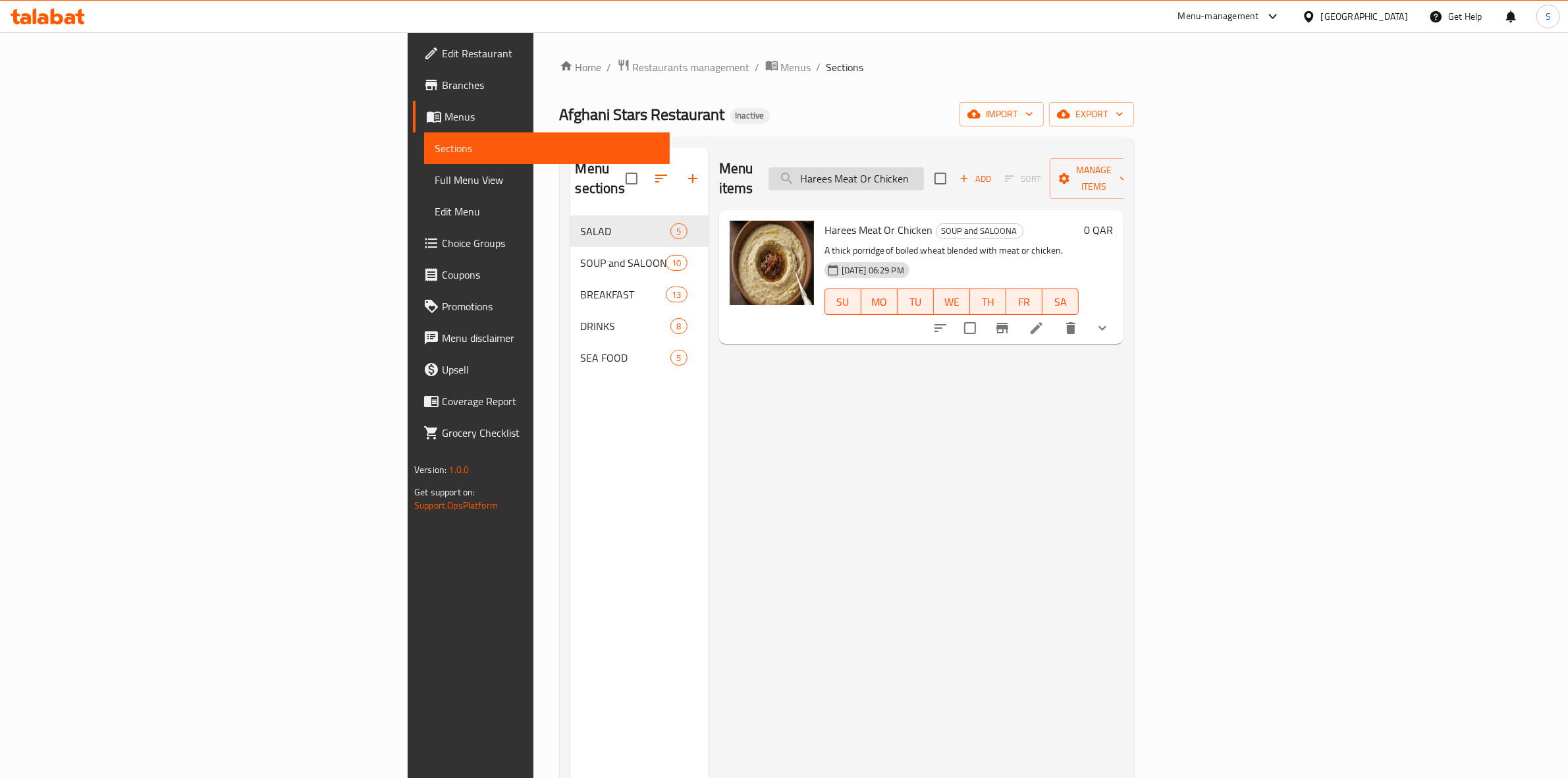
click at [924, 167] on input "Harees Meat Or Chicken" at bounding box center [846, 178] width 155 height 23
paste input "POTATO SALAD"
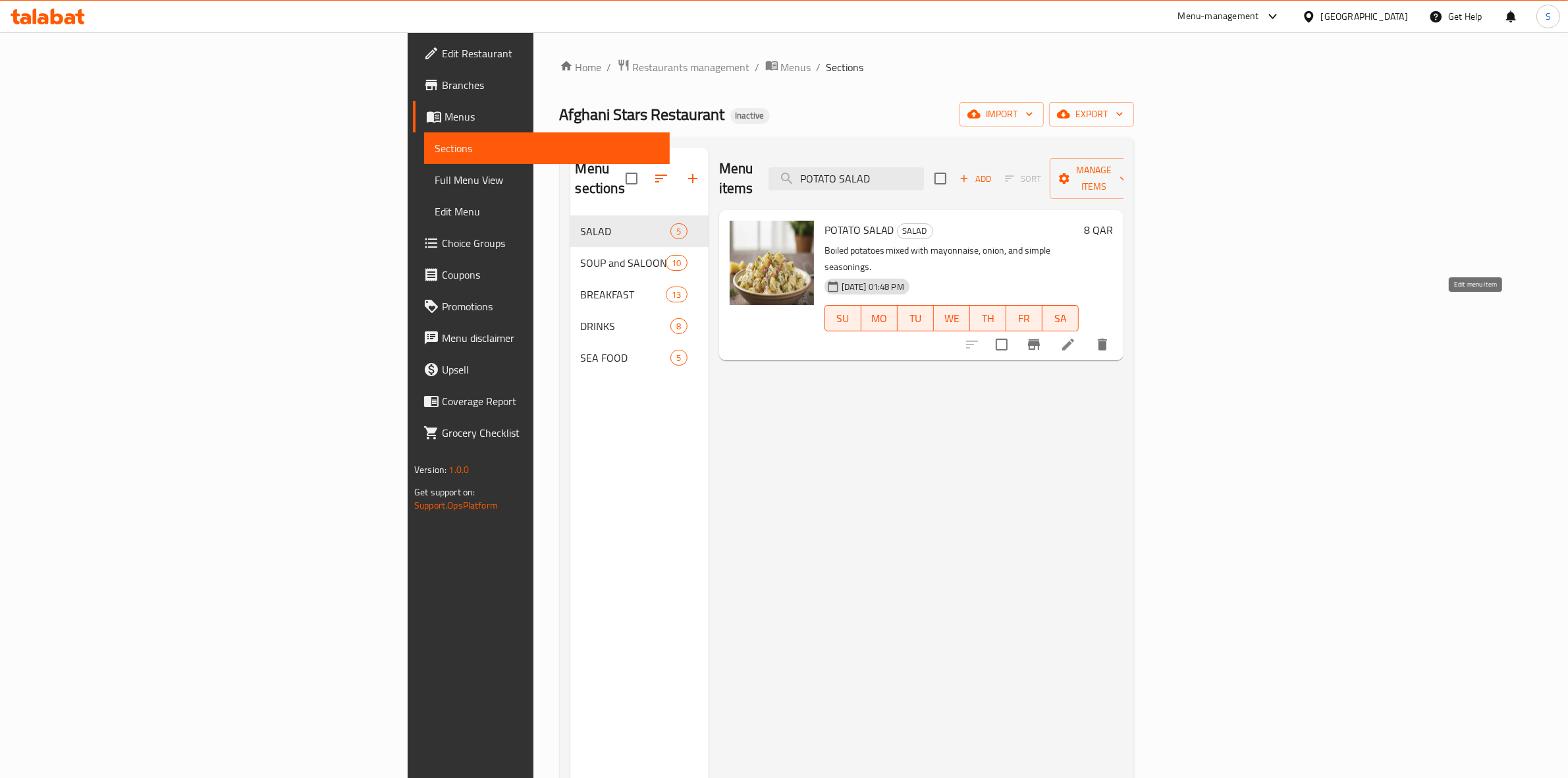
type input "POTATO SALAD"
click at [1134, 94] on div "Home / Restaurants management / Menus / Sections Afghani Stars Restaurant Inact…" at bounding box center [847, 497] width 574 height 877
click at [1124, 106] on span "export" at bounding box center [1091, 114] width 64 height 17
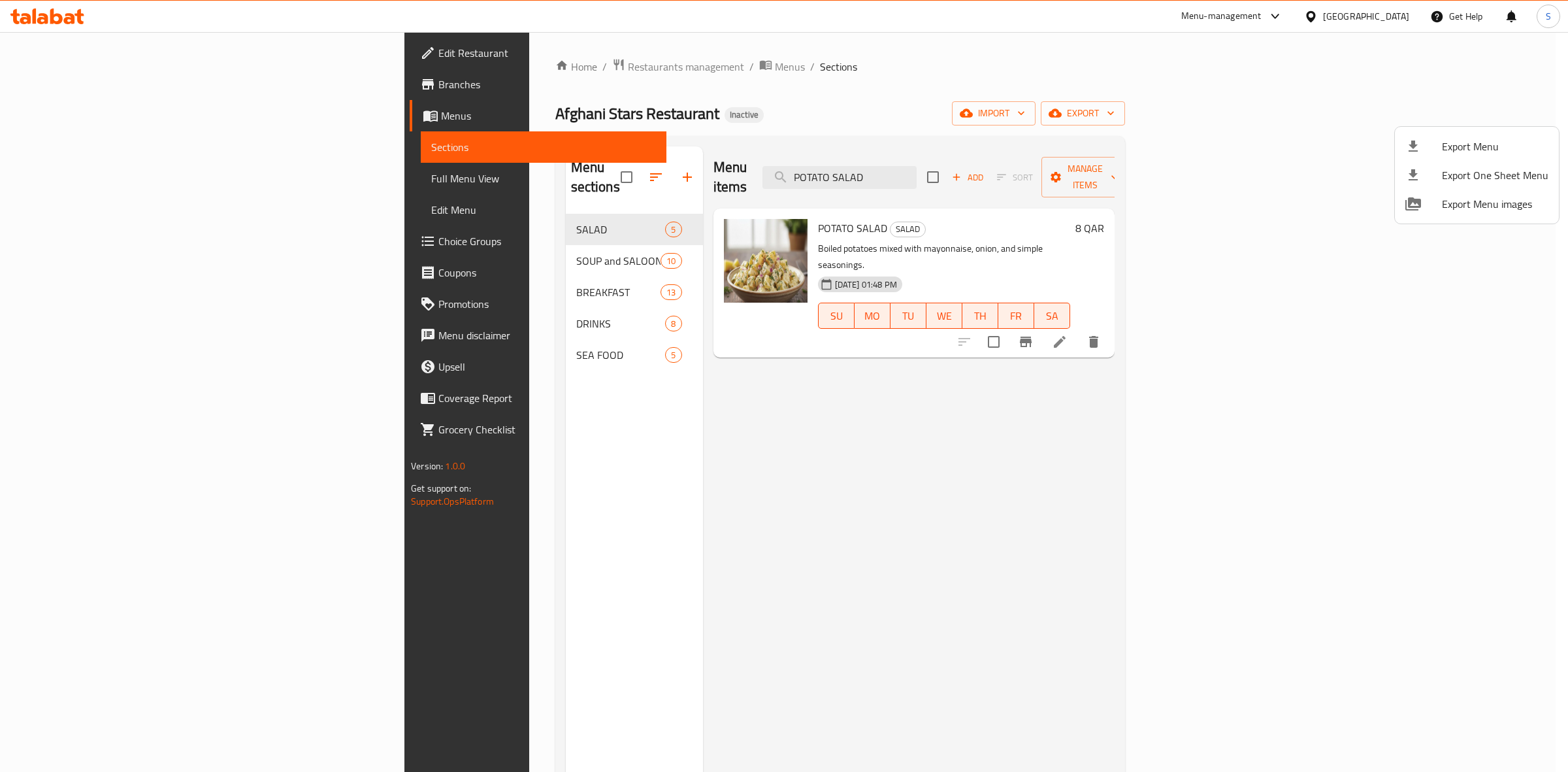
click at [1142, 134] on li "Export Menu" at bounding box center [1477, 146] width 164 height 29
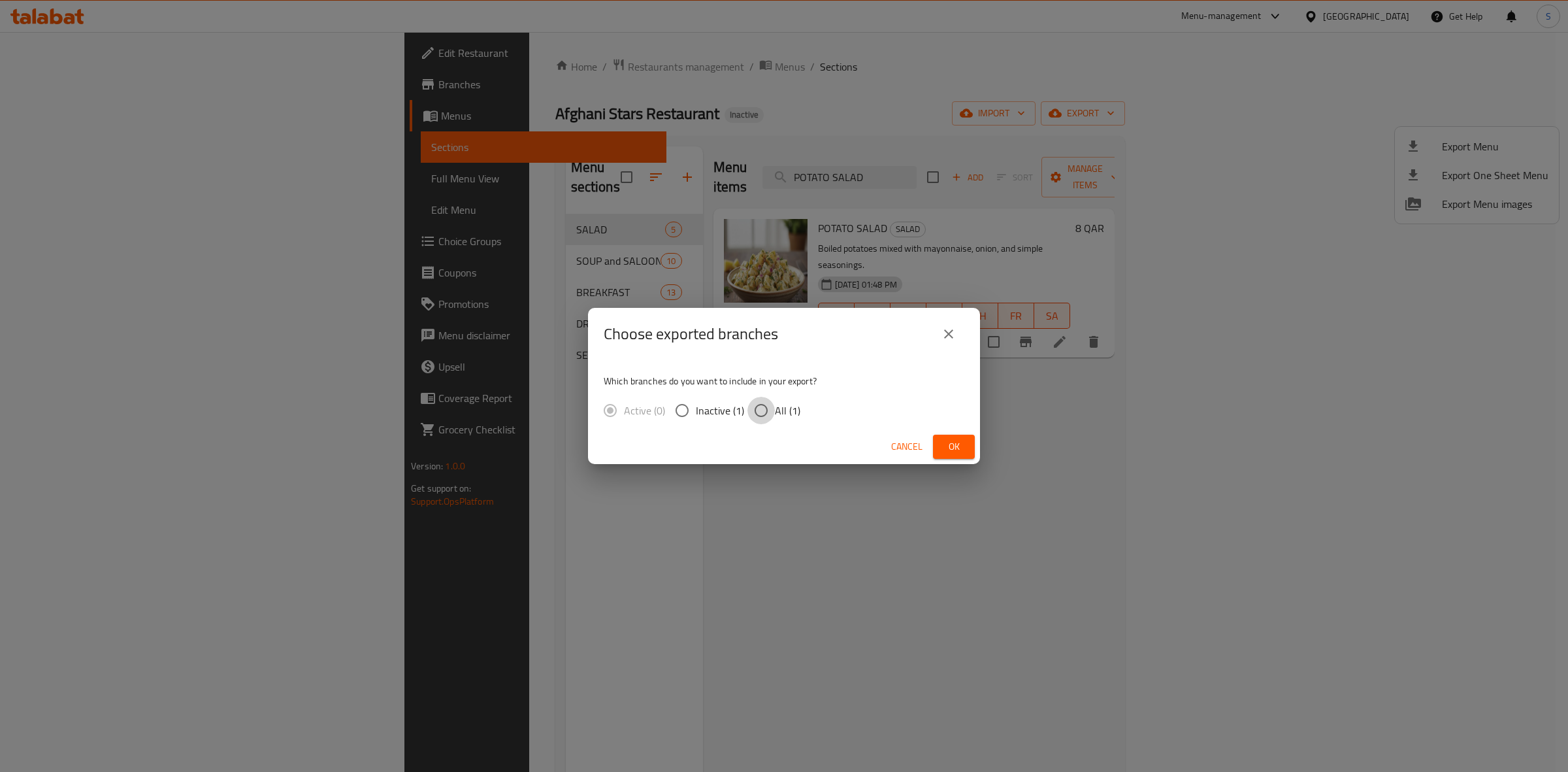
click at [753, 413] on input "All (1)" at bounding box center [761, 410] width 28 height 28
radio input "true"
click at [953, 443] on span "Ok" at bounding box center [954, 446] width 21 height 17
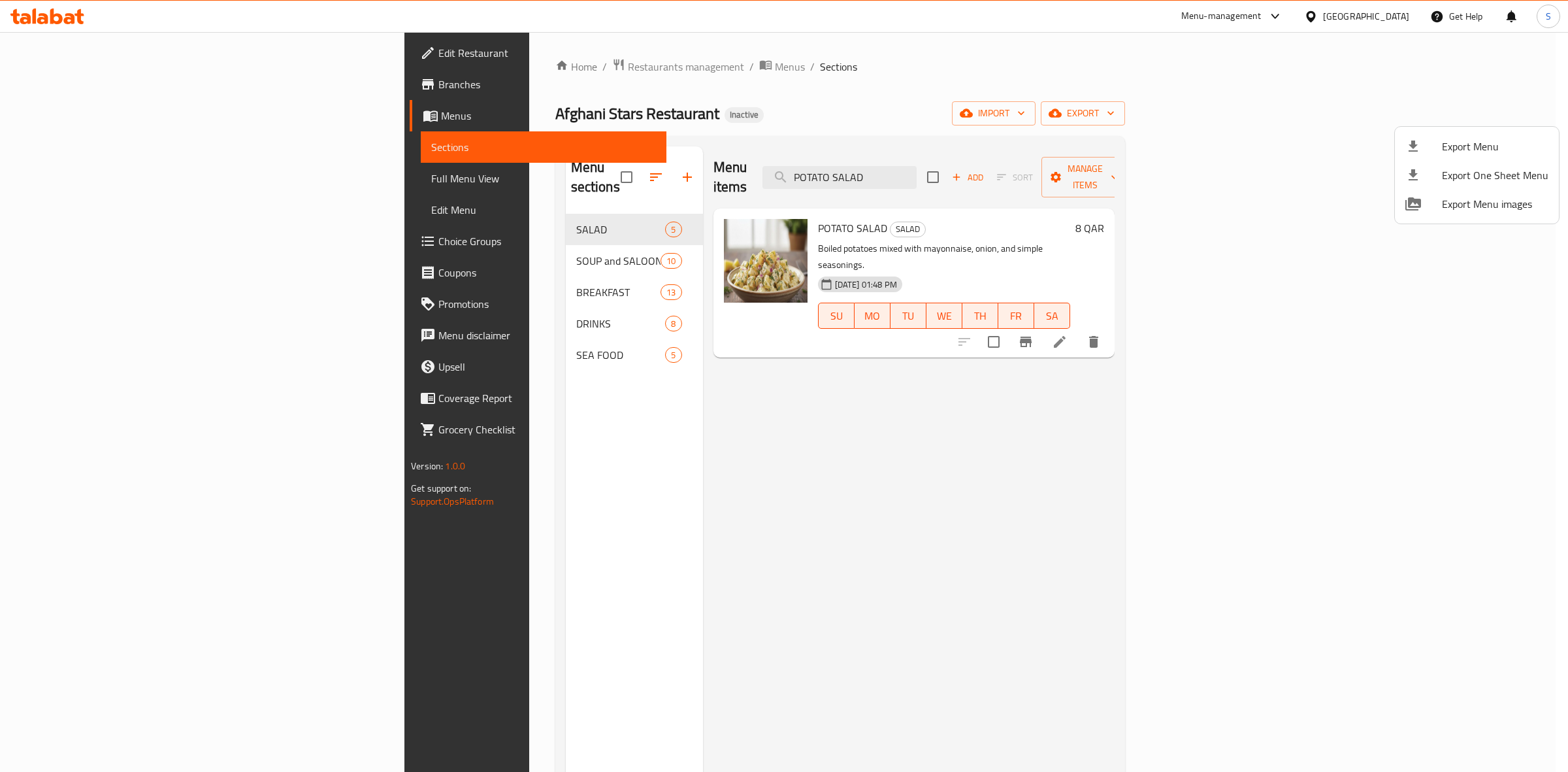
click at [69, 54] on div at bounding box center [784, 386] width 1568 height 772
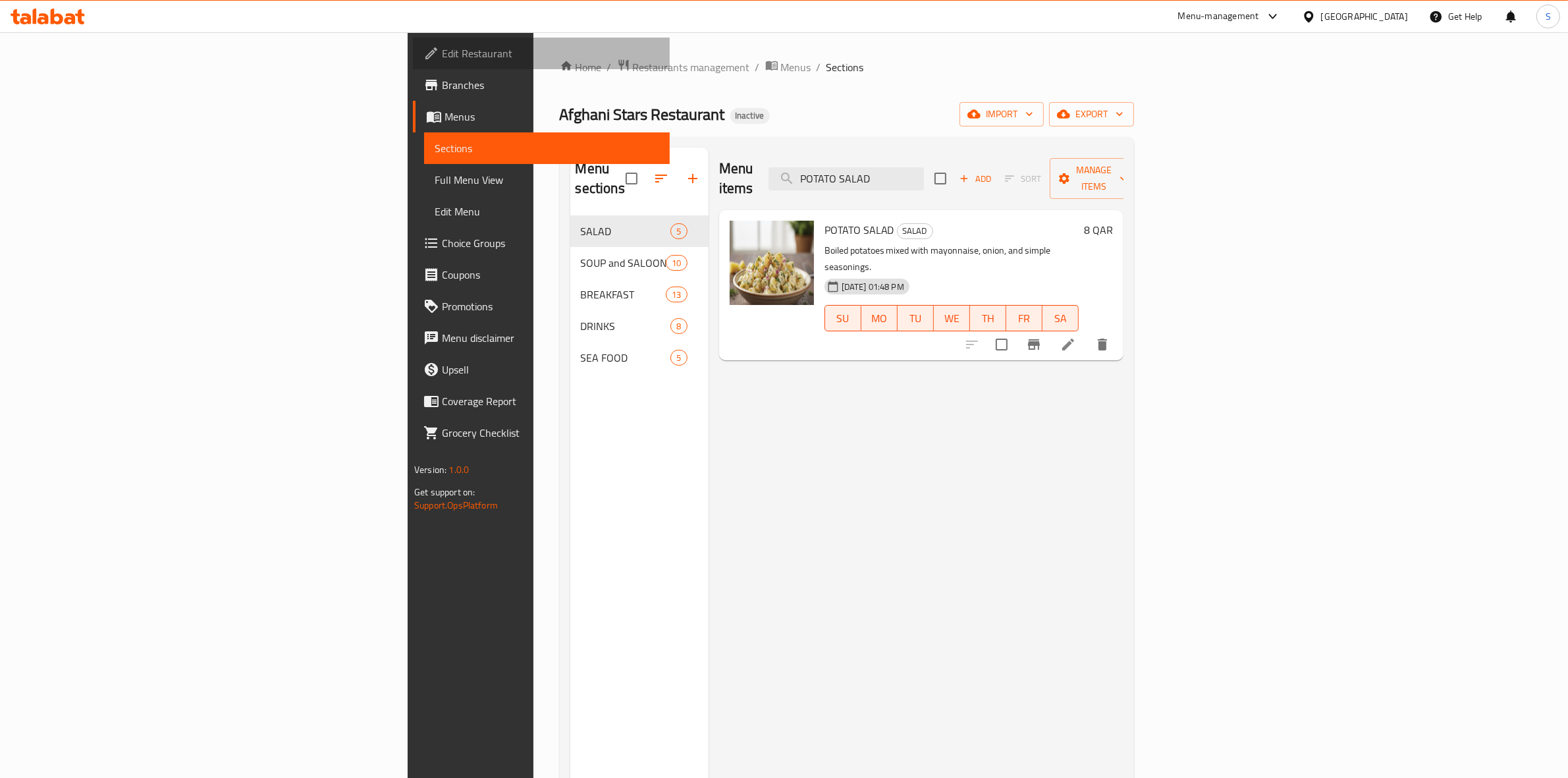
click at [442, 54] on span "Edit Restaurant" at bounding box center [550, 53] width 217 height 16
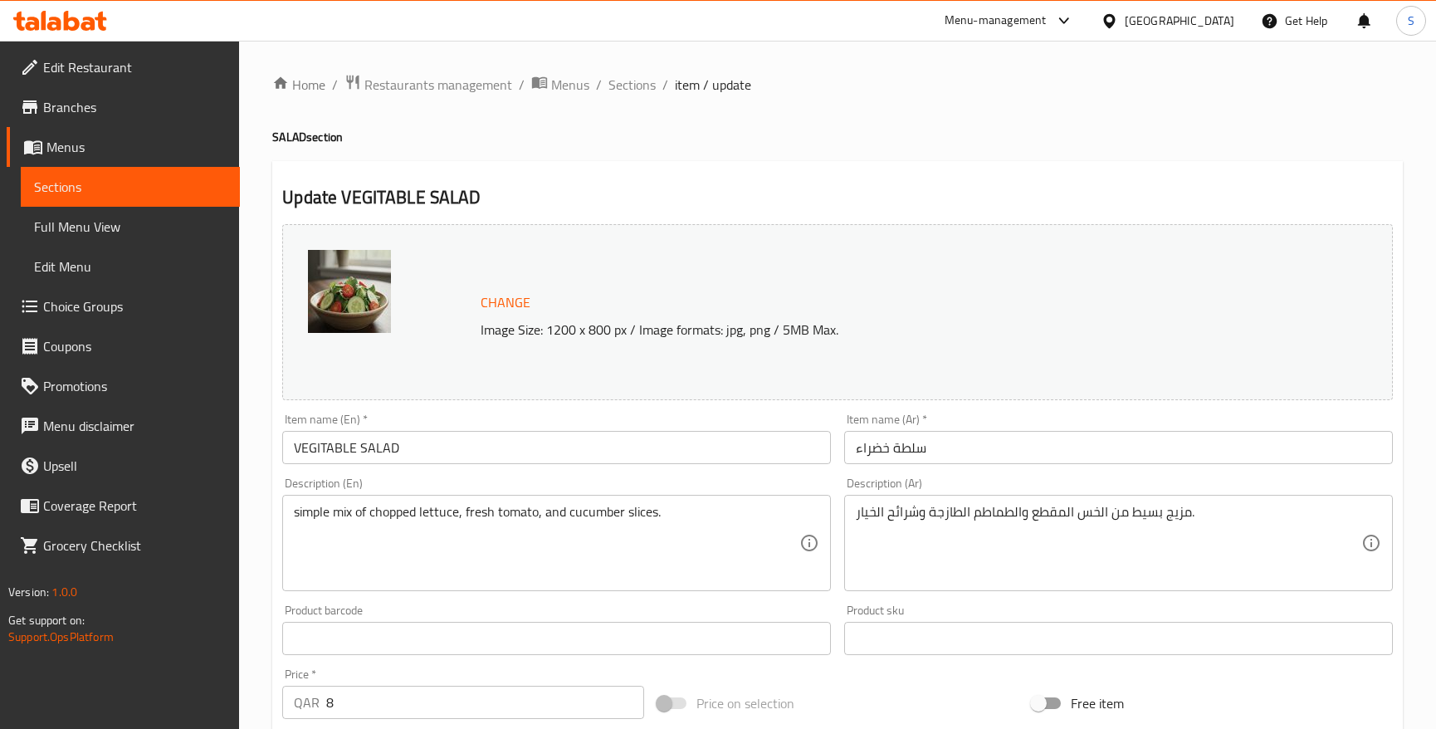
click at [874, 453] on input "سلطة خضراء" at bounding box center [1118, 447] width 549 height 33
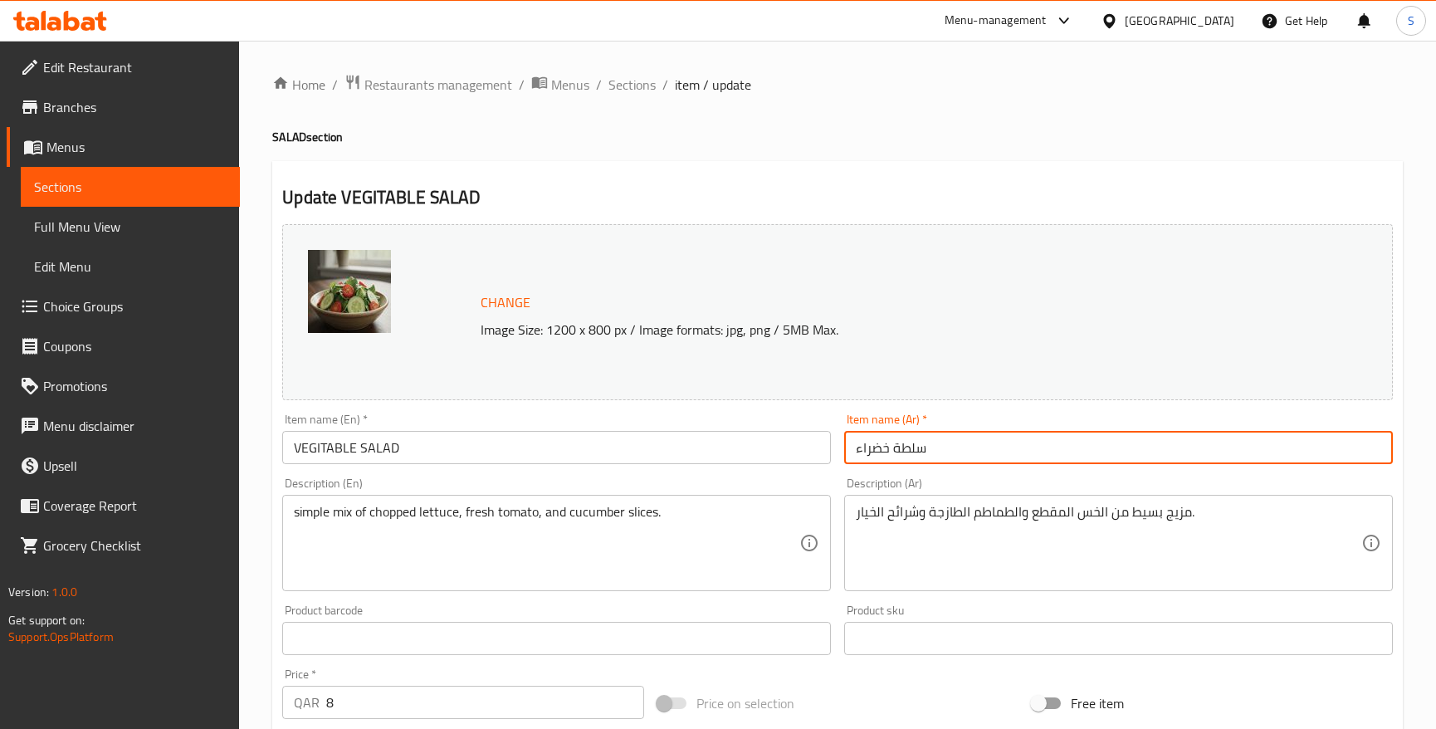
click at [874, 453] on input "سلطة خضراء" at bounding box center [1118, 447] width 549 height 33
type input "سلطة خضروات"
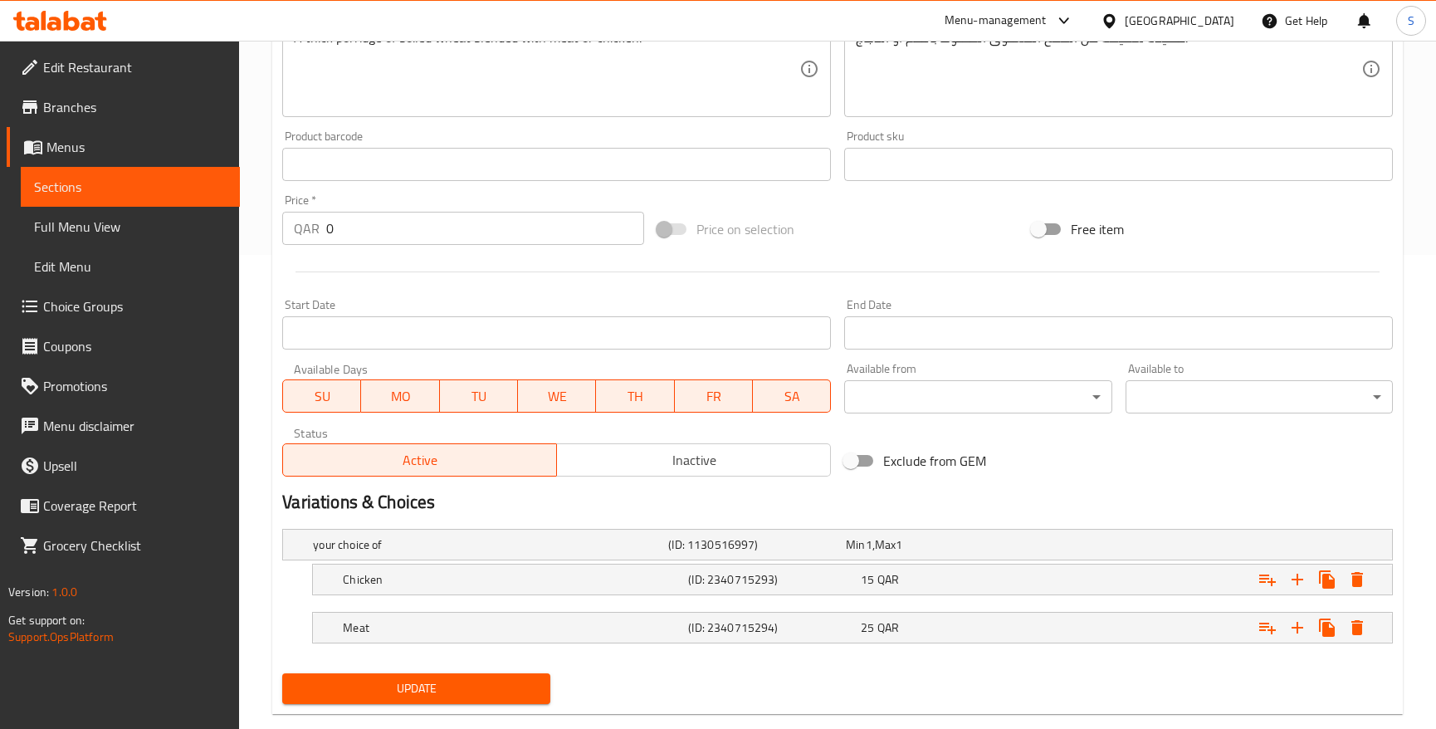
scroll to position [506, 0]
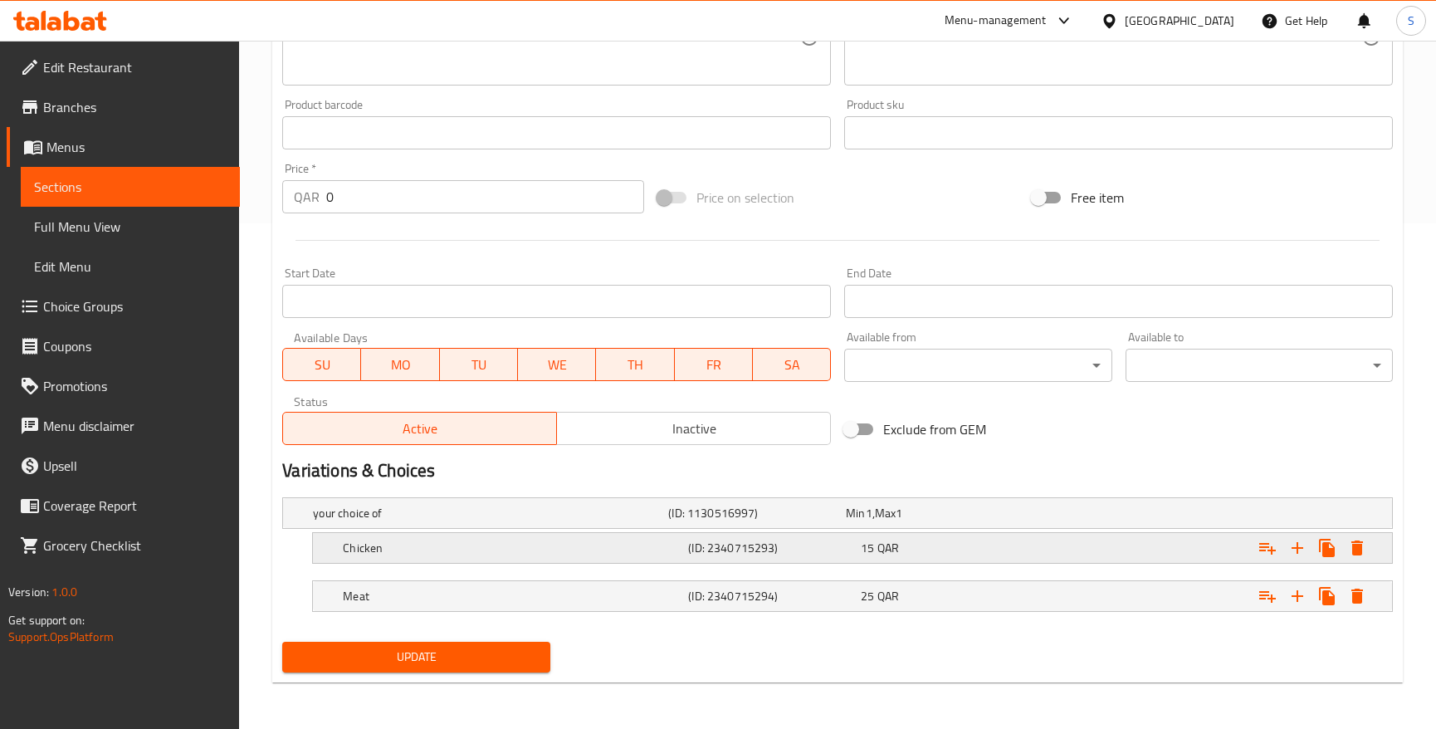
click at [732, 540] on h5 "(ID: 2340715293)" at bounding box center [771, 548] width 166 height 17
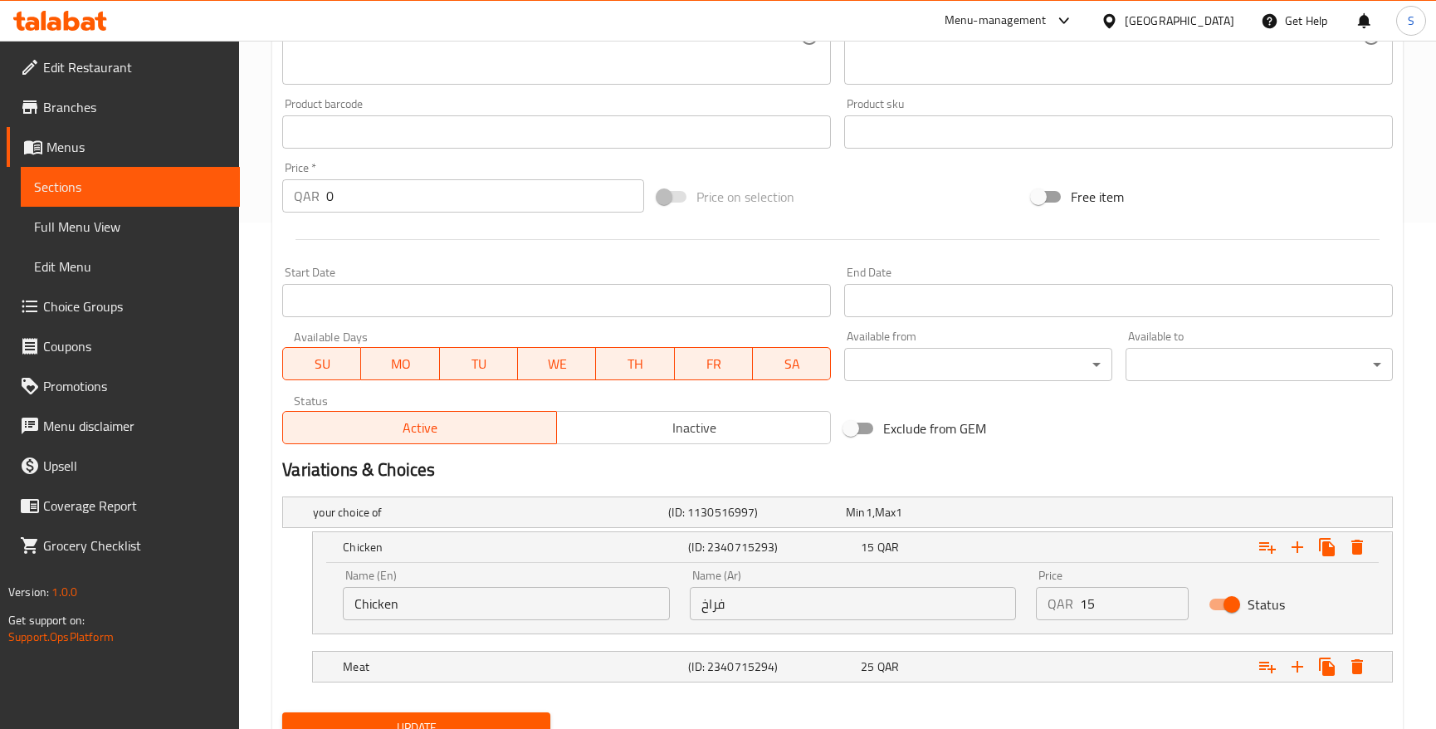
scroll to position [577, 0]
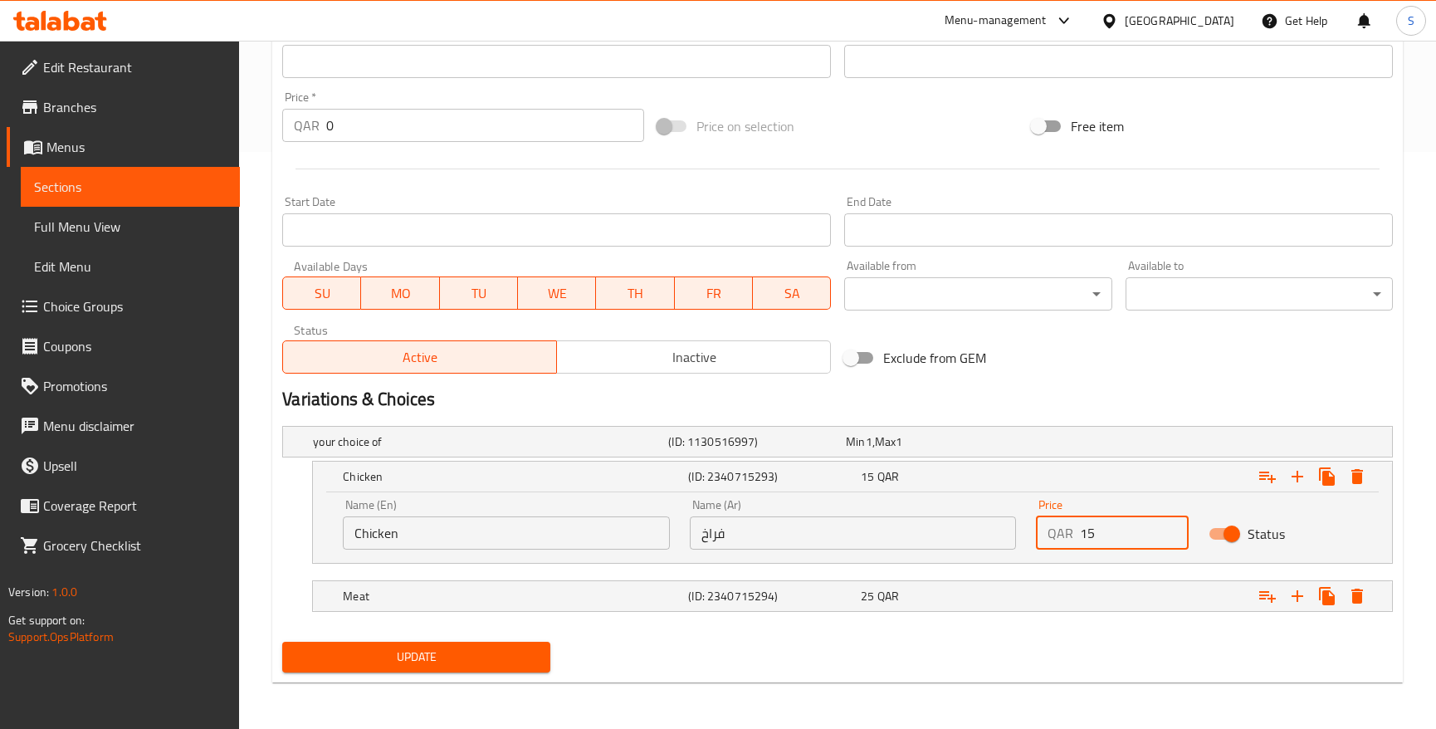
click at [1080, 534] on input "15" at bounding box center [1135, 532] width 110 height 33
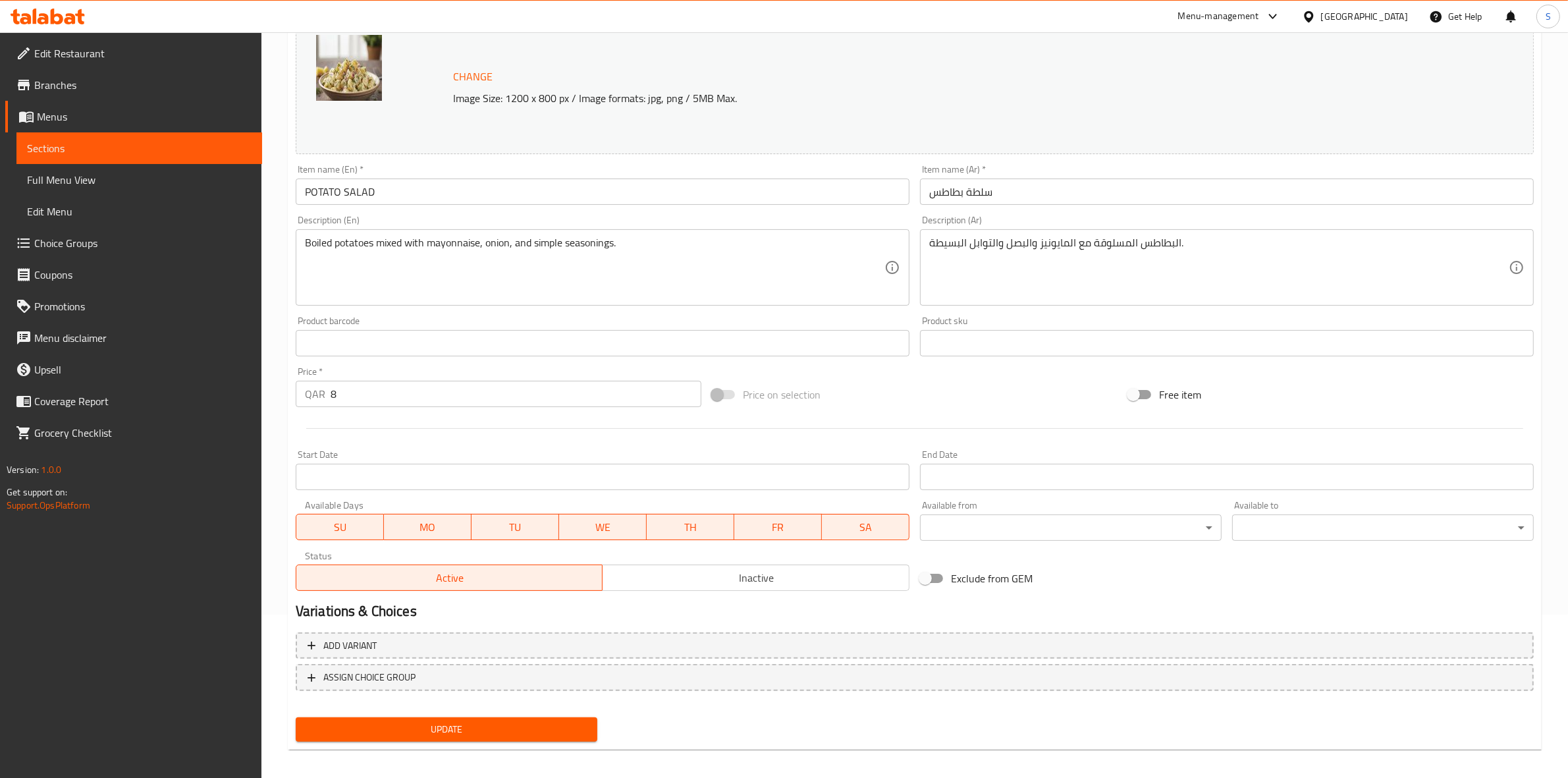
scroll to position [165, 0]
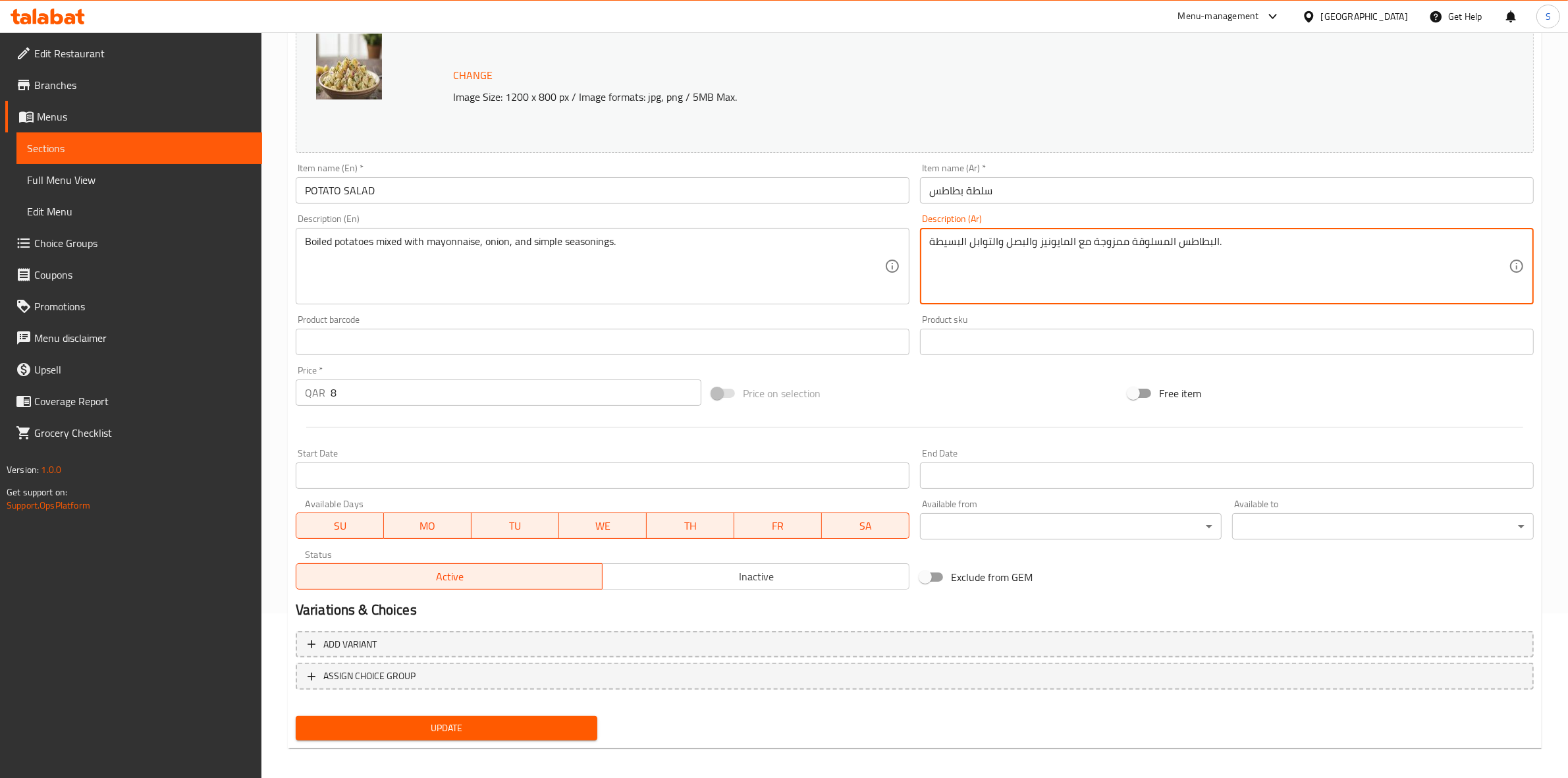
type textarea "البطاطس المسلوقة ممزوجة مع المايونيز والبصل والتوابل البسيطة."
click at [512, 188] on input "POTATO SALAD" at bounding box center [603, 190] width 614 height 26
click at [296, 716] on button "Update" at bounding box center [447, 728] width 301 height 25
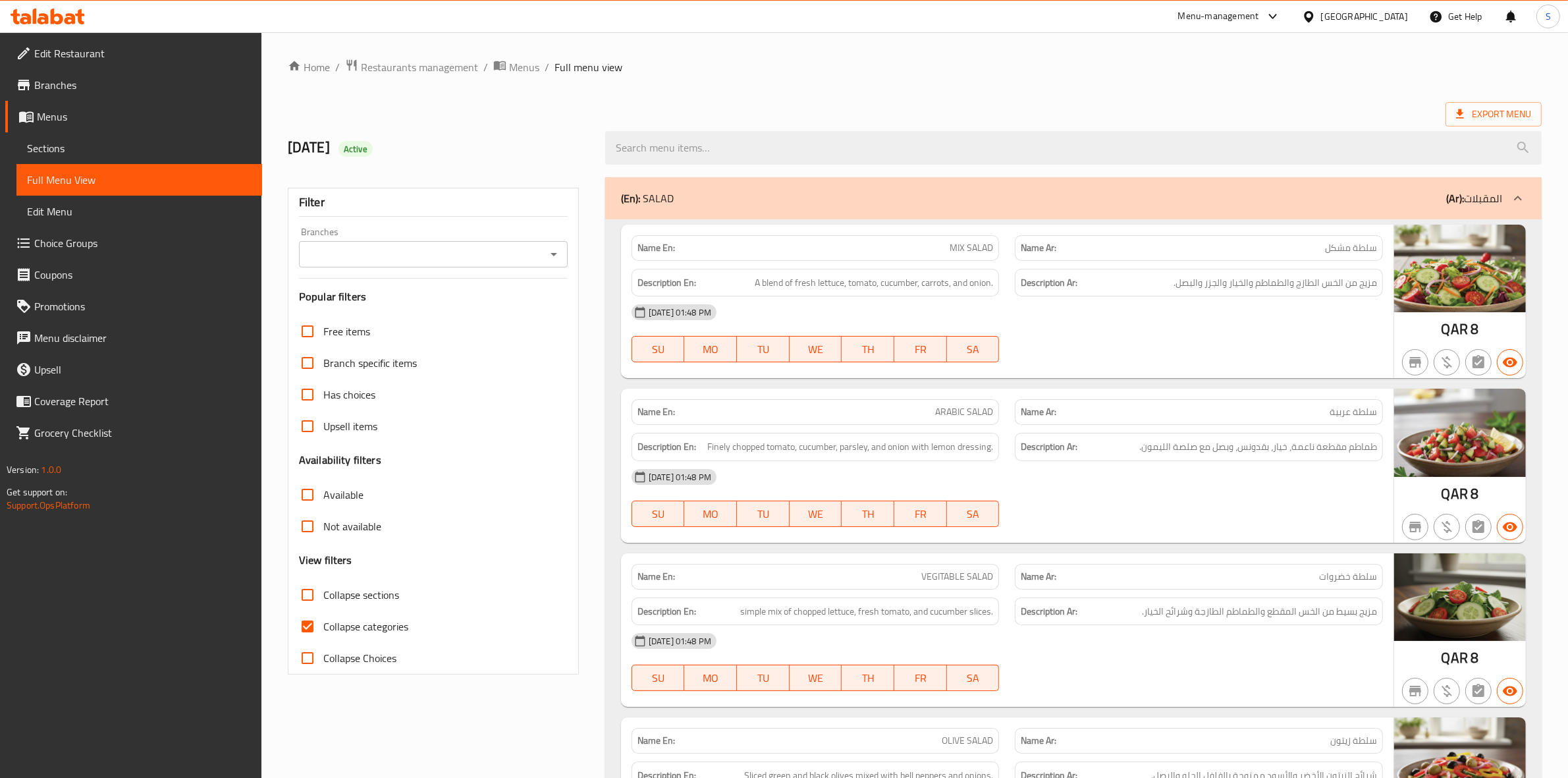
drag, startPoint x: 366, startPoint y: 620, endPoint x: 379, endPoint y: 617, distance: 13.3
click at [366, 620] on span "Collapse categories" at bounding box center [366, 627] width 85 height 16
click at [324, 620] on input "Collapse categories" at bounding box center [308, 627] width 32 height 32
checkbox input "false"
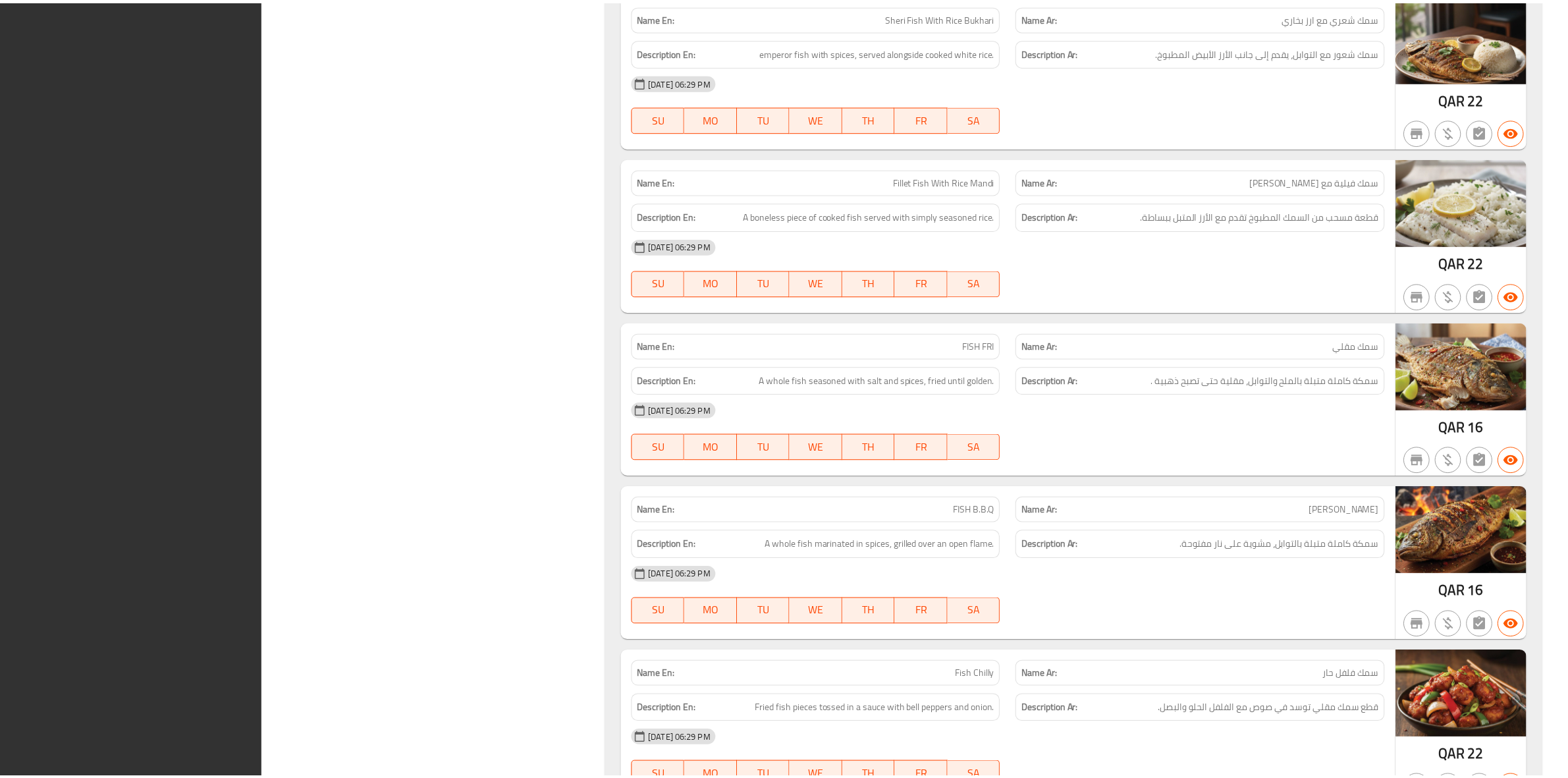
scroll to position [7198, 0]
